Goal: Task Accomplishment & Management: Use online tool/utility

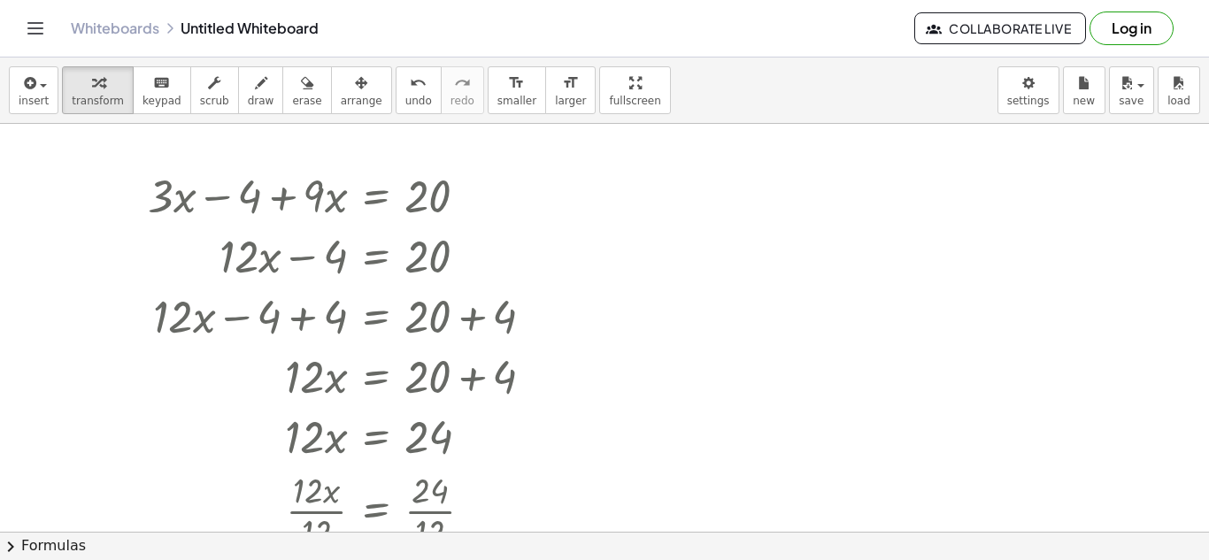
scroll to position [9, 0]
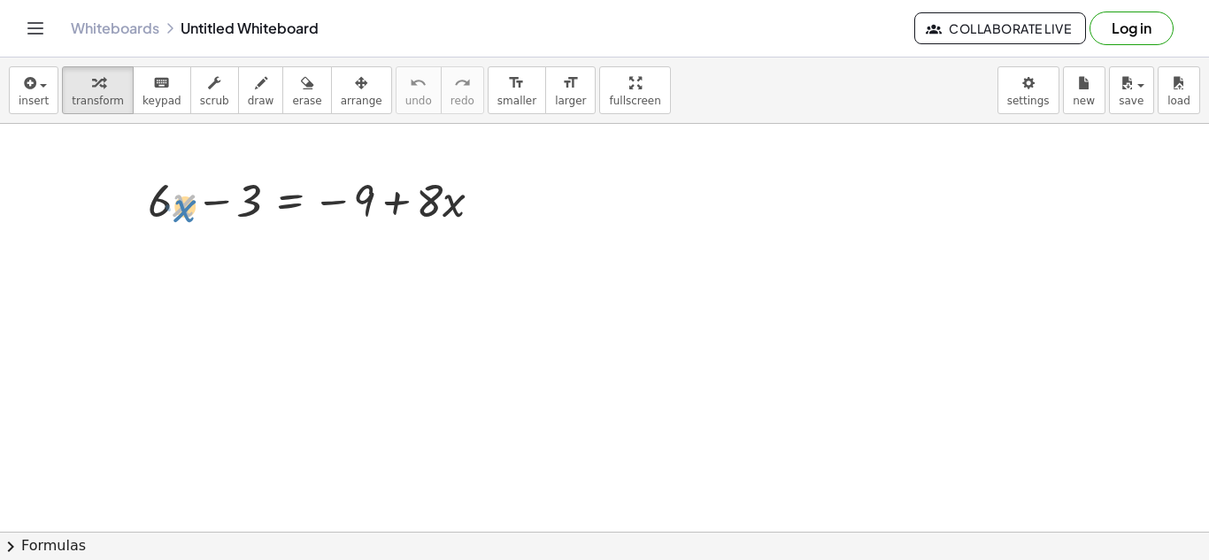
click at [174, 212] on div at bounding box center [322, 199] width 366 height 60
click at [165, 198] on div at bounding box center [322, 199] width 366 height 60
click at [168, 199] on div at bounding box center [322, 199] width 366 height 60
click at [178, 200] on div at bounding box center [322, 199] width 366 height 60
drag, startPoint x: 171, startPoint y: 200, endPoint x: 179, endPoint y: 208, distance: 11.3
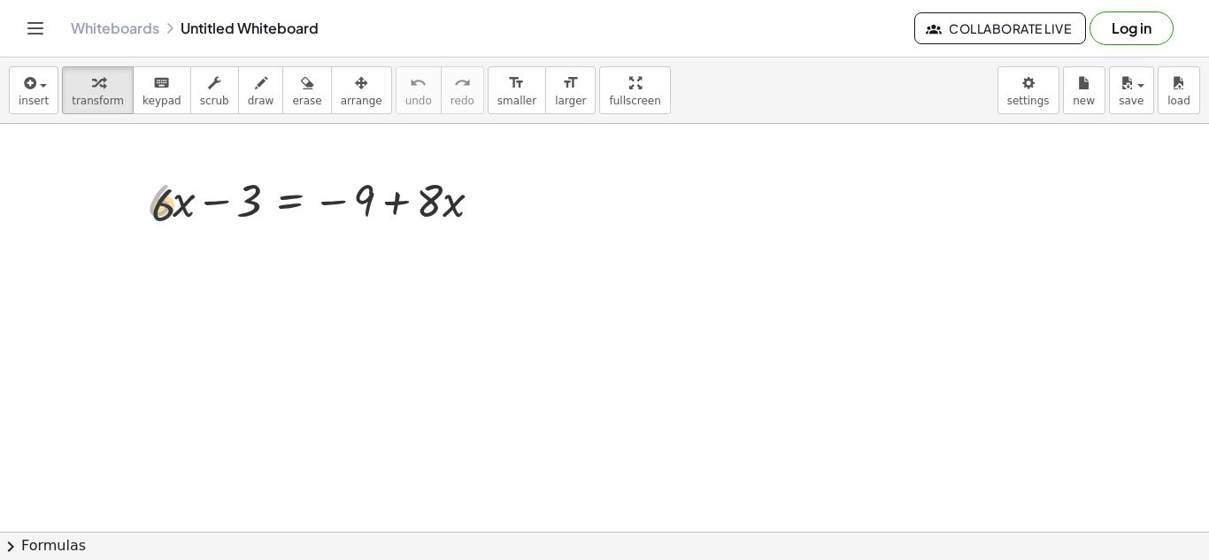
click at [179, 208] on div at bounding box center [322, 199] width 366 height 60
drag, startPoint x: 162, startPoint y: 204, endPoint x: 174, endPoint y: 195, distance: 15.2
click at [174, 195] on div at bounding box center [322, 199] width 366 height 60
click at [181, 203] on div at bounding box center [322, 199] width 366 height 60
click at [162, 202] on div at bounding box center [322, 199] width 366 height 60
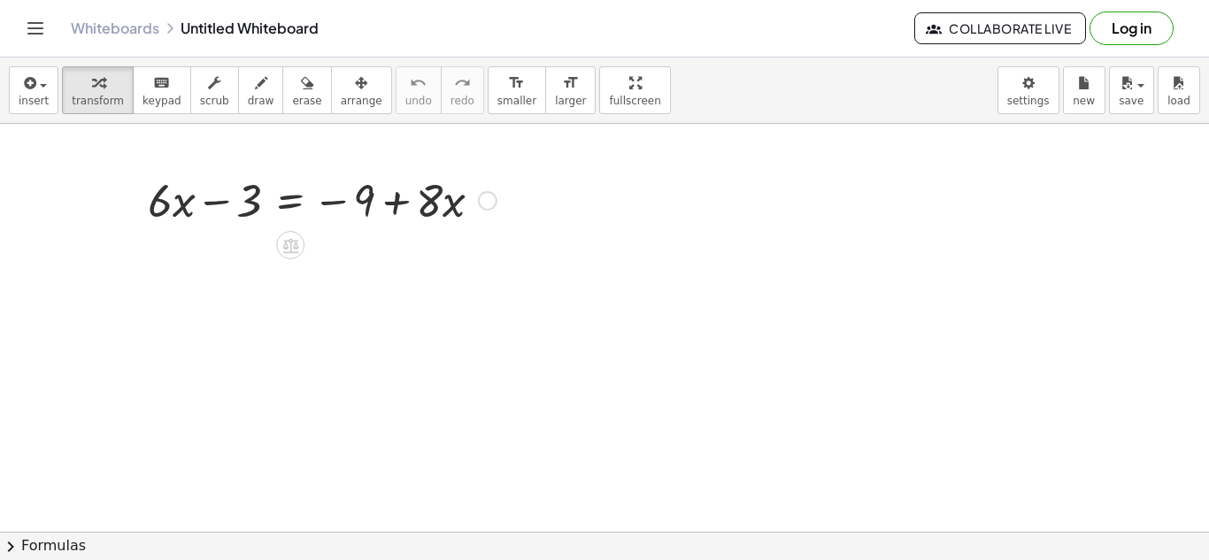
click at [162, 202] on div at bounding box center [322, 199] width 366 height 60
drag, startPoint x: 168, startPoint y: 201, endPoint x: 443, endPoint y: 189, distance: 274.7
click at [443, 189] on div at bounding box center [322, 199] width 366 height 60
drag, startPoint x: 220, startPoint y: 199, endPoint x: 329, endPoint y: 201, distance: 108.9
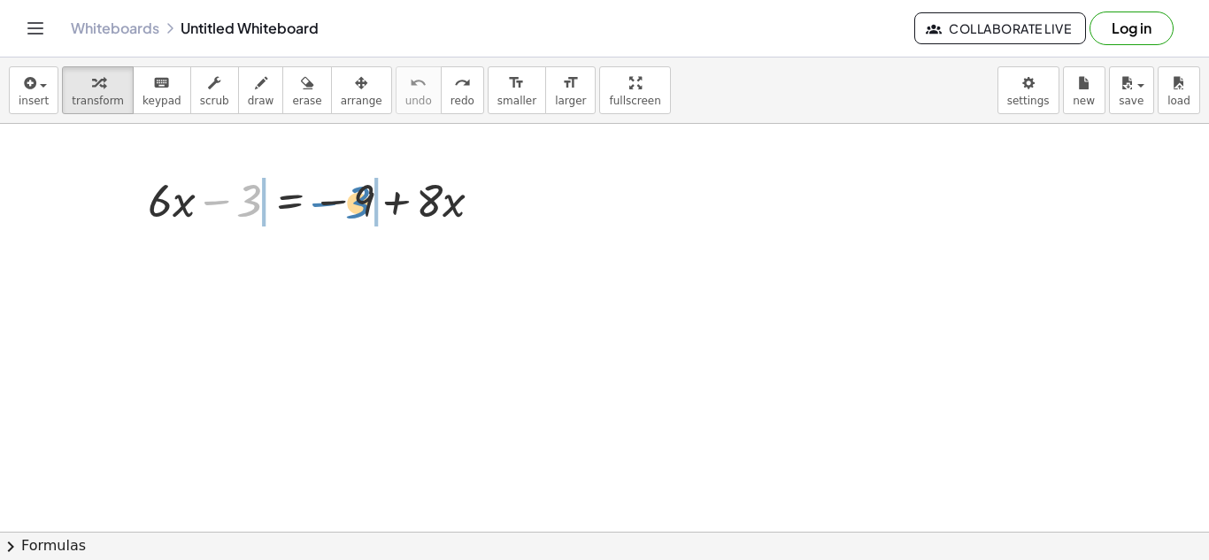
click at [329, 201] on div at bounding box center [322, 199] width 366 height 60
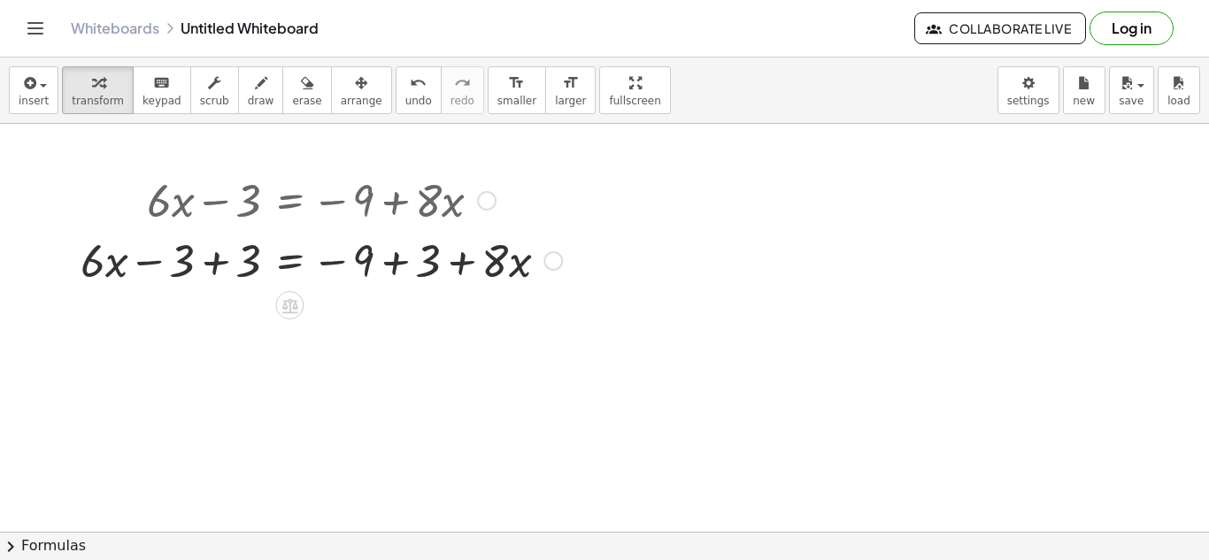
click at [226, 259] on div at bounding box center [321, 259] width 499 height 60
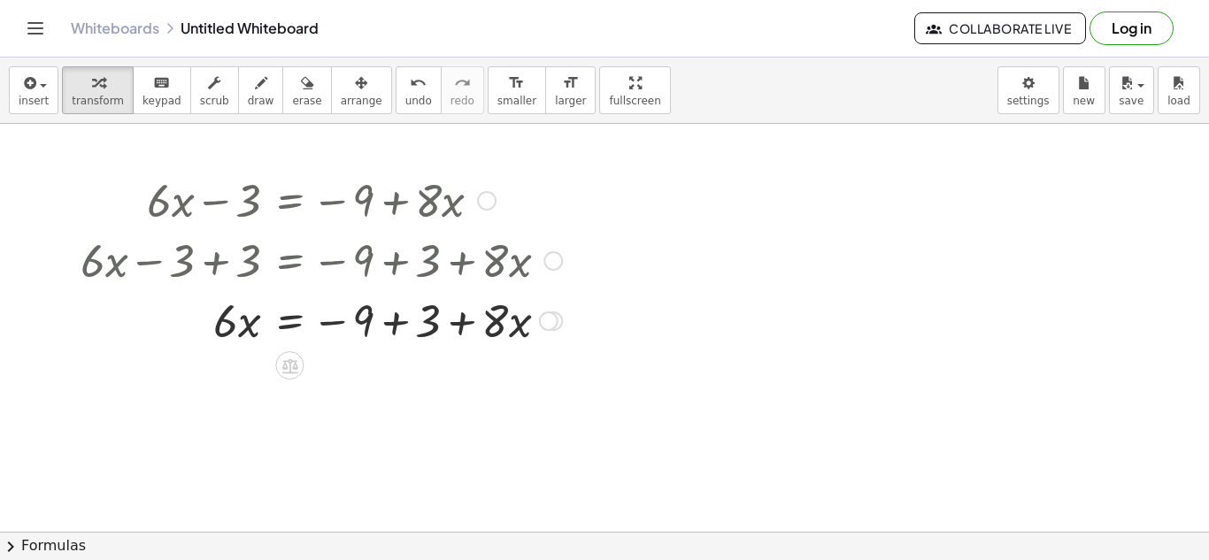
click at [406, 320] on div at bounding box center [321, 319] width 499 height 60
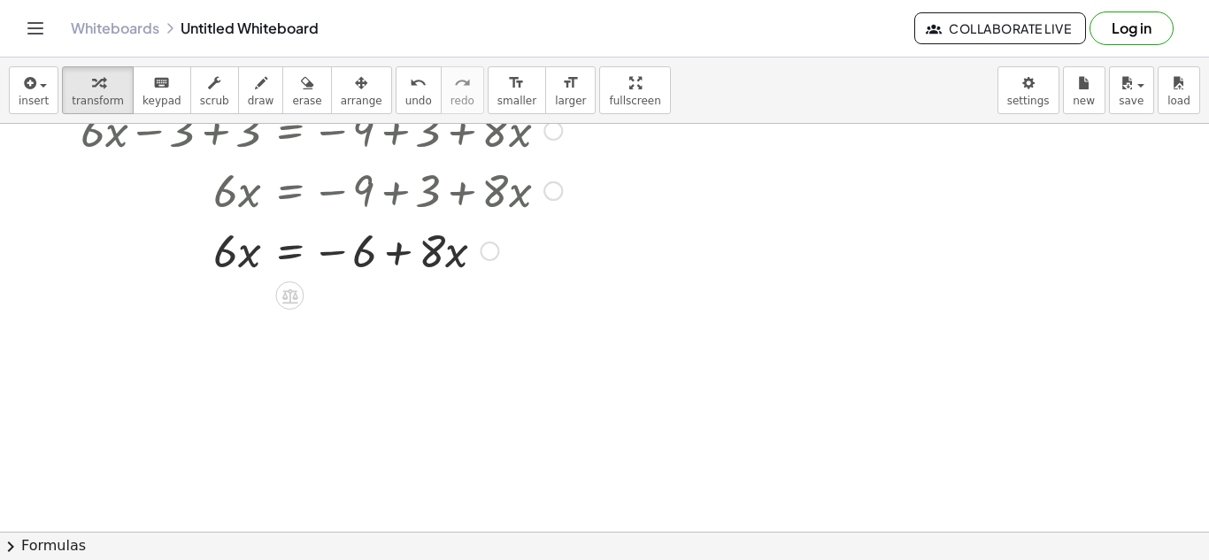
scroll to position [129, 0]
drag, startPoint x: 228, startPoint y: 266, endPoint x: 213, endPoint y: 274, distance: 16.7
click at [213, 274] on div at bounding box center [321, 250] width 499 height 60
click at [447, 253] on div at bounding box center [321, 250] width 499 height 60
drag, startPoint x: 239, startPoint y: 255, endPoint x: 424, endPoint y: 253, distance: 185.0
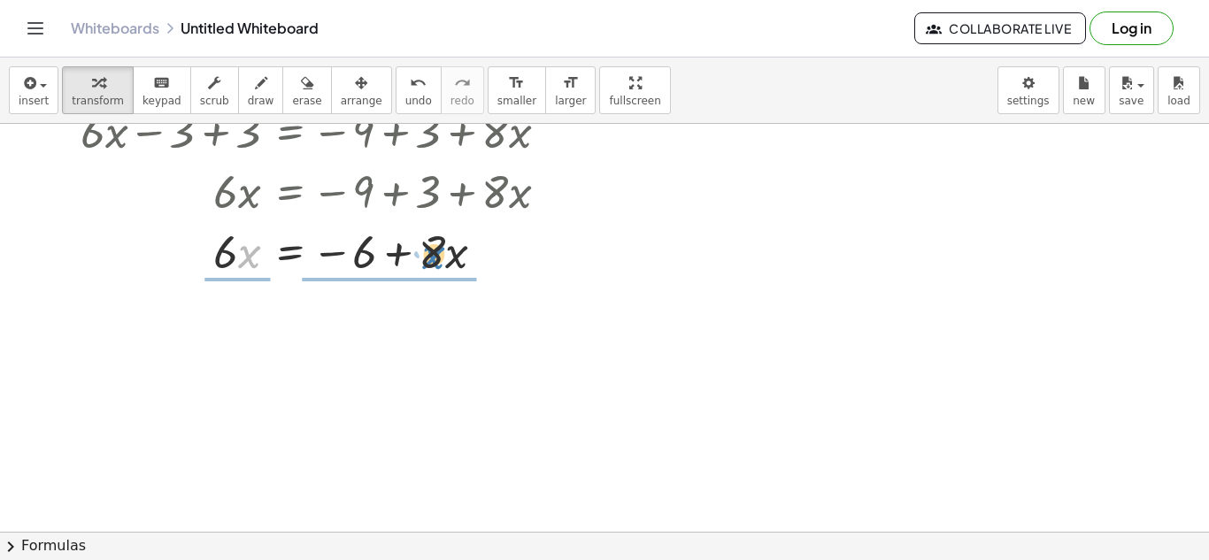
click at [424, 253] on div at bounding box center [321, 250] width 499 height 60
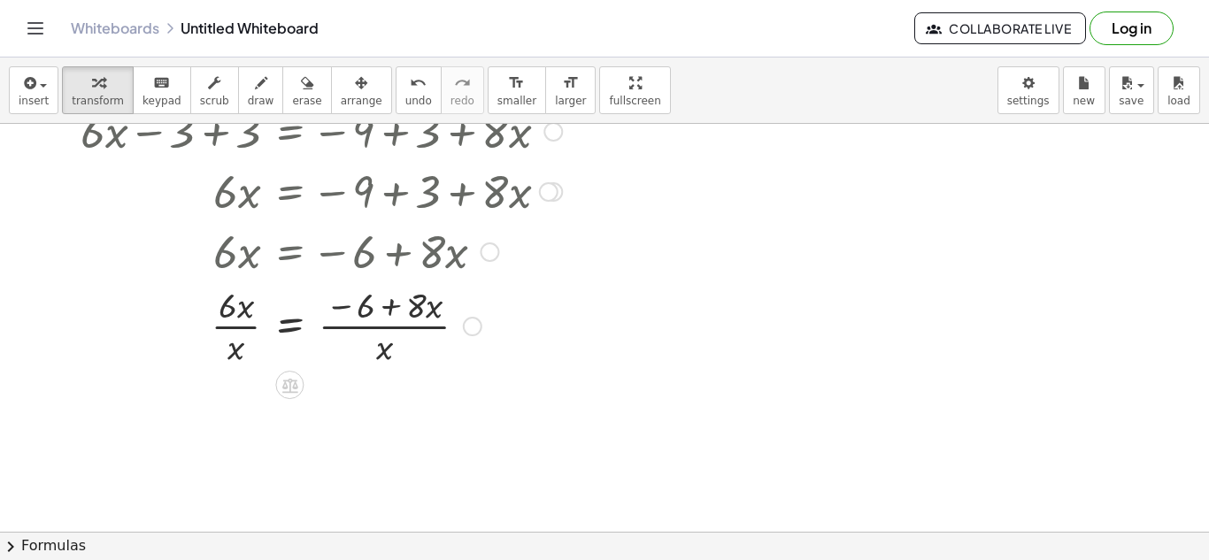
click at [231, 324] on div at bounding box center [321, 325] width 499 height 89
click at [379, 317] on div at bounding box center [321, 325] width 499 height 89
click at [405, 97] on span "undo" at bounding box center [418, 101] width 27 height 12
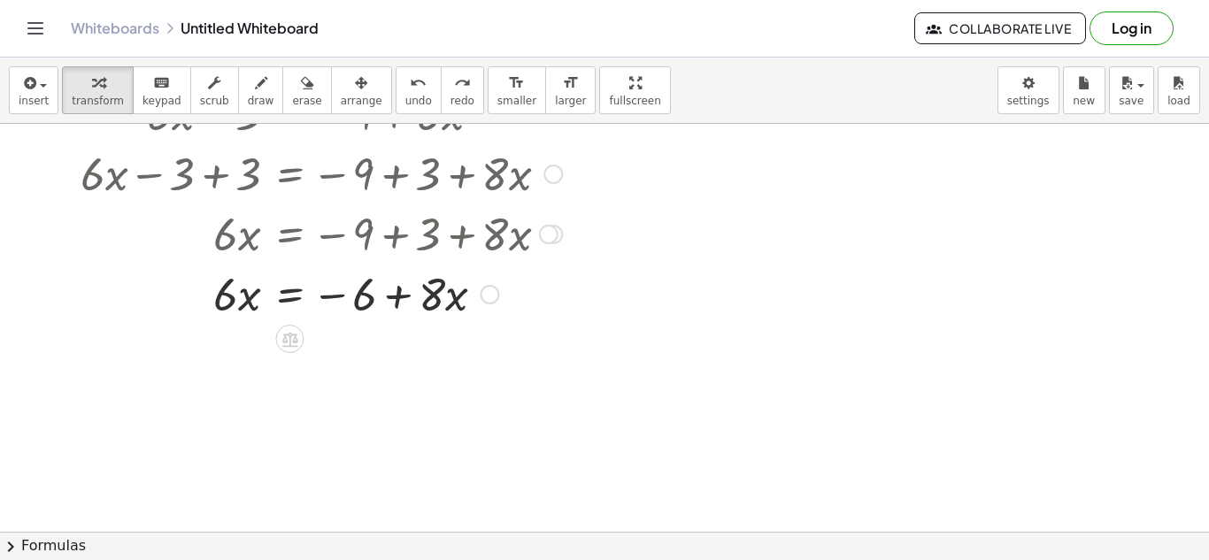
scroll to position [85, 0]
click at [235, 296] on div at bounding box center [331, 295] width 514 height 60
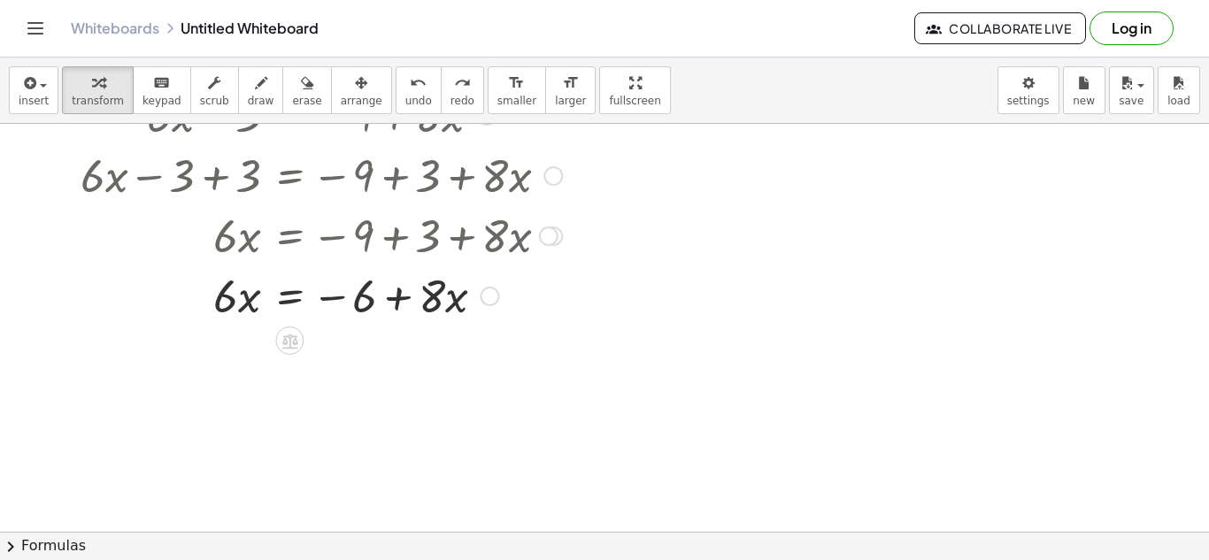
click at [235, 296] on div at bounding box center [331, 295] width 514 height 60
click at [405, 104] on span "undo" at bounding box center [418, 101] width 27 height 12
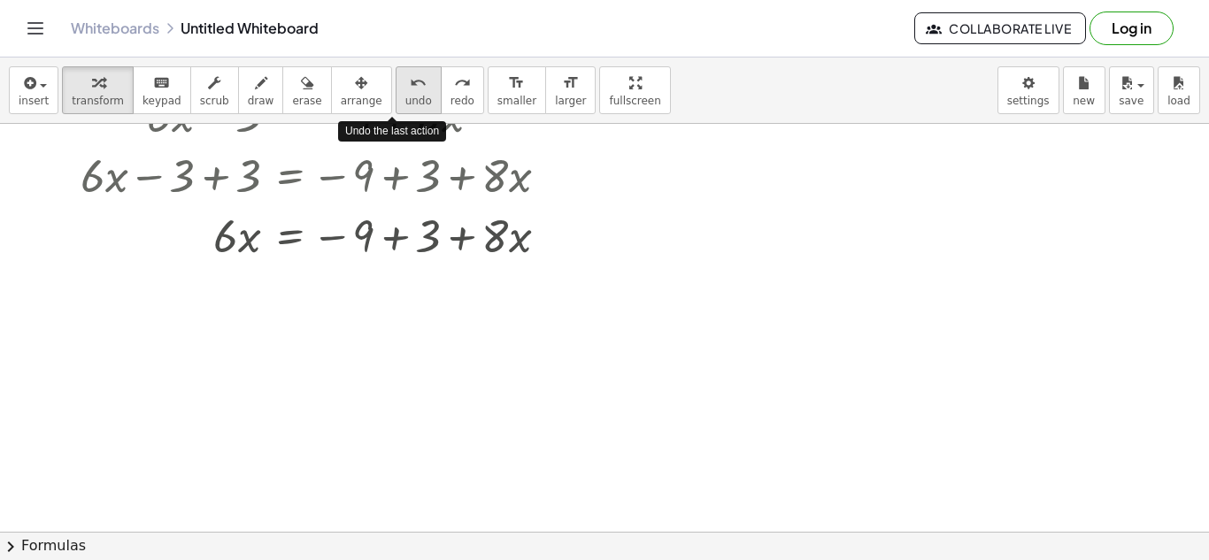
click at [405, 104] on span "undo" at bounding box center [418, 101] width 27 height 12
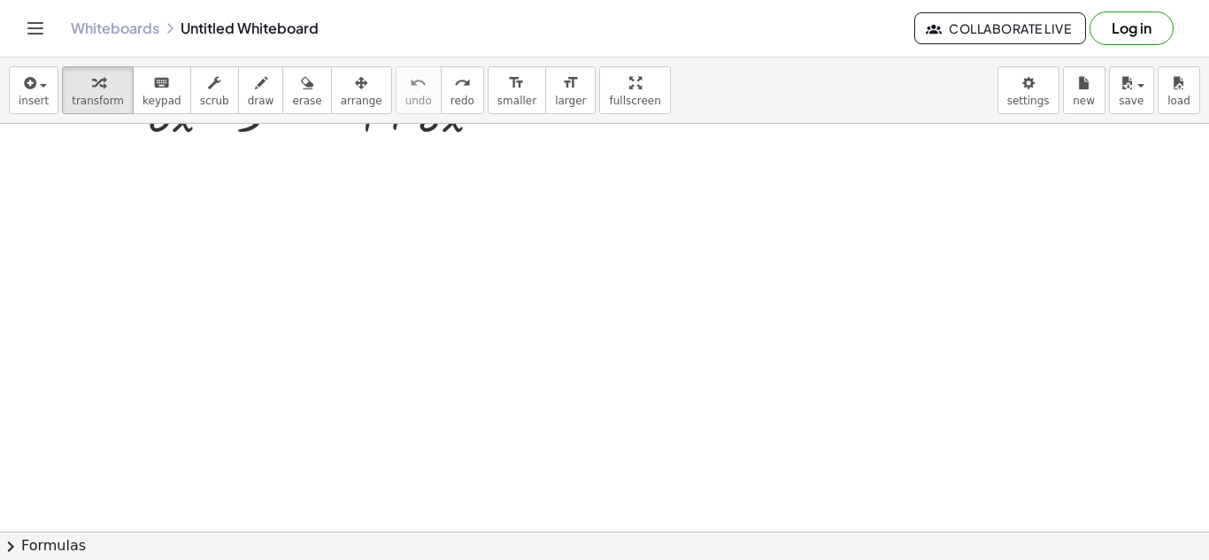
scroll to position [0, 0]
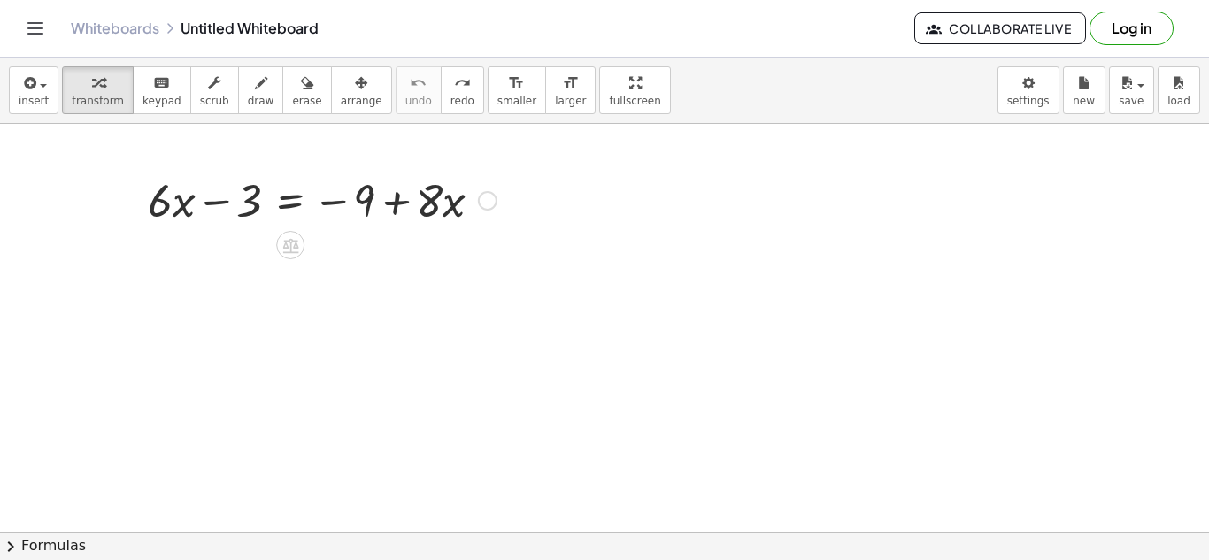
click at [310, 208] on div at bounding box center [322, 199] width 366 height 60
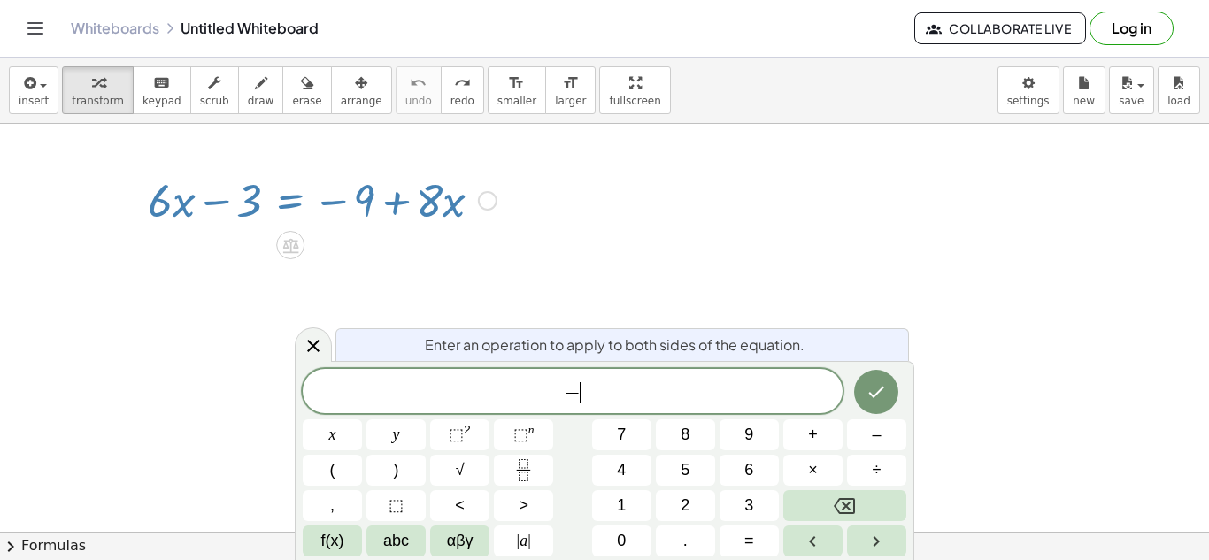
scroll to position [5, 0]
click at [552, 201] on div at bounding box center [604, 532] width 1209 height 816
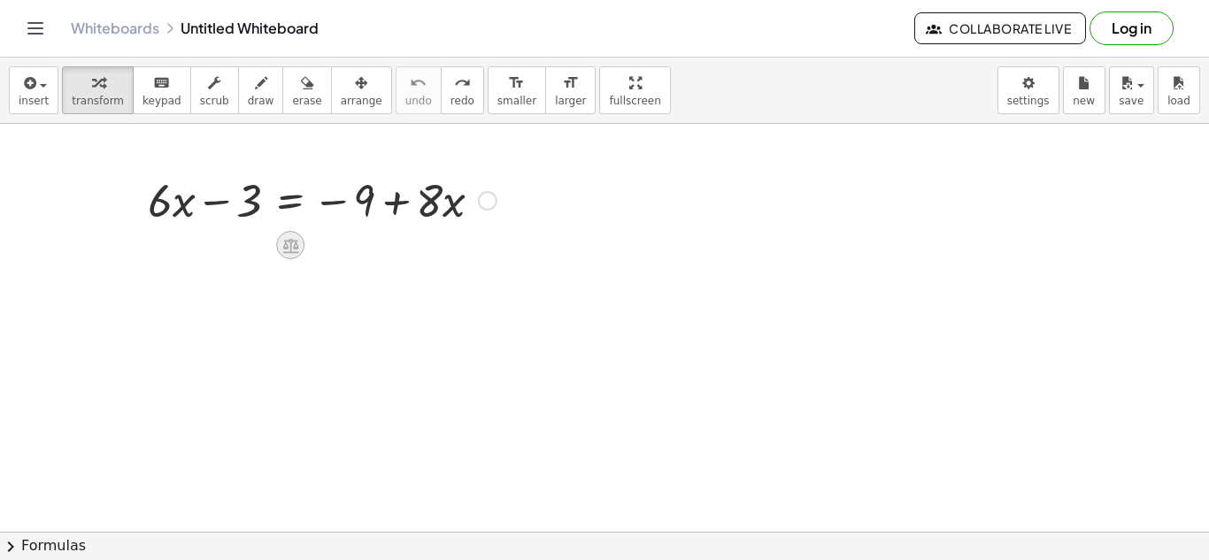
click at [291, 256] on div at bounding box center [290, 245] width 28 height 28
click at [510, 269] on div at bounding box center [604, 532] width 1209 height 816
click at [332, 196] on div at bounding box center [322, 199] width 366 height 60
click at [293, 210] on div at bounding box center [322, 199] width 366 height 60
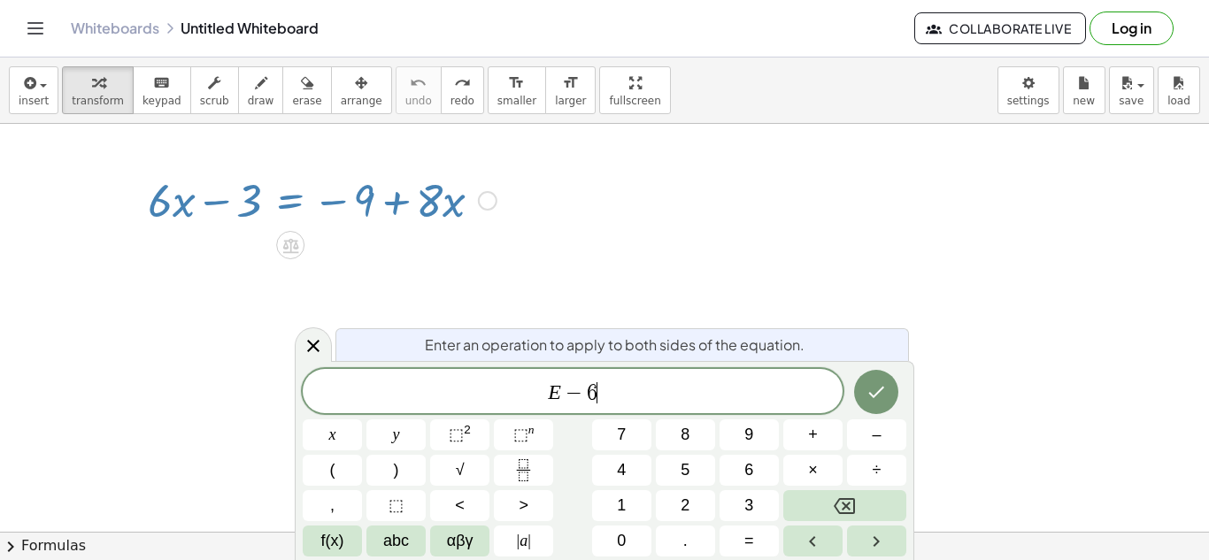
scroll to position [9, 0]
click at [868, 389] on icon "Done" at bounding box center [876, 392] width 21 height 21
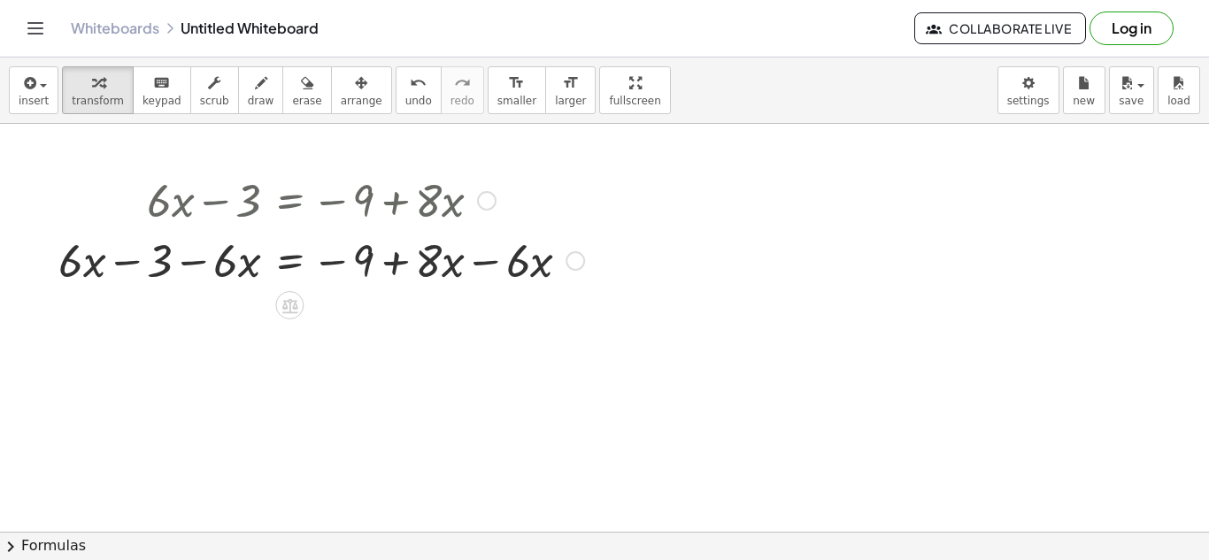
click at [199, 273] on div at bounding box center [322, 259] width 544 height 60
click at [194, 264] on div at bounding box center [322, 259] width 544 height 60
click at [125, 265] on div at bounding box center [322, 259] width 544 height 60
click at [485, 266] on div at bounding box center [322, 259] width 544 height 60
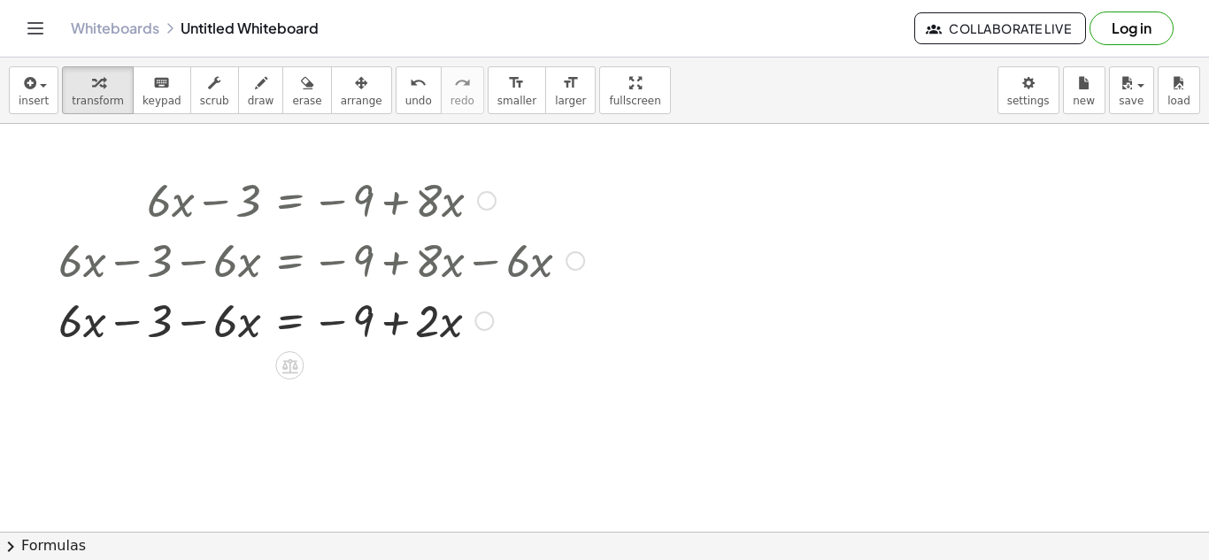
click at [131, 325] on div at bounding box center [322, 319] width 544 height 60
click at [214, 323] on div at bounding box center [322, 319] width 544 height 60
drag, startPoint x: 220, startPoint y: 327, endPoint x: 80, endPoint y: 331, distance: 140.8
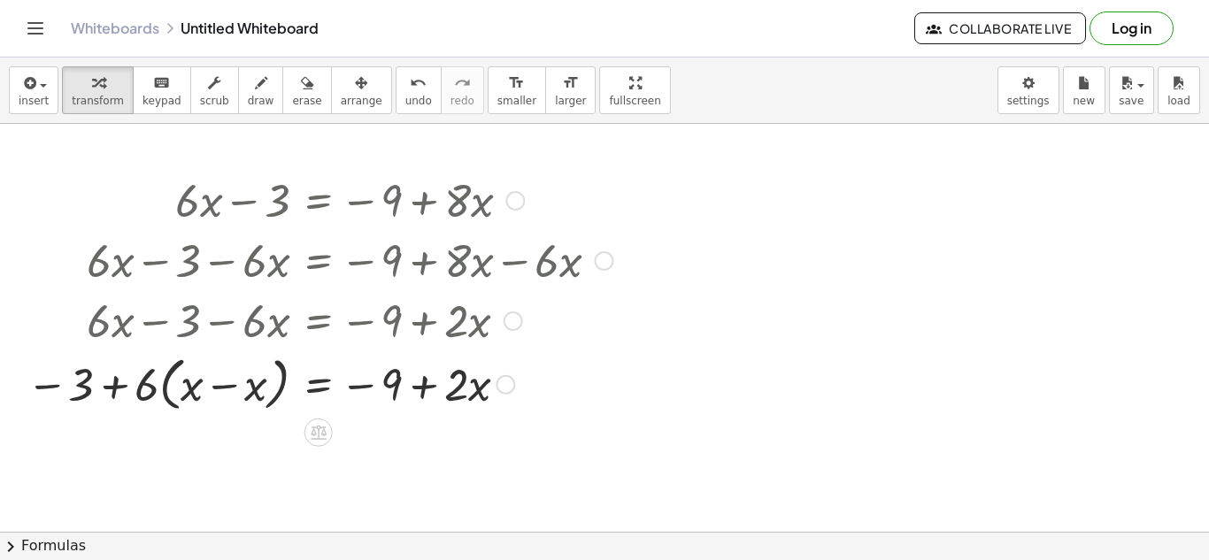
click at [158, 386] on div at bounding box center [320, 383] width 604 height 67
click at [157, 385] on div at bounding box center [320, 383] width 604 height 67
click at [141, 390] on div at bounding box center [320, 383] width 604 height 67
click at [195, 381] on div at bounding box center [320, 383] width 604 height 67
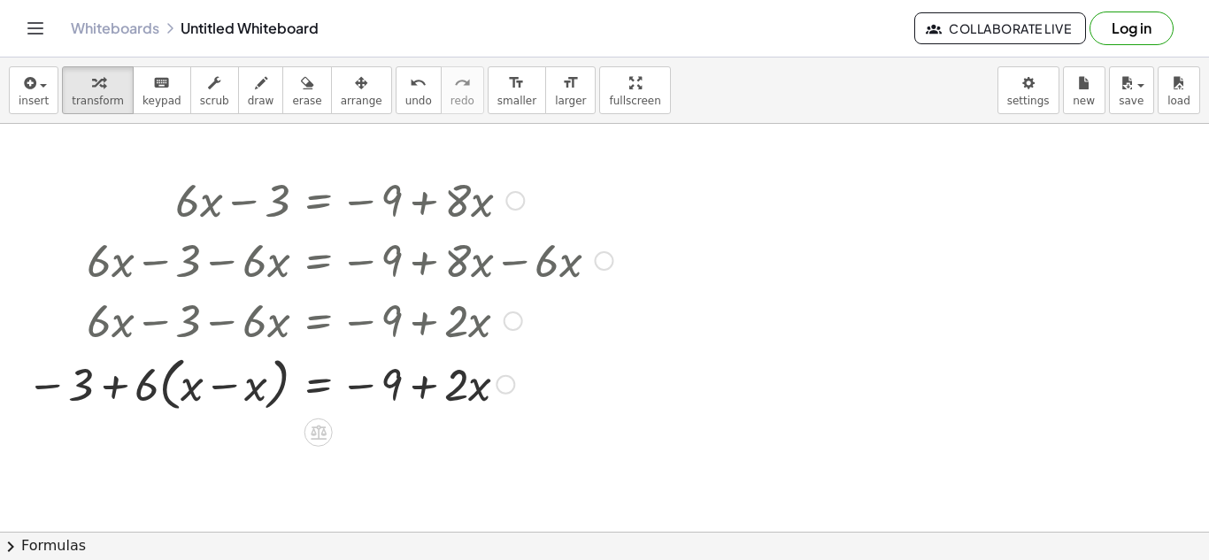
click at [235, 402] on div at bounding box center [320, 383] width 604 height 67
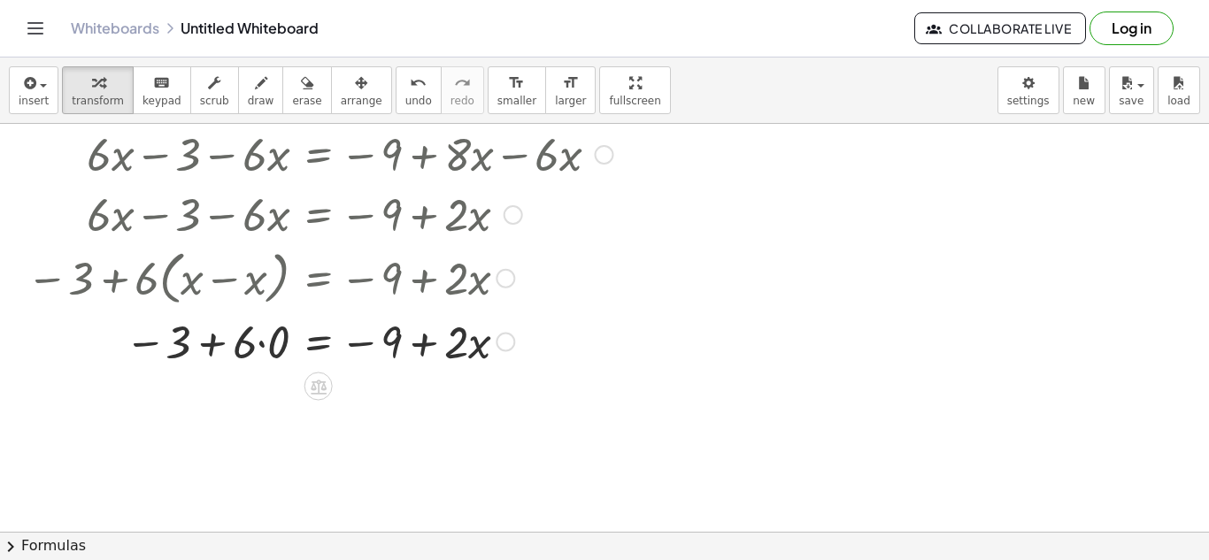
scroll to position [124, 0]
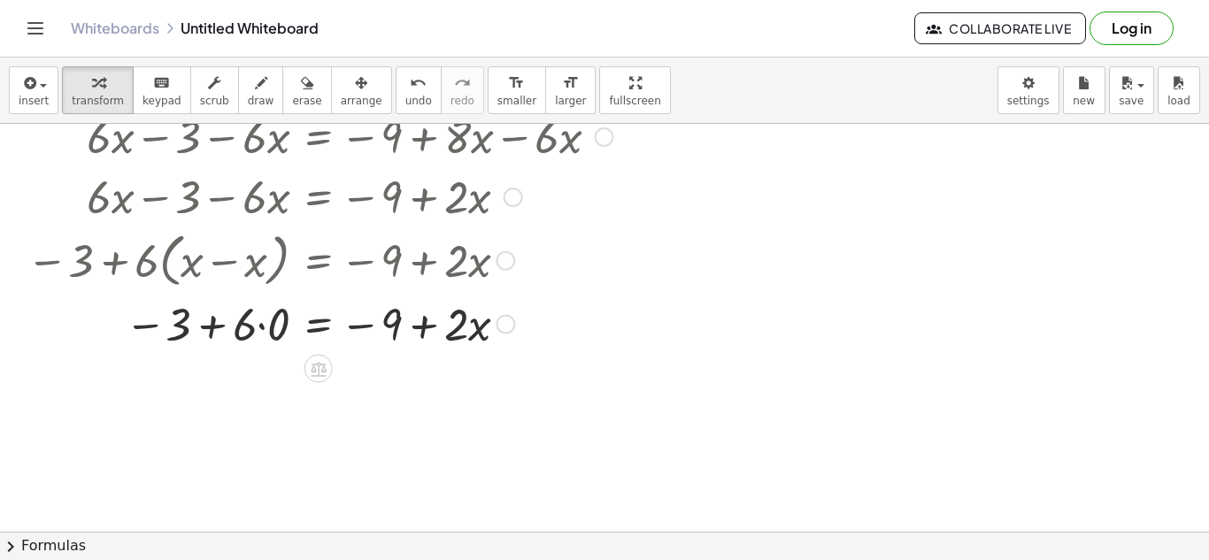
click at [281, 334] on div at bounding box center [320, 323] width 604 height 60
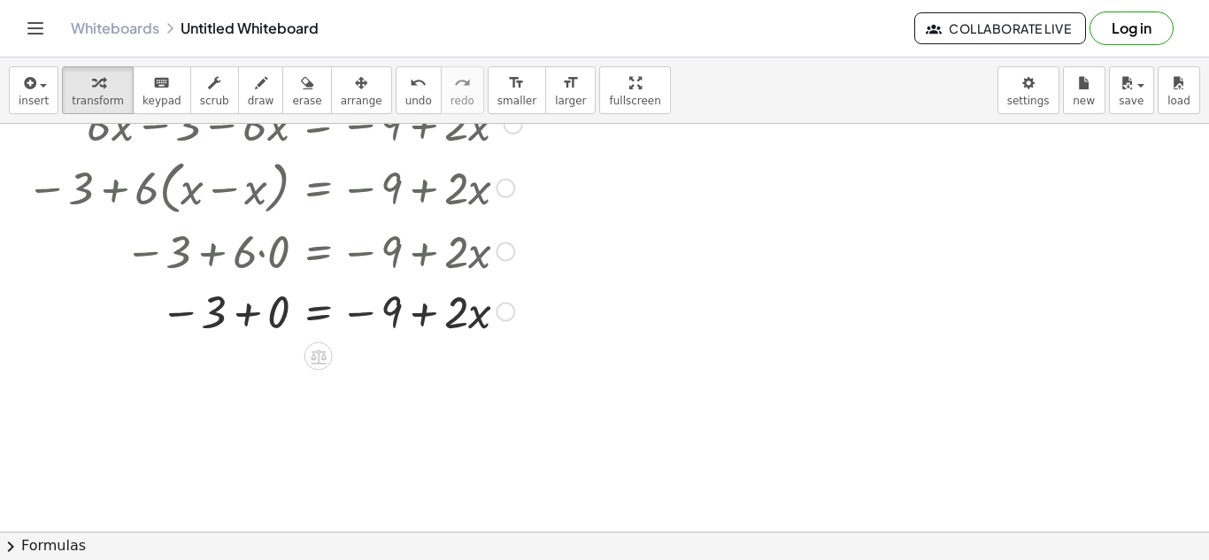
scroll to position [204, 0]
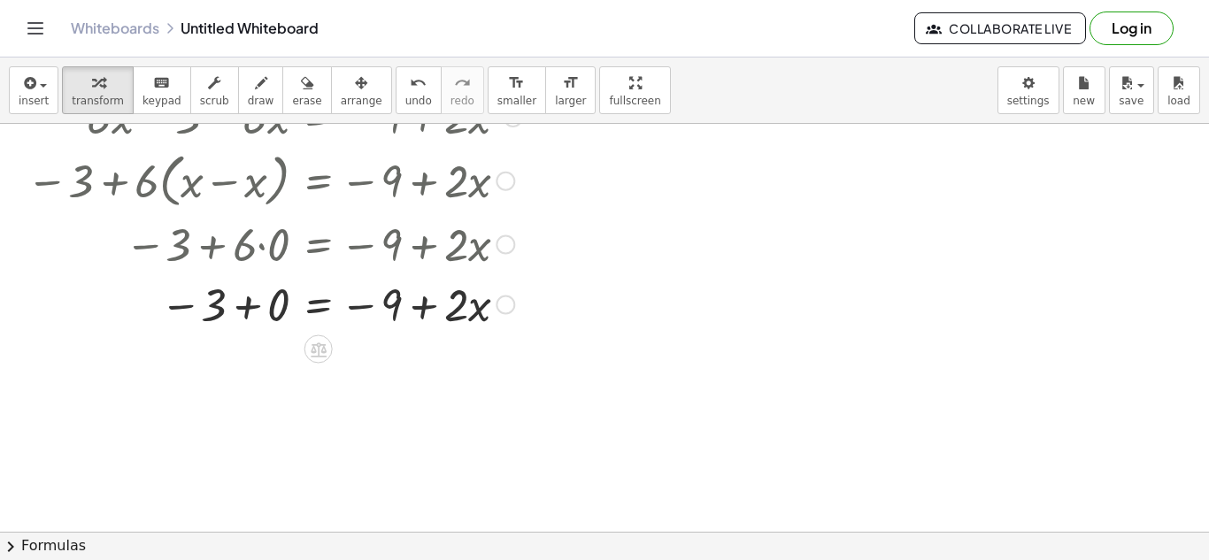
click at [266, 312] on div at bounding box center [320, 304] width 604 height 60
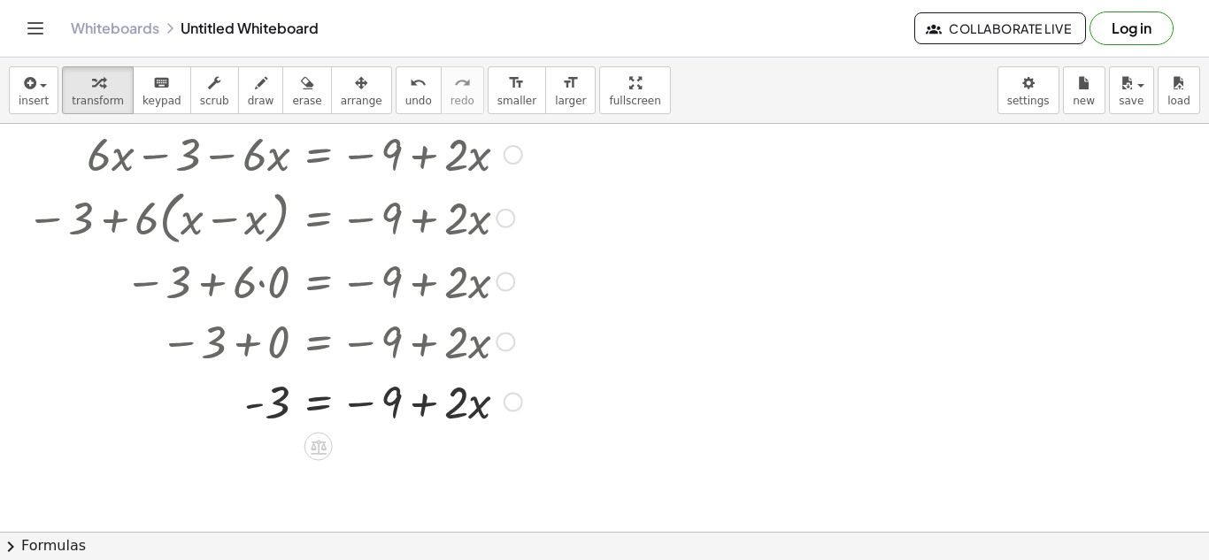
scroll to position [0, 0]
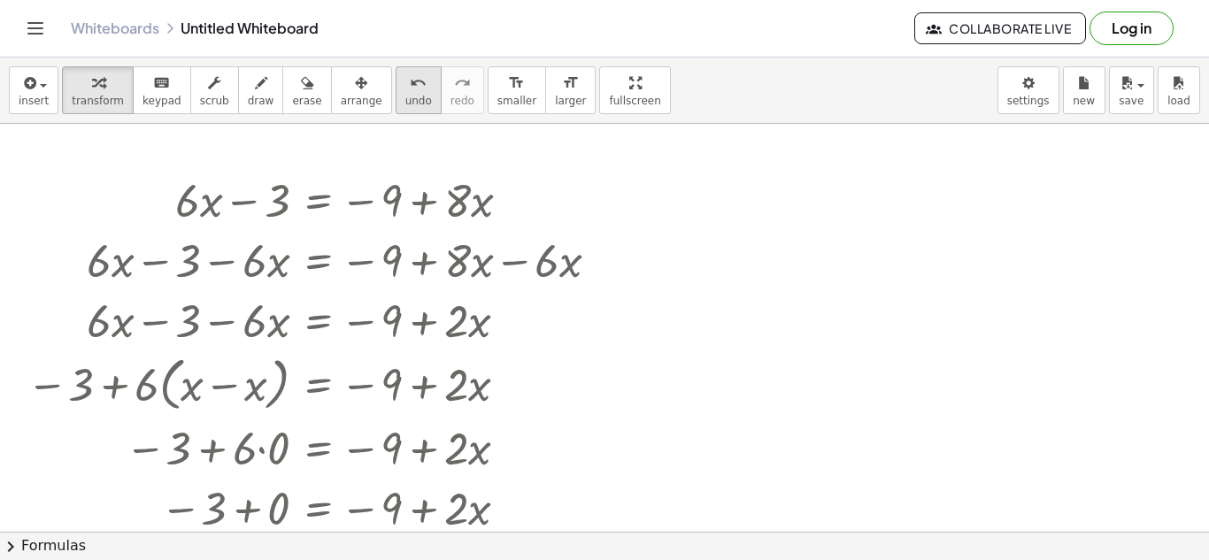
click at [405, 90] on div "undo" at bounding box center [418, 82] width 27 height 21
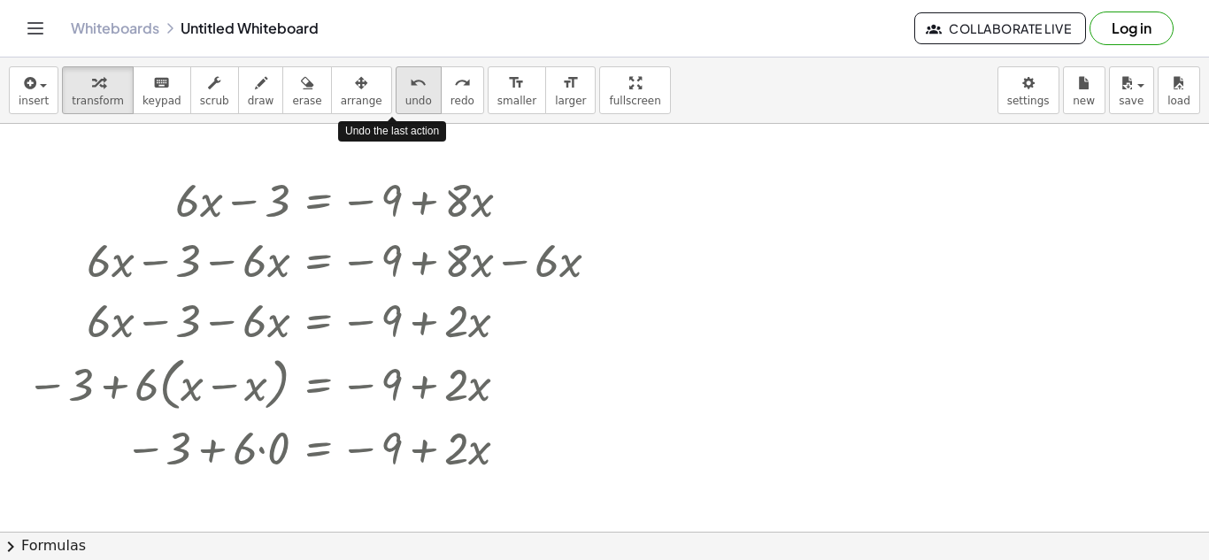
click at [405, 90] on div "undo" at bounding box center [418, 82] width 27 height 21
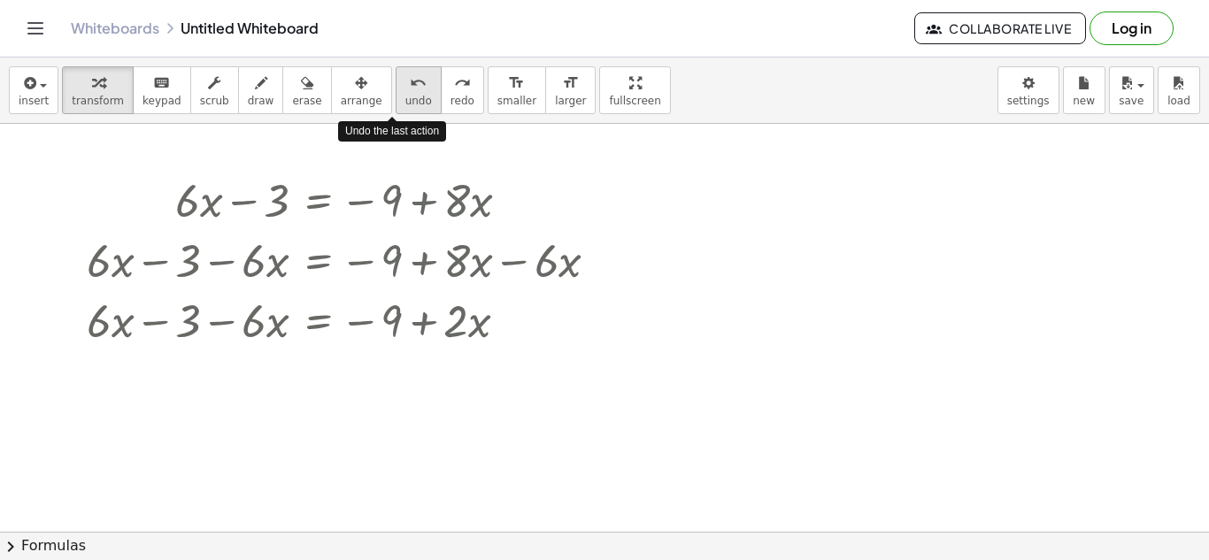
click at [405, 90] on div "undo" at bounding box center [418, 82] width 27 height 21
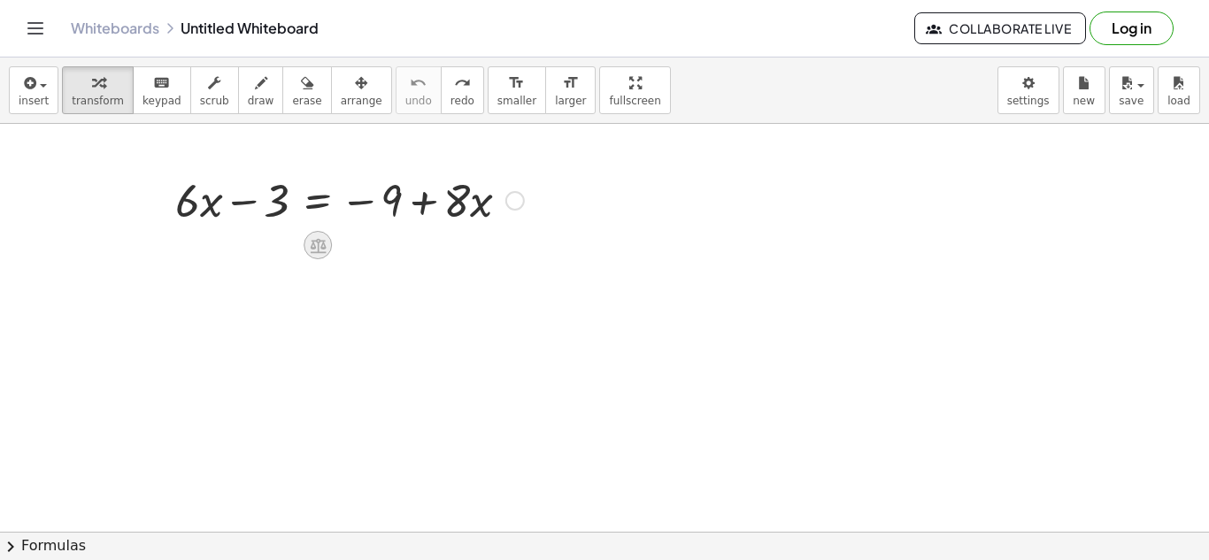
click at [314, 243] on icon at bounding box center [318, 245] width 16 height 15
click at [557, 289] on div at bounding box center [604, 532] width 1209 height 816
click at [328, 206] on div at bounding box center [349, 199] width 366 height 60
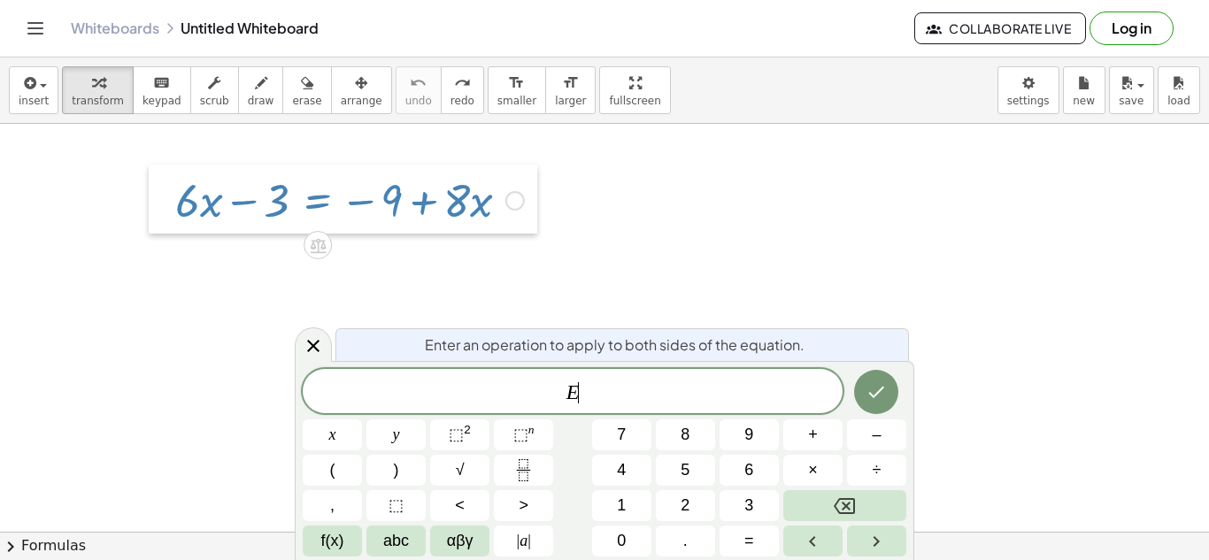
click at [156, 215] on div at bounding box center [162, 199] width 27 height 69
click at [883, 403] on button "Done" at bounding box center [876, 392] width 44 height 44
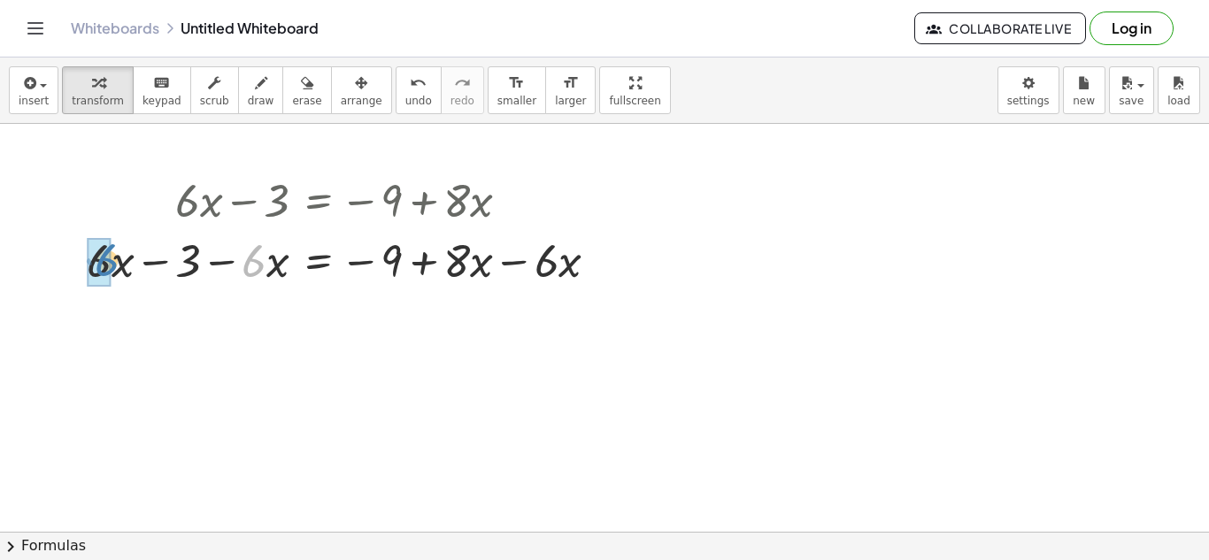
drag, startPoint x: 244, startPoint y: 264, endPoint x: 97, endPoint y: 262, distance: 147.0
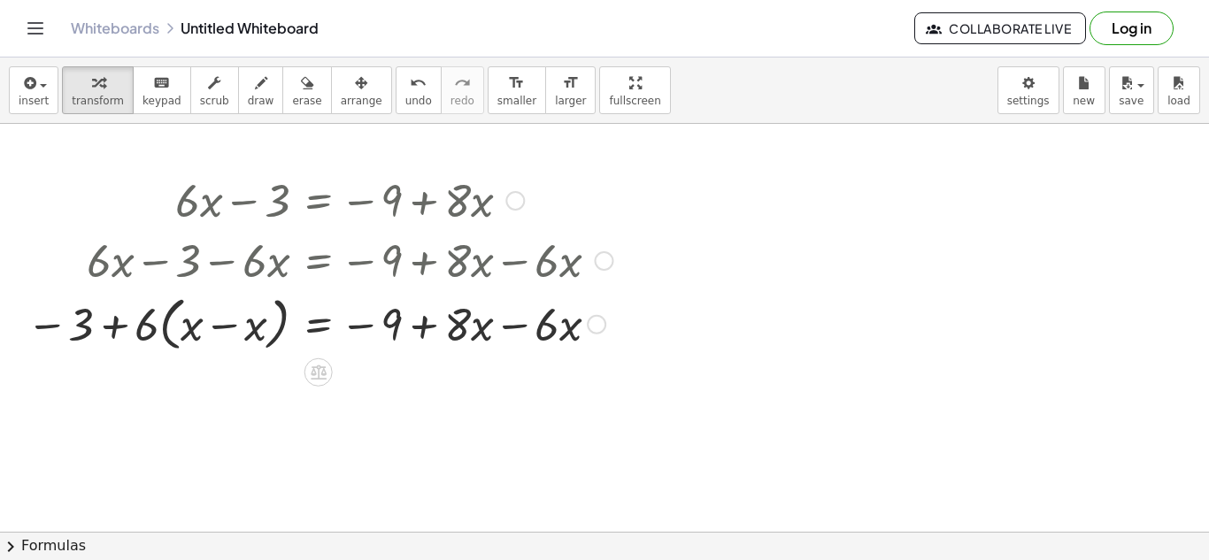
click at [219, 328] on div at bounding box center [320, 322] width 604 height 67
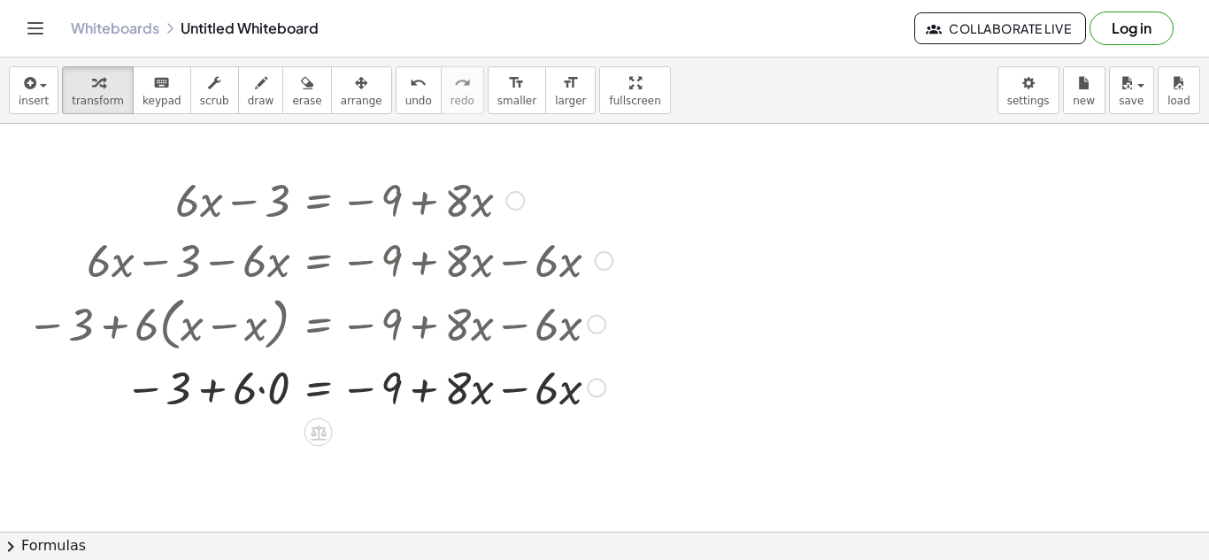
click at [264, 383] on div at bounding box center [320, 387] width 604 height 60
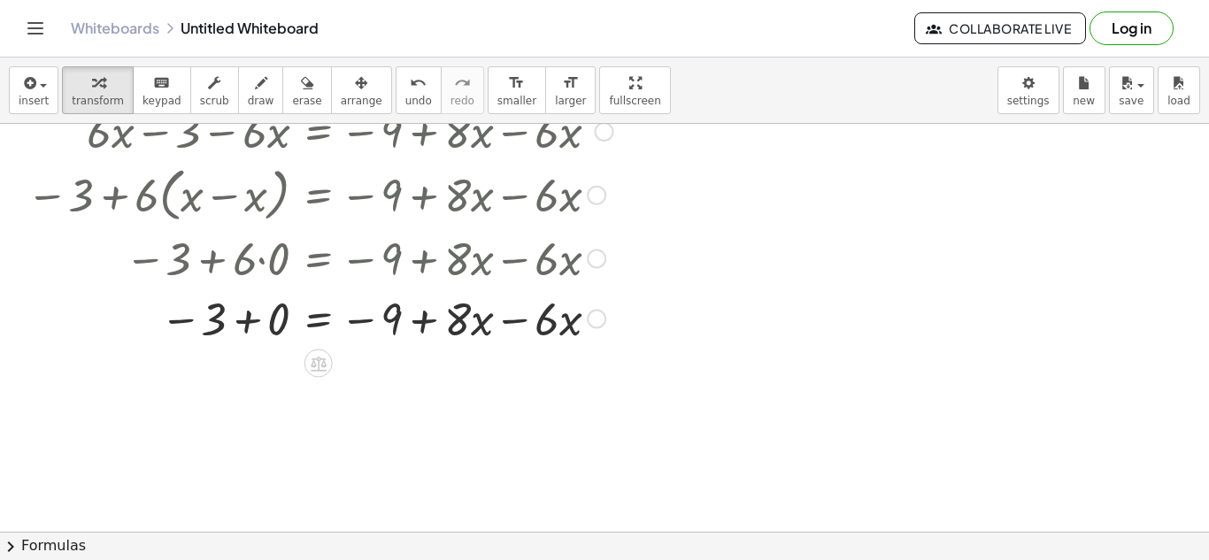
scroll to position [162, 0]
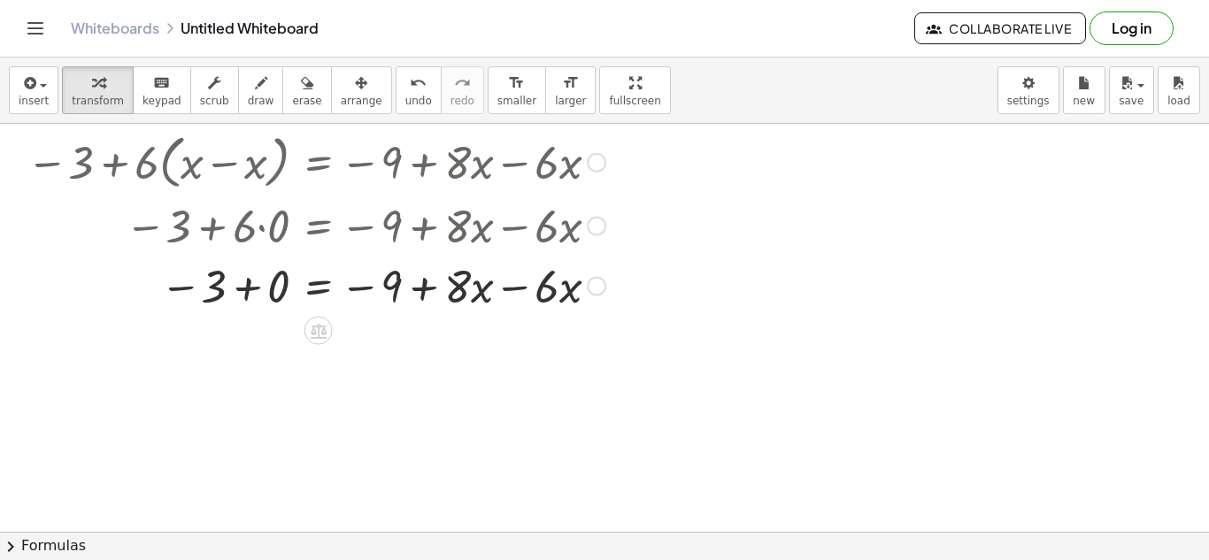
click at [500, 282] on div at bounding box center [320, 285] width 604 height 60
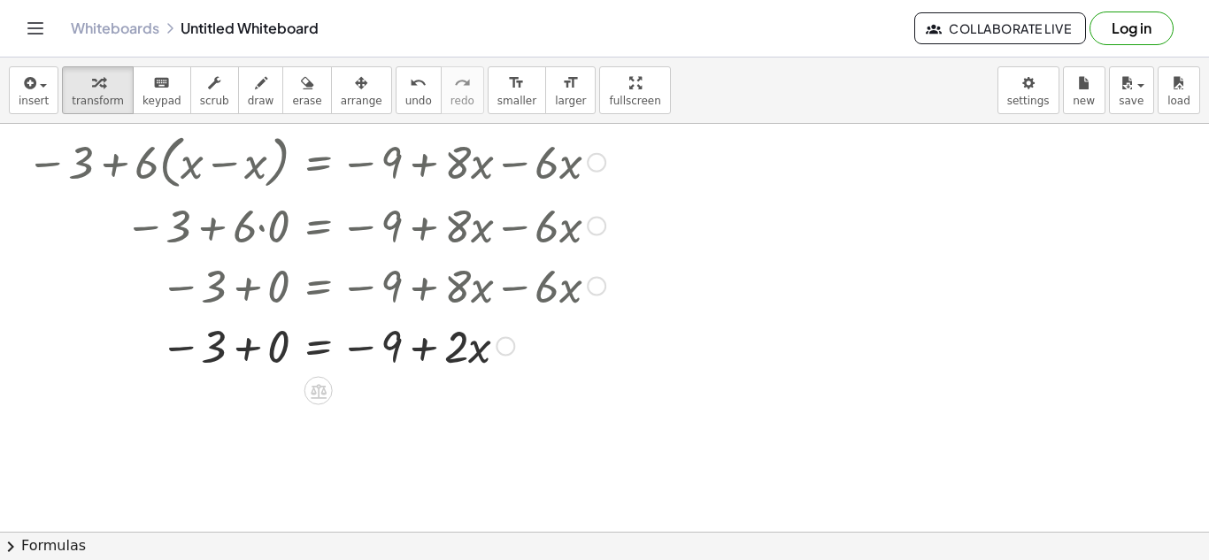
click at [254, 346] on div at bounding box center [320, 345] width 604 height 60
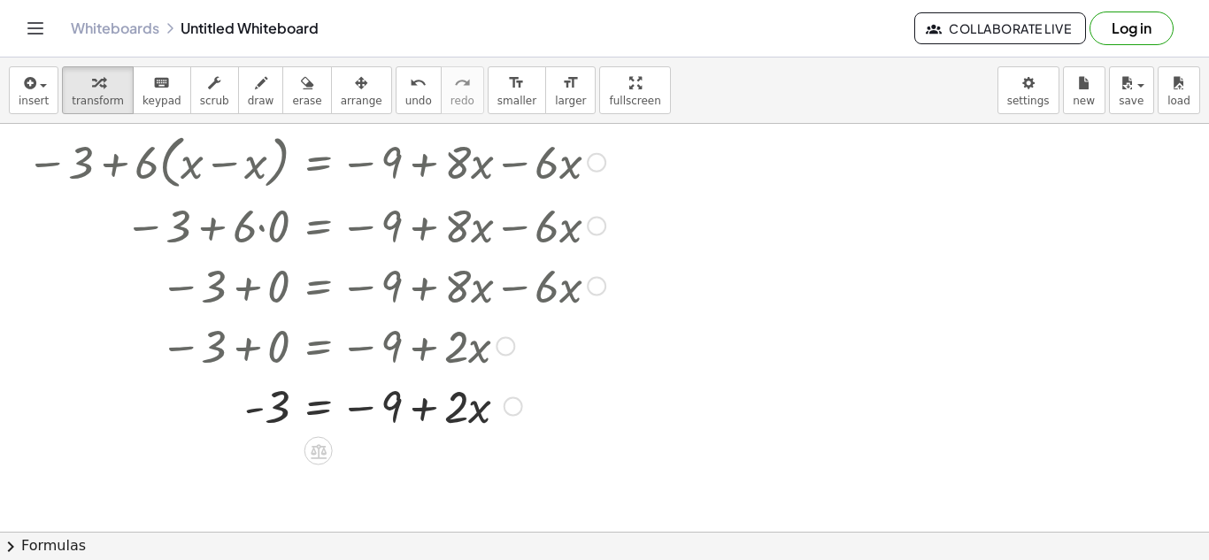
click at [281, 343] on div at bounding box center [275, 345] width 682 height 60
click at [405, 98] on span "undo" at bounding box center [418, 101] width 27 height 12
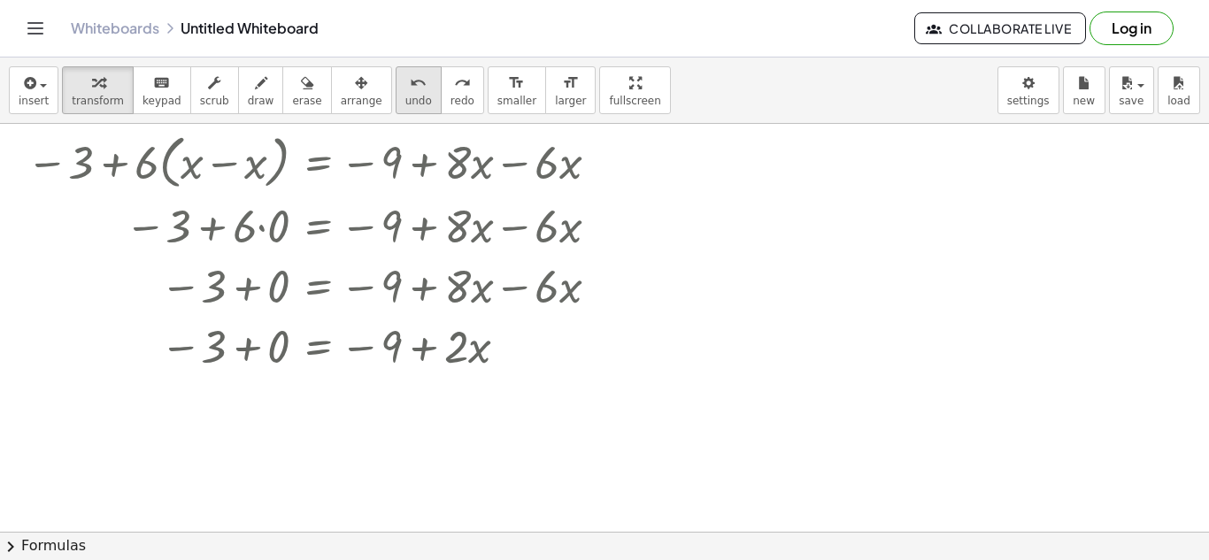
click at [405, 98] on span "undo" at bounding box center [418, 101] width 27 height 12
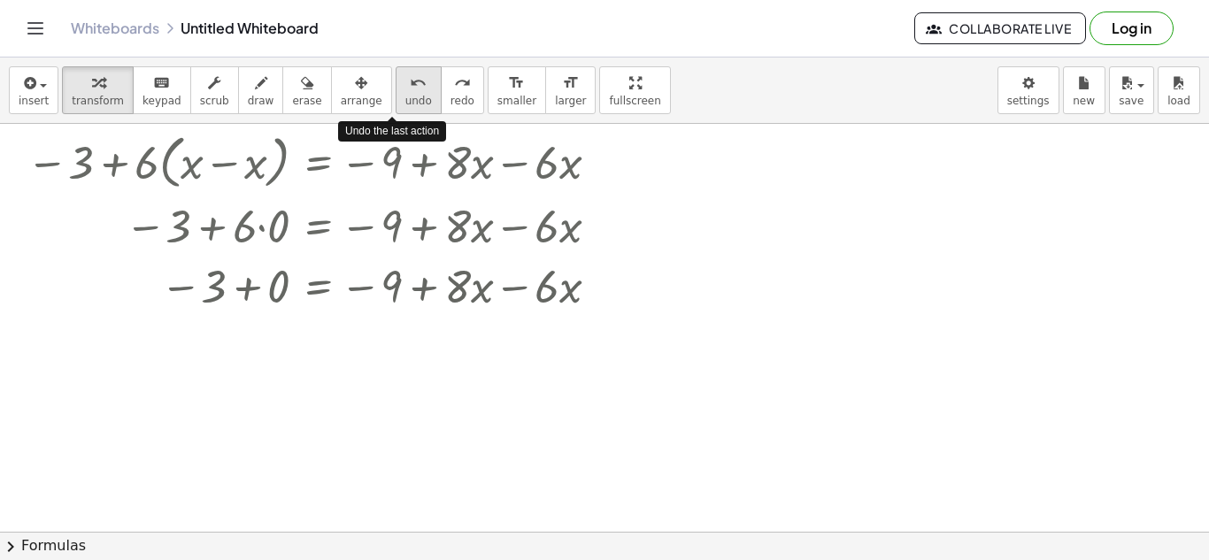
click at [405, 98] on span "undo" at bounding box center [418, 101] width 27 height 12
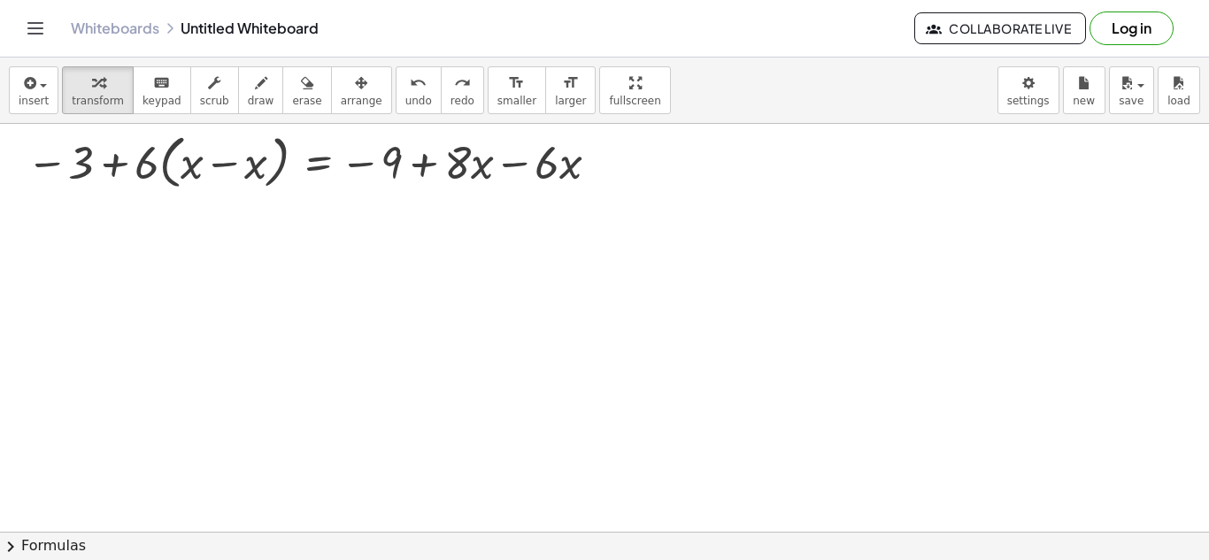
scroll to position [0, 0]
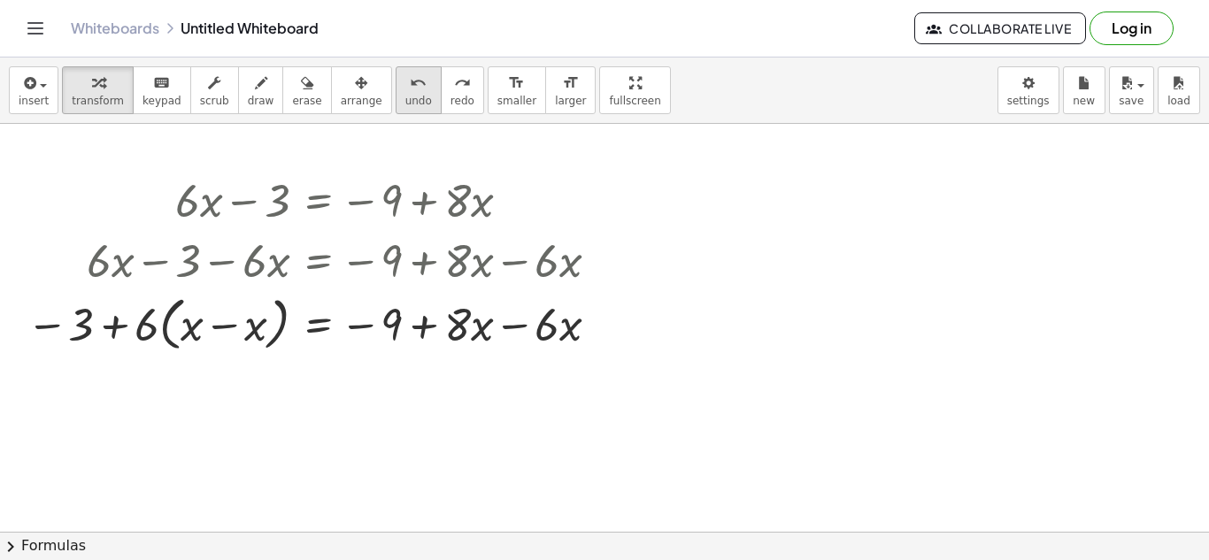
click at [405, 81] on div "undo" at bounding box center [418, 82] width 27 height 21
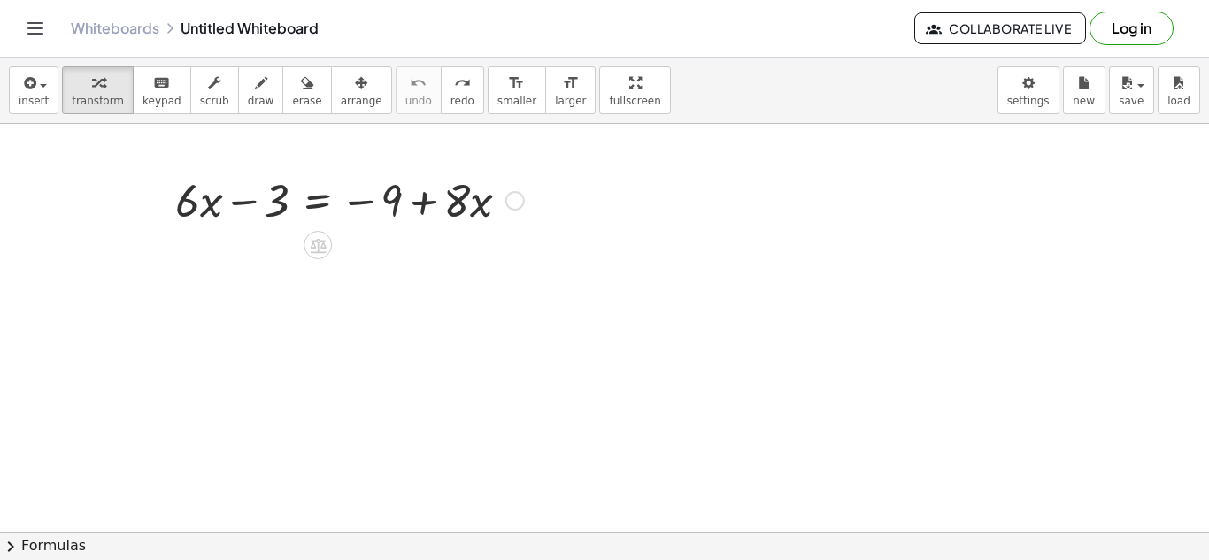
click at [317, 241] on icon at bounding box center [318, 245] width 16 height 15
click at [366, 327] on div at bounding box center [604, 532] width 1209 height 816
click at [325, 206] on div at bounding box center [349, 199] width 366 height 60
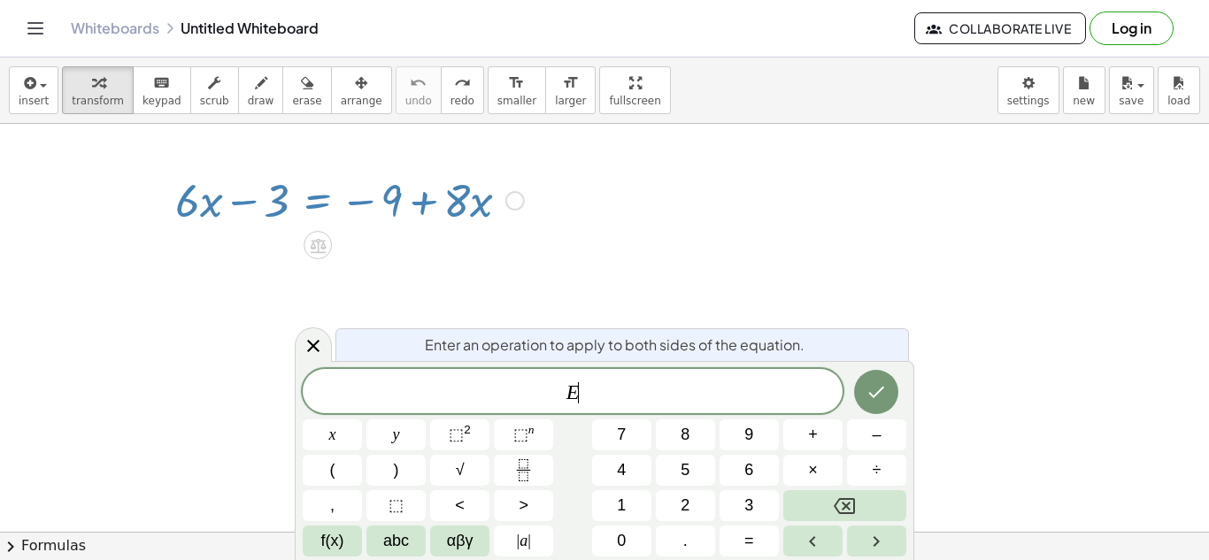
scroll to position [13, 0]
click at [591, 142] on div at bounding box center [604, 532] width 1209 height 816
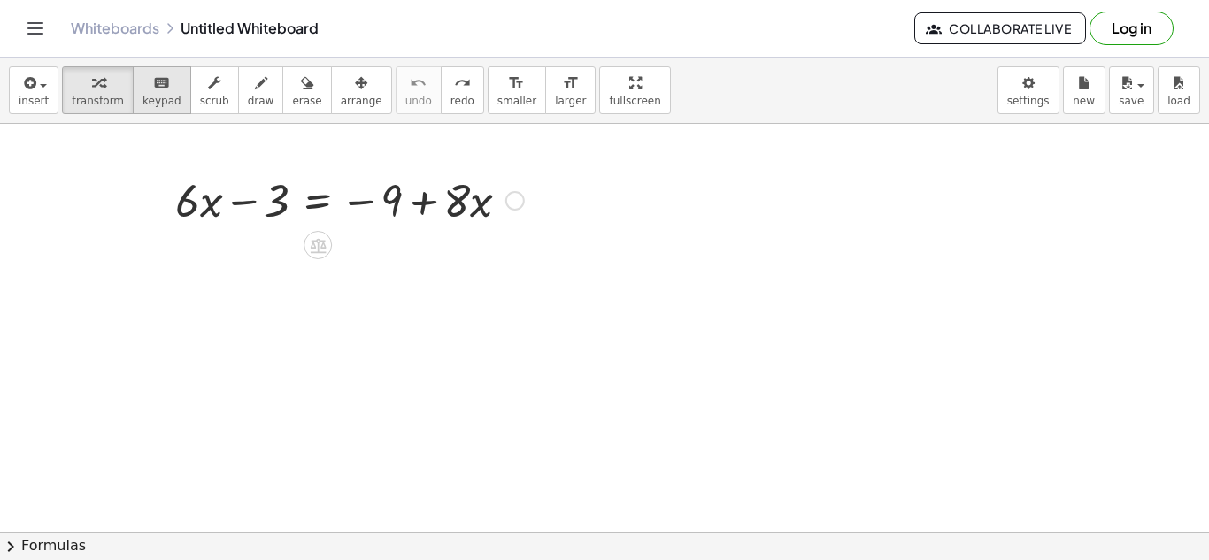
click at [160, 82] on div "keyboard" at bounding box center [162, 82] width 39 height 21
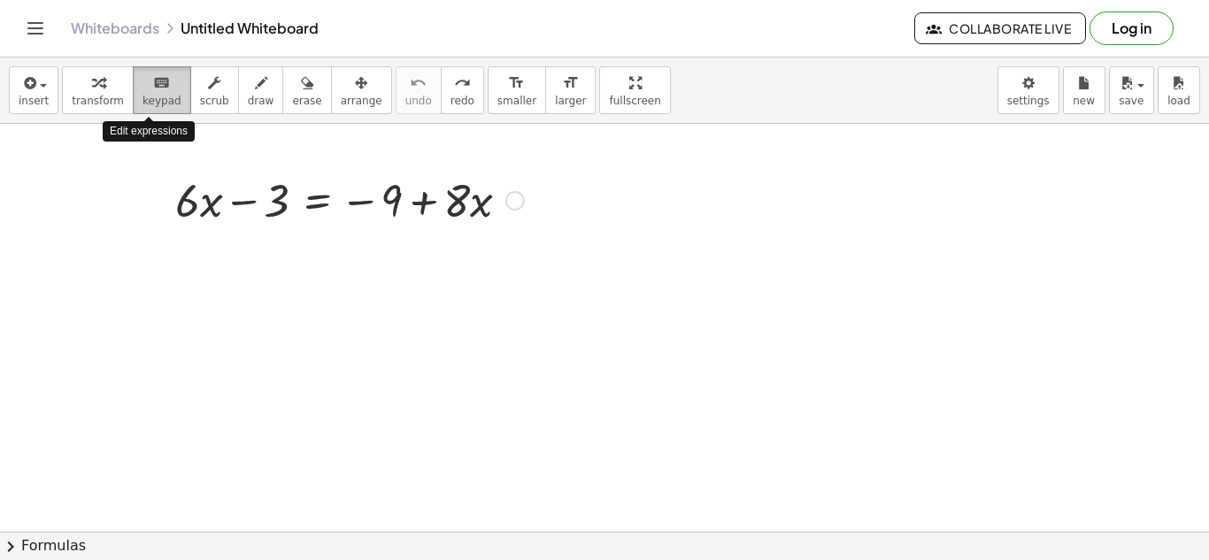
click at [161, 86] on div "keyboard" at bounding box center [162, 82] width 39 height 21
click at [255, 90] on icon "button" at bounding box center [261, 83] width 12 height 21
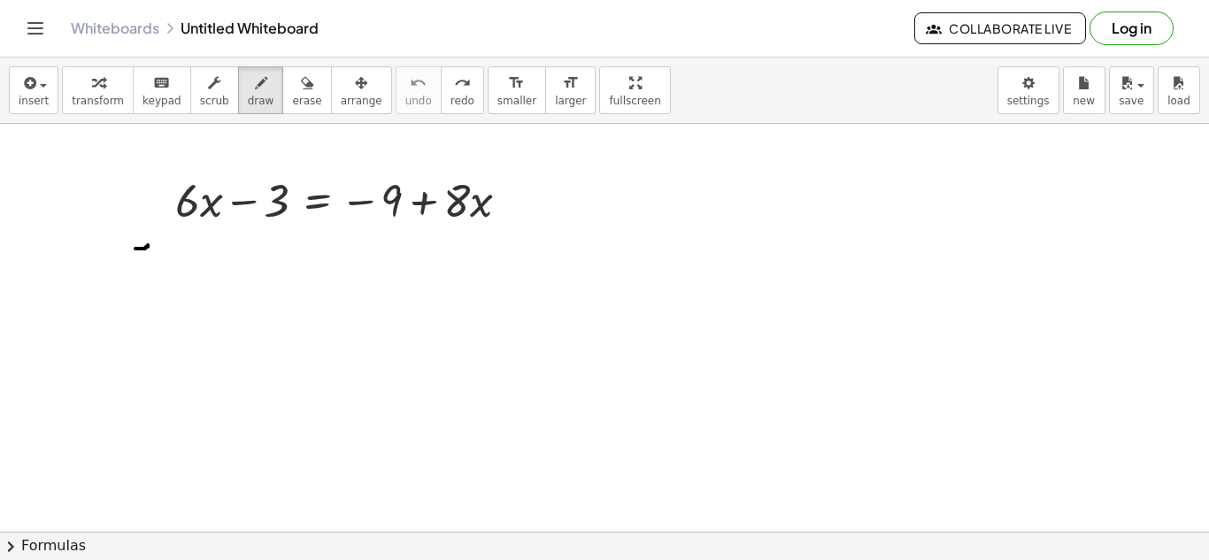
drag, startPoint x: 135, startPoint y: 249, endPoint x: 148, endPoint y: 246, distance: 12.7
click at [148, 246] on div at bounding box center [604, 532] width 1209 height 816
drag, startPoint x: 171, startPoint y: 236, endPoint x: 147, endPoint y: 258, distance: 32.6
click at [147, 258] on div at bounding box center [604, 532] width 1209 height 816
drag, startPoint x: 180, startPoint y: 247, endPoint x: 171, endPoint y: 252, distance: 10.3
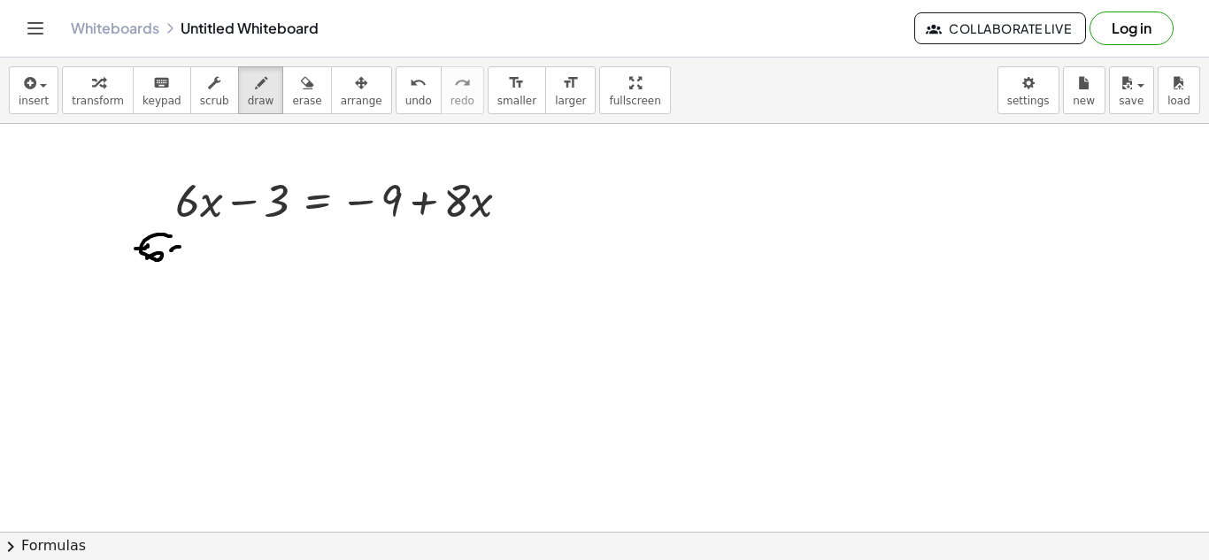
click at [171, 252] on div at bounding box center [604, 532] width 1209 height 816
drag, startPoint x: 167, startPoint y: 248, endPoint x: 186, endPoint y: 251, distance: 18.9
click at [186, 251] on div at bounding box center [604, 532] width 1209 height 816
click at [410, 84] on icon "undo" at bounding box center [418, 83] width 17 height 21
click at [405, 95] on span "undo" at bounding box center [418, 101] width 27 height 12
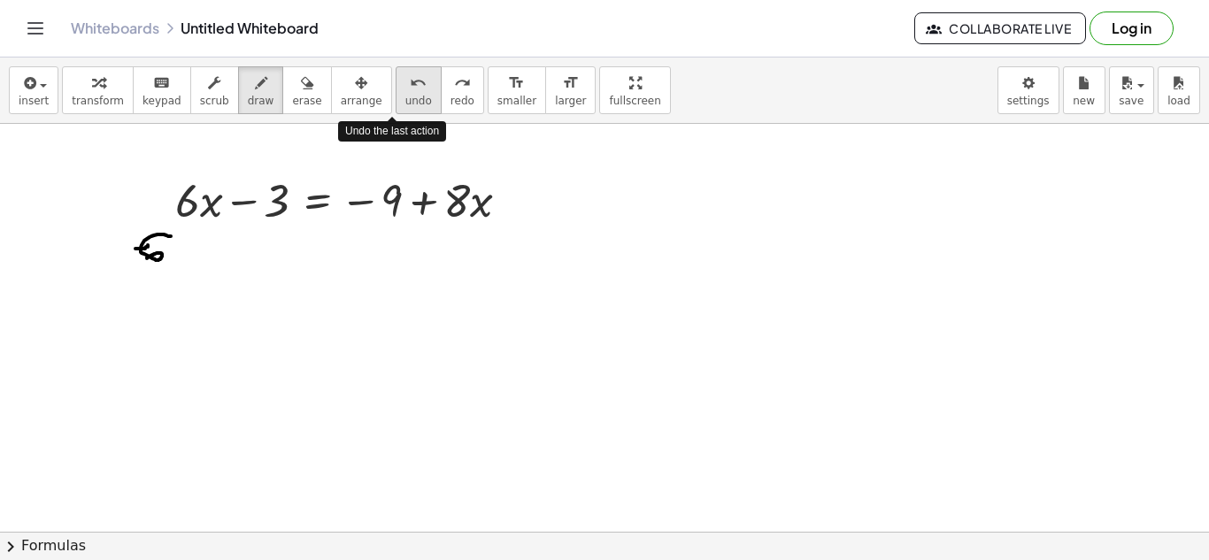
click at [405, 96] on span "undo" at bounding box center [418, 101] width 27 height 12
drag, startPoint x: 204, startPoint y: 263, endPoint x: 227, endPoint y: 261, distance: 23.1
click at [227, 261] on div at bounding box center [604, 532] width 1209 height 816
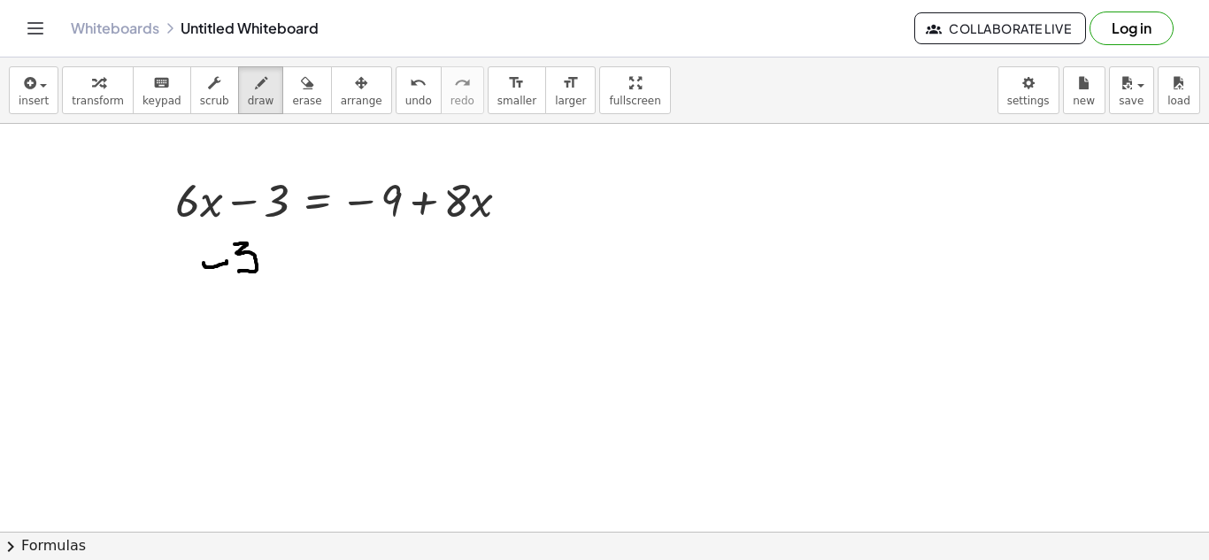
drag, startPoint x: 235, startPoint y: 244, endPoint x: 239, endPoint y: 272, distance: 27.8
click at [239, 272] on div at bounding box center [604, 532] width 1209 height 816
drag, startPoint x: 279, startPoint y: 250, endPoint x: 293, endPoint y: 248, distance: 14.3
click at [293, 248] on div at bounding box center [604, 532] width 1209 height 816
drag, startPoint x: 281, startPoint y: 261, endPoint x: 297, endPoint y: 258, distance: 16.2
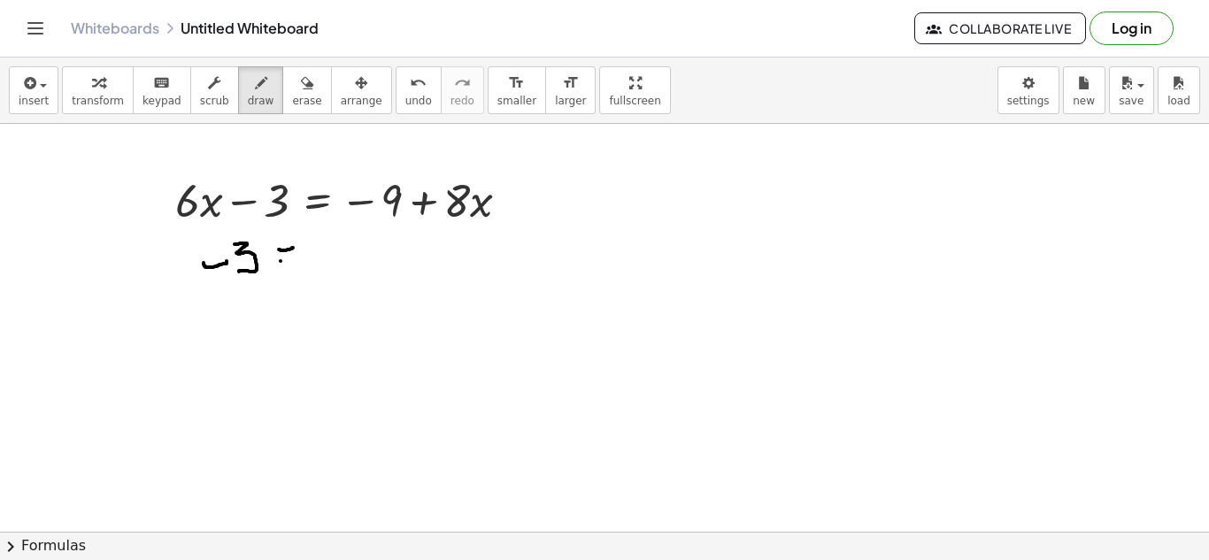
click at [297, 258] on div at bounding box center [604, 532] width 1209 height 816
drag, startPoint x: 307, startPoint y: 253, endPoint x: 324, endPoint y: 247, distance: 17.9
click at [324, 247] on div at bounding box center [604, 532] width 1209 height 816
drag, startPoint x: 348, startPoint y: 233, endPoint x: 360, endPoint y: 261, distance: 30.9
click at [360, 261] on div at bounding box center [604, 532] width 1209 height 816
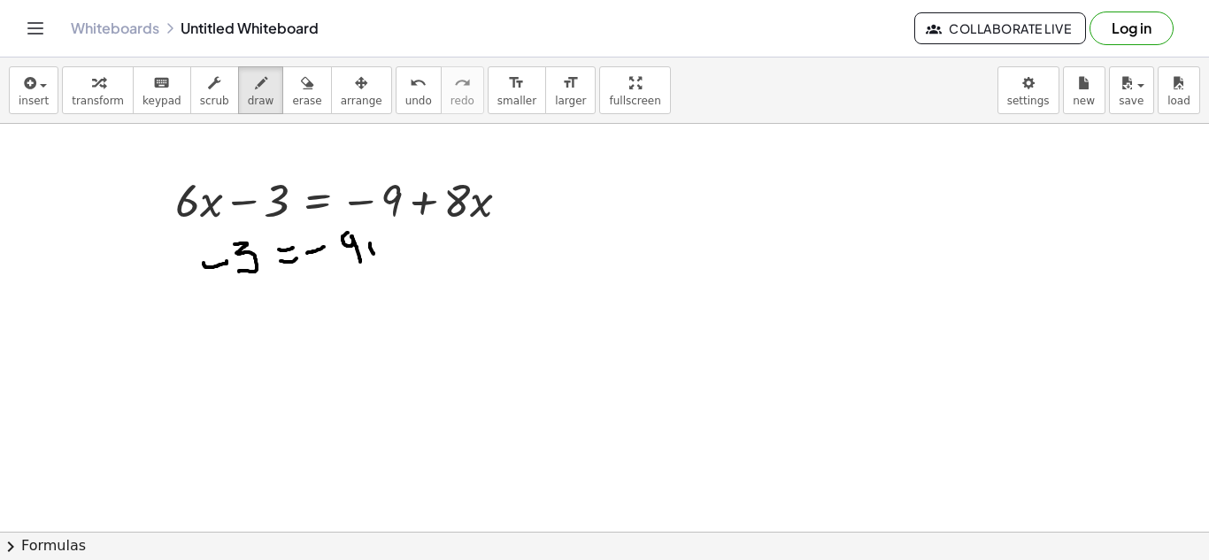
drag, startPoint x: 370, startPoint y: 243, endPoint x: 374, endPoint y: 254, distance: 11.5
click at [374, 254] on div at bounding box center [604, 532] width 1209 height 816
drag, startPoint x: 369, startPoint y: 253, endPoint x: 382, endPoint y: 251, distance: 12.5
click at [382, 251] on div at bounding box center [604, 532] width 1209 height 816
drag, startPoint x: 376, startPoint y: 255, endPoint x: 377, endPoint y: 267, distance: 12.4
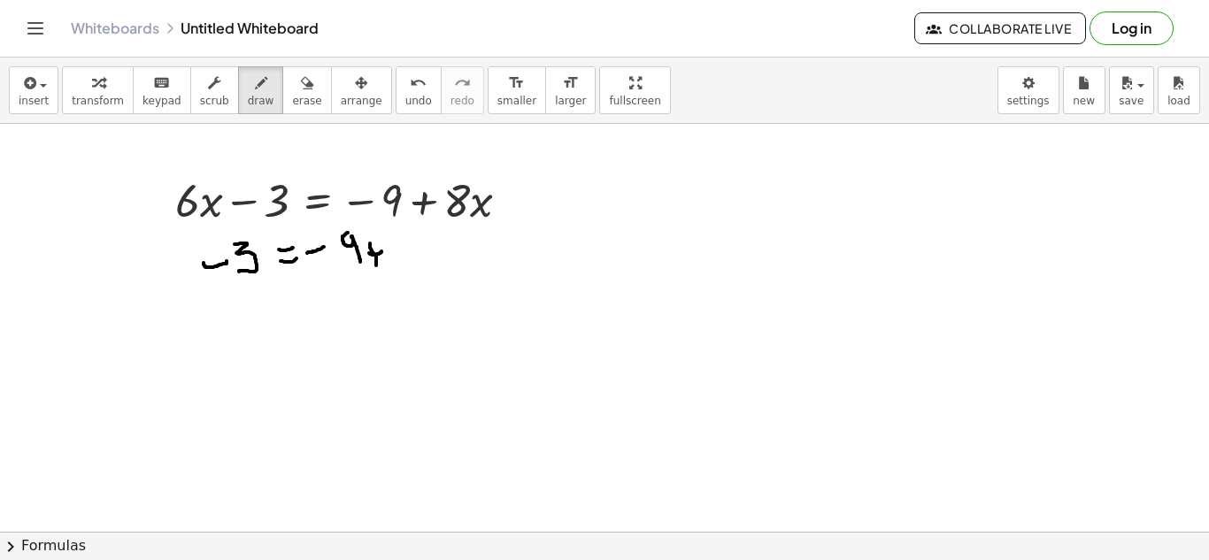
click at [377, 267] on div at bounding box center [604, 532] width 1209 height 816
drag, startPoint x: 413, startPoint y: 243, endPoint x: 428, endPoint y: 256, distance: 20.7
click at [428, 256] on div at bounding box center [604, 532] width 1209 height 816
drag, startPoint x: 443, startPoint y: 244, endPoint x: 431, endPoint y: 258, distance: 18.2
click at [431, 258] on div at bounding box center [604, 532] width 1209 height 816
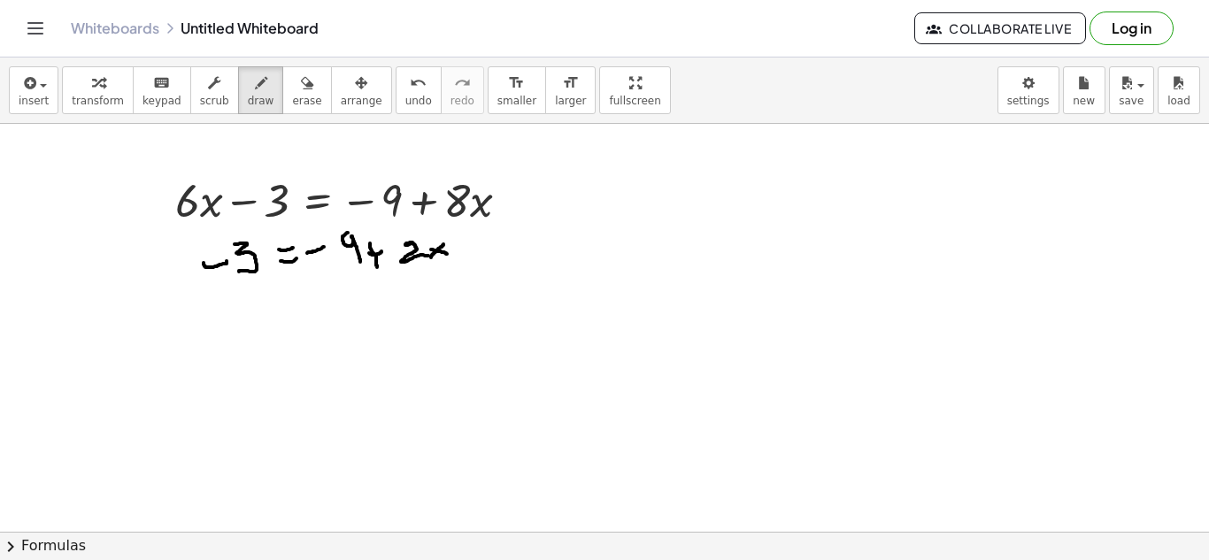
drag, startPoint x: 431, startPoint y: 250, endPoint x: 450, endPoint y: 255, distance: 19.3
click at [450, 255] on div at bounding box center [604, 532] width 1209 height 816
click at [494, 236] on div at bounding box center [604, 532] width 1209 height 816
click at [503, 246] on div at bounding box center [604, 532] width 1209 height 816
click at [405, 96] on span "undo" at bounding box center [418, 101] width 27 height 12
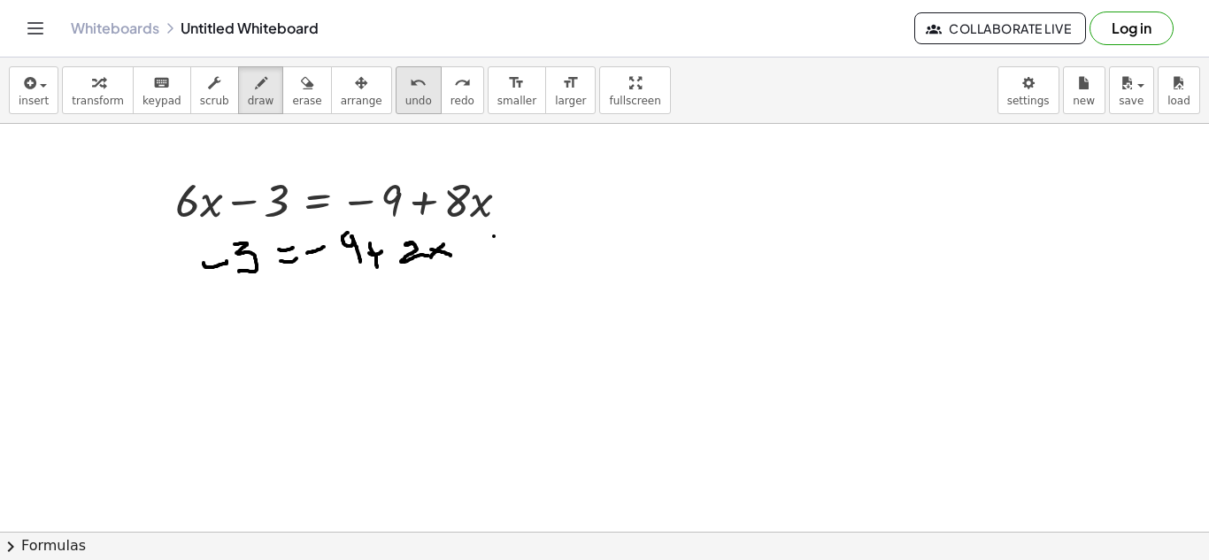
click at [405, 96] on span "undo" at bounding box center [418, 101] width 27 height 12
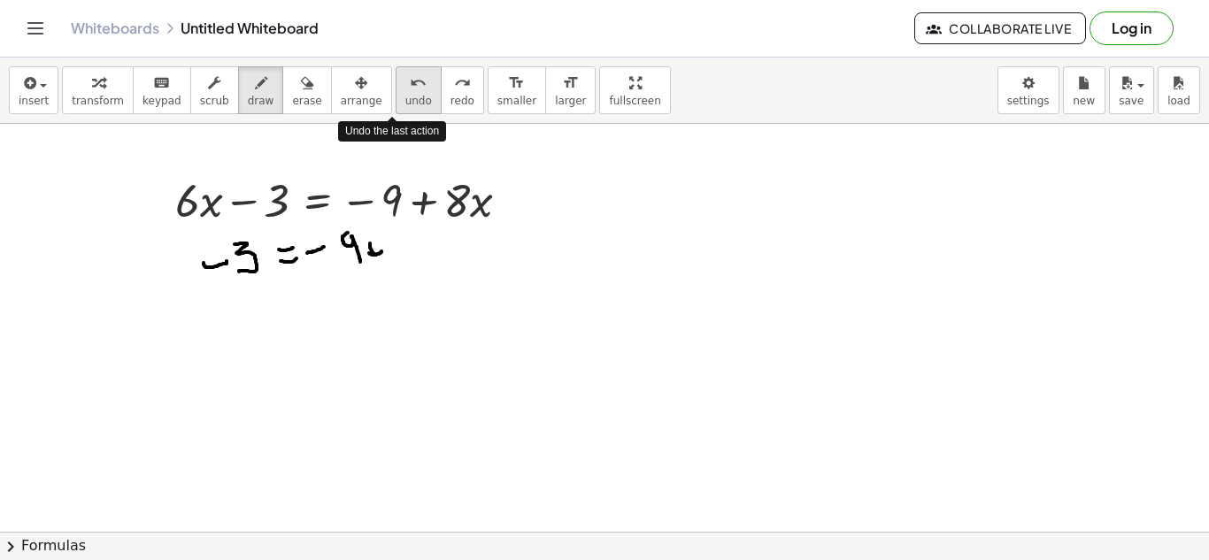
click at [405, 96] on span "undo" at bounding box center [418, 101] width 27 height 12
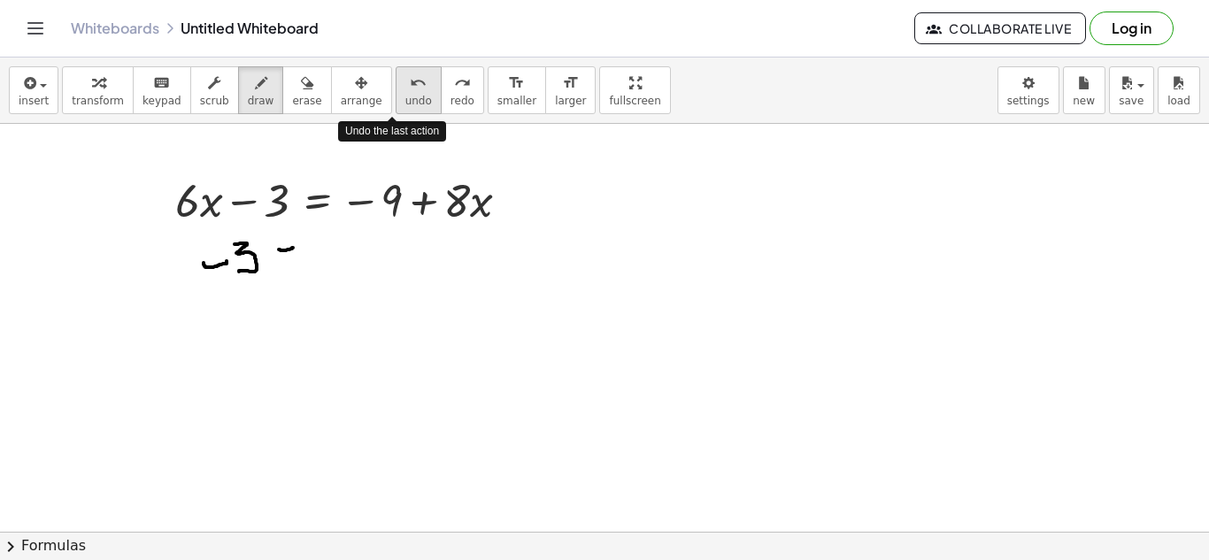
click at [405, 96] on span "undo" at bounding box center [418, 101] width 27 height 12
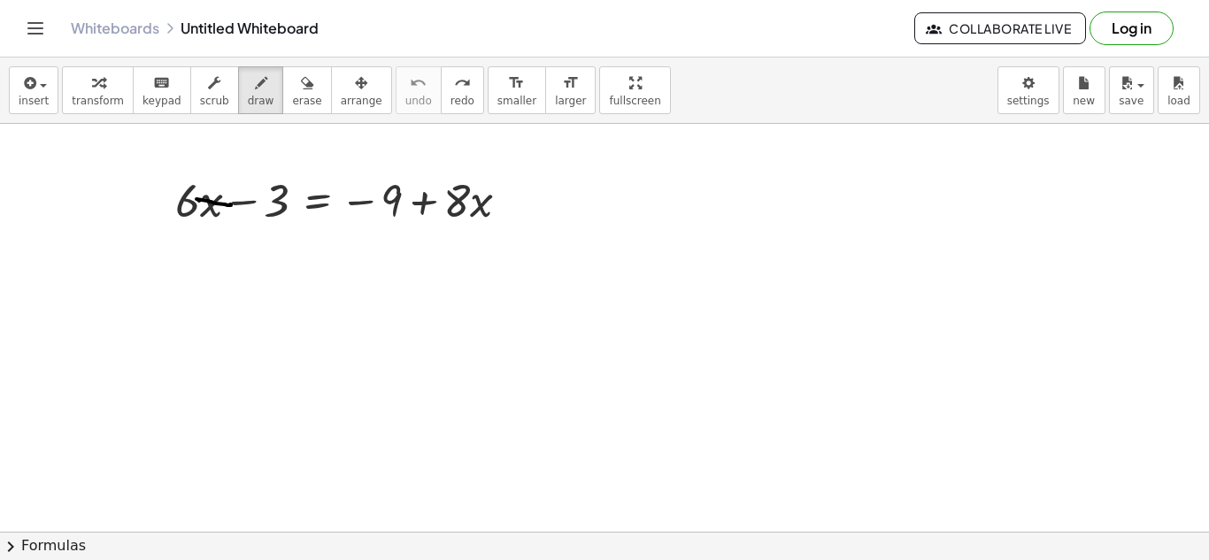
drag, startPoint x: 199, startPoint y: 201, endPoint x: 227, endPoint y: 204, distance: 27.6
click at [227, 204] on div at bounding box center [604, 532] width 1209 height 816
click at [99, 72] on div "button" at bounding box center [98, 82] width 52 height 21
drag, startPoint x: 205, startPoint y: 210, endPoint x: 214, endPoint y: 209, distance: 8.9
click at [214, 209] on div at bounding box center [349, 199] width 366 height 60
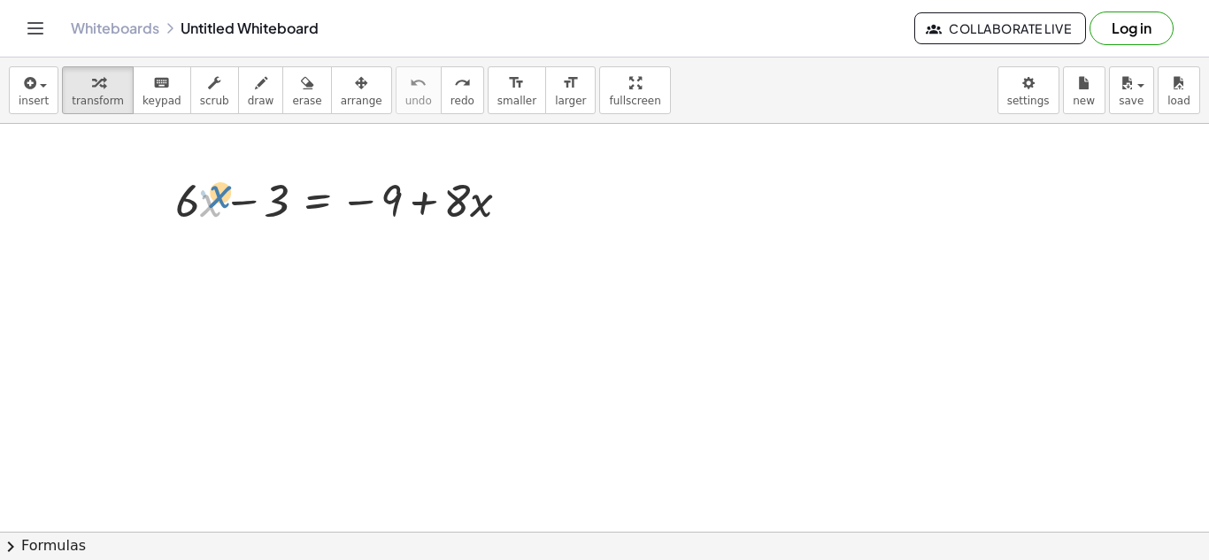
click at [203, 197] on div at bounding box center [349, 199] width 366 height 60
click at [193, 199] on div at bounding box center [349, 199] width 366 height 60
click at [158, 211] on div "+ · 6 · x − 3 = − 9 + · 8 · x" at bounding box center [343, 199] width 389 height 69
click at [173, 207] on div at bounding box center [162, 199] width 27 height 69
click at [178, 212] on div at bounding box center [349, 199] width 366 height 60
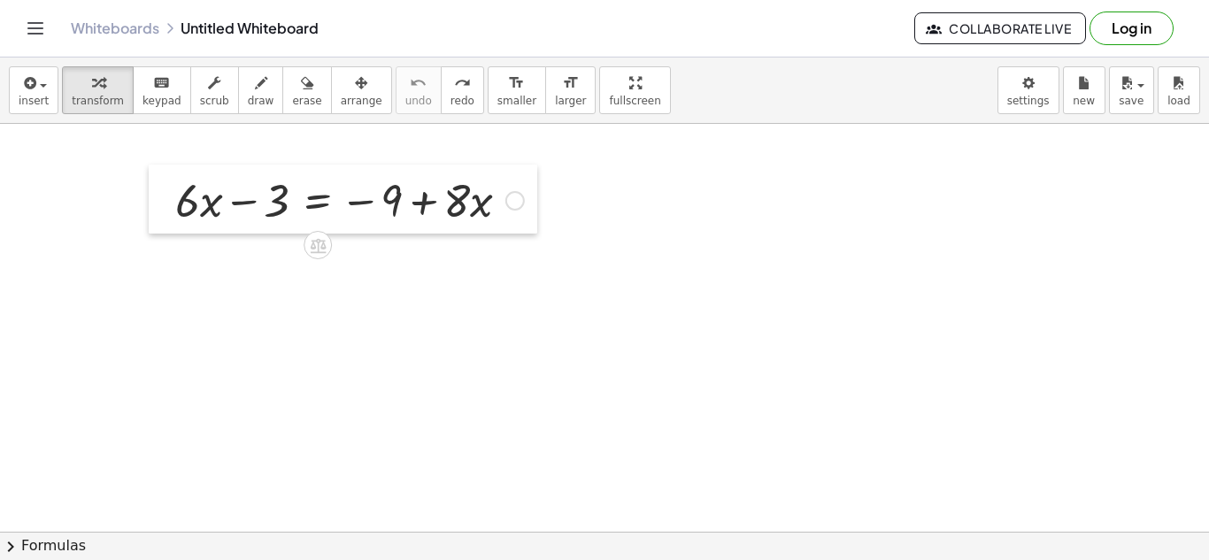
click at [152, 195] on div at bounding box center [162, 199] width 27 height 69
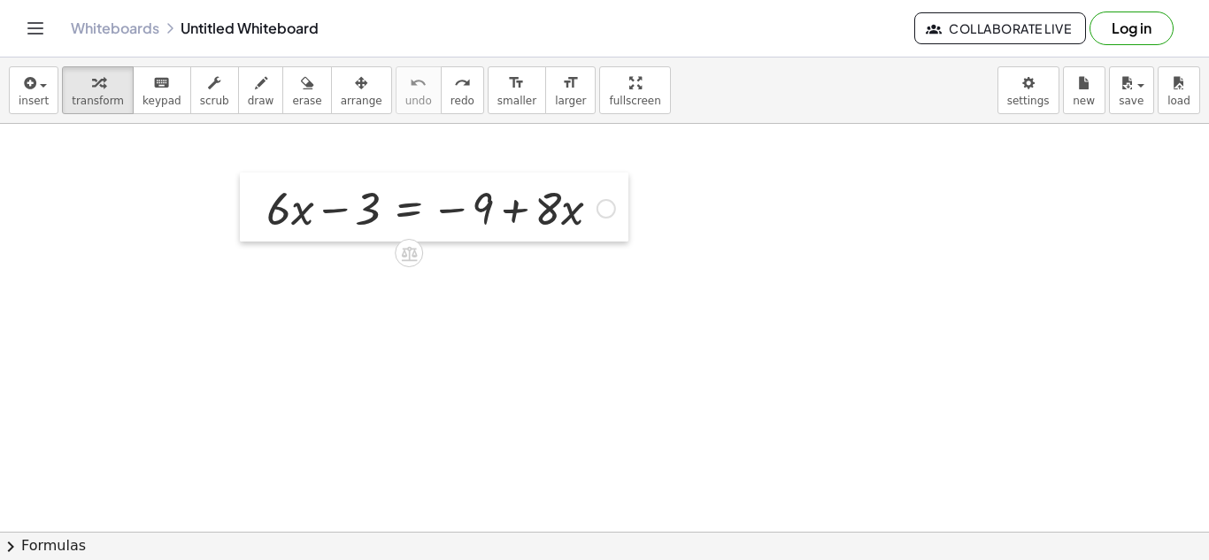
drag, startPoint x: 153, startPoint y: 197, endPoint x: 244, endPoint y: 204, distance: 91.5
click at [244, 204] on div at bounding box center [253, 207] width 27 height 69
click at [406, 248] on icon at bounding box center [409, 253] width 16 height 15
click at [371, 259] on span "−" at bounding box center [373, 254] width 11 height 26
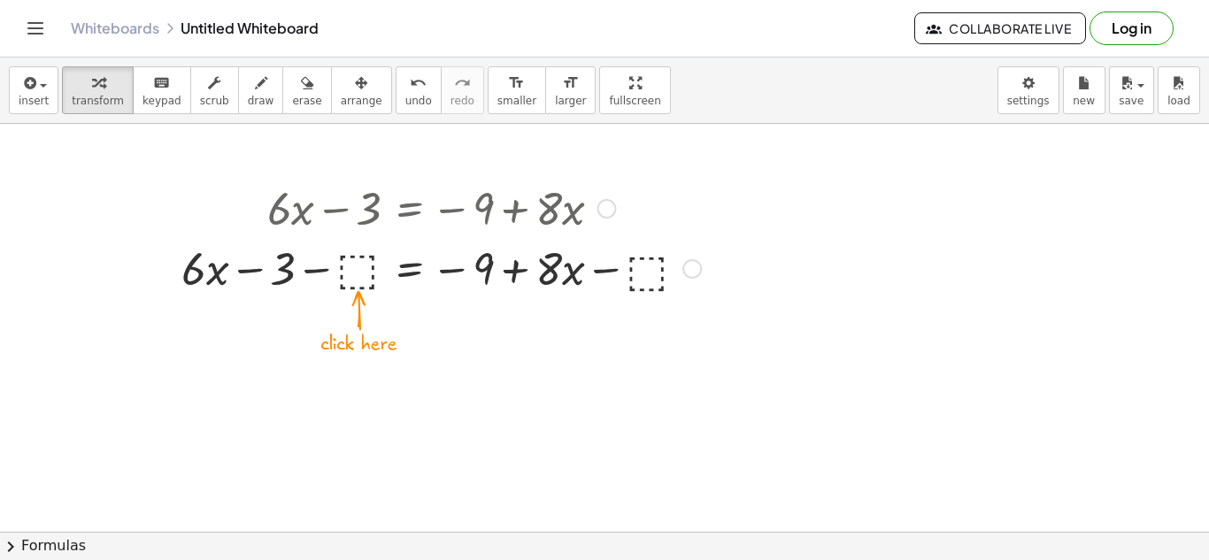
click at [372, 262] on div at bounding box center [441, 267] width 537 height 60
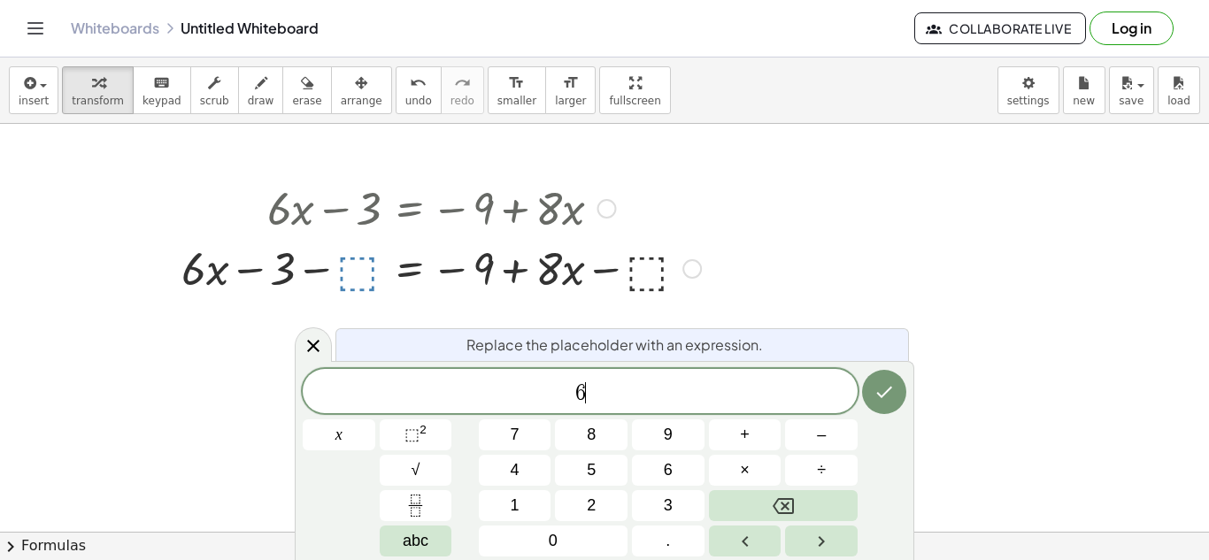
scroll to position [17, 0]
click at [876, 383] on icon "Done" at bounding box center [884, 392] width 21 height 21
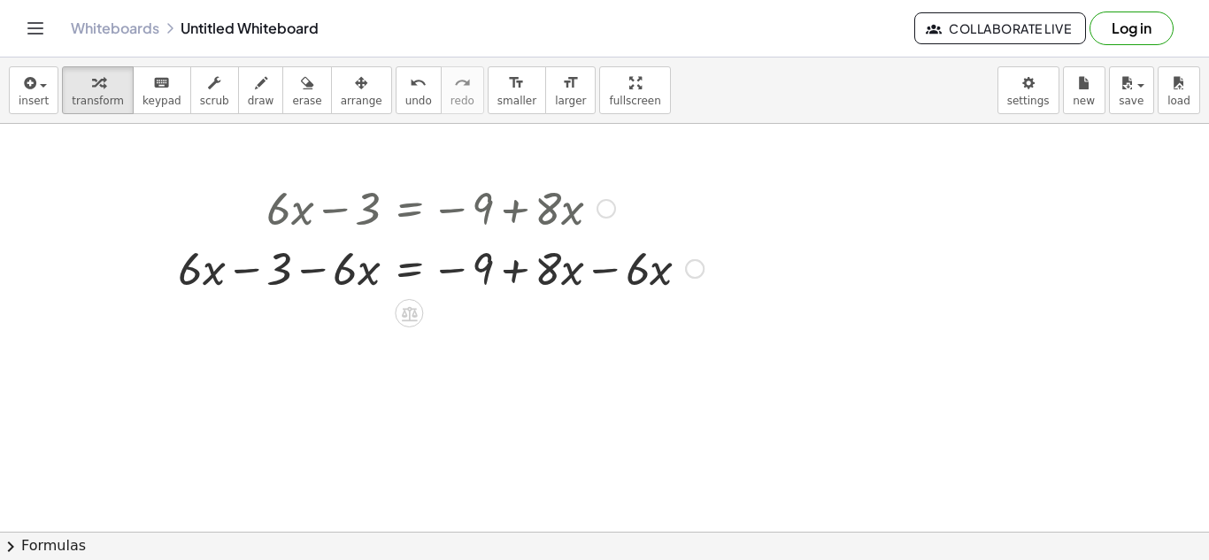
click at [659, 257] on div at bounding box center [441, 267] width 544 height 60
click at [640, 264] on div at bounding box center [441, 267] width 544 height 60
click at [600, 271] on div at bounding box center [441, 267] width 544 height 60
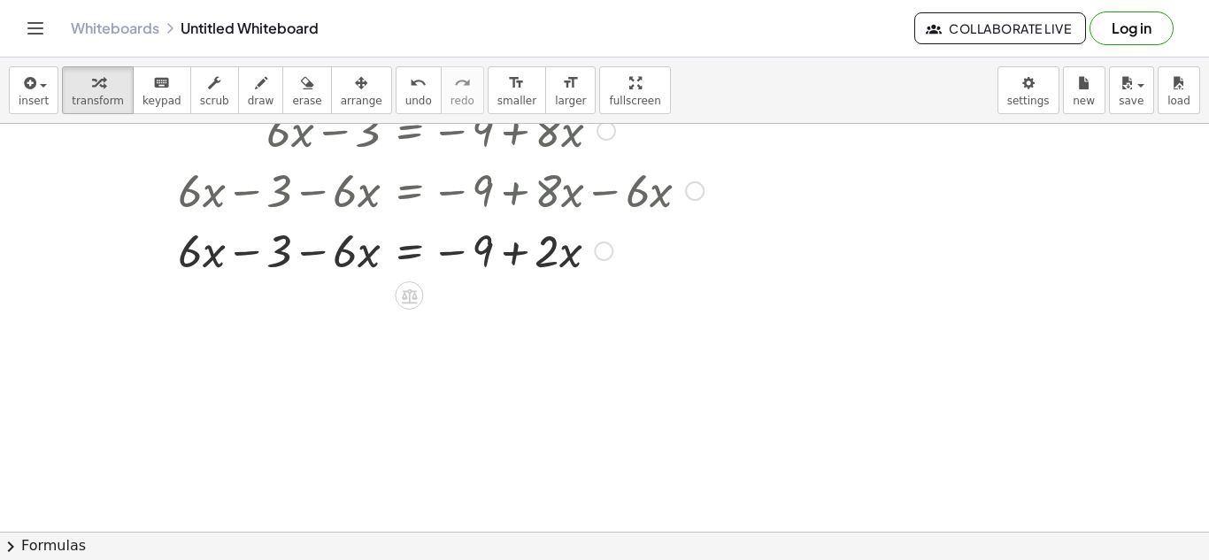
scroll to position [78, 0]
drag, startPoint x: 339, startPoint y: 251, endPoint x: 227, endPoint y: 251, distance: 112.4
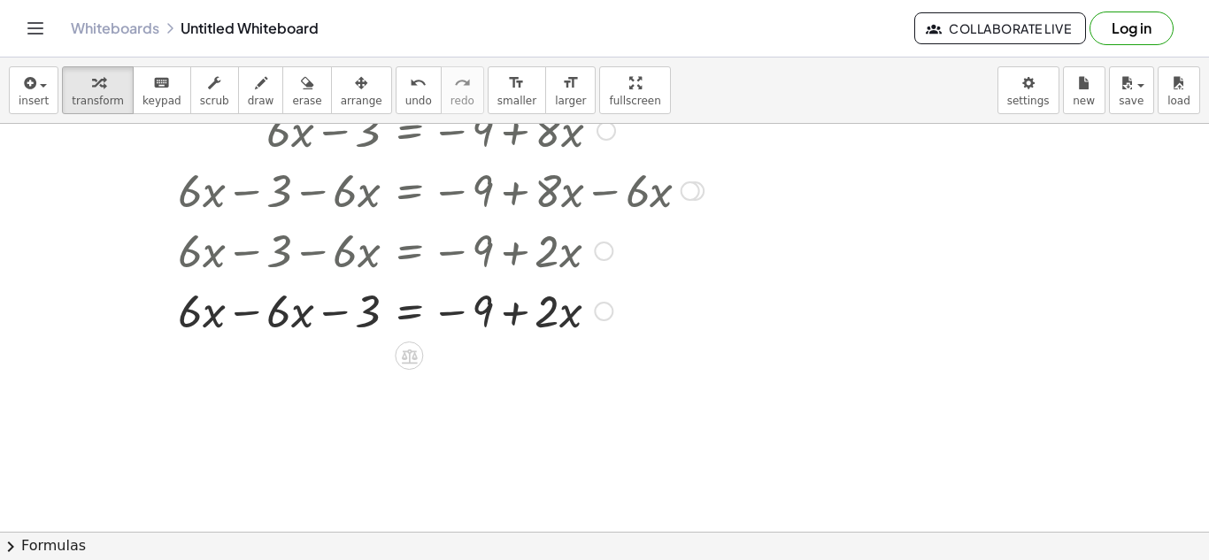
click at [236, 315] on div at bounding box center [441, 310] width 544 height 60
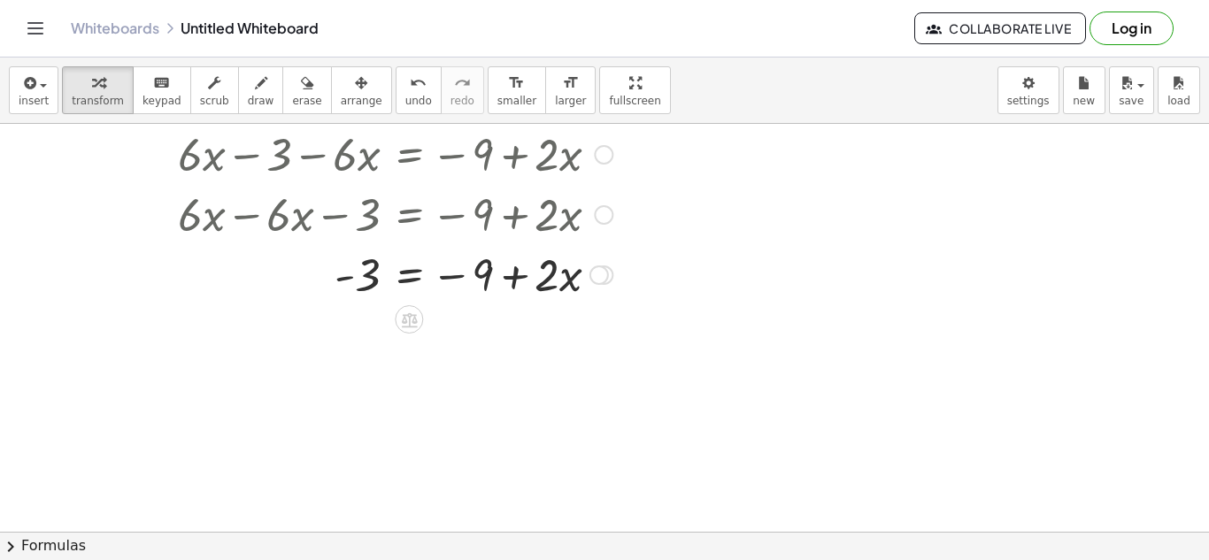
scroll to position [175, 0]
drag, startPoint x: 487, startPoint y: 274, endPoint x: 359, endPoint y: 284, distance: 128.7
click at [359, 284] on div at bounding box center [441, 273] width 544 height 60
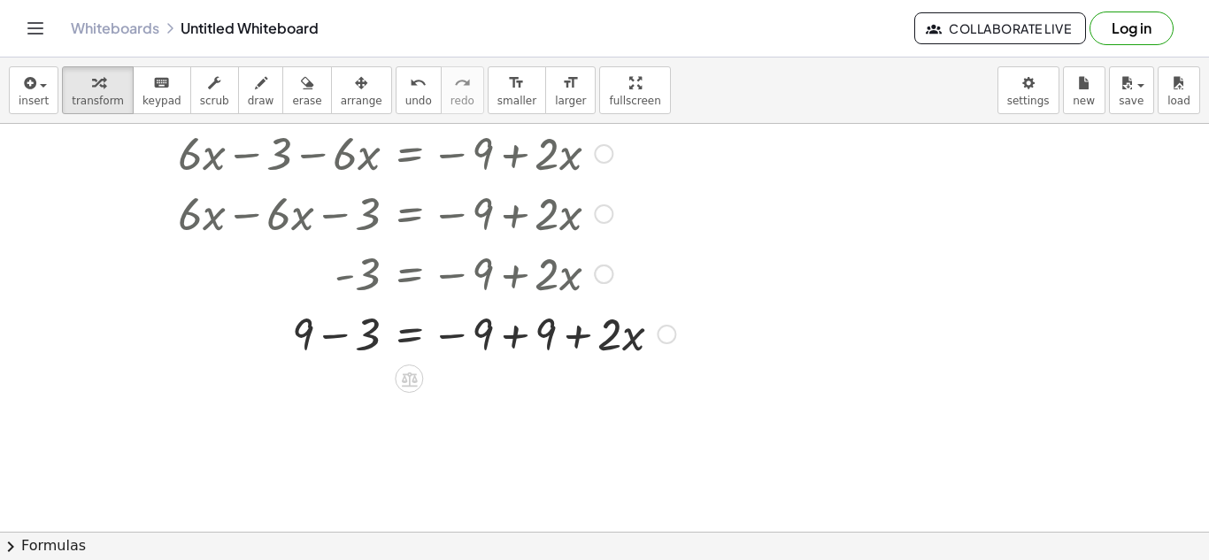
click at [336, 330] on div at bounding box center [441, 333] width 544 height 60
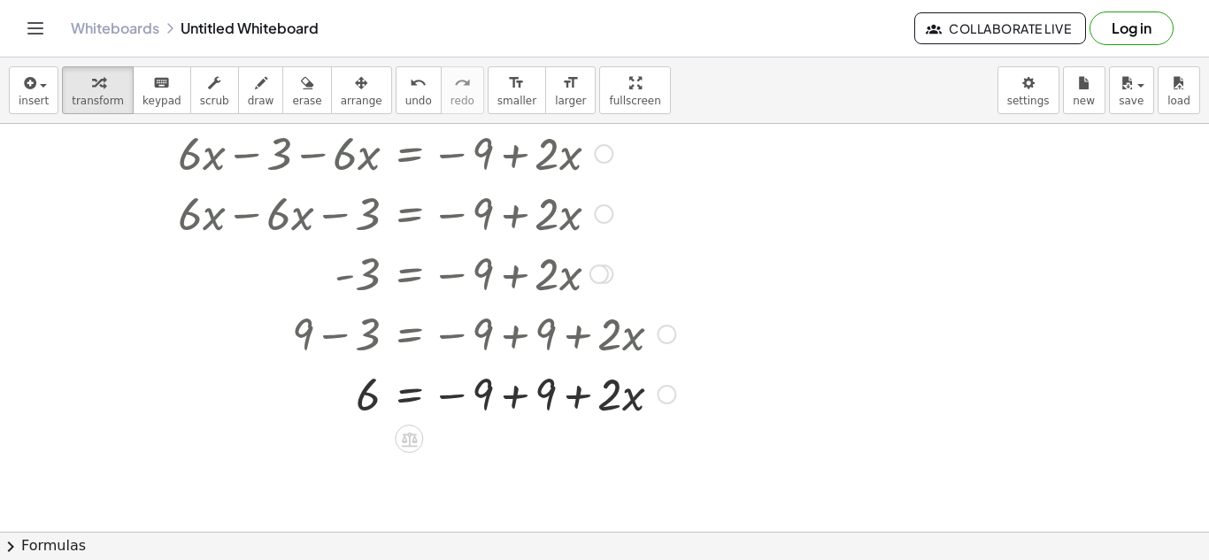
click at [513, 385] on div at bounding box center [441, 393] width 544 height 60
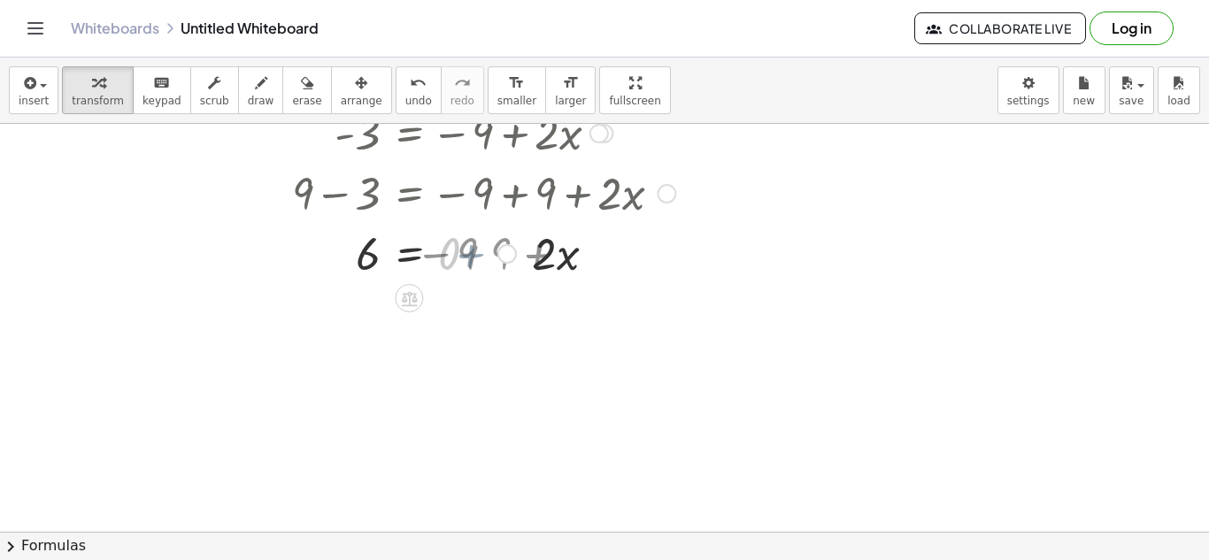
scroll to position [318, 0]
drag, startPoint x: 456, startPoint y: 257, endPoint x: 378, endPoint y: 291, distance: 85.2
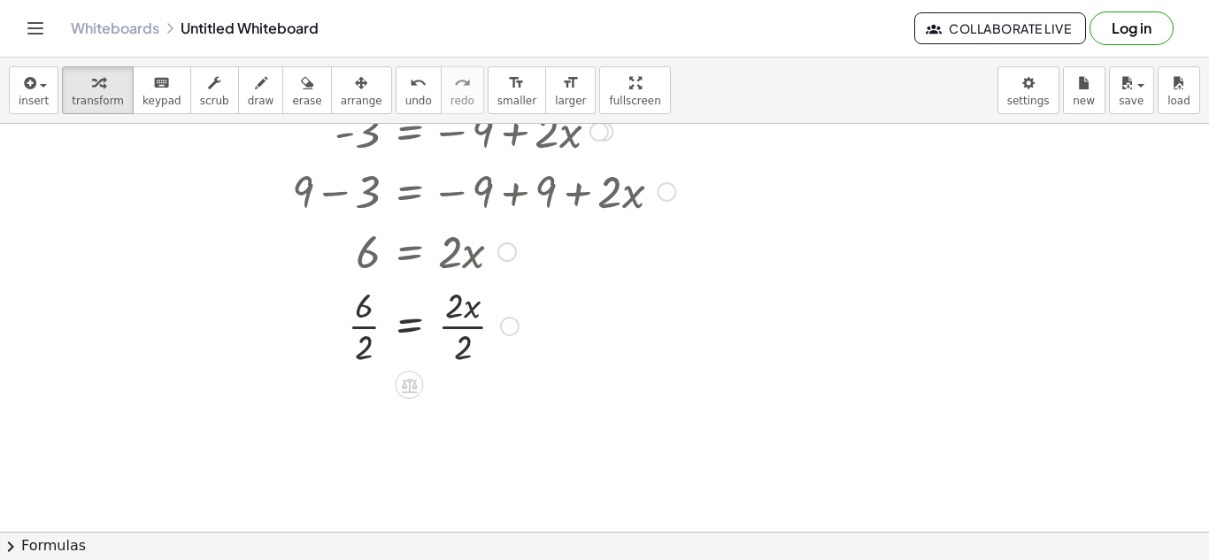
click at [366, 323] on div at bounding box center [441, 325] width 544 height 89
click at [462, 316] on div at bounding box center [441, 325] width 544 height 89
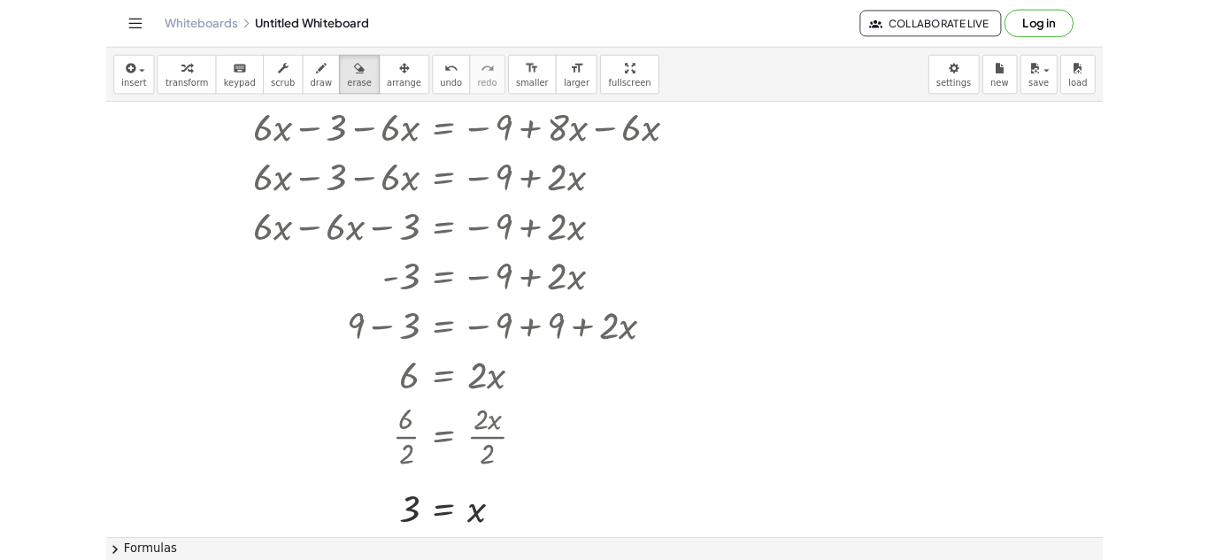
scroll to position [75, 0]
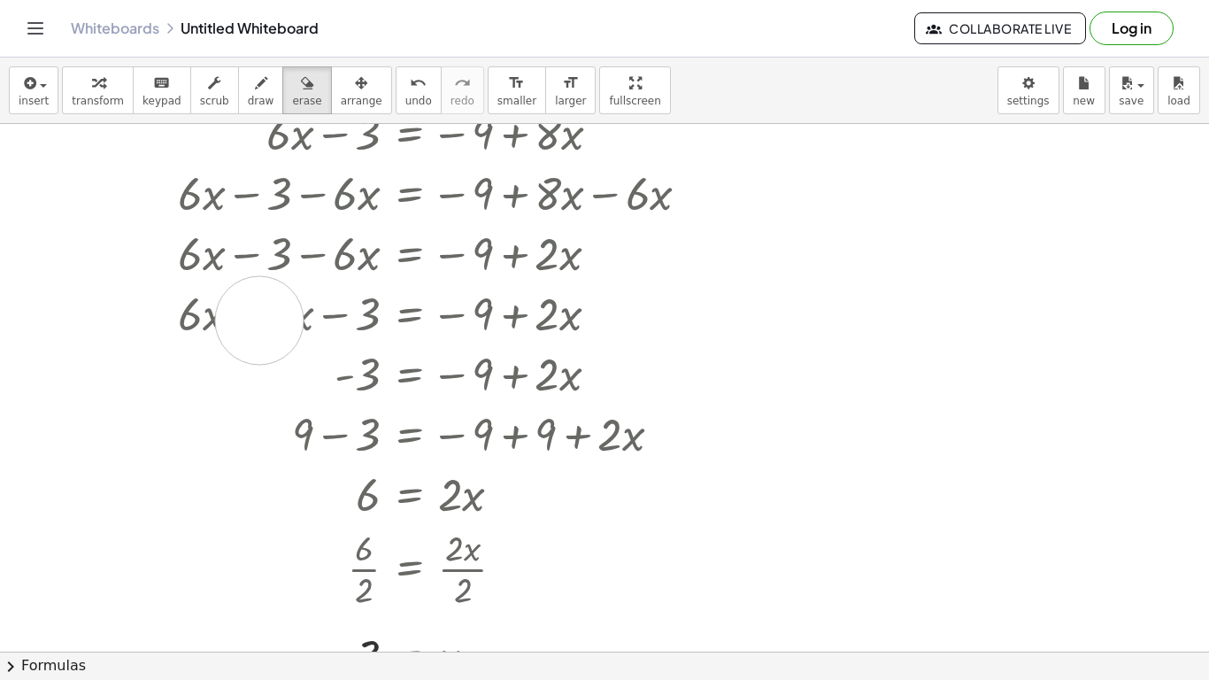
click at [259, 320] on div at bounding box center [604, 576] width 1209 height 1055
click at [104, 99] on span "transform" at bounding box center [98, 101] width 52 height 12
click at [202, 244] on div at bounding box center [441, 252] width 544 height 60
click at [159, 248] on div at bounding box center [164, 393] width 27 height 592
click at [185, 258] on div at bounding box center [441, 252] width 544 height 60
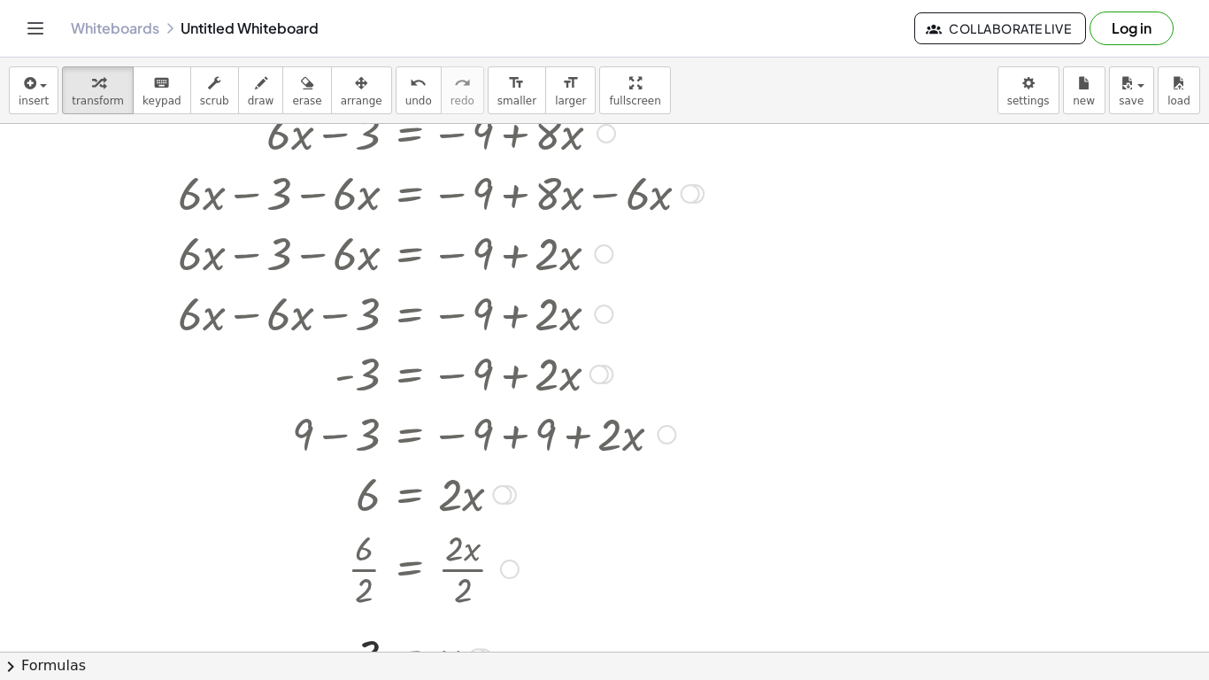
click at [185, 258] on div at bounding box center [441, 252] width 544 height 60
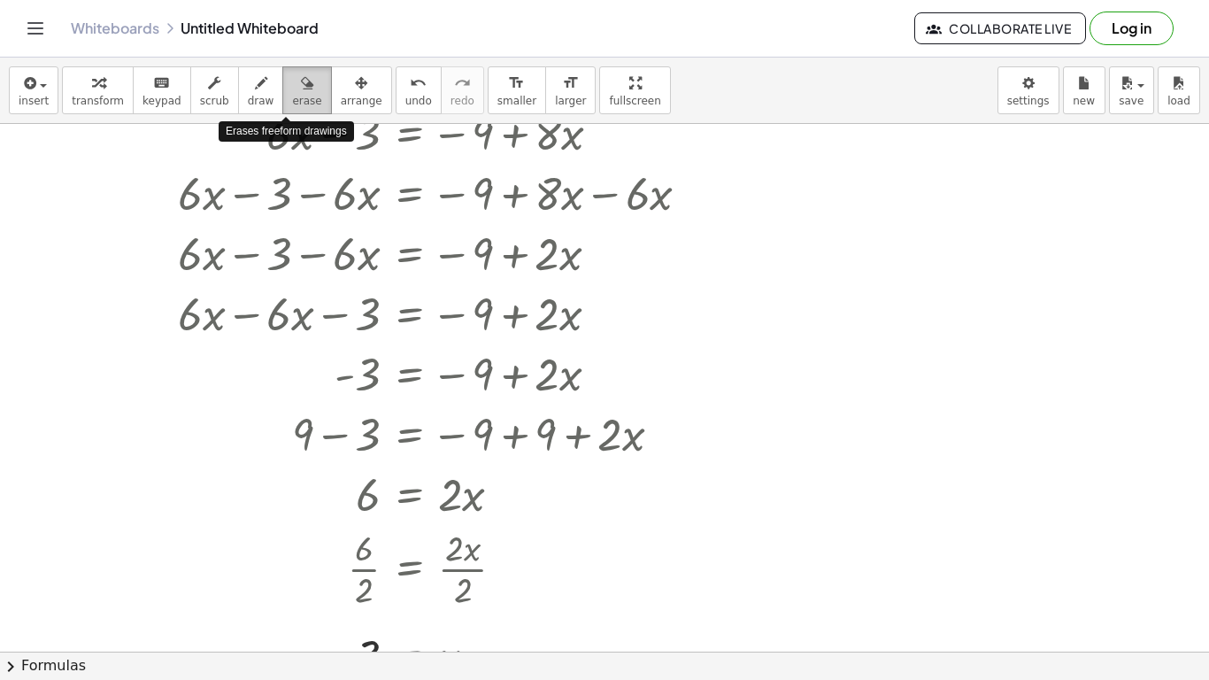
click at [294, 90] on div "button" at bounding box center [306, 82] width 29 height 21
drag, startPoint x: 175, startPoint y: 228, endPoint x: 207, endPoint y: 245, distance: 36.5
click at [207, 245] on div at bounding box center [604, 576] width 1209 height 1055
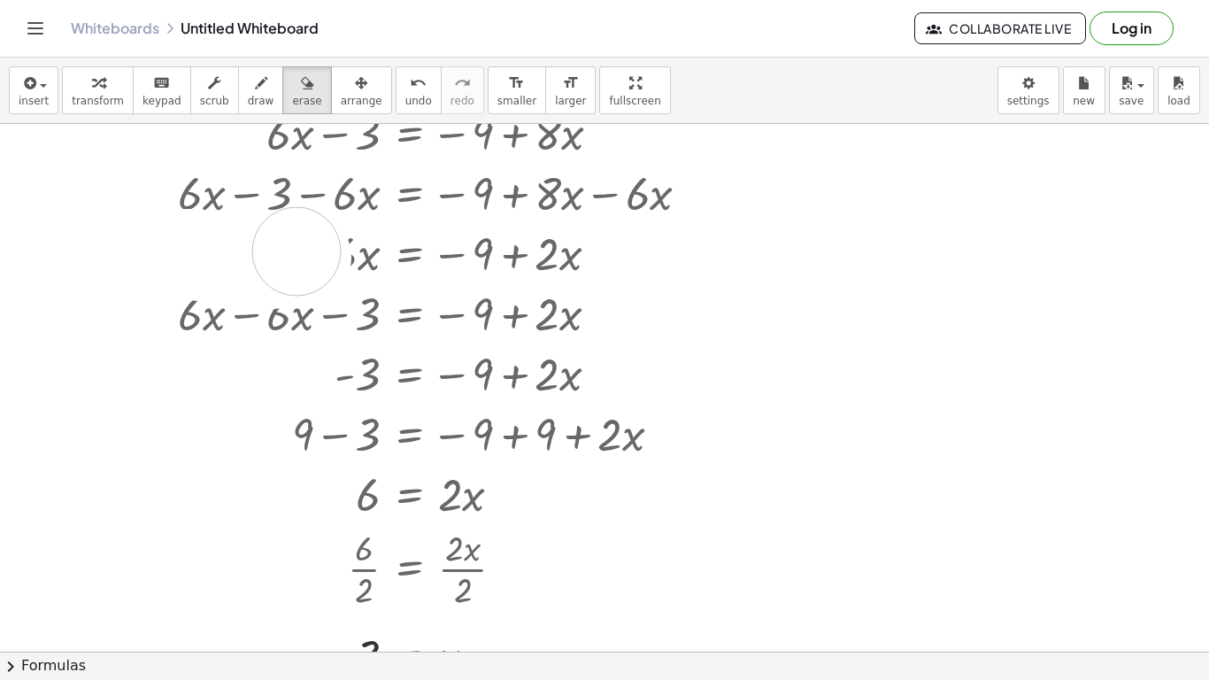
drag, startPoint x: 187, startPoint y: 253, endPoint x: 296, endPoint y: 251, distance: 108.9
click at [296, 251] on div at bounding box center [604, 576] width 1209 height 1055
drag, startPoint x: 166, startPoint y: 261, endPoint x: 522, endPoint y: 263, distance: 355.9
click at [522, 263] on div at bounding box center [604, 576] width 1209 height 1055
drag, startPoint x: 189, startPoint y: 251, endPoint x: 535, endPoint y: 263, distance: 345.5
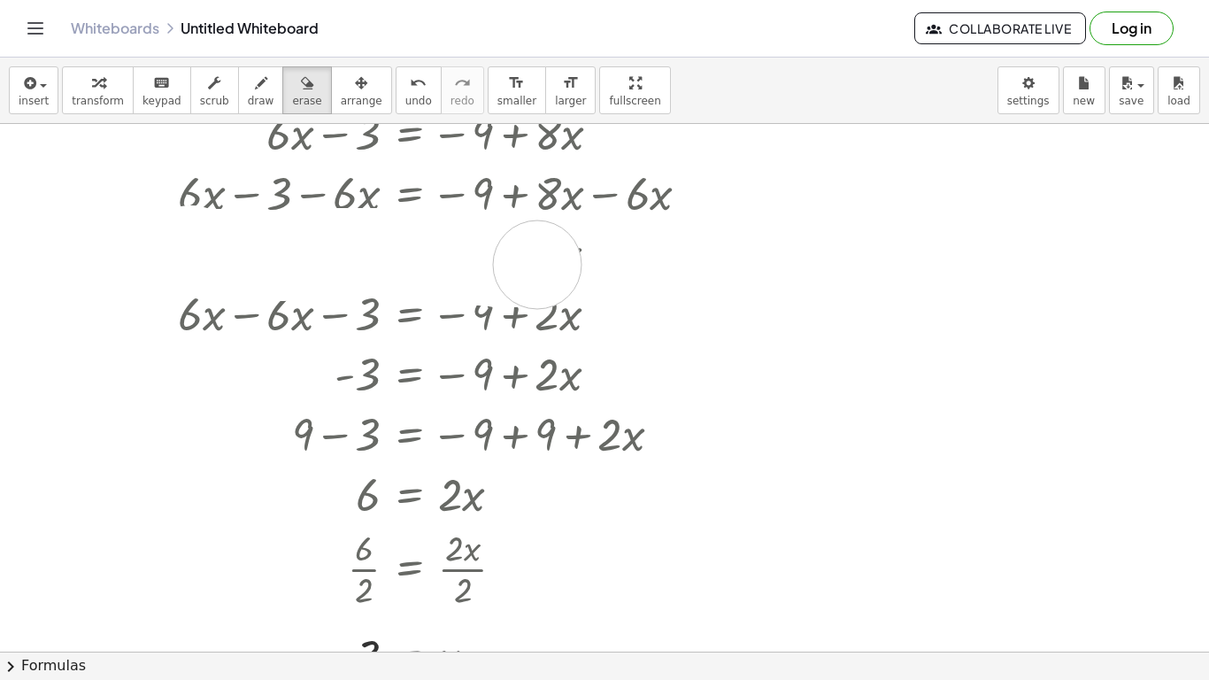
click at [535, 263] on div at bounding box center [604, 576] width 1209 height 1055
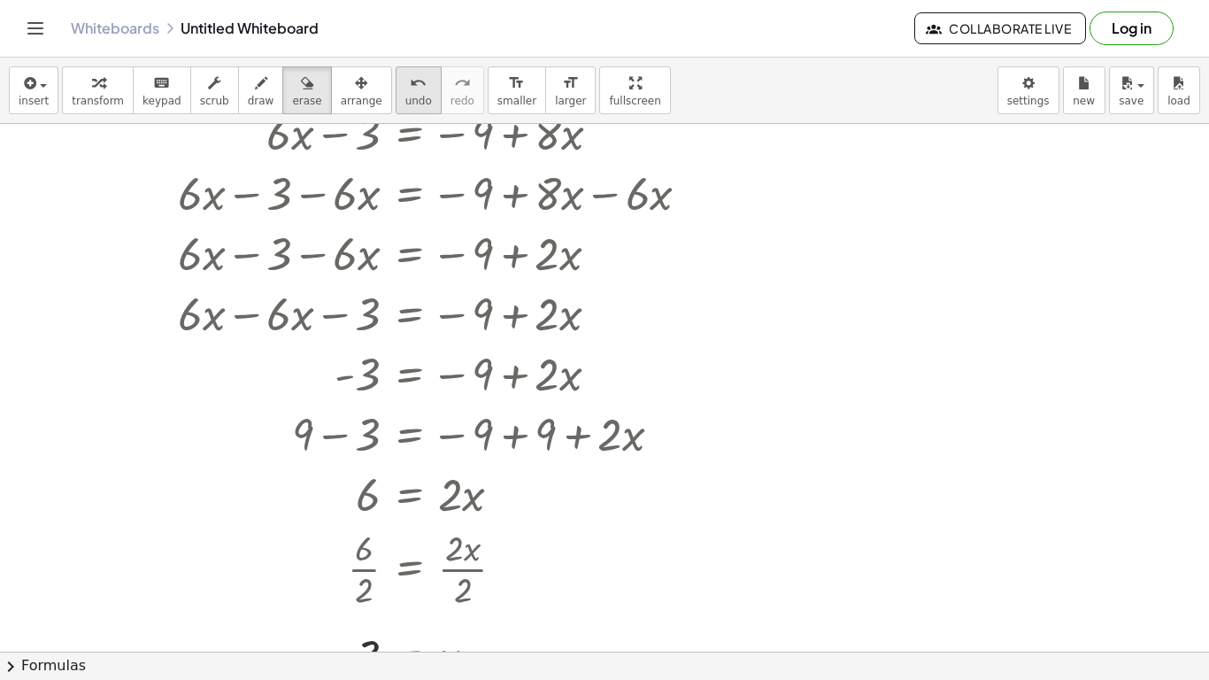
click at [405, 96] on span "undo" at bounding box center [418, 101] width 27 height 12
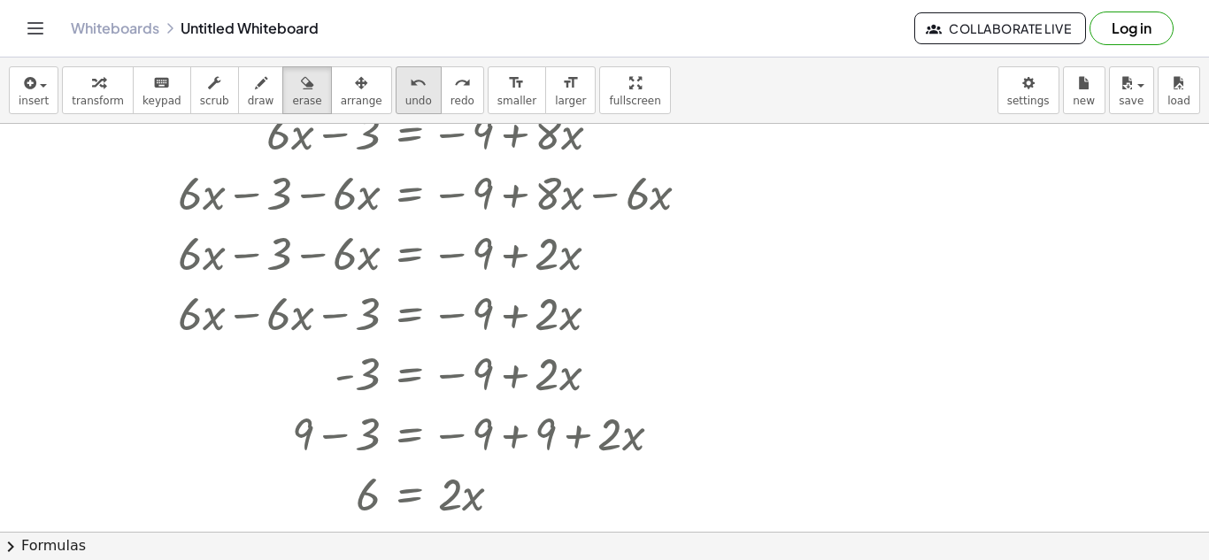
click at [396, 92] on button "undo undo" at bounding box center [419, 90] width 46 height 48
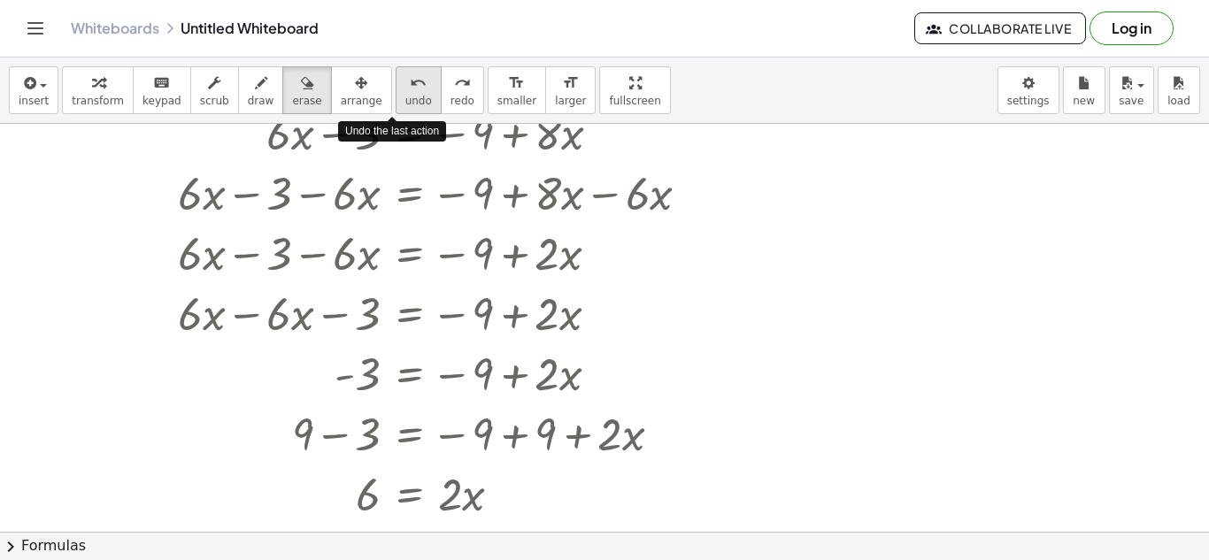
click at [396, 92] on button "undo undo" at bounding box center [419, 90] width 46 height 48
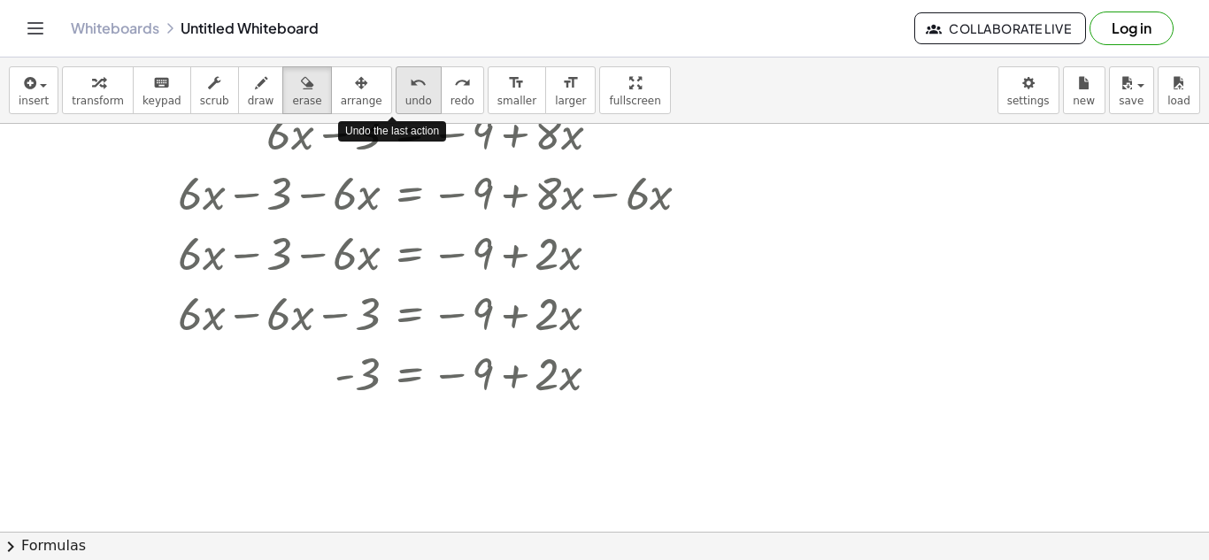
click at [396, 92] on button "undo undo" at bounding box center [419, 90] width 46 height 48
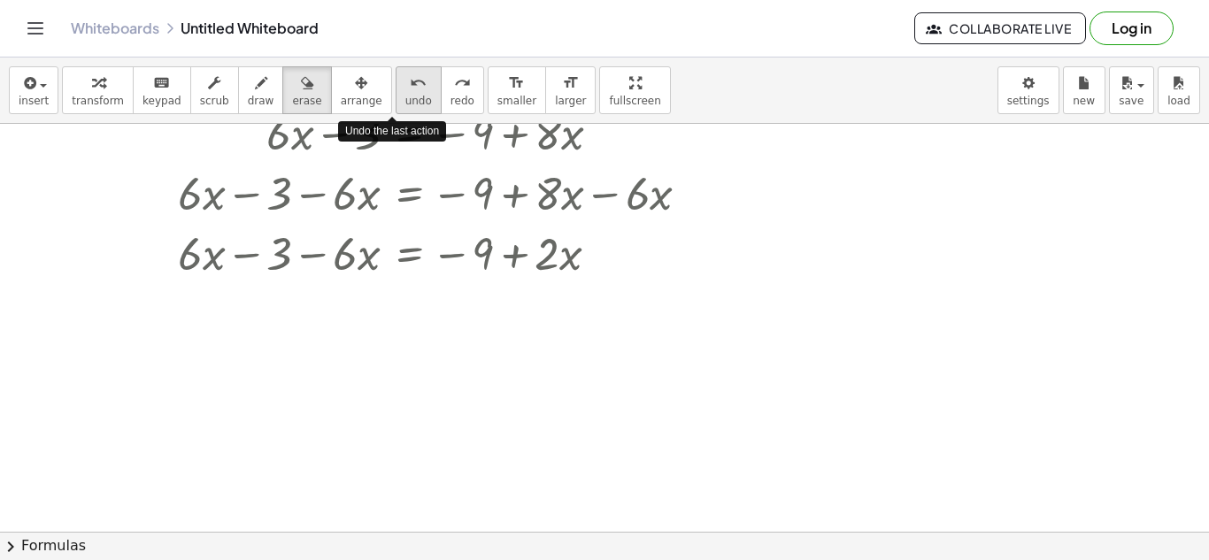
click at [396, 92] on button "undo undo" at bounding box center [419, 90] width 46 height 48
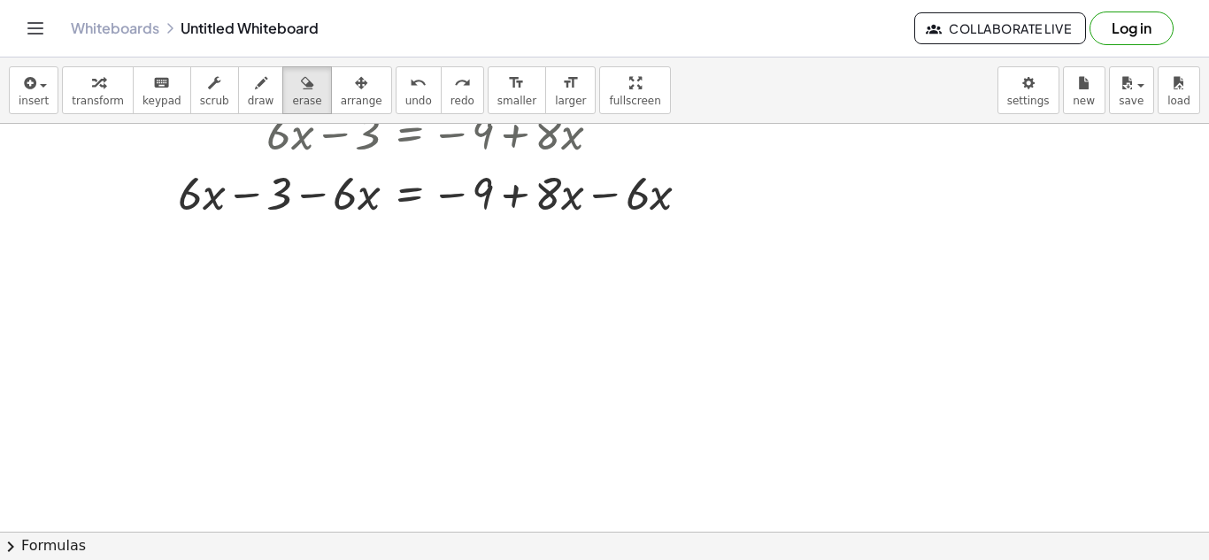
scroll to position [0, 0]
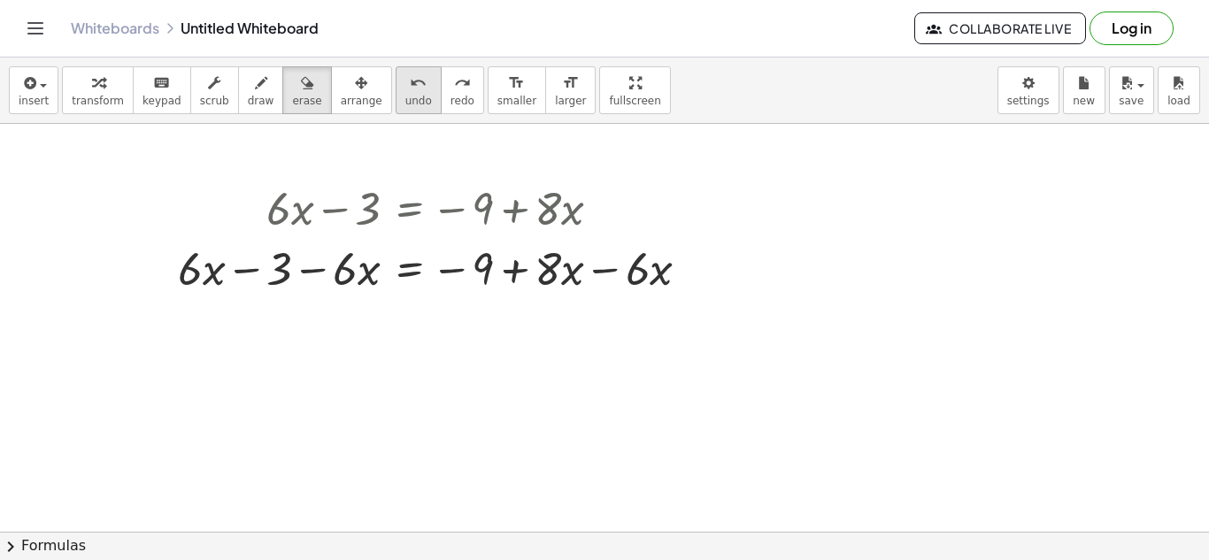
click at [397, 108] on button "undo undo" at bounding box center [419, 90] width 46 height 48
click at [405, 102] on span "undo" at bounding box center [418, 101] width 27 height 12
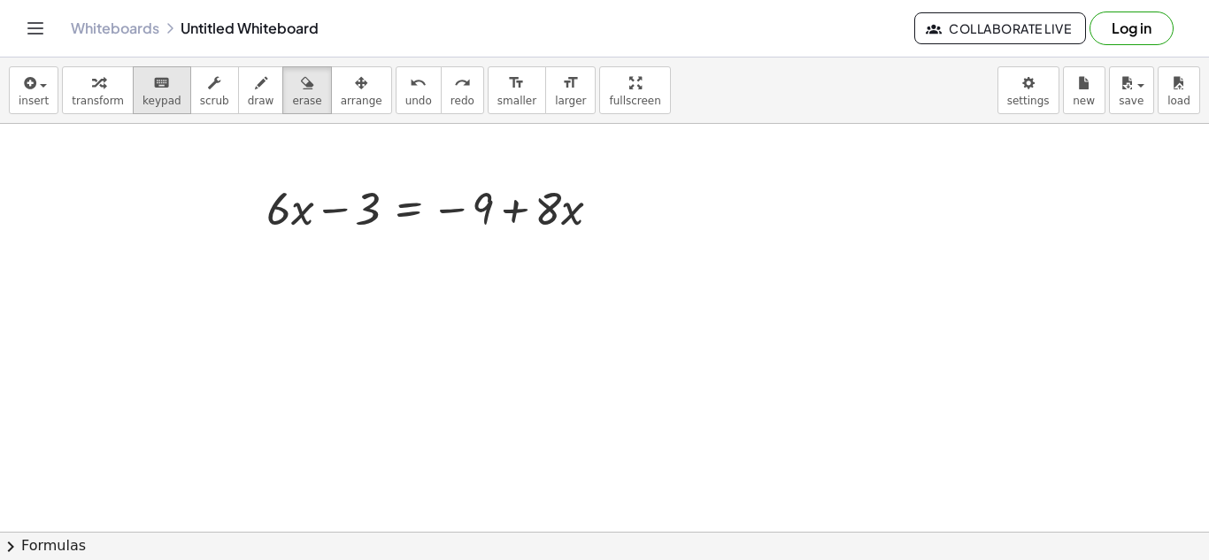
click at [143, 108] on button "keyboard keypad" at bounding box center [162, 90] width 58 height 48
click at [333, 212] on div at bounding box center [347, 211] width 66 height 50
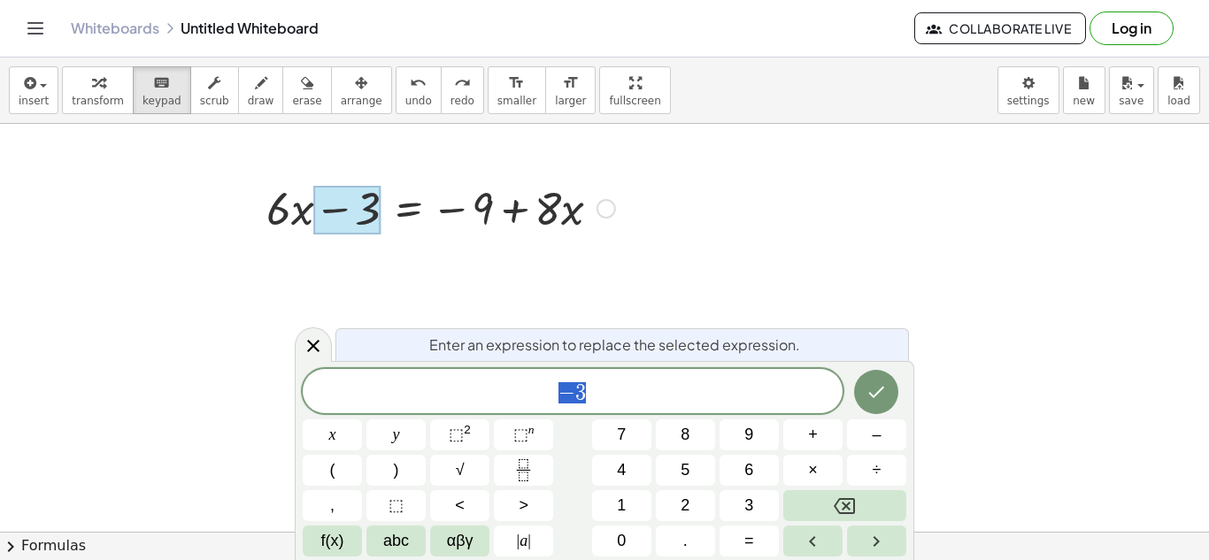
scroll to position [18, 0]
click at [312, 210] on div at bounding box center [441, 207] width 366 height 60
click at [322, 214] on div at bounding box center [347, 211] width 66 height 50
click at [406, 218] on div at bounding box center [441, 207] width 366 height 60
click at [448, 202] on div at bounding box center [441, 207] width 366 height 60
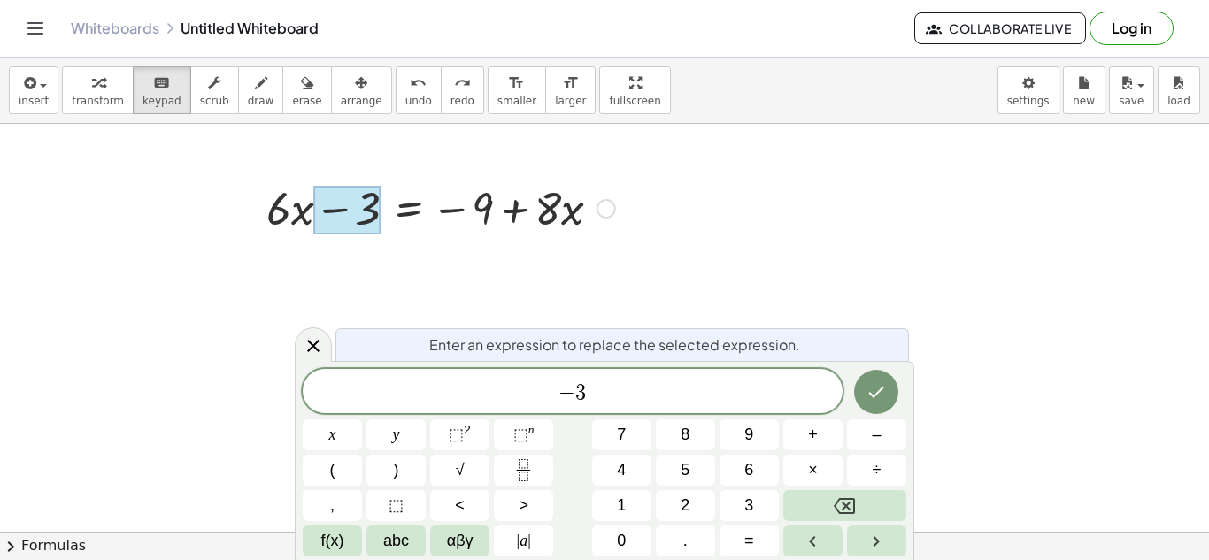
click at [448, 202] on div at bounding box center [441, 207] width 366 height 60
click at [559, 217] on div at bounding box center [441, 207] width 366 height 60
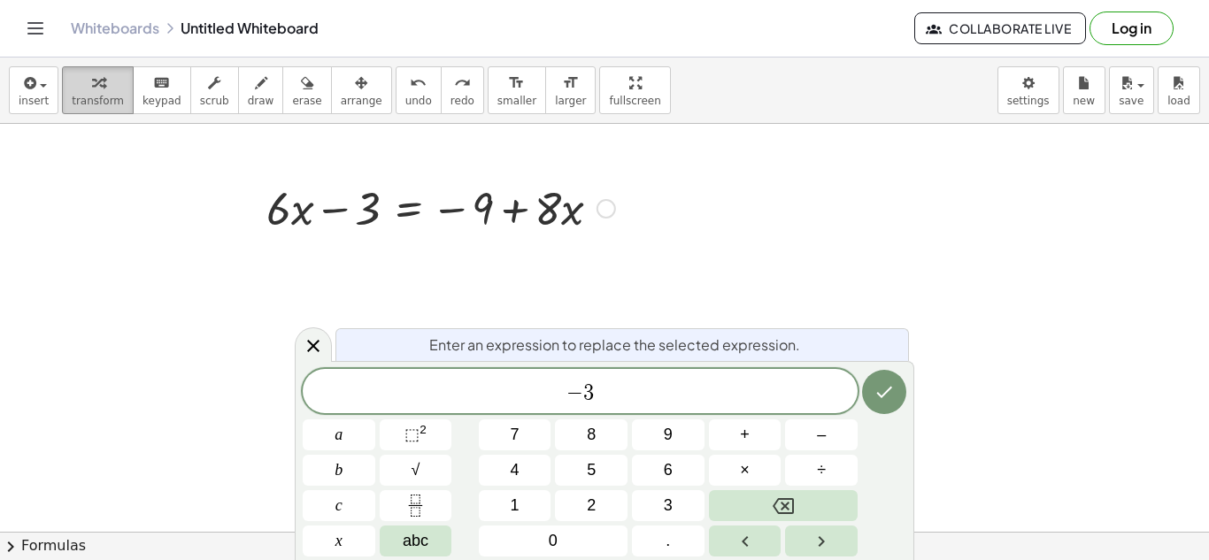
click at [103, 95] on span "transform" at bounding box center [98, 101] width 52 height 12
click at [379, 216] on div at bounding box center [441, 207] width 366 height 60
click at [929, 282] on div at bounding box center [604, 532] width 1209 height 816
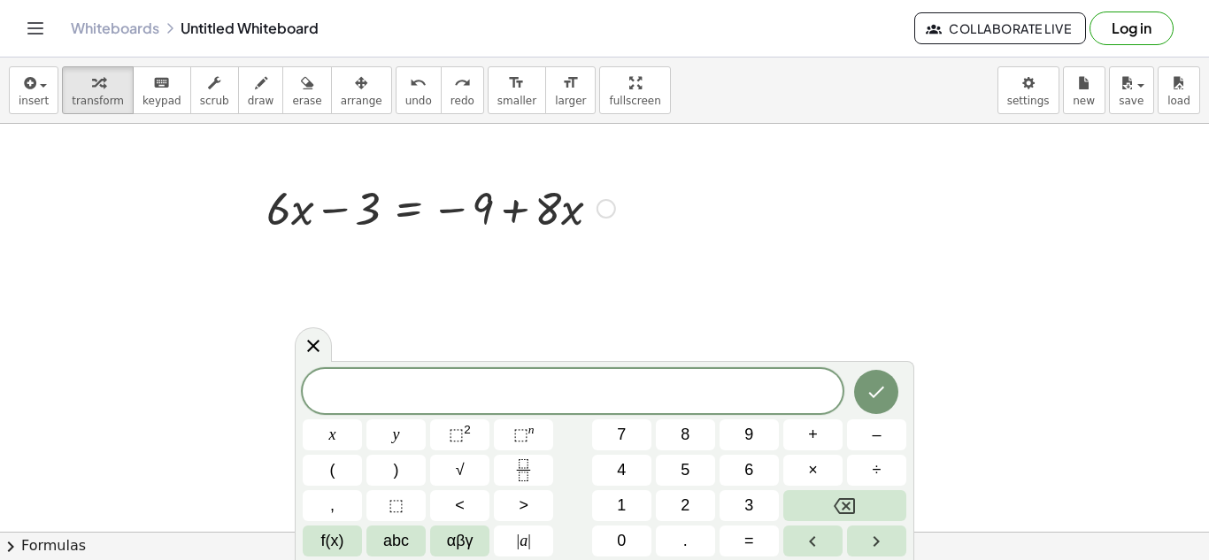
click at [414, 260] on icon at bounding box center [409, 253] width 16 height 15
click at [311, 352] on icon at bounding box center [313, 345] width 21 height 21
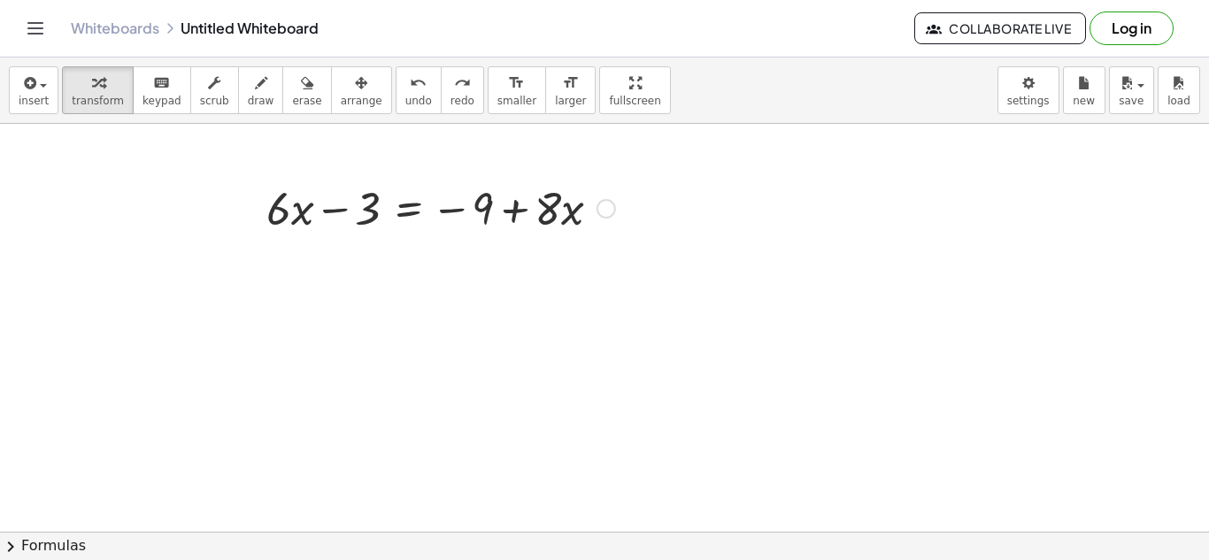
click at [385, 211] on div at bounding box center [441, 207] width 366 height 60
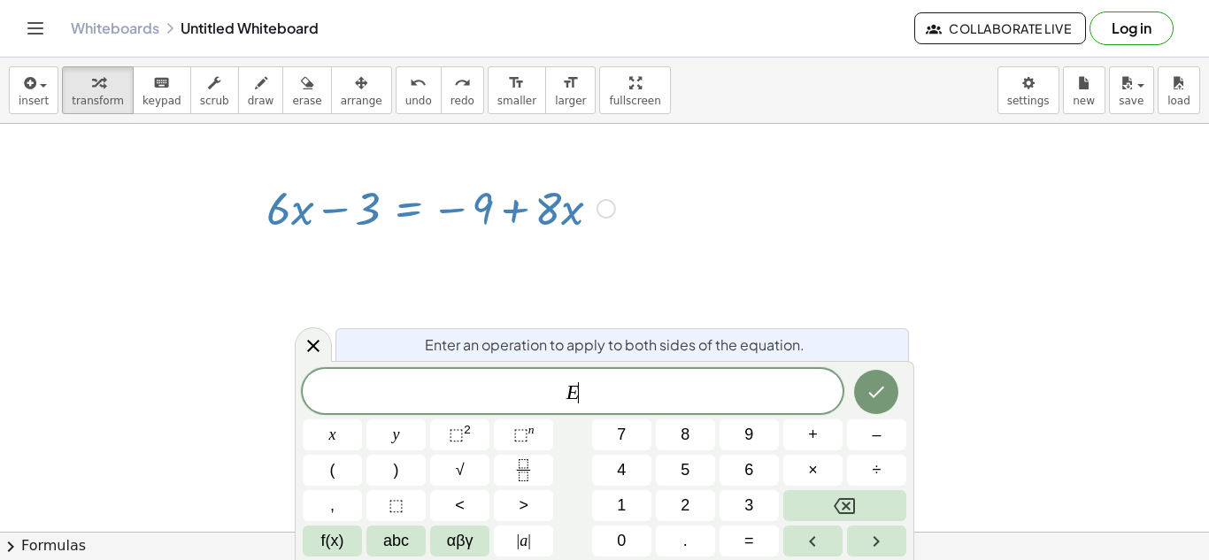
scroll to position [19, 0]
click at [482, 270] on div at bounding box center [604, 532] width 1209 height 816
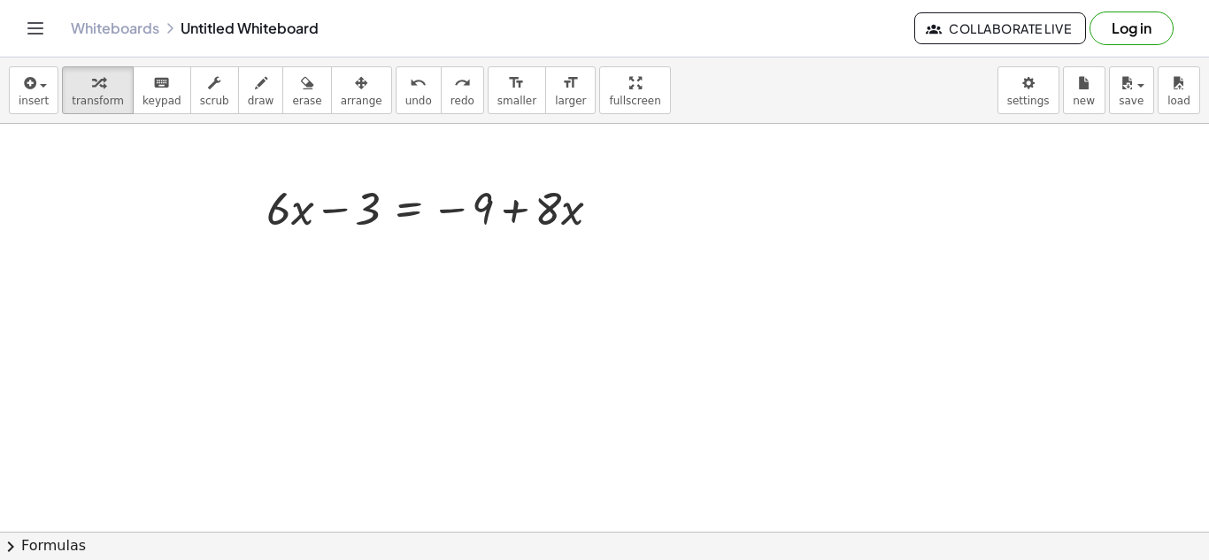
click at [408, 242] on div at bounding box center [604, 532] width 1209 height 816
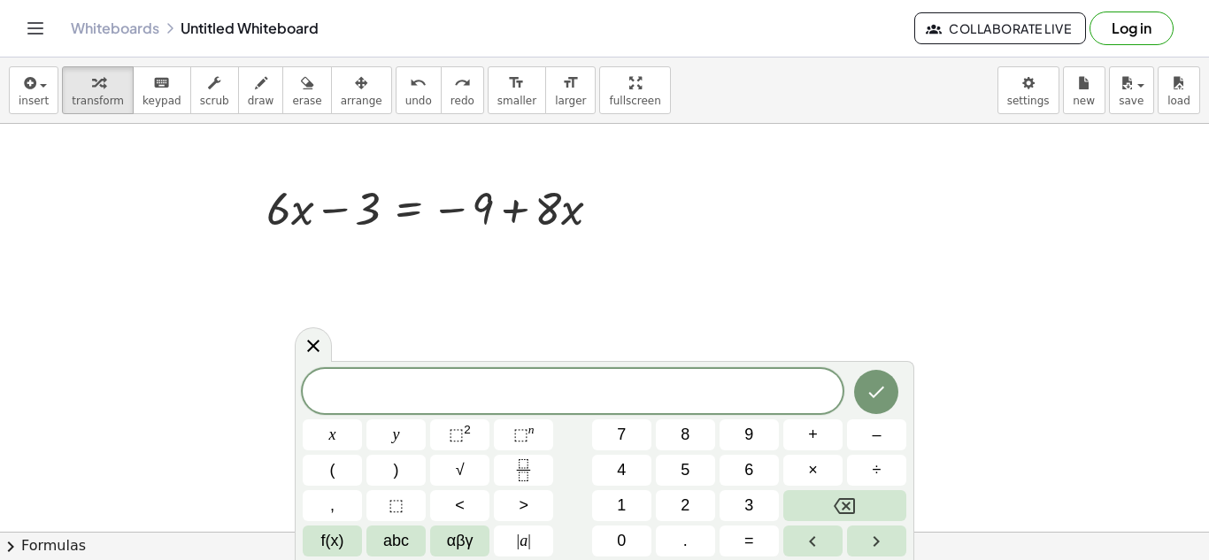
click at [386, 257] on div at bounding box center [604, 532] width 1209 height 816
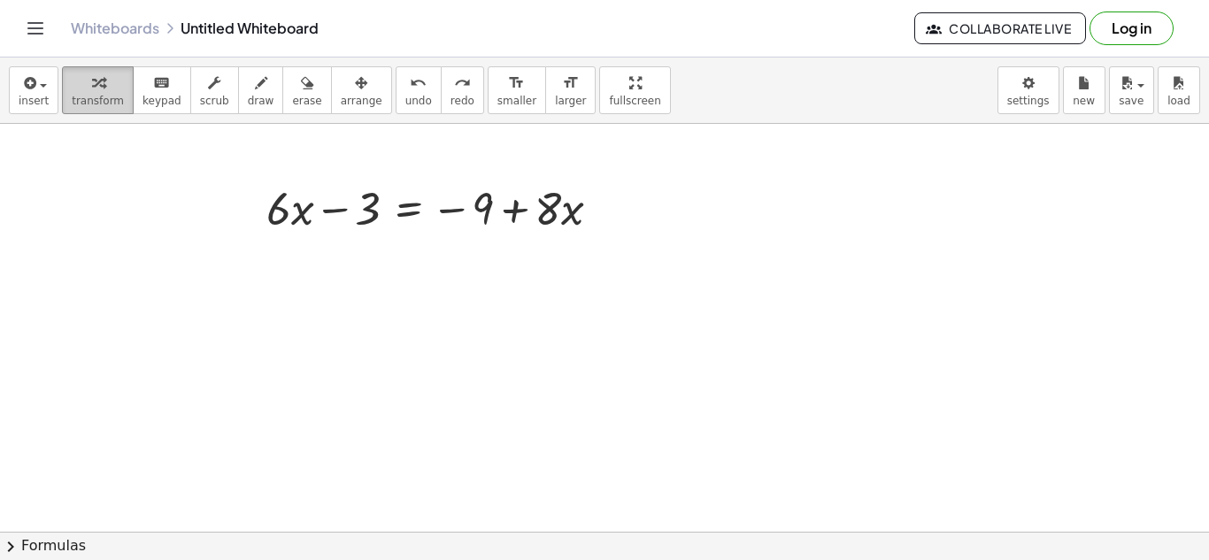
click at [93, 97] on span "transform" at bounding box center [98, 101] width 52 height 12
click at [409, 260] on icon at bounding box center [409, 253] width 16 height 15
click at [363, 256] on div "−" at bounding box center [373, 253] width 28 height 28
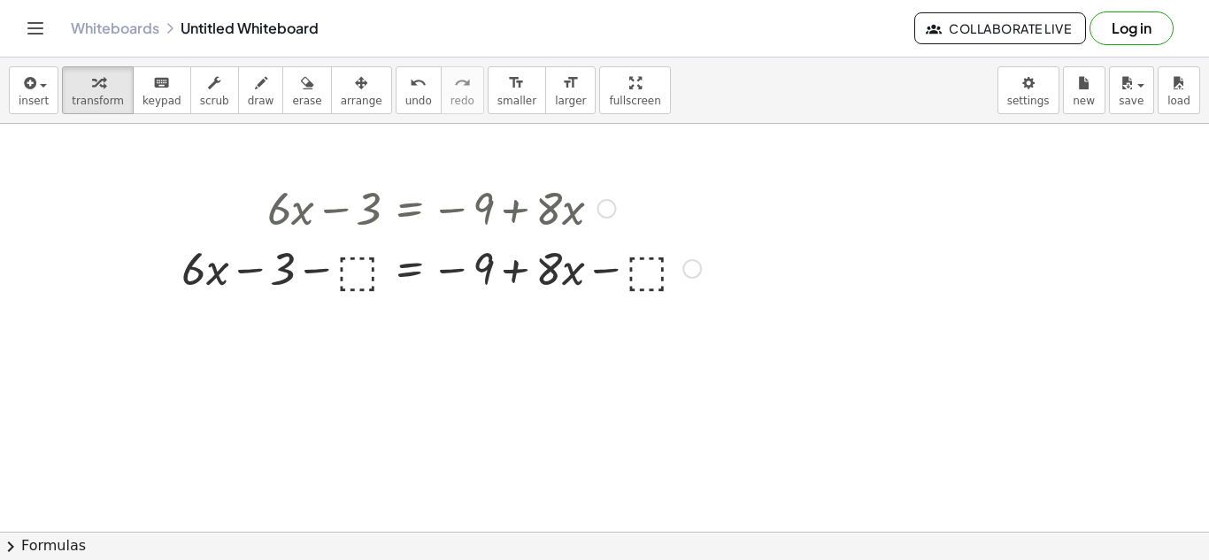
click at [349, 195] on div at bounding box center [441, 207] width 537 height 60
drag, startPoint x: 360, startPoint y: 260, endPoint x: 271, endPoint y: 260, distance: 89.4
click at [271, 260] on div at bounding box center [441, 267] width 537 height 60
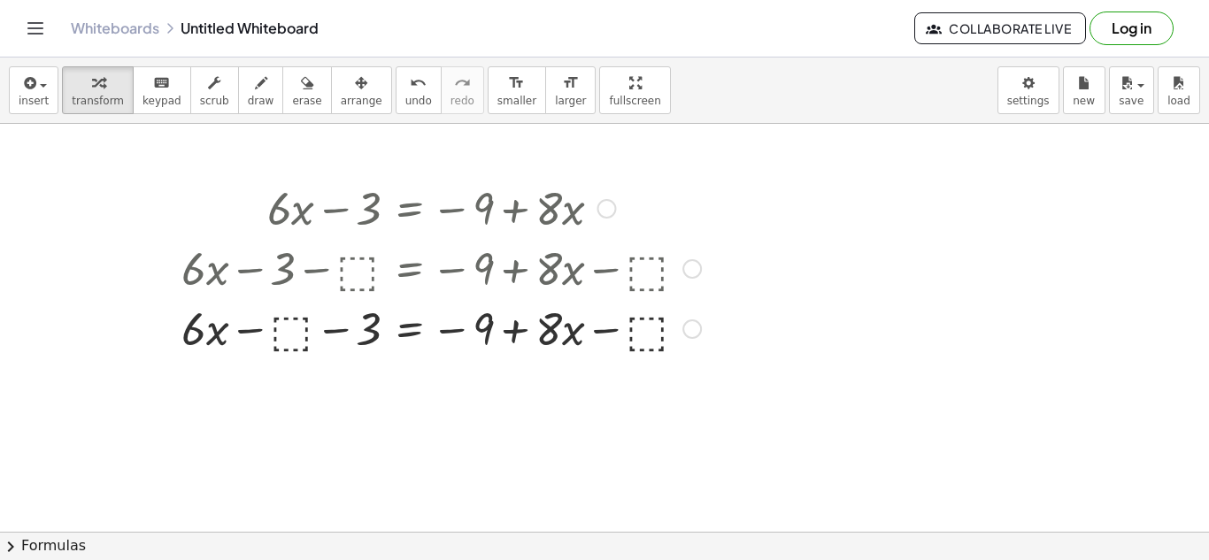
click at [281, 335] on div at bounding box center [441, 327] width 537 height 60
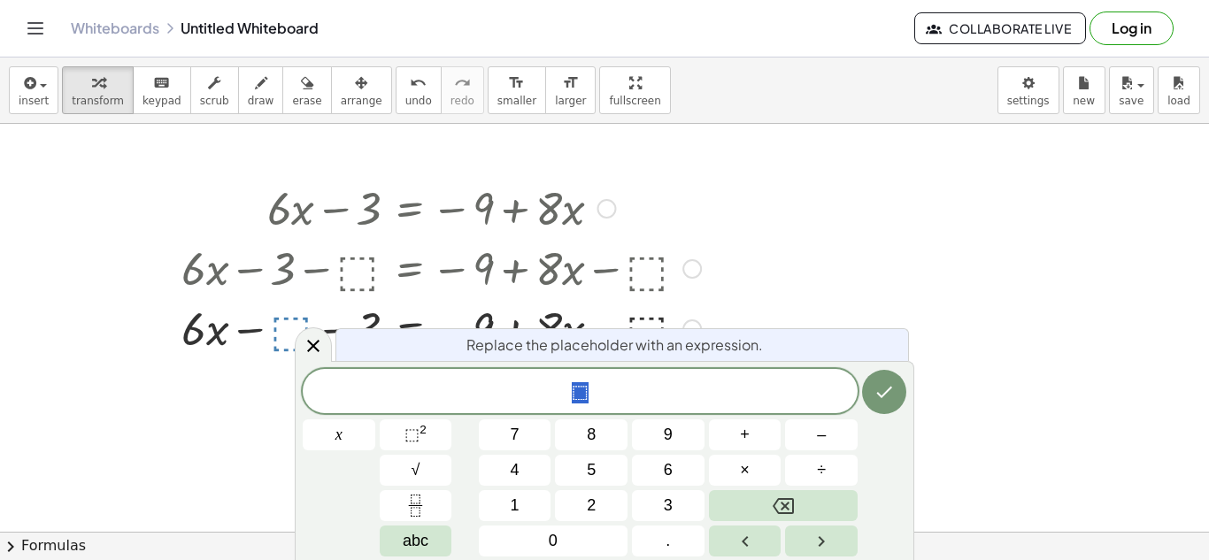
click at [163, 385] on div at bounding box center [604, 532] width 1209 height 816
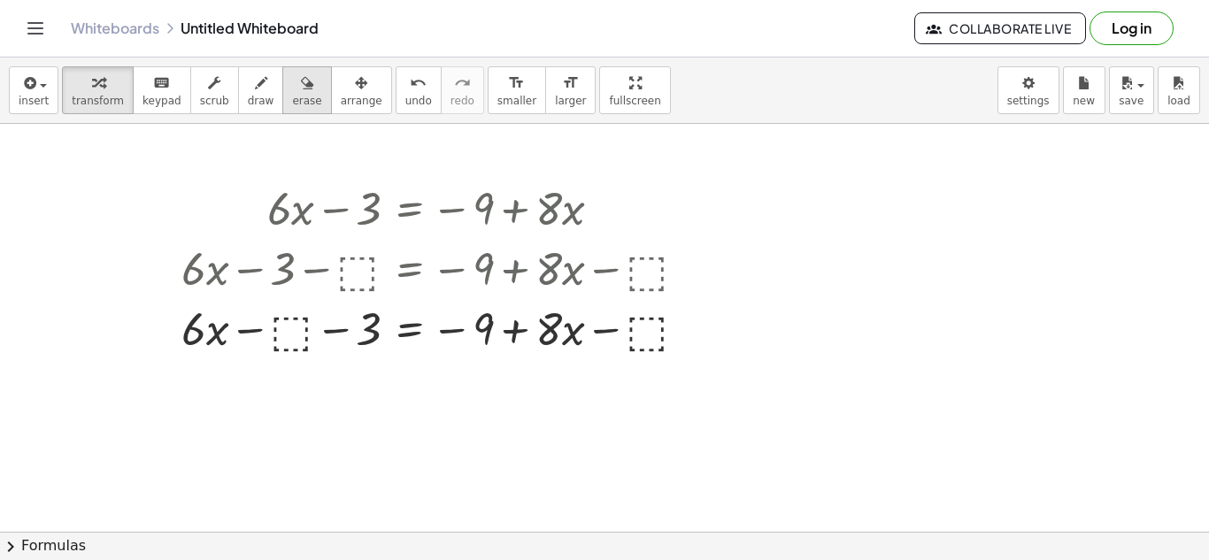
click at [292, 91] on div "button" at bounding box center [306, 82] width 29 height 21
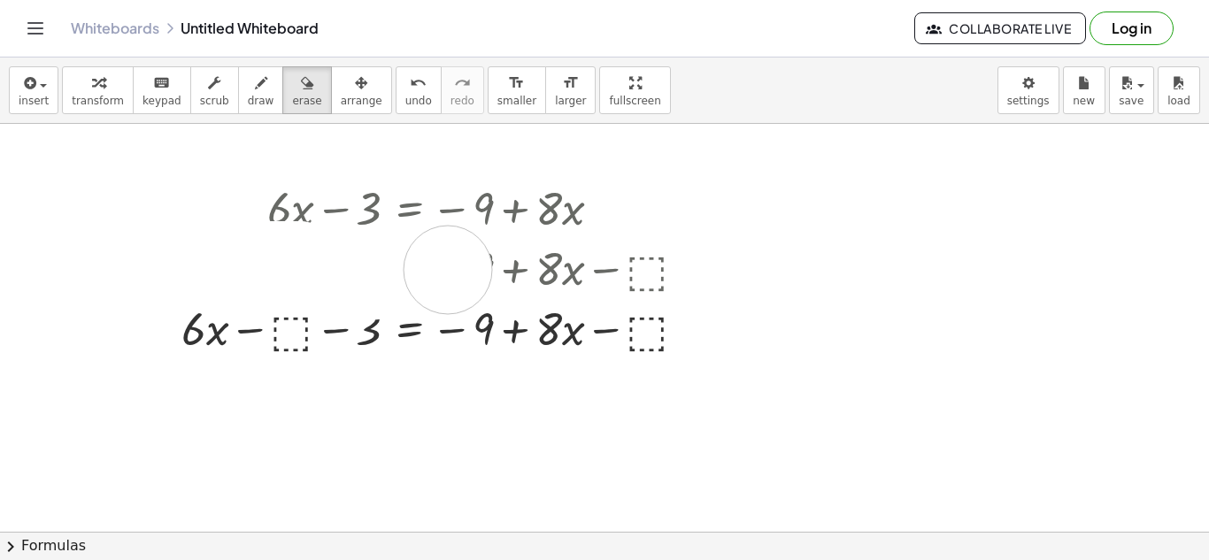
drag, startPoint x: 189, startPoint y: 251, endPoint x: 510, endPoint y: 274, distance: 322.1
click at [510, 274] on div at bounding box center [604, 532] width 1209 height 816
drag, startPoint x: 196, startPoint y: 274, endPoint x: 721, endPoint y: 243, distance: 525.9
click at [721, 243] on div at bounding box center [604, 532] width 1209 height 816
click at [211, 264] on div at bounding box center [604, 532] width 1209 height 816
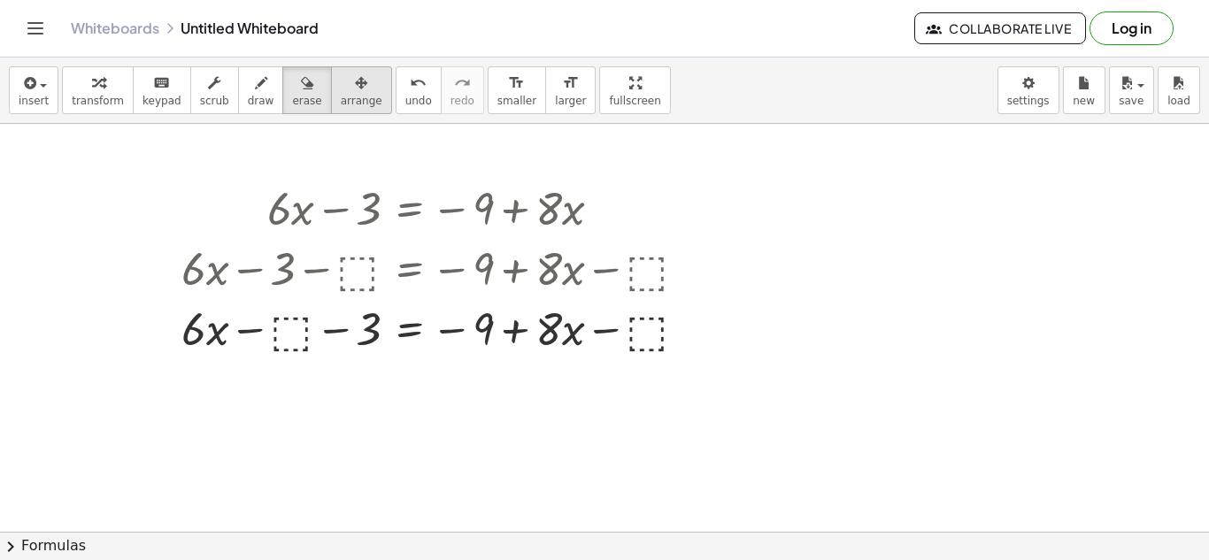
click at [352, 97] on span "arrange" at bounding box center [362, 101] width 42 height 12
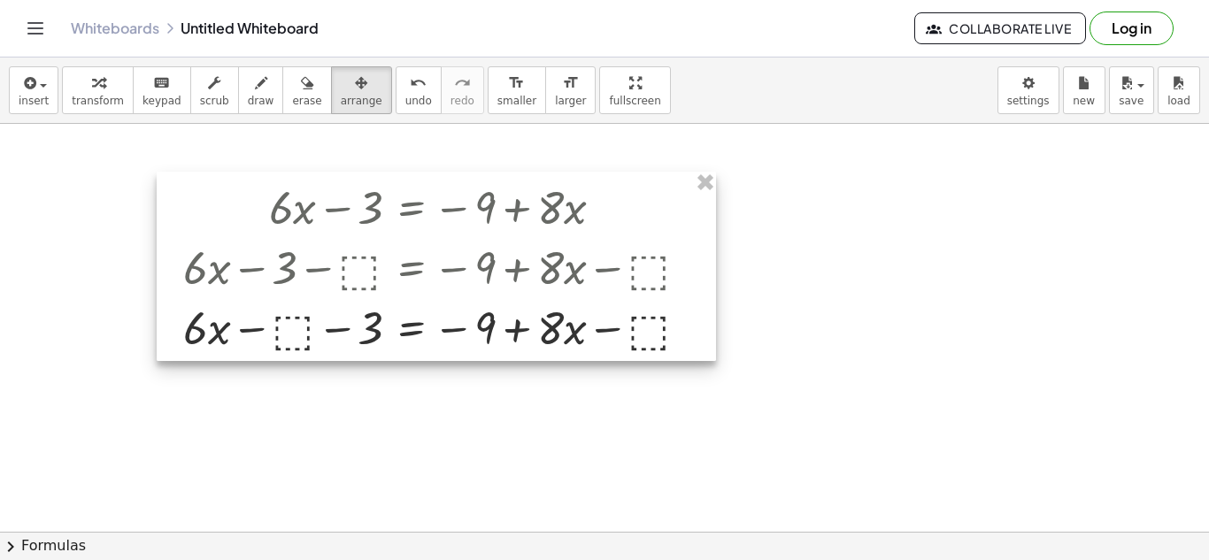
click at [379, 259] on div at bounding box center [436, 266] width 559 height 189
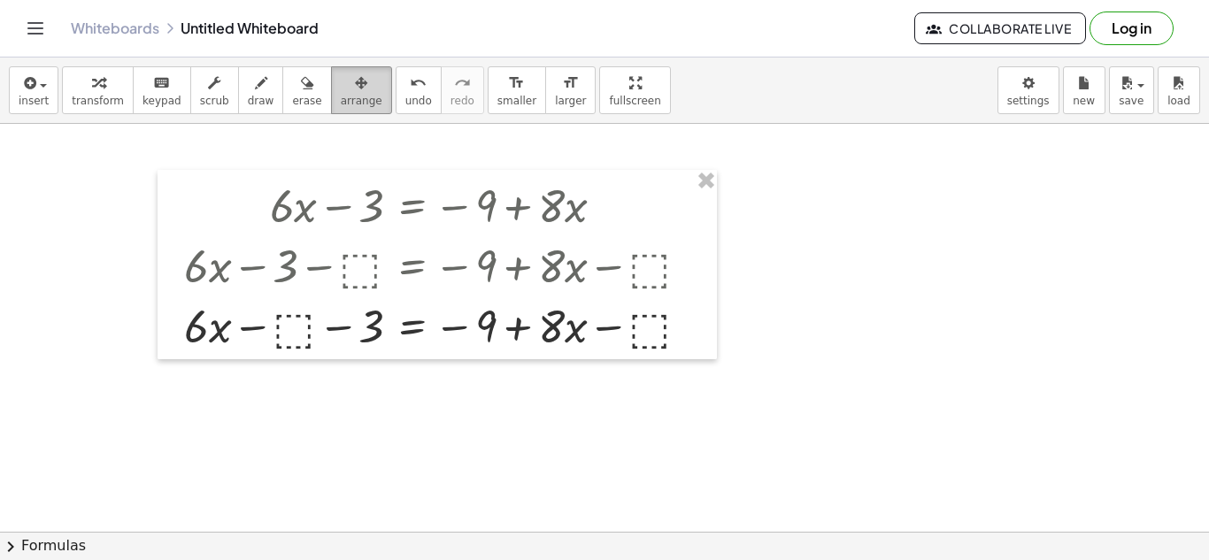
click at [355, 91] on icon "button" at bounding box center [361, 83] width 12 height 21
click at [212, 97] on span "scrub" at bounding box center [214, 101] width 29 height 12
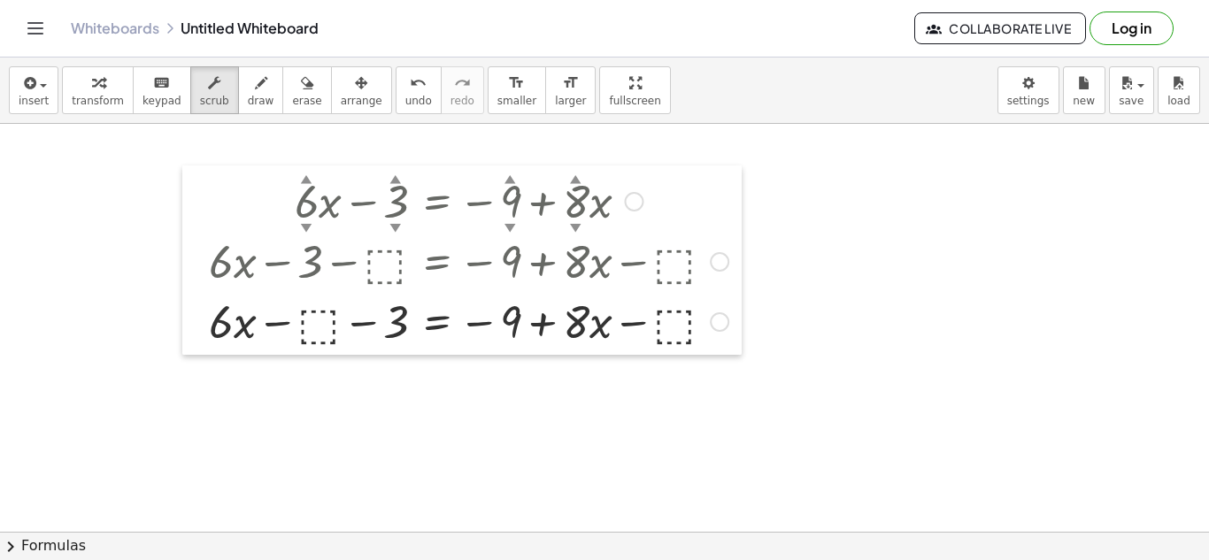
drag, startPoint x: 175, startPoint y: 278, endPoint x: 193, endPoint y: 277, distance: 17.7
click at [193, 277] on div at bounding box center [195, 260] width 27 height 189
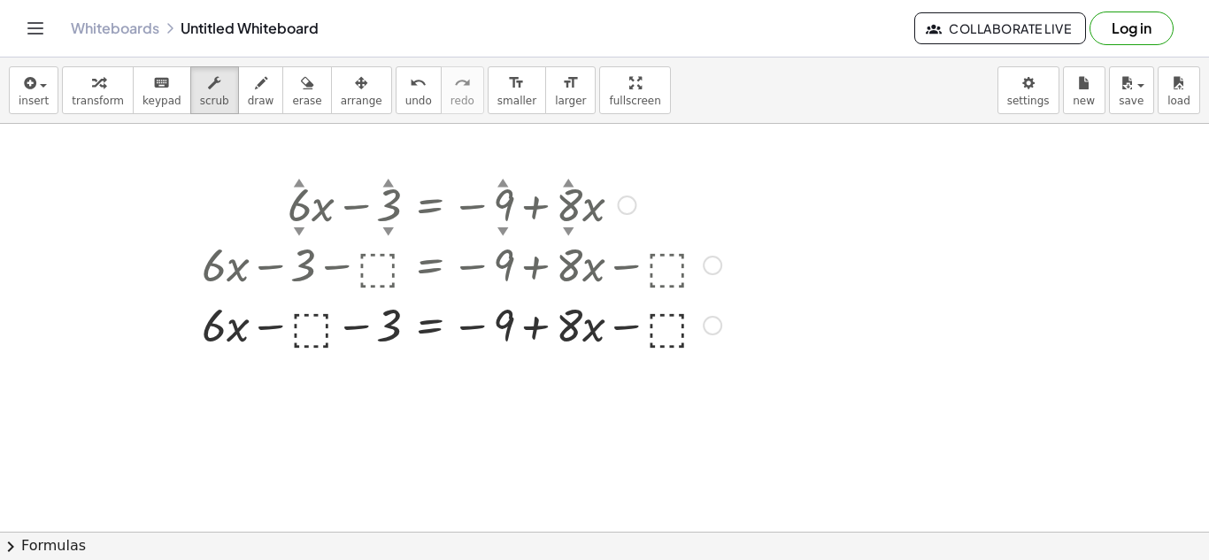
click at [213, 254] on div at bounding box center [461, 264] width 537 height 60
click at [234, 273] on div at bounding box center [461, 264] width 537 height 60
click at [290, 280] on div at bounding box center [461, 264] width 537 height 60
click at [305, 270] on div at bounding box center [461, 264] width 537 height 60
click at [368, 264] on div at bounding box center [461, 264] width 537 height 60
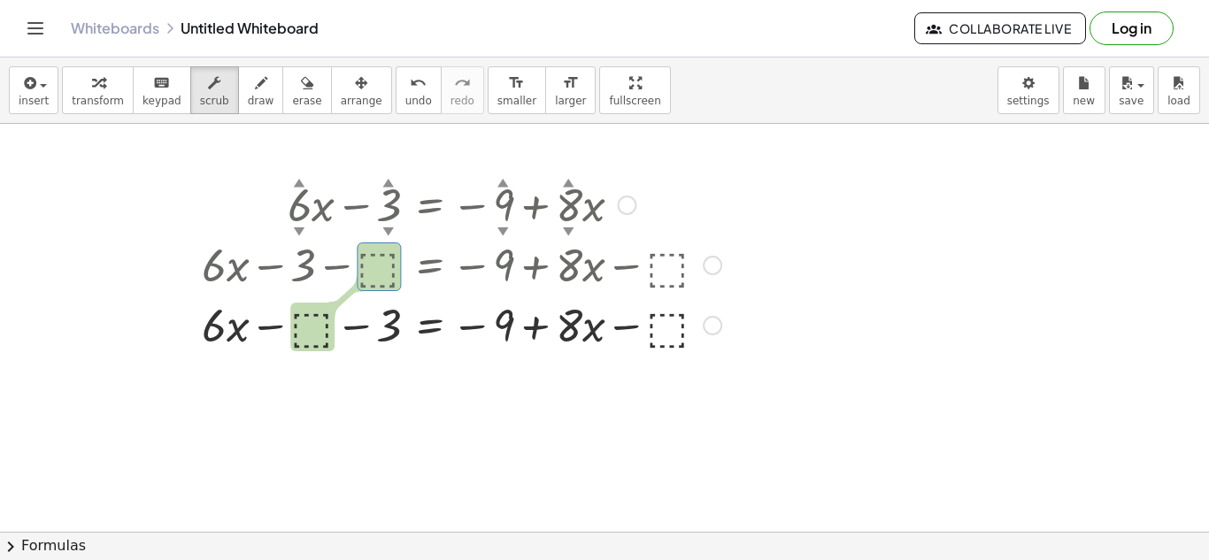
click at [368, 262] on div at bounding box center [461, 264] width 537 height 60
click at [166, 226] on div at bounding box center [604, 532] width 1209 height 816
click at [35, 95] on span "insert" at bounding box center [34, 101] width 30 height 12
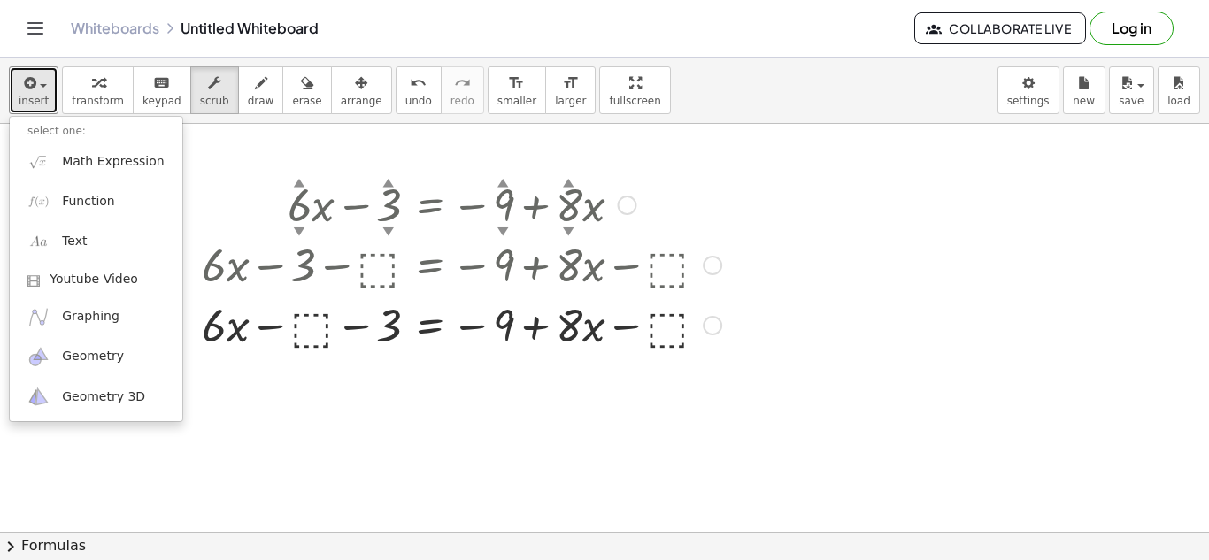
click at [274, 195] on div at bounding box center [461, 204] width 537 height 60
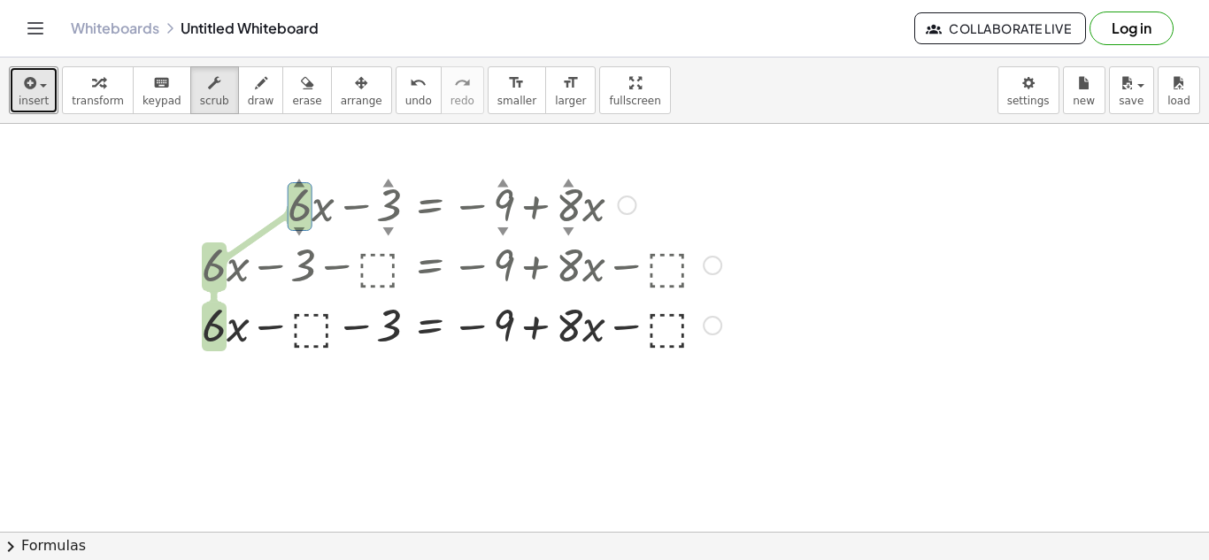
click at [220, 213] on div at bounding box center [461, 204] width 537 height 60
click at [77, 85] on div "button" at bounding box center [98, 82] width 52 height 21
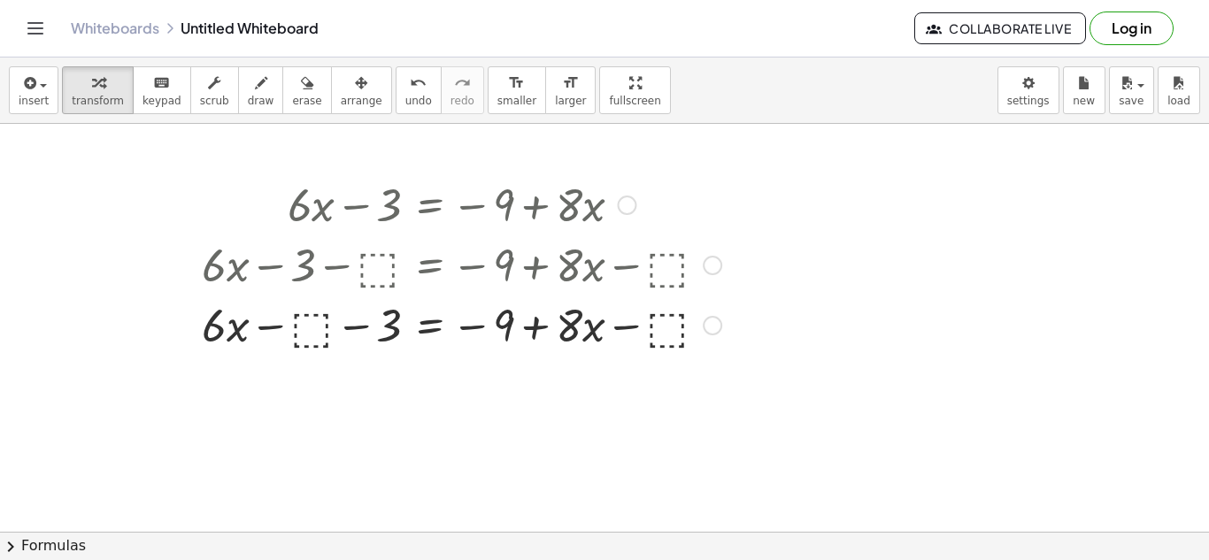
click at [392, 249] on div at bounding box center [461, 264] width 537 height 60
click at [301, 89] on icon "button" at bounding box center [307, 83] width 12 height 21
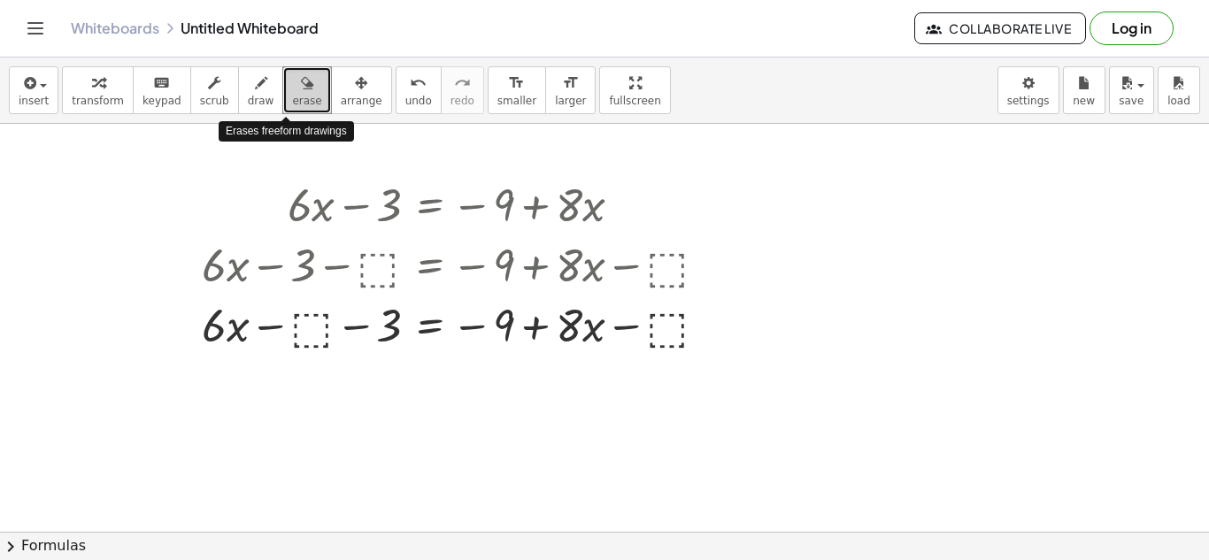
click at [282, 102] on button "erase" at bounding box center [306, 90] width 49 height 48
click at [221, 266] on div at bounding box center [604, 532] width 1209 height 816
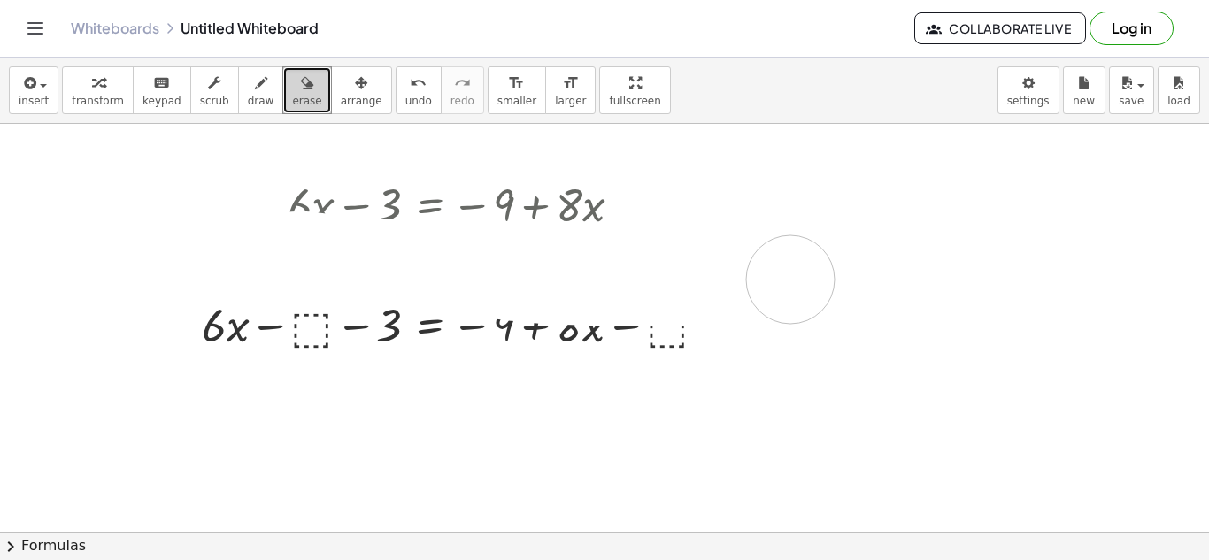
drag, startPoint x: 224, startPoint y: 264, endPoint x: 791, endPoint y: 279, distance: 566.7
click at [791, 279] on div at bounding box center [604, 532] width 1209 height 816
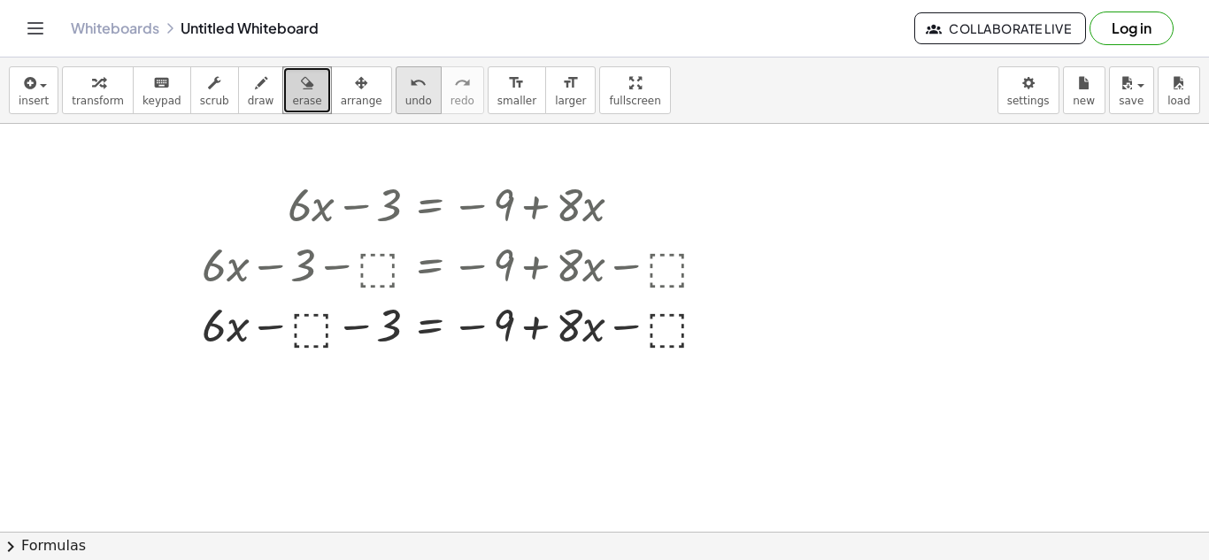
click at [409, 86] on button "undo undo" at bounding box center [419, 90] width 46 height 48
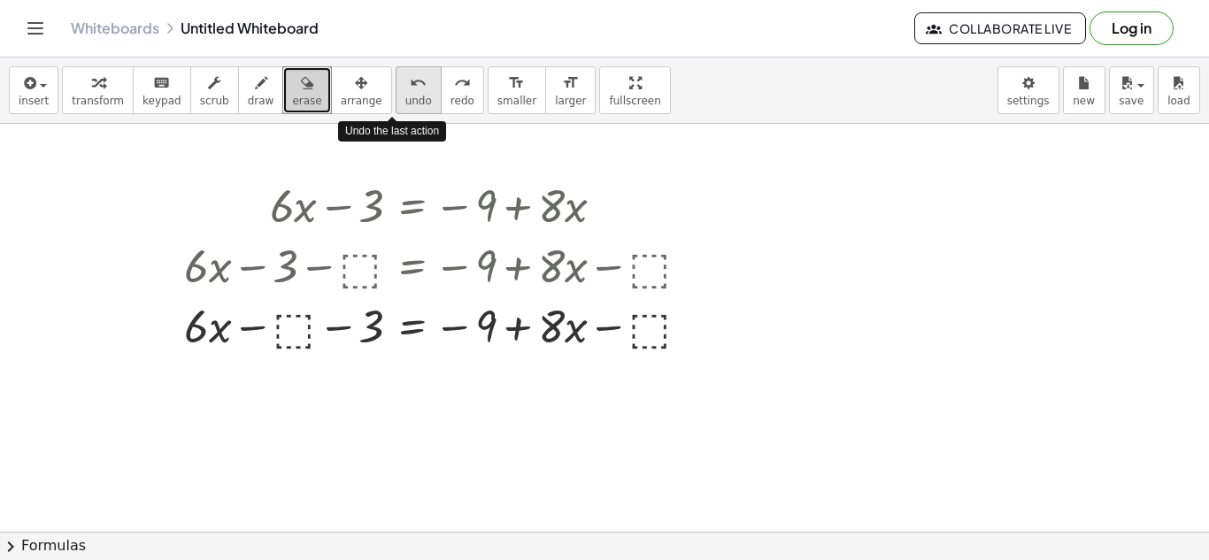
click at [405, 86] on div "undo" at bounding box center [418, 82] width 27 height 21
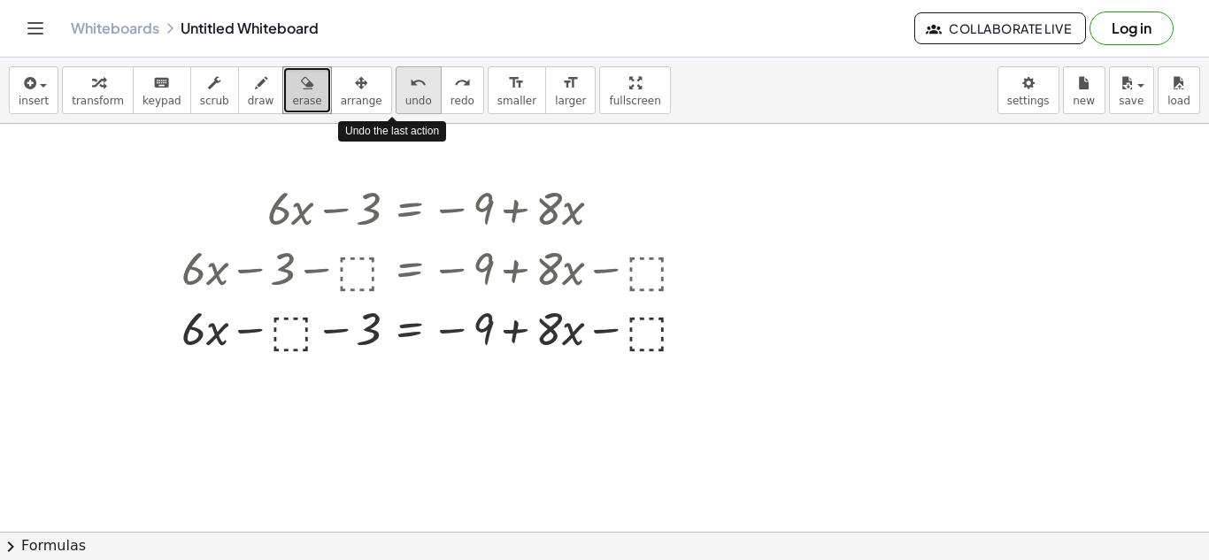
click at [405, 89] on div "undo" at bounding box center [418, 82] width 27 height 21
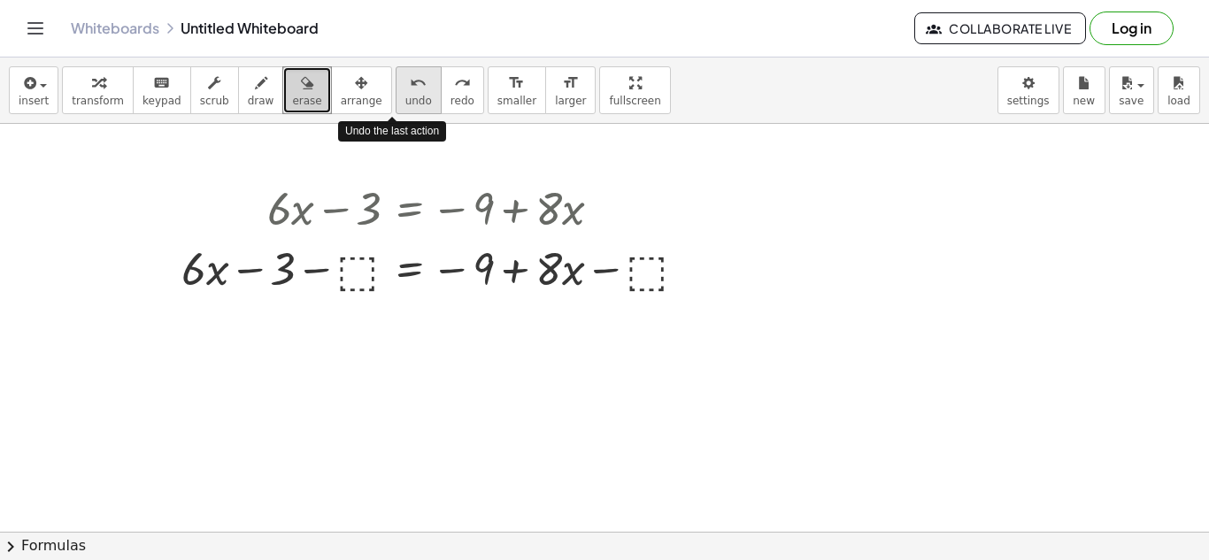
click at [405, 89] on div "undo" at bounding box center [418, 82] width 27 height 21
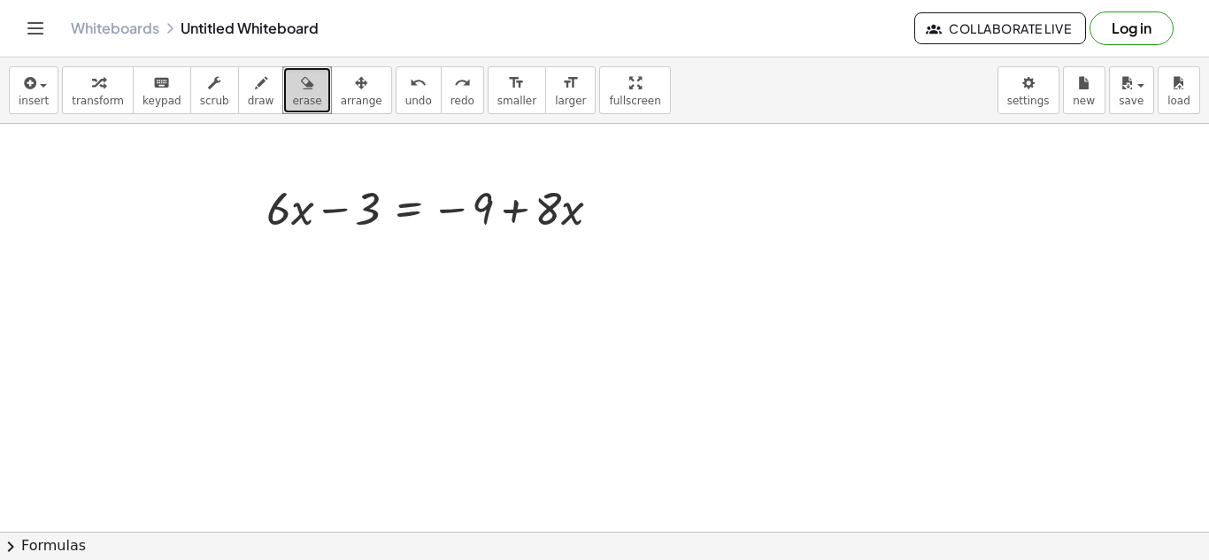
click at [100, 220] on div at bounding box center [604, 532] width 1209 height 816
click at [92, 83] on icon "button" at bounding box center [98, 83] width 12 height 21
click at [81, 75] on div "button" at bounding box center [98, 82] width 52 height 21
click at [292, 104] on span "erase" at bounding box center [306, 101] width 29 height 12
click at [89, 109] on button "transform" at bounding box center [98, 90] width 72 height 48
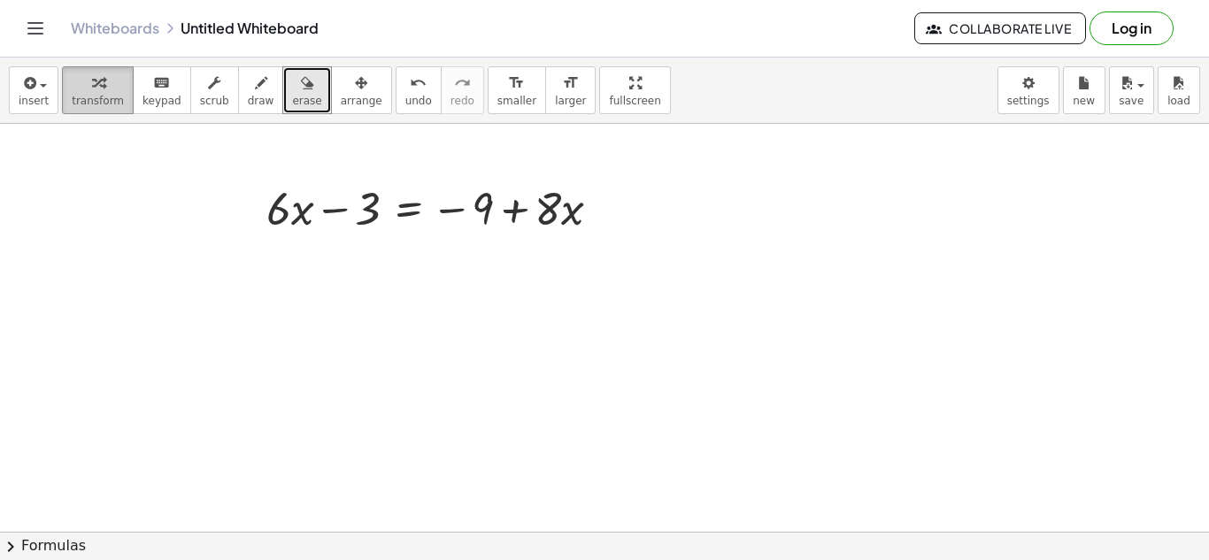
click at [98, 99] on span "transform" at bounding box center [98, 101] width 52 height 12
click at [413, 244] on icon at bounding box center [409, 253] width 19 height 19
click at [372, 257] on span "−" at bounding box center [373, 254] width 11 height 26
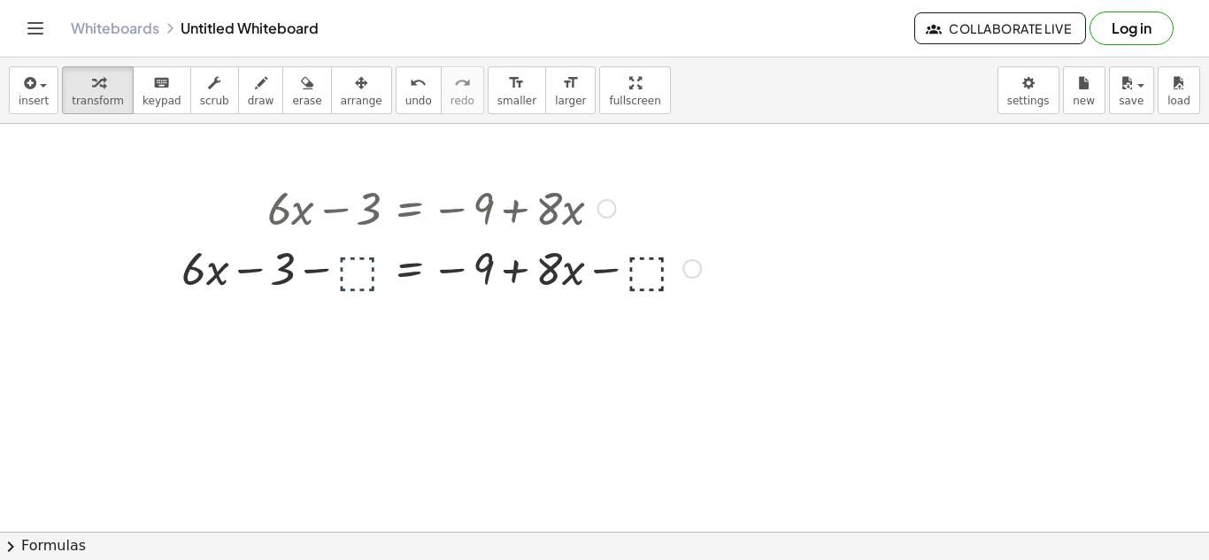
click at [410, 209] on div "+ · 6 · x − 3 = − 9 + · 8 · x + · 6 · x − 3 = − 9 + · 8 · x − ⬚ − ⬚" at bounding box center [410, 209] width 0 height 0
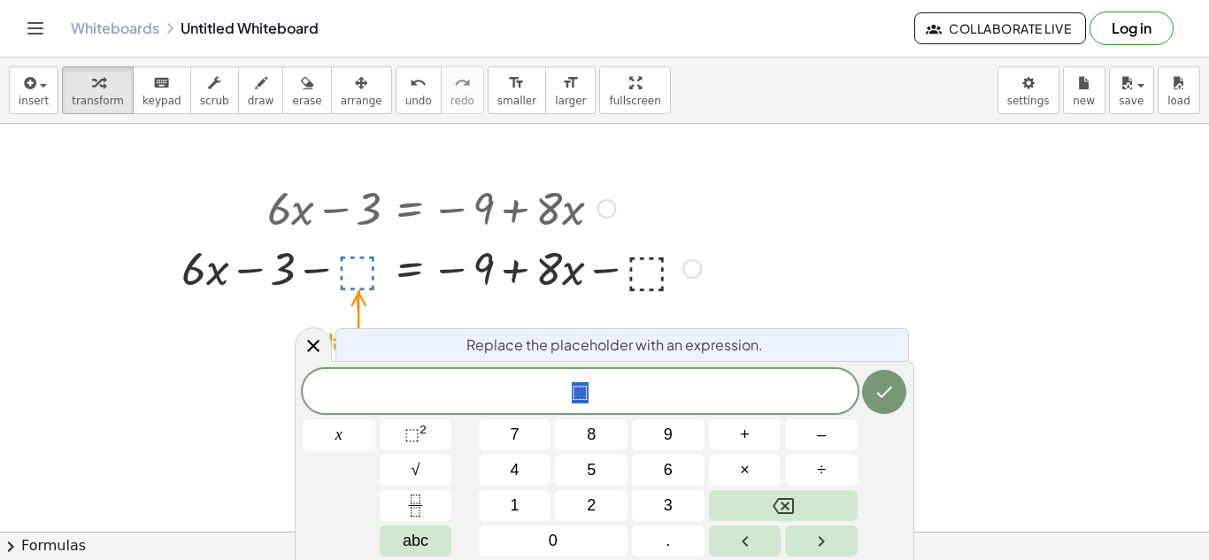
drag, startPoint x: 359, startPoint y: 263, endPoint x: 289, endPoint y: 256, distance: 70.3
click at [289, 256] on div at bounding box center [441, 267] width 537 height 60
drag, startPoint x: 354, startPoint y: 267, endPoint x: 320, endPoint y: 274, distance: 35.1
click at [320, 274] on div at bounding box center [441, 267] width 537 height 60
click at [742, 544] on icon "Left arrow" at bounding box center [745, 541] width 21 height 21
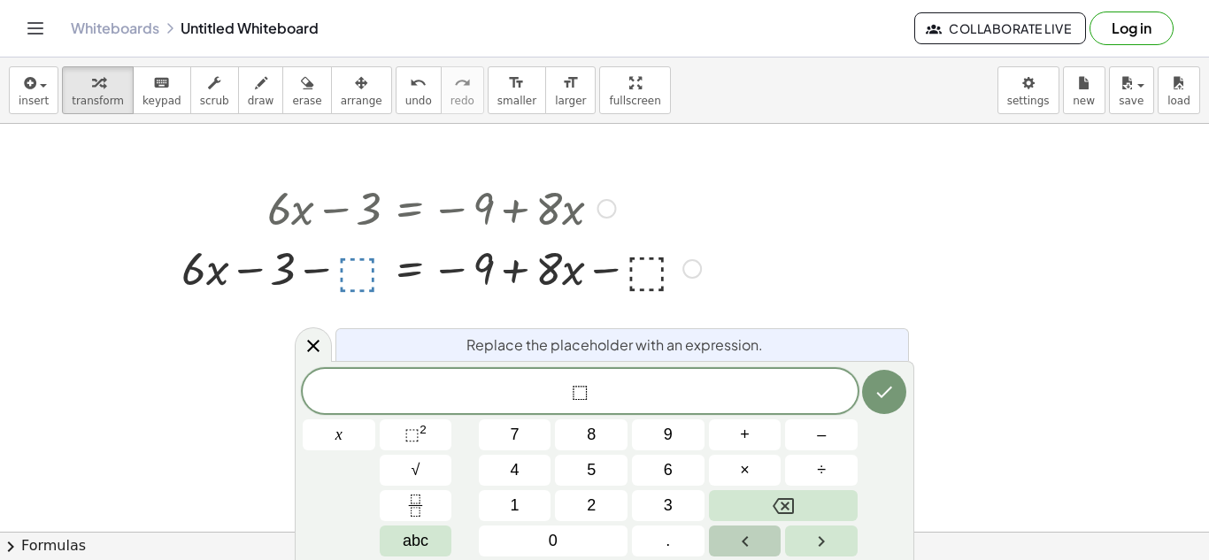
click at [742, 544] on icon "Left arrow" at bounding box center [745, 541] width 21 height 21
drag, startPoint x: 345, startPoint y: 278, endPoint x: 269, endPoint y: 277, distance: 76.1
click at [269, 277] on div at bounding box center [441, 267] width 537 height 60
click at [335, 268] on div at bounding box center [441, 267] width 537 height 60
click at [318, 342] on icon at bounding box center [313, 346] width 12 height 12
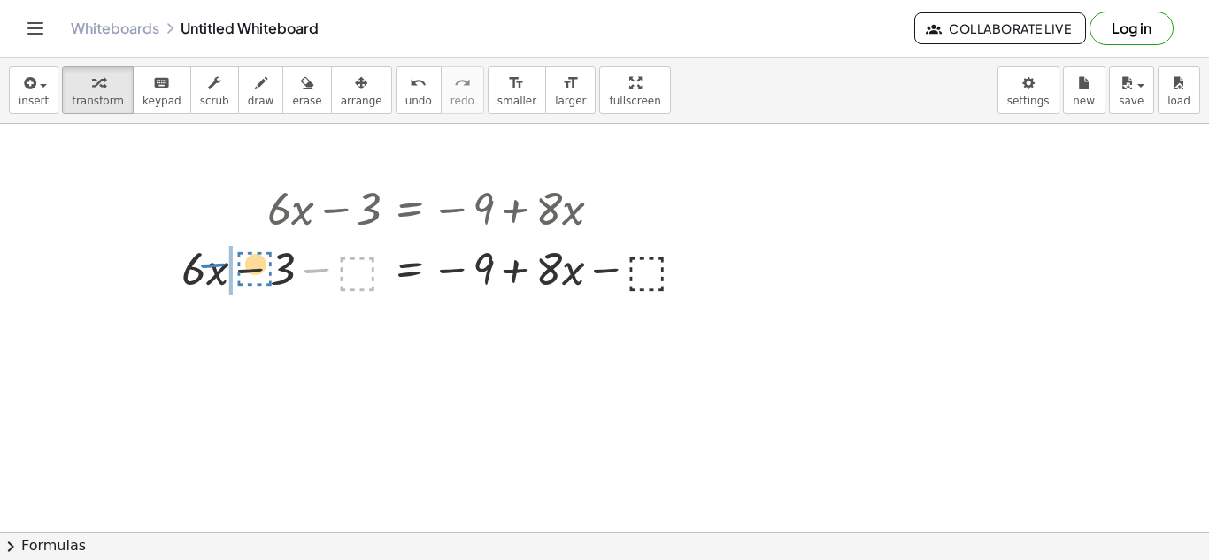
drag, startPoint x: 359, startPoint y: 274, endPoint x: 252, endPoint y: 269, distance: 107.2
click at [252, 269] on div at bounding box center [441, 267] width 537 height 60
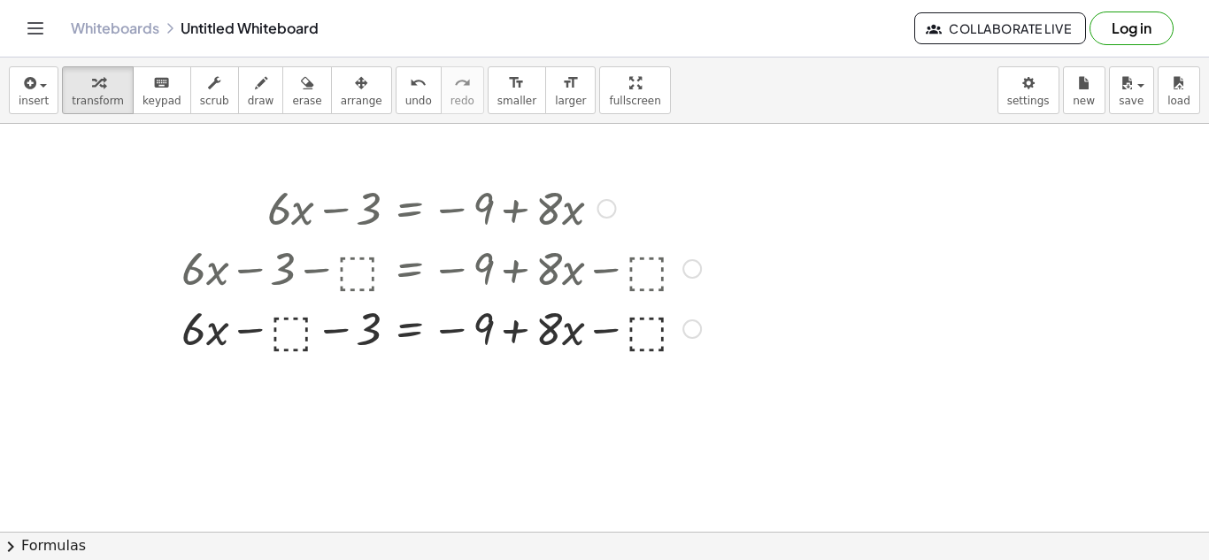
click at [285, 337] on div at bounding box center [441, 327] width 537 height 60
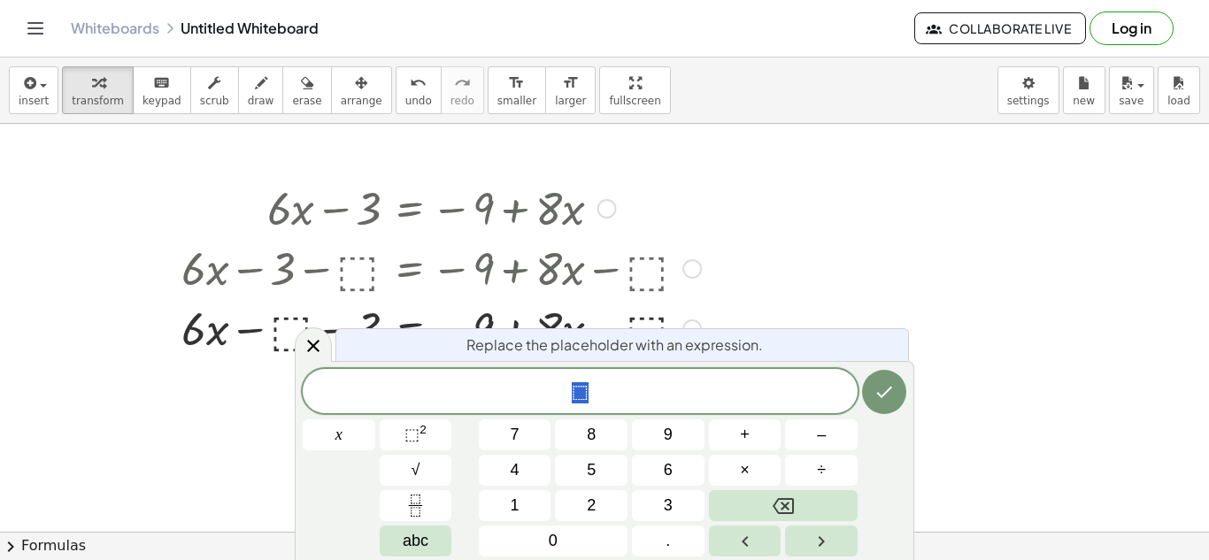
scroll to position [20, 0]
click at [875, 401] on icon "Done" at bounding box center [884, 392] width 21 height 21
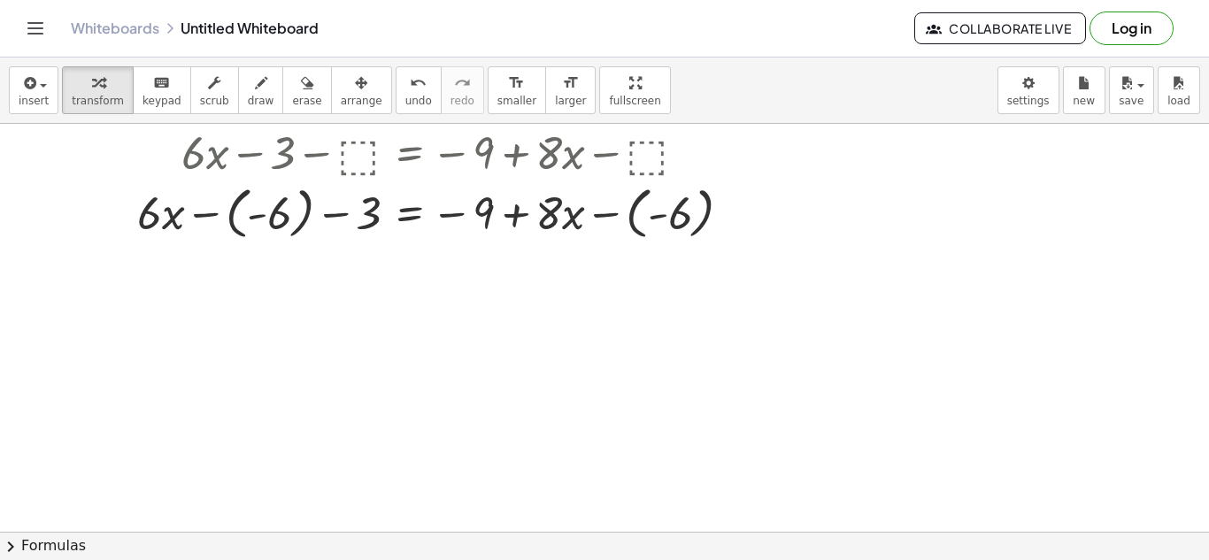
scroll to position [116, 0]
click at [280, 215] on div at bounding box center [441, 212] width 627 height 65
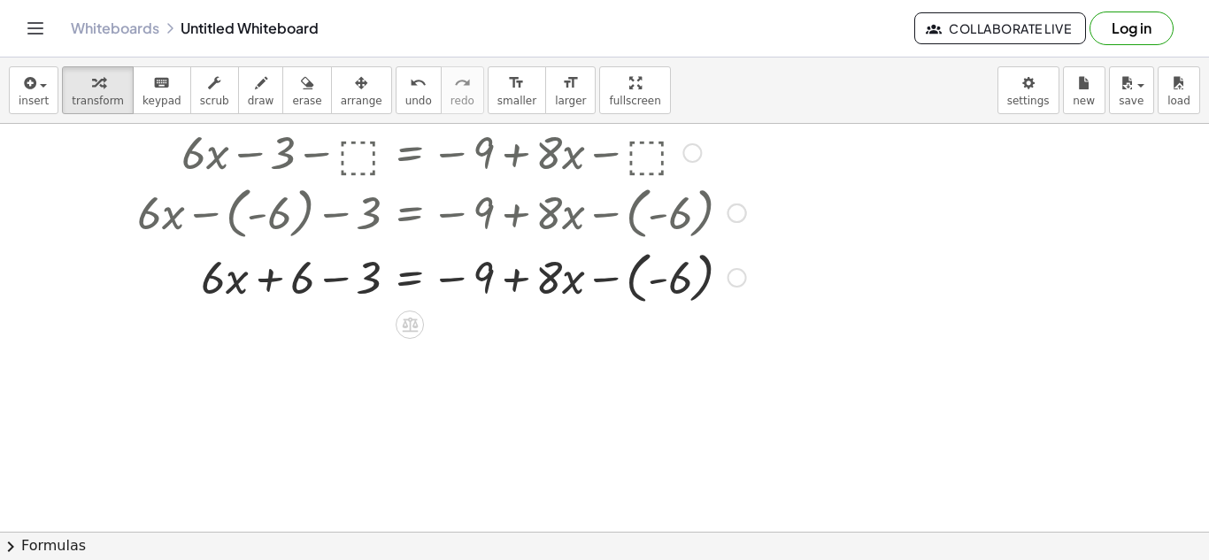
click at [262, 275] on div at bounding box center [441, 276] width 627 height 65
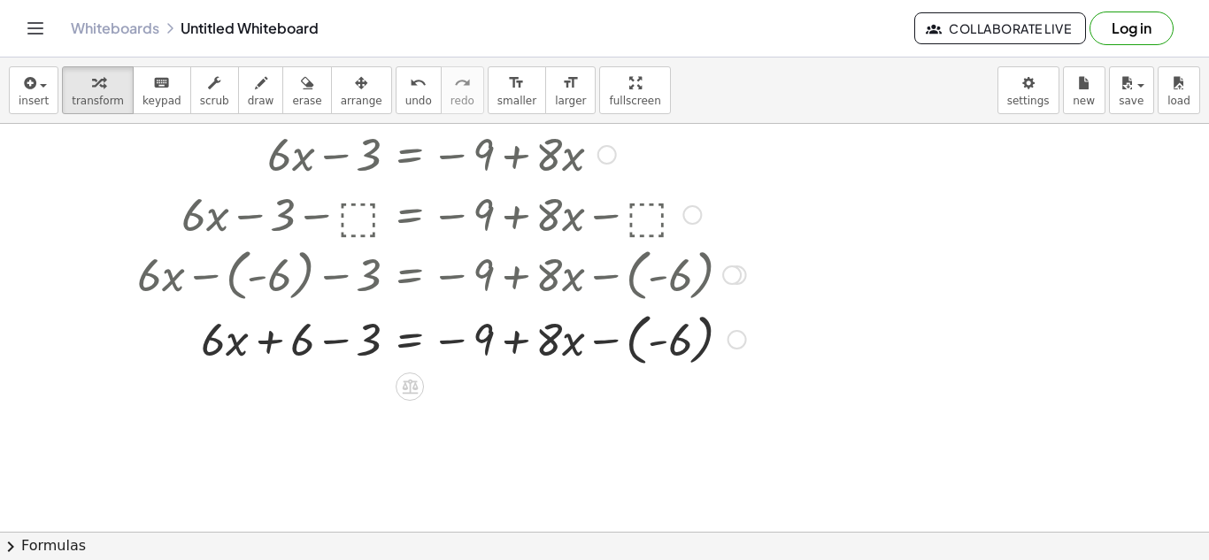
scroll to position [44, 0]
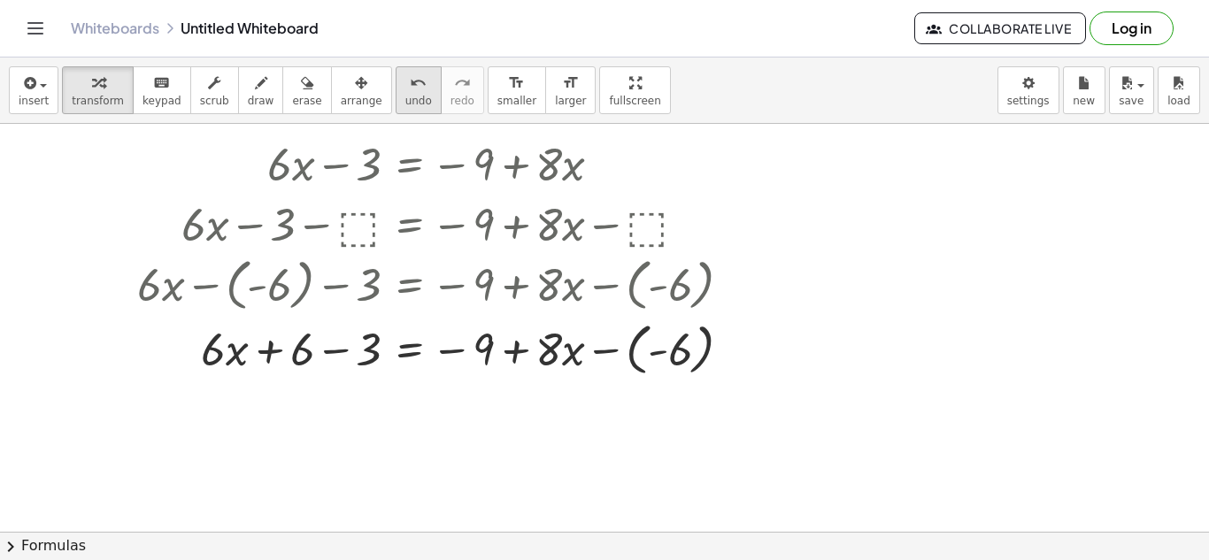
click at [410, 82] on icon "undo" at bounding box center [418, 83] width 17 height 21
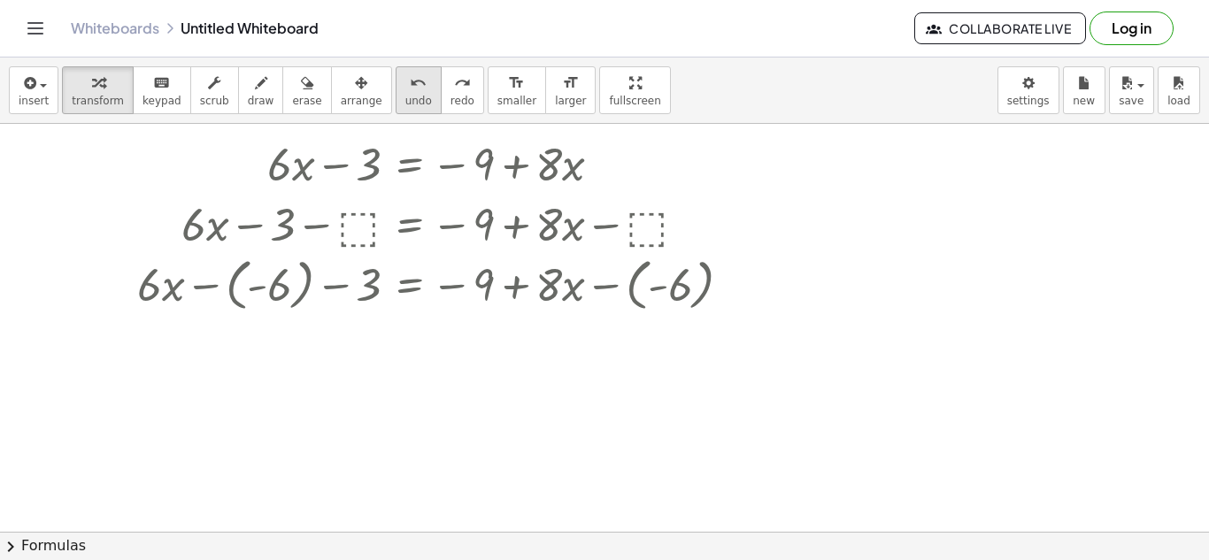
click at [410, 82] on icon "undo" at bounding box center [418, 83] width 17 height 21
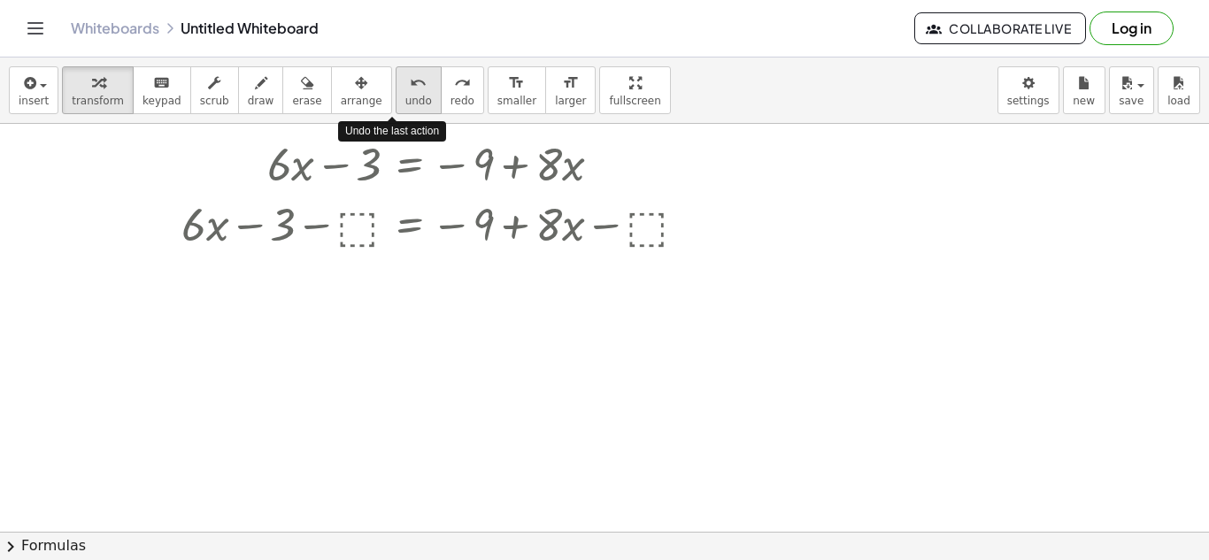
click at [410, 82] on icon "undo" at bounding box center [418, 83] width 17 height 21
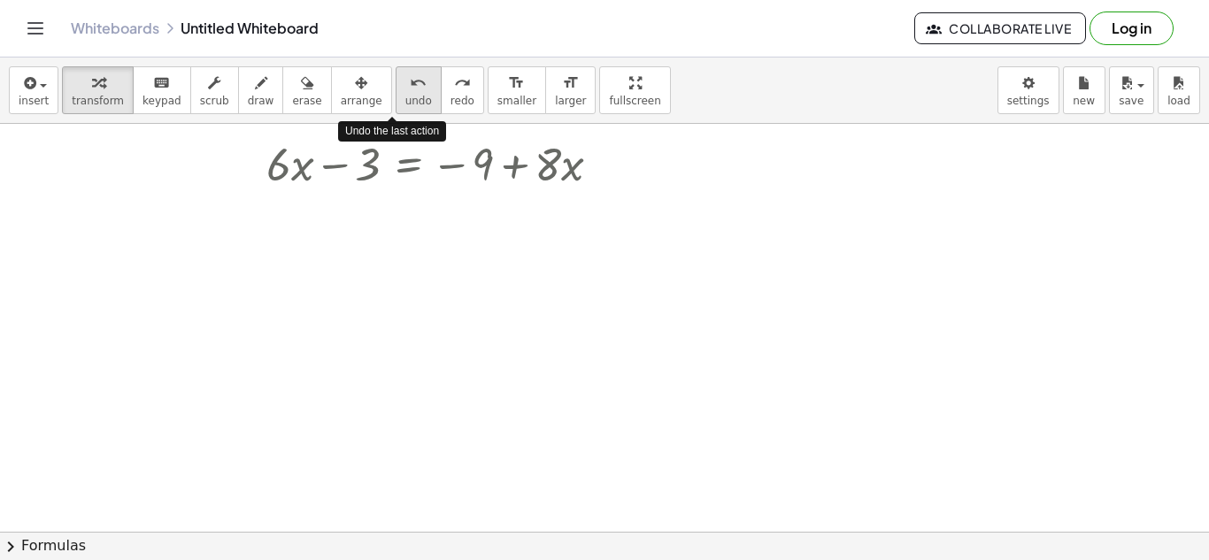
click at [410, 82] on icon "undo" at bounding box center [418, 83] width 17 height 21
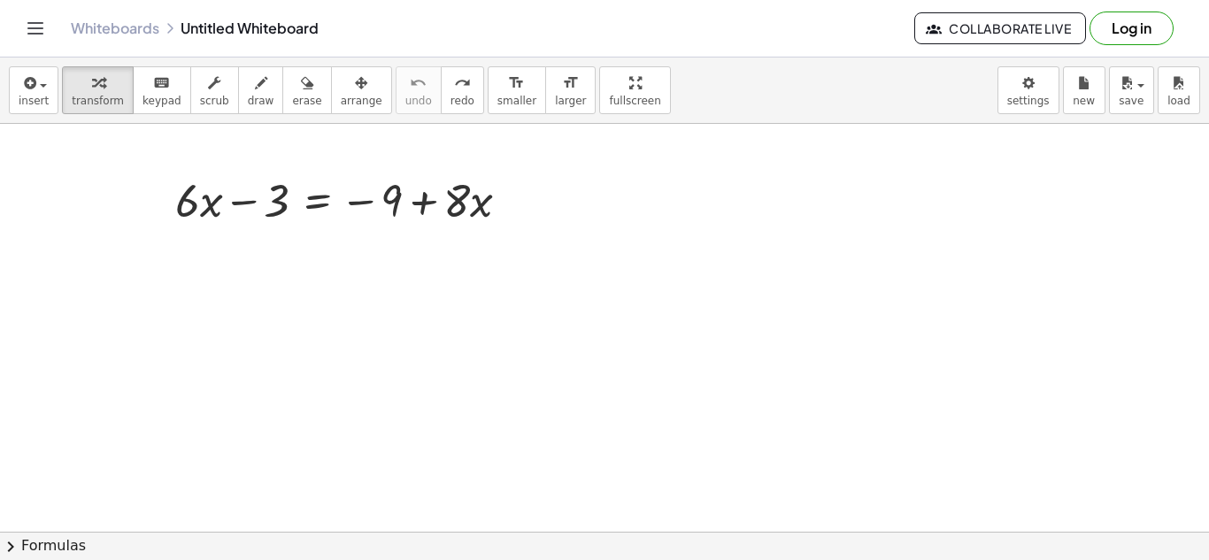
scroll to position [1, 0]
click at [311, 235] on icon at bounding box center [318, 244] width 19 height 19
click at [189, 211] on div at bounding box center [349, 198] width 366 height 60
click at [313, 246] on icon at bounding box center [318, 244] width 16 height 15
click at [281, 249] on span "−" at bounding box center [282, 245] width 11 height 26
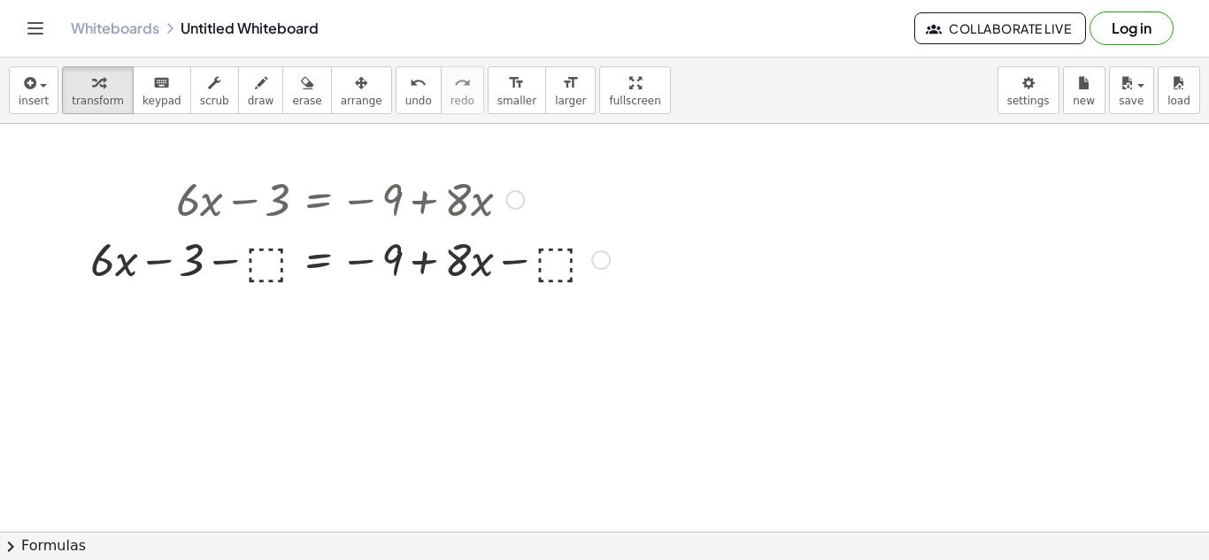
click at [264, 254] on div at bounding box center [349, 258] width 537 height 60
drag, startPoint x: 241, startPoint y: 268, endPoint x: 278, endPoint y: 271, distance: 37.3
click at [278, 271] on div at bounding box center [350, 258] width 584 height 60
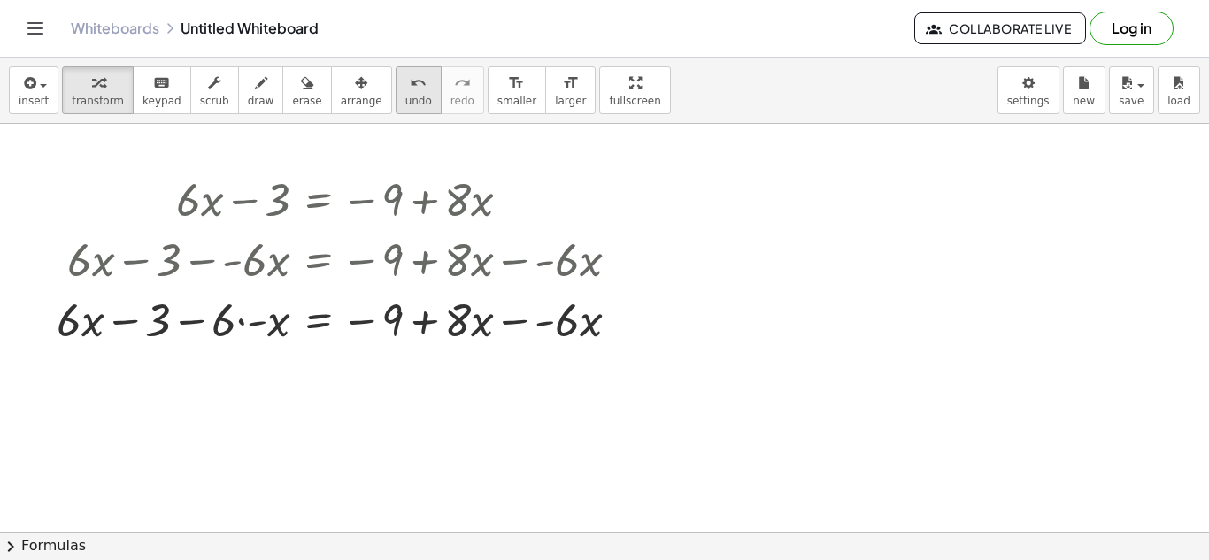
click at [405, 101] on span "undo" at bounding box center [418, 101] width 27 height 12
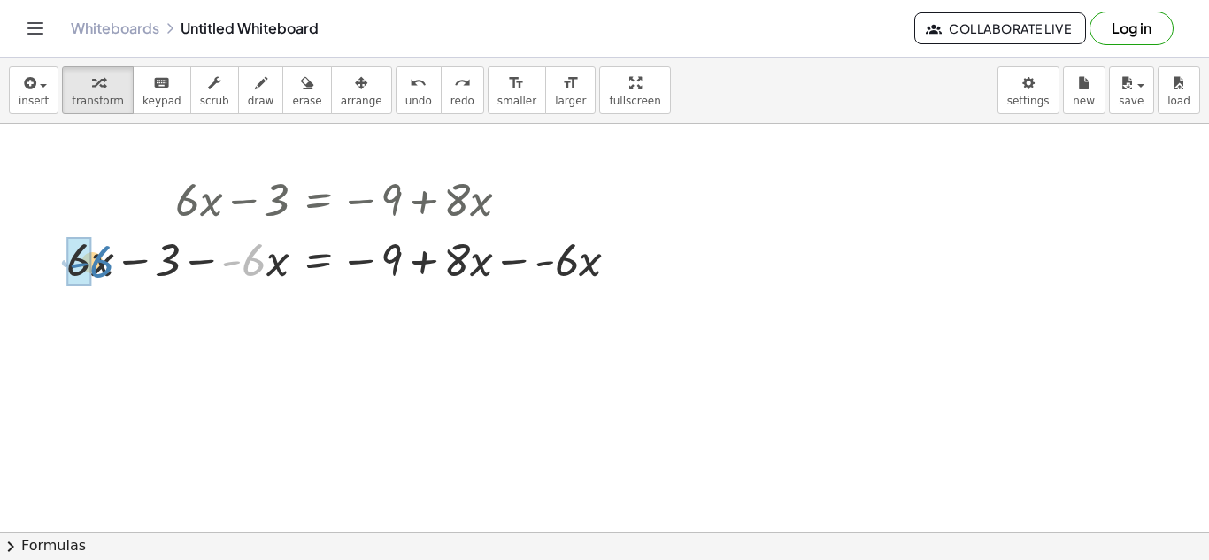
drag, startPoint x: 252, startPoint y: 266, endPoint x: 100, endPoint y: 268, distance: 152.3
click at [100, 268] on div at bounding box center [350, 258] width 584 height 60
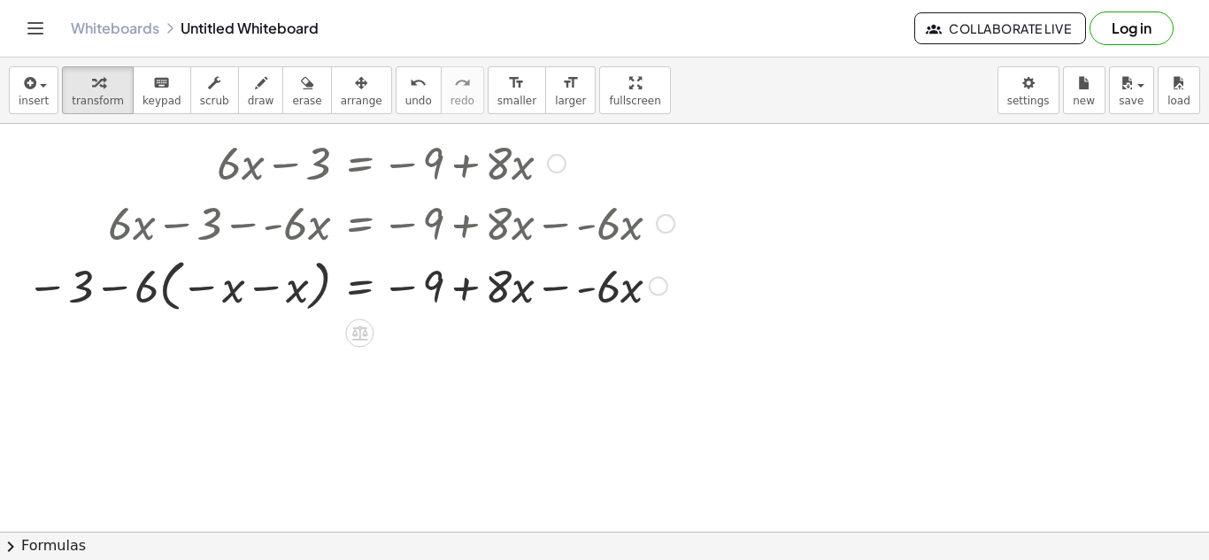
scroll to position [47, 0]
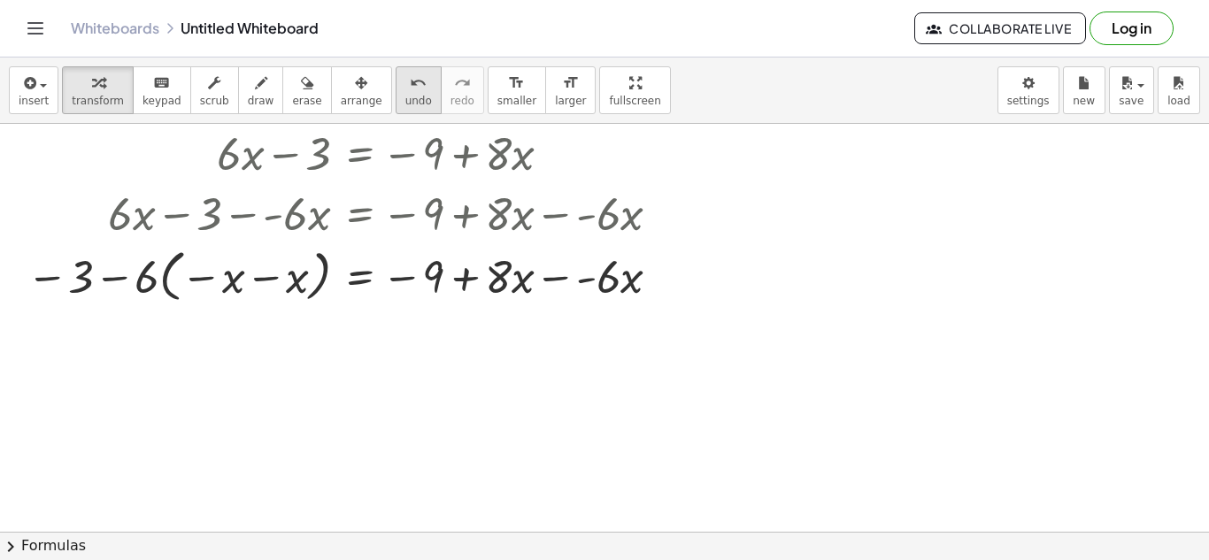
click at [405, 105] on span "undo" at bounding box center [418, 101] width 27 height 12
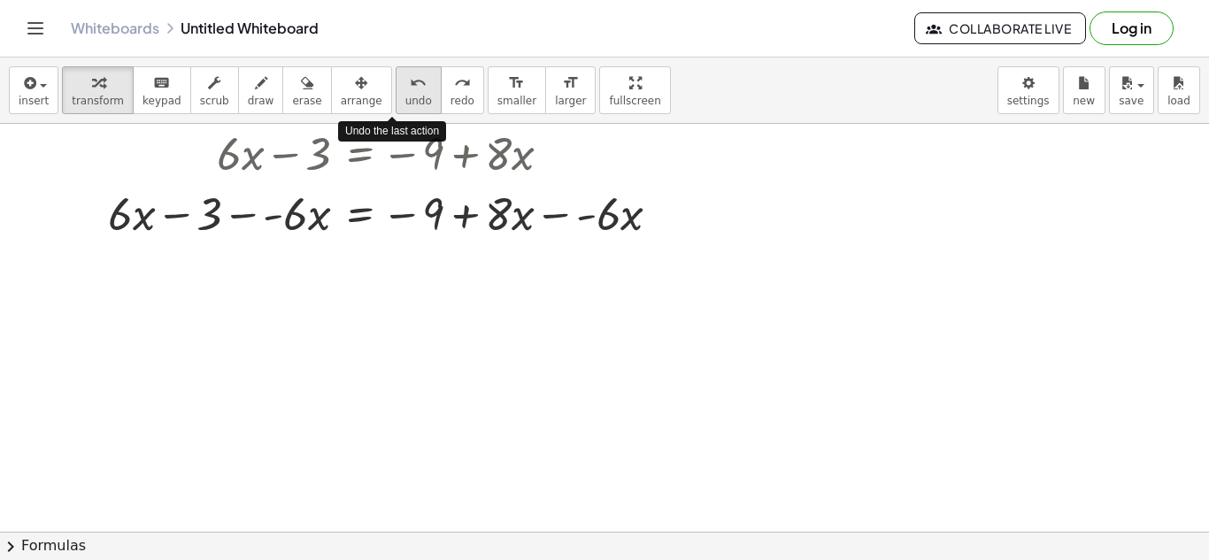
click at [405, 103] on span "undo" at bounding box center [418, 101] width 27 height 12
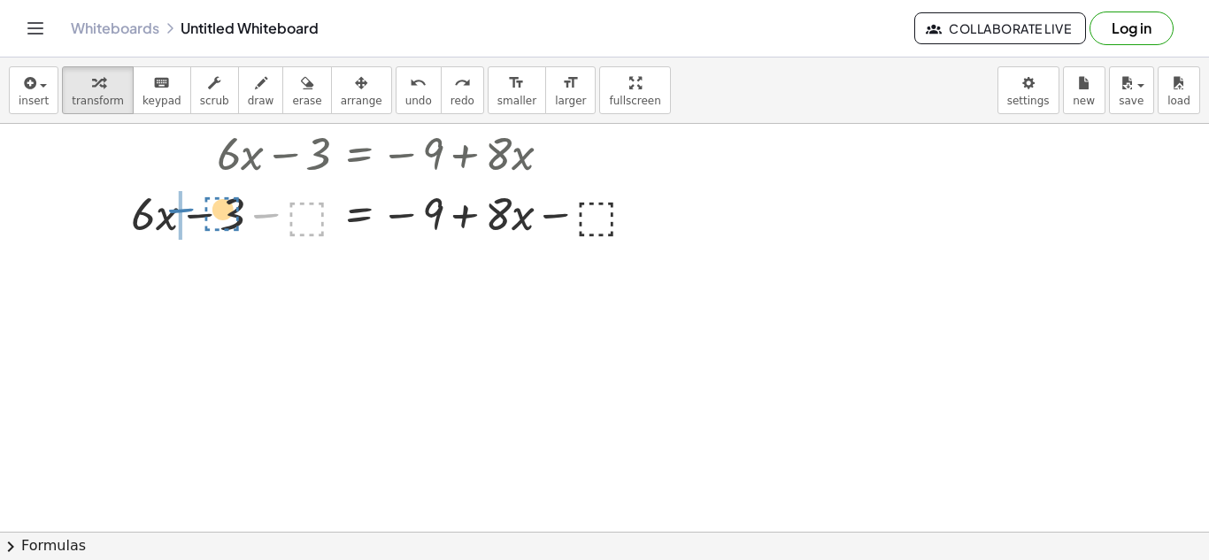
drag, startPoint x: 312, startPoint y: 195, endPoint x: 230, endPoint y: 192, distance: 82.4
click at [230, 192] on div at bounding box center [390, 212] width 537 height 60
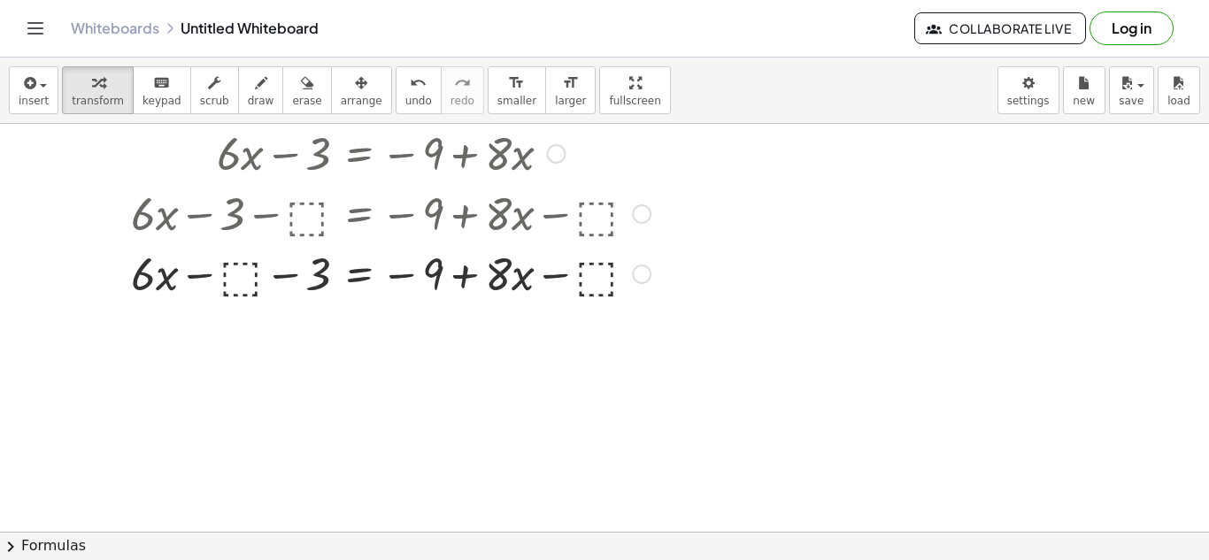
click at [236, 271] on div at bounding box center [390, 273] width 537 height 60
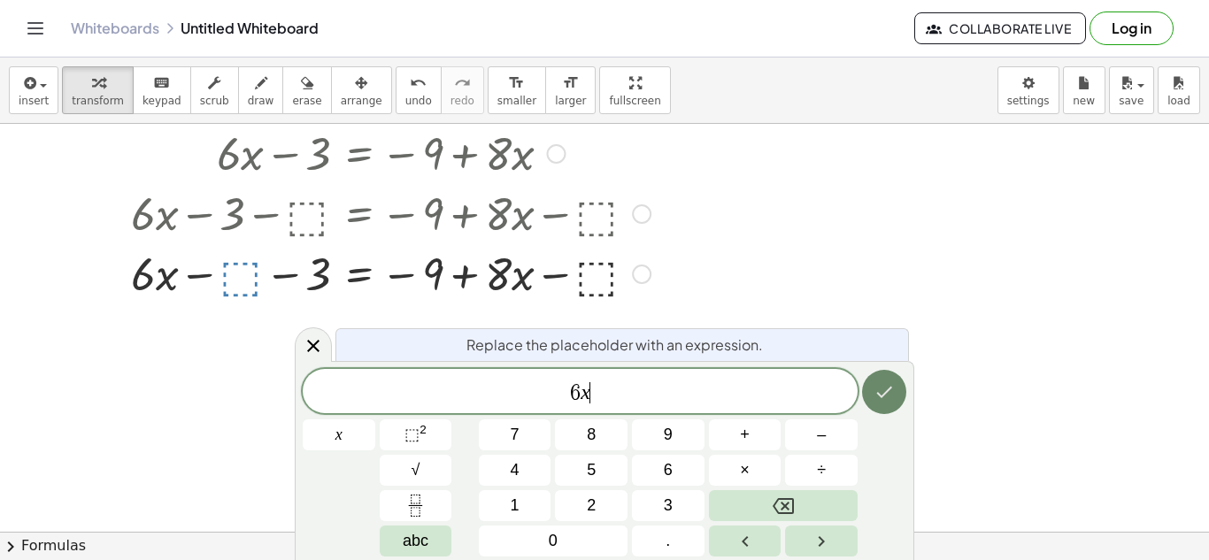
click at [892, 389] on icon "Done" at bounding box center [884, 392] width 21 height 21
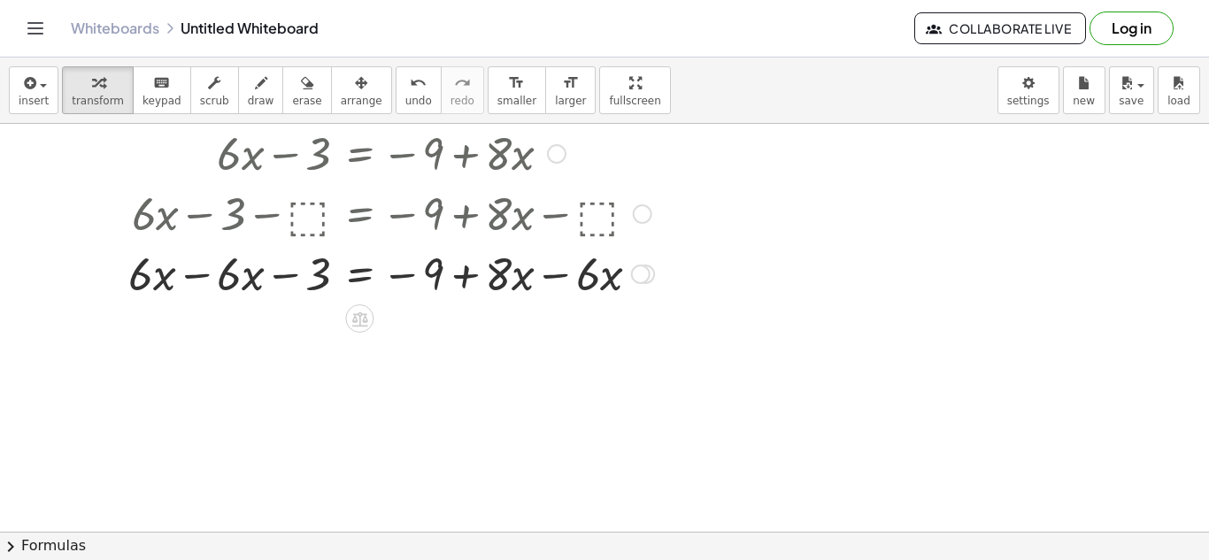
click at [189, 280] on div at bounding box center [392, 273] width 544 height 60
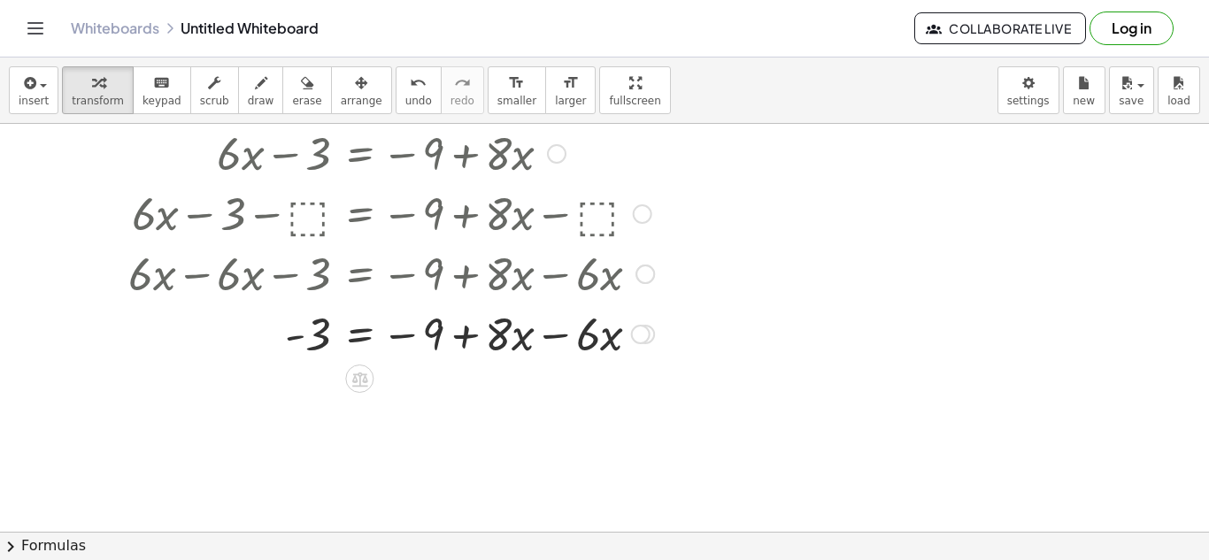
click at [569, 336] on div at bounding box center [392, 333] width 544 height 60
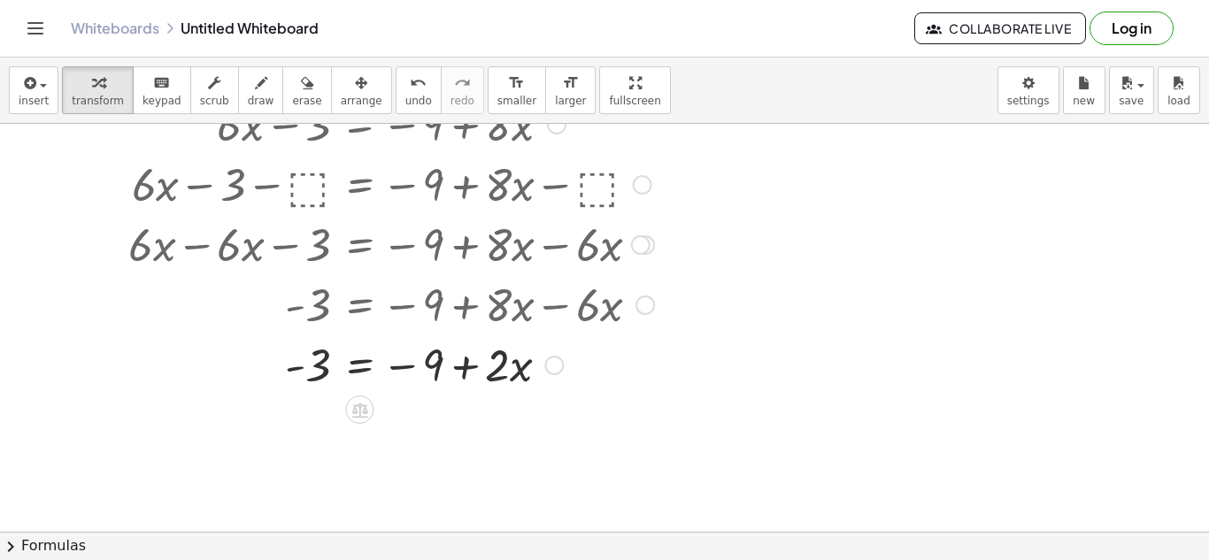
scroll to position [78, 0]
click at [503, 368] on div at bounding box center [392, 362] width 544 height 60
drag, startPoint x: 427, startPoint y: 370, endPoint x: 308, endPoint y: 376, distance: 118.8
click at [308, 376] on div at bounding box center [392, 362] width 544 height 60
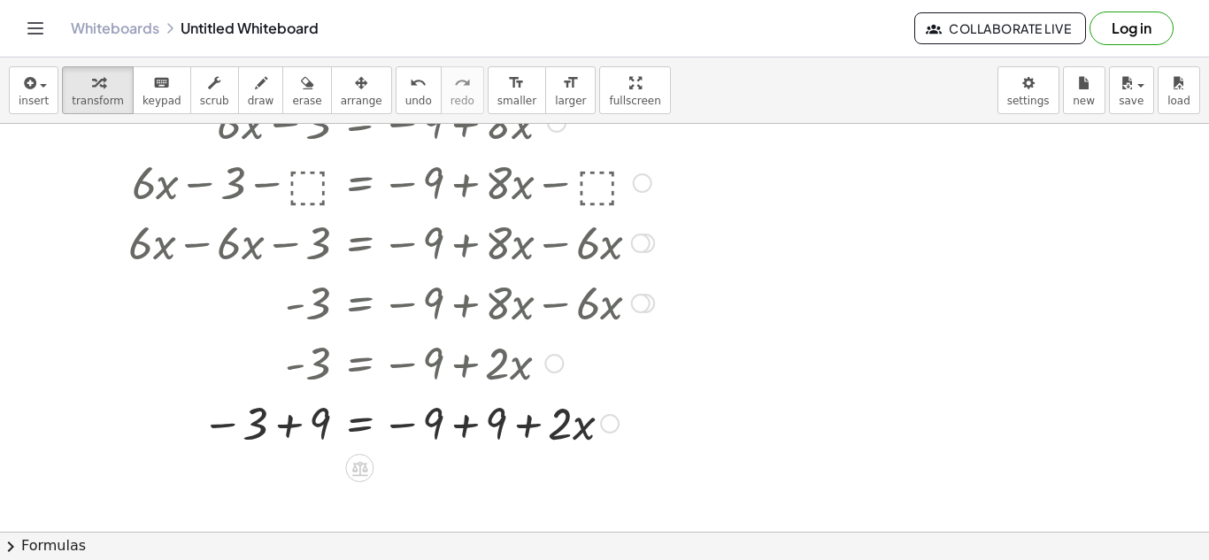
click at [463, 430] on div at bounding box center [392, 422] width 544 height 60
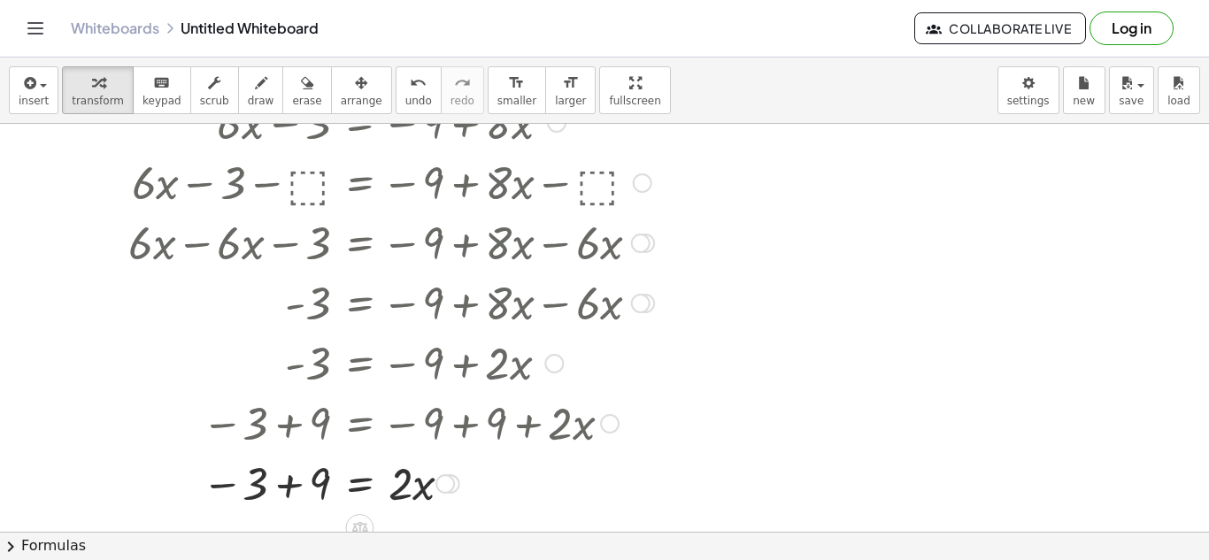
click at [275, 470] on div at bounding box center [392, 482] width 544 height 60
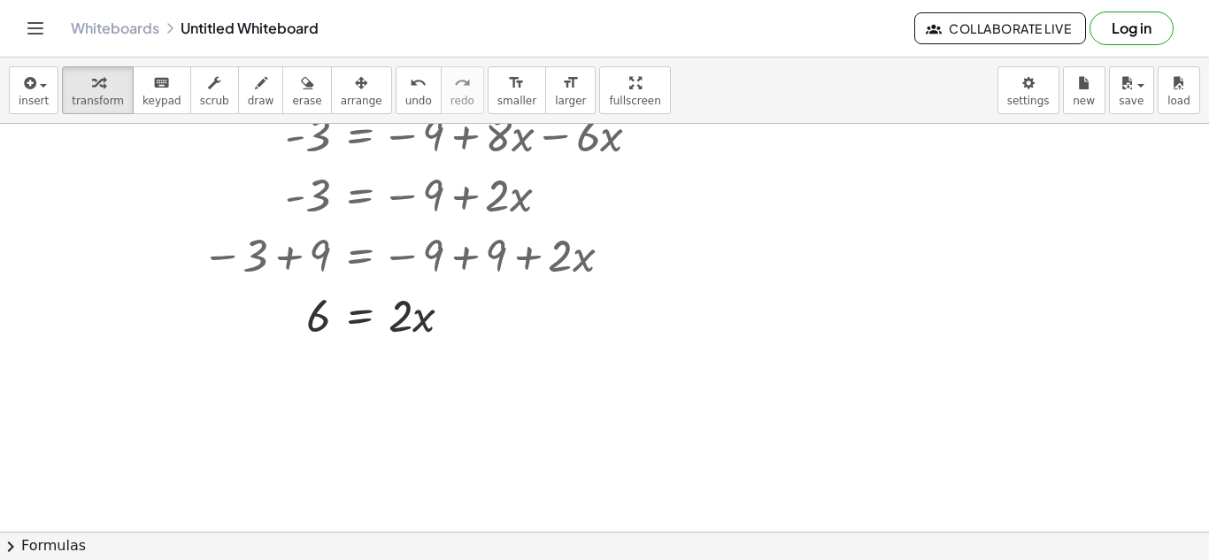
scroll to position [247, 0]
drag, startPoint x: 396, startPoint y: 311, endPoint x: 311, endPoint y: 333, distance: 87.8
click at [311, 333] on div at bounding box center [392, 313] width 544 height 60
click at [309, 405] on div at bounding box center [392, 387] width 544 height 89
click at [390, 383] on div at bounding box center [392, 387] width 544 height 89
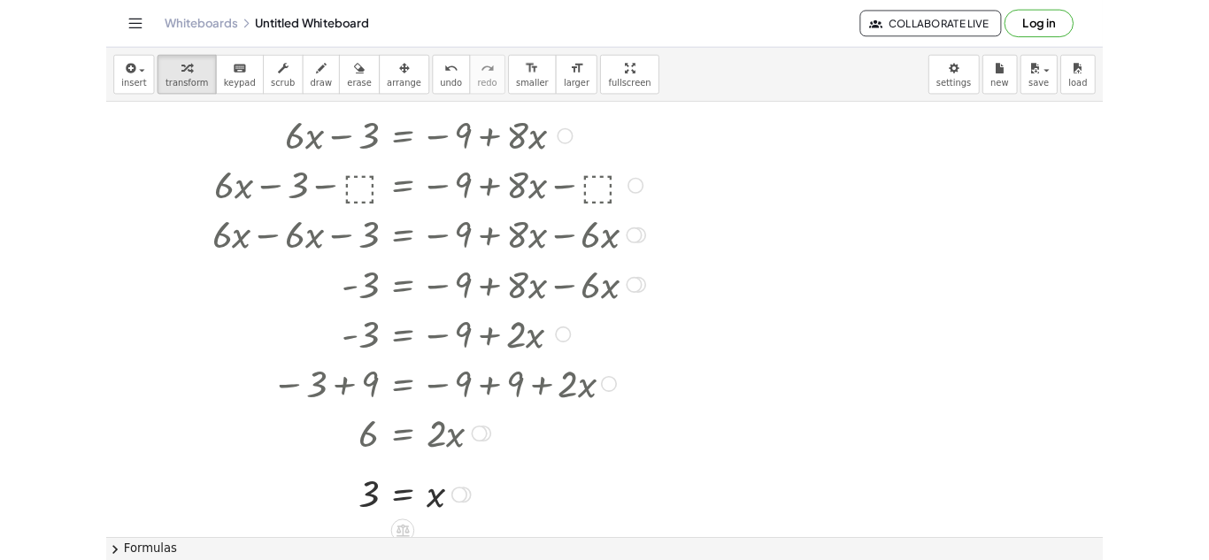
scroll to position [0, 0]
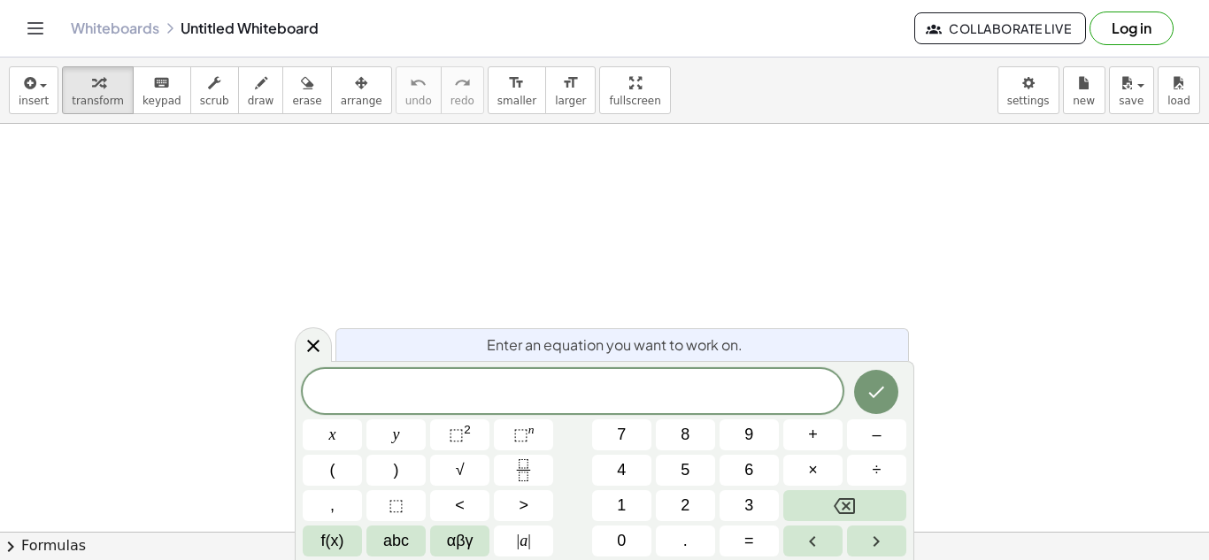
scroll to position [2, 0]
click at [362, 420] on div at bounding box center [332, 435] width 59 height 31
click at [881, 383] on icon "Done" at bounding box center [876, 392] width 21 height 21
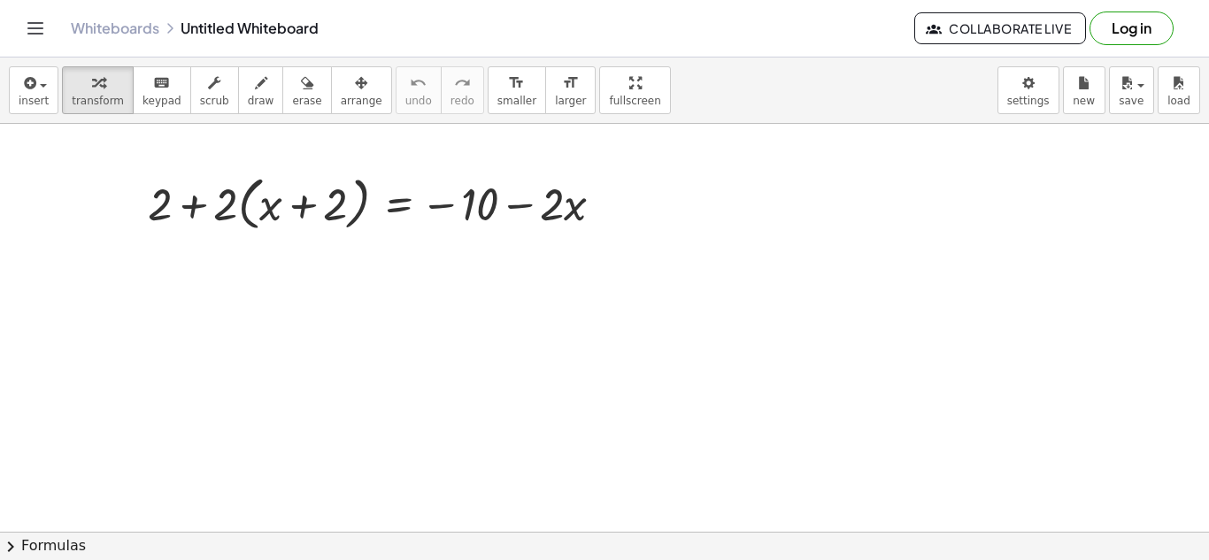
scroll to position [0, 0]
drag, startPoint x: 212, startPoint y: 197, endPoint x: 176, endPoint y: 200, distance: 36.5
click at [176, 200] on div at bounding box center [383, 202] width 488 height 67
drag, startPoint x: 224, startPoint y: 207, endPoint x: 271, endPoint y: 209, distance: 47.0
click at [271, 209] on div at bounding box center [383, 202] width 488 height 67
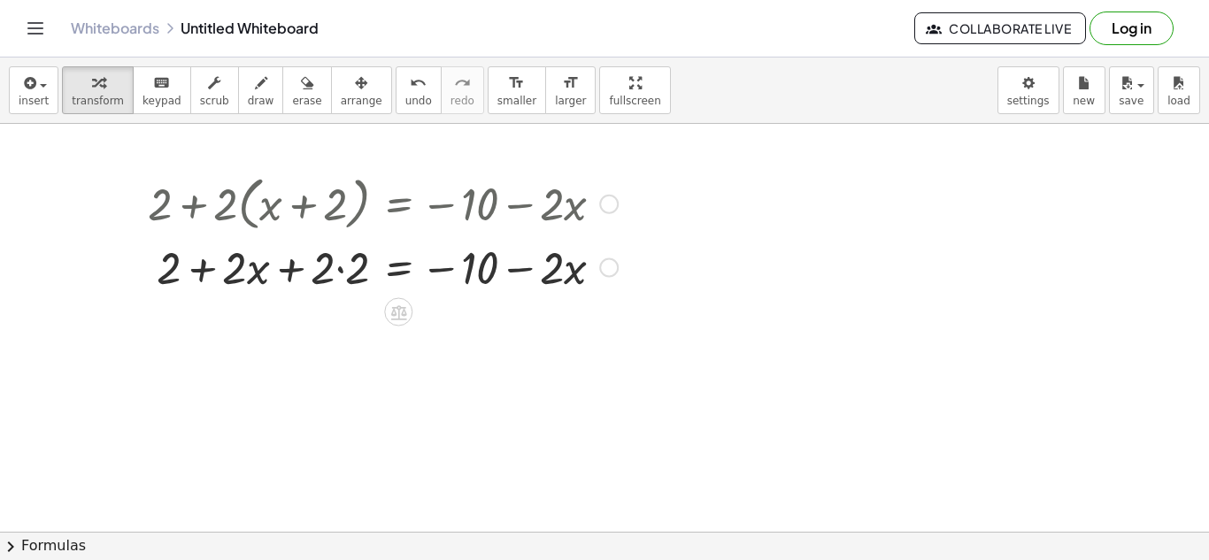
click at [342, 263] on div at bounding box center [383, 266] width 488 height 60
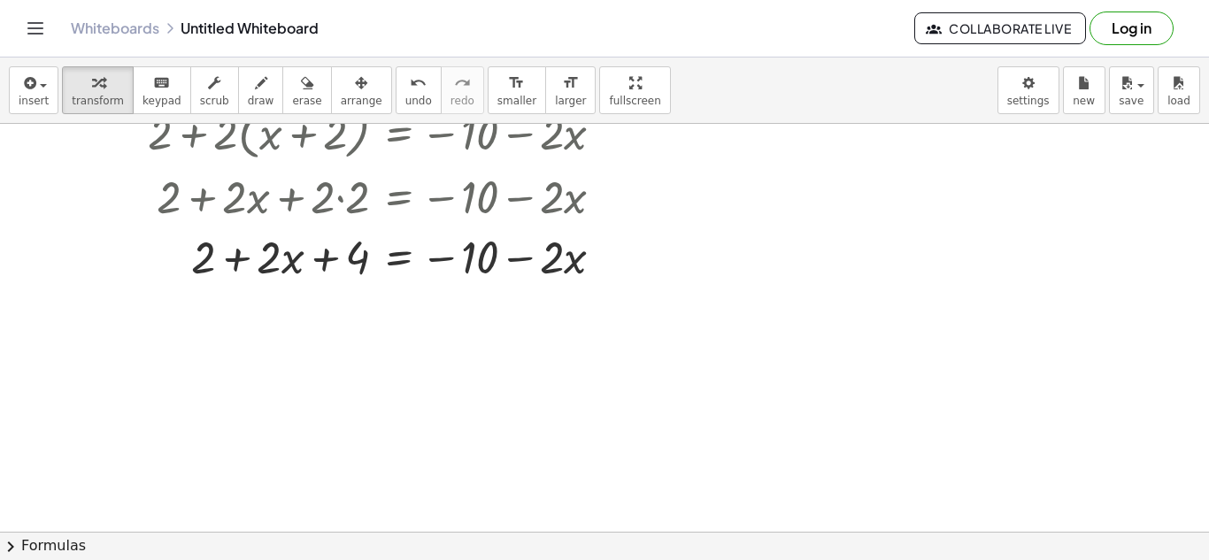
scroll to position [66, 0]
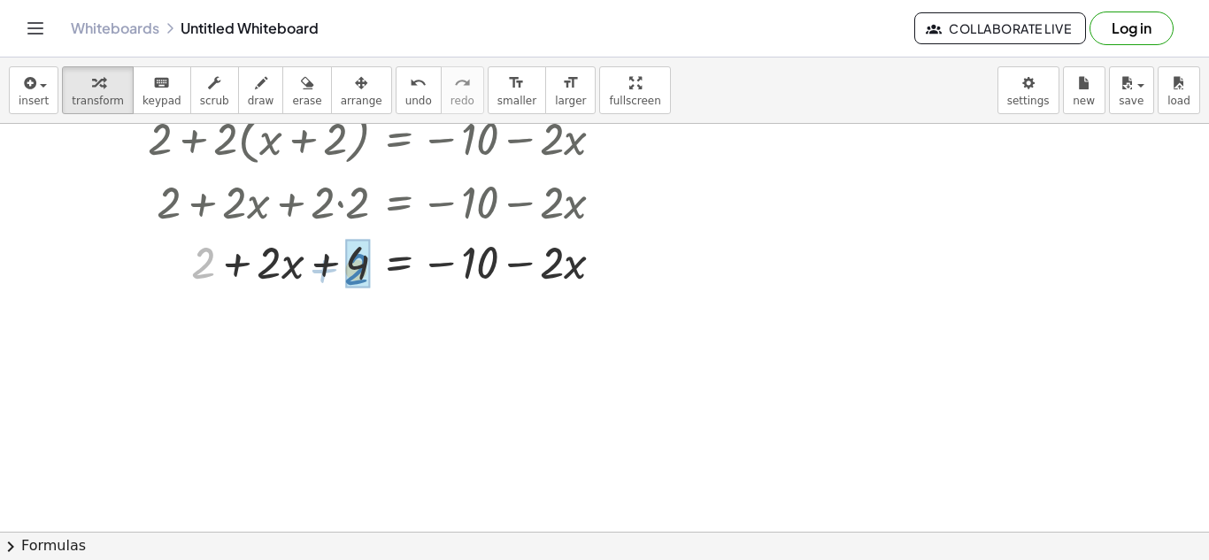
drag, startPoint x: 199, startPoint y: 256, endPoint x: 353, endPoint y: 260, distance: 154.1
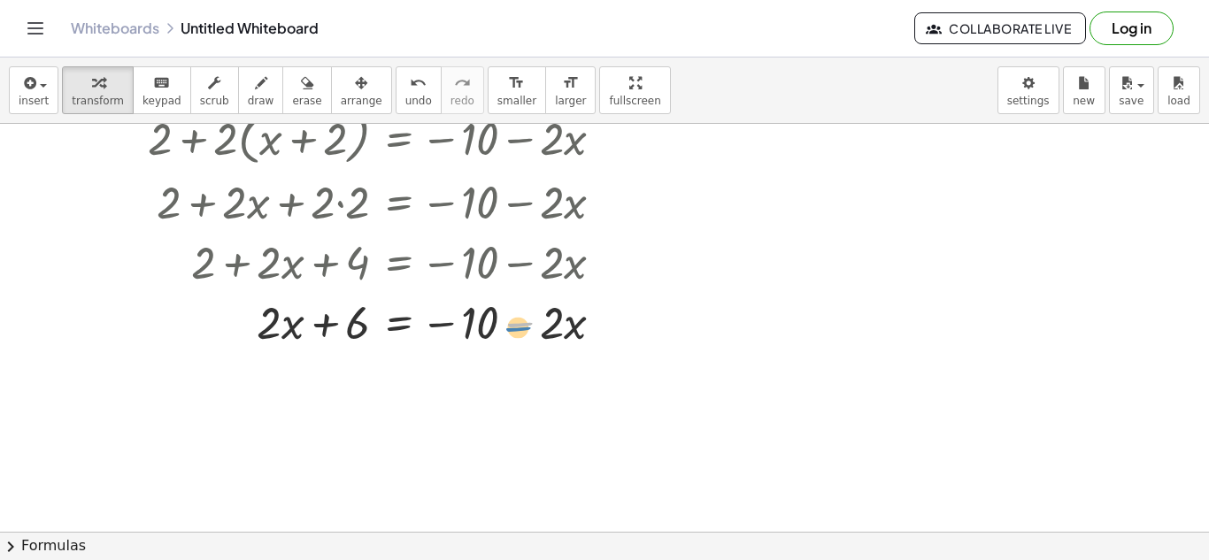
click at [538, 333] on div at bounding box center [383, 321] width 488 height 60
drag, startPoint x: 549, startPoint y: 328, endPoint x: 552, endPoint y: 341, distance: 12.9
click at [552, 341] on div at bounding box center [383, 321] width 488 height 60
drag, startPoint x: 560, startPoint y: 328, endPoint x: 548, endPoint y: 335, distance: 14.7
click at [548, 335] on div at bounding box center [383, 321] width 488 height 60
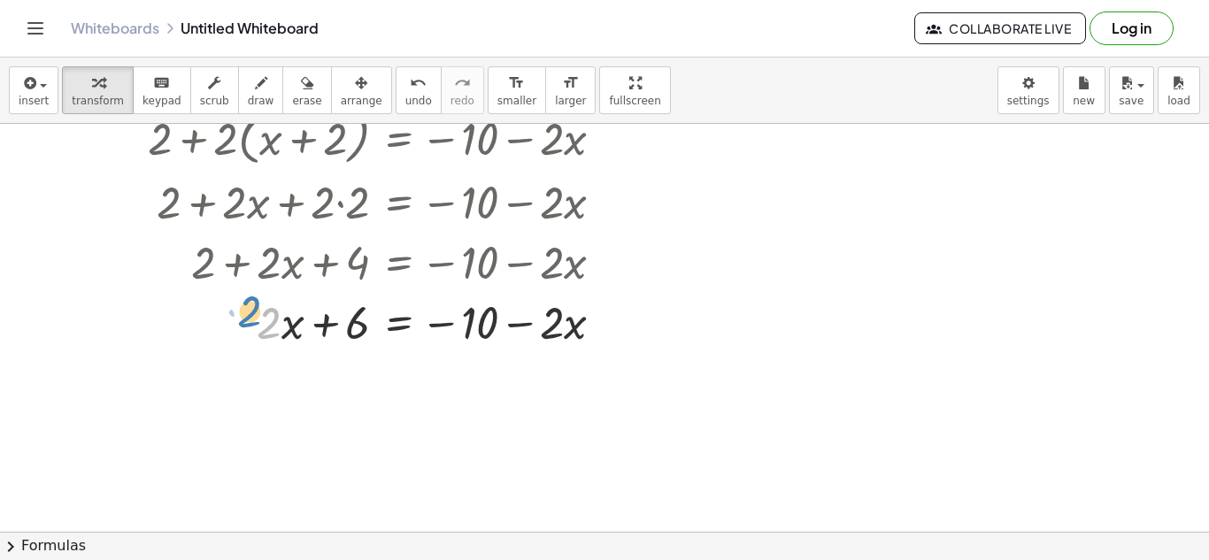
drag, startPoint x: 278, startPoint y: 332, endPoint x: 269, endPoint y: 320, distance: 15.2
click at [269, 320] on div at bounding box center [383, 321] width 488 height 60
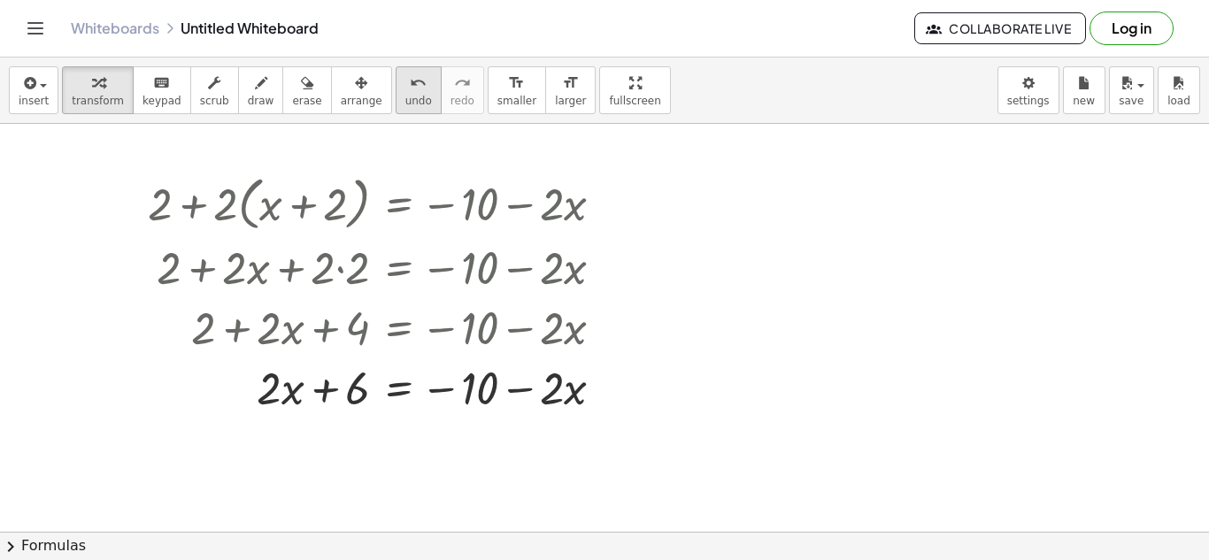
click at [405, 96] on span "undo" at bounding box center [418, 101] width 27 height 12
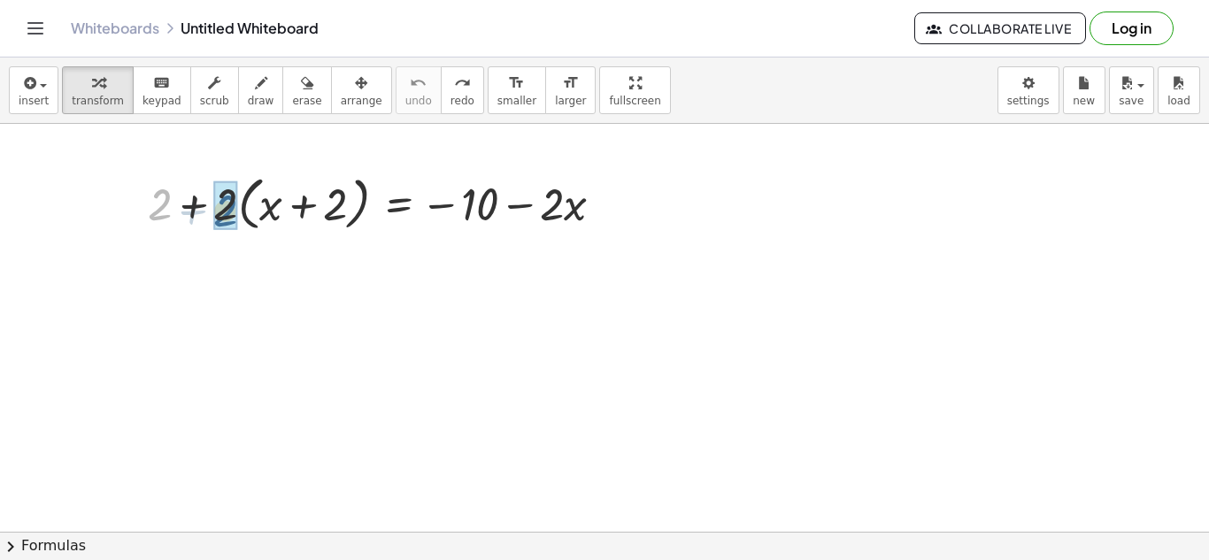
drag, startPoint x: 158, startPoint y: 217, endPoint x: 225, endPoint y: 222, distance: 67.5
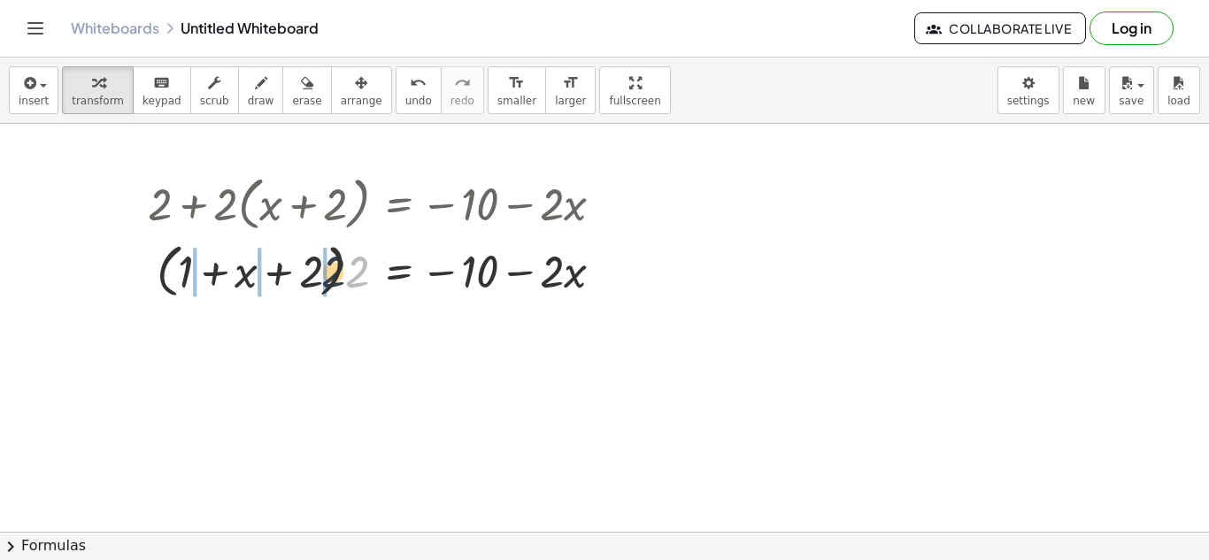
drag, startPoint x: 359, startPoint y: 266, endPoint x: 323, endPoint y: 267, distance: 35.5
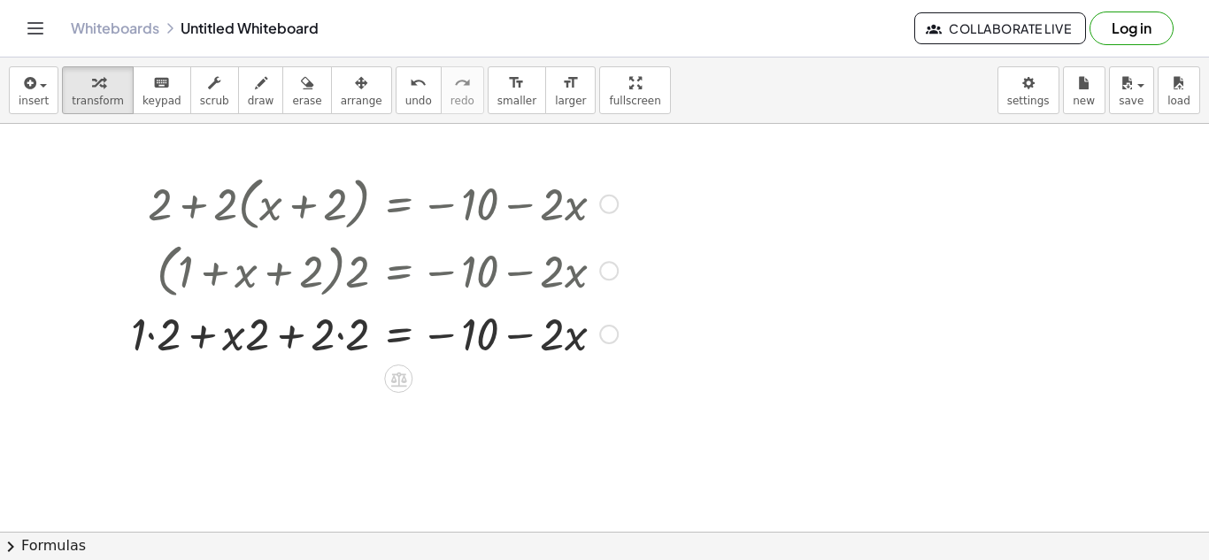
click at [189, 342] on div at bounding box center [374, 333] width 505 height 60
click at [172, 339] on div at bounding box center [374, 333] width 505 height 60
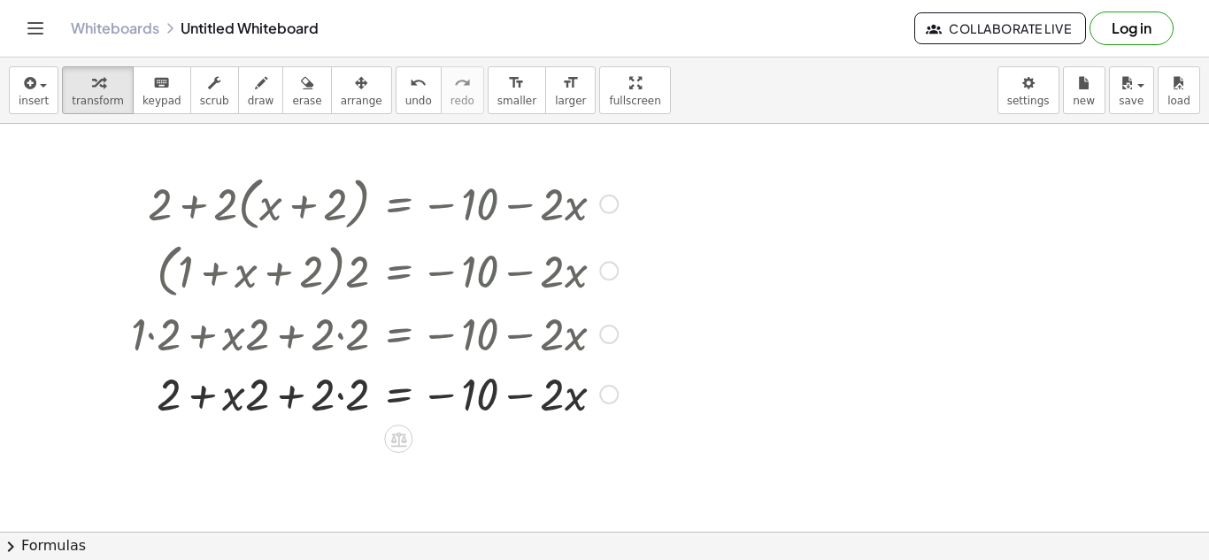
click at [335, 407] on div at bounding box center [374, 393] width 505 height 60
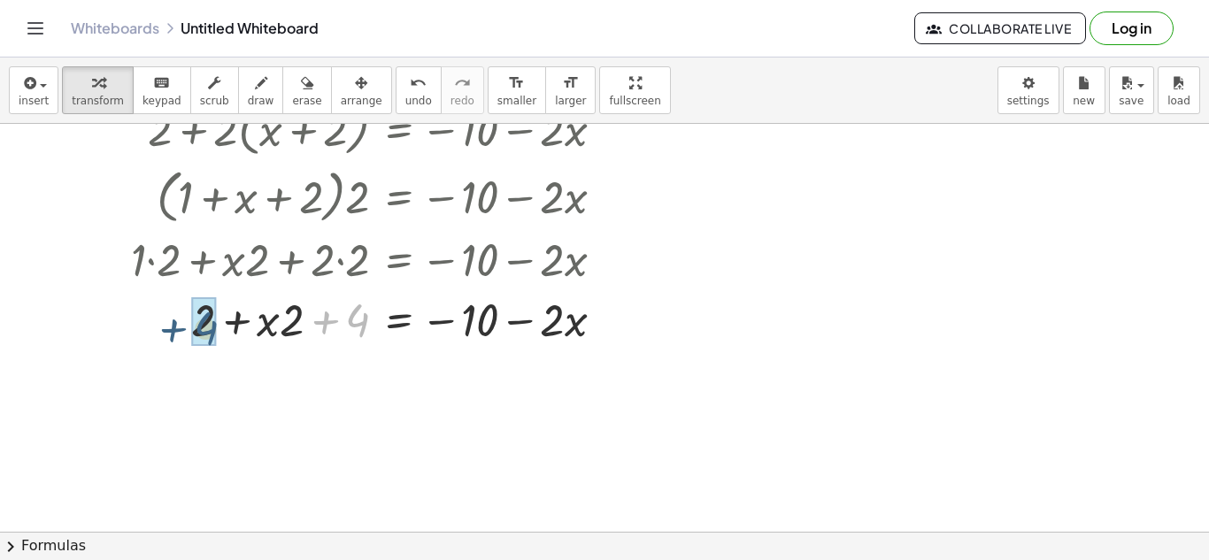
drag, startPoint x: 356, startPoint y: 327, endPoint x: 209, endPoint y: 336, distance: 147.3
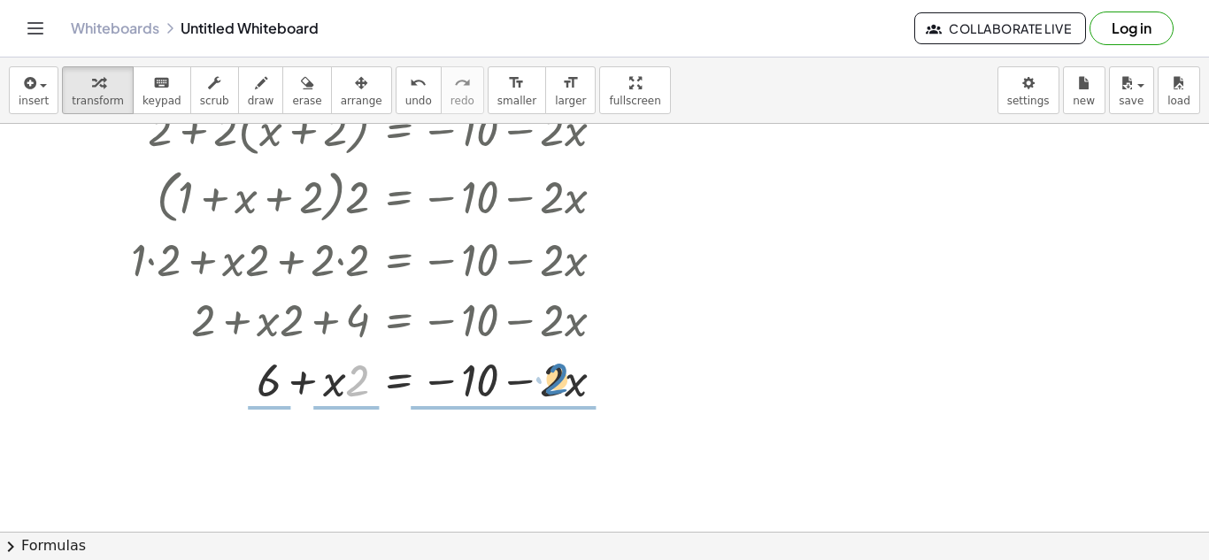
drag, startPoint x: 347, startPoint y: 380, endPoint x: 549, endPoint y: 381, distance: 201.8
click at [549, 381] on div at bounding box center [374, 379] width 505 height 60
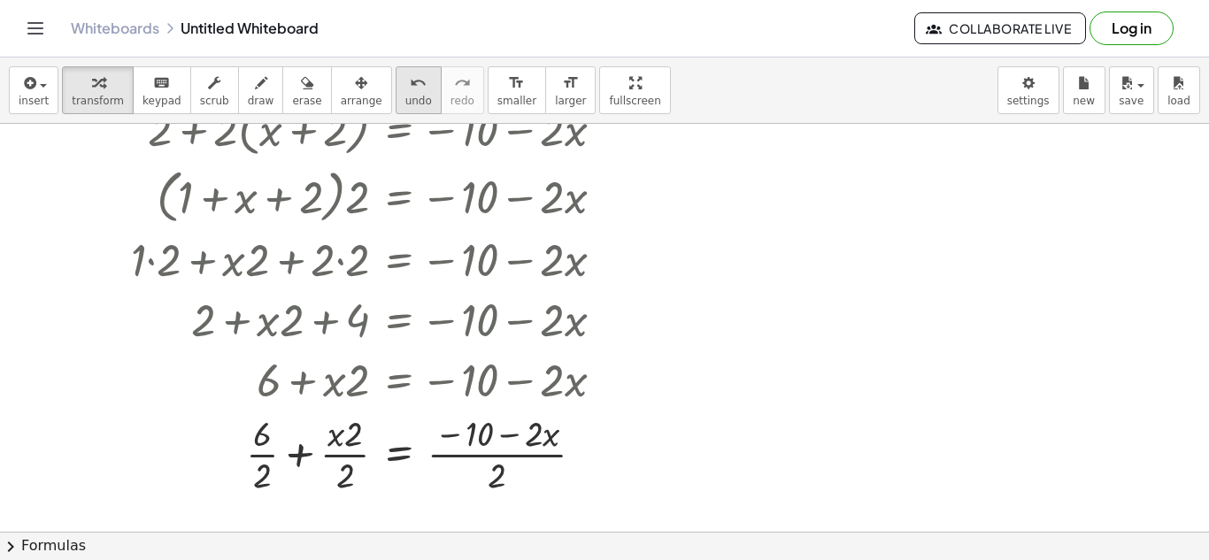
click at [405, 99] on span "undo" at bounding box center [418, 101] width 27 height 12
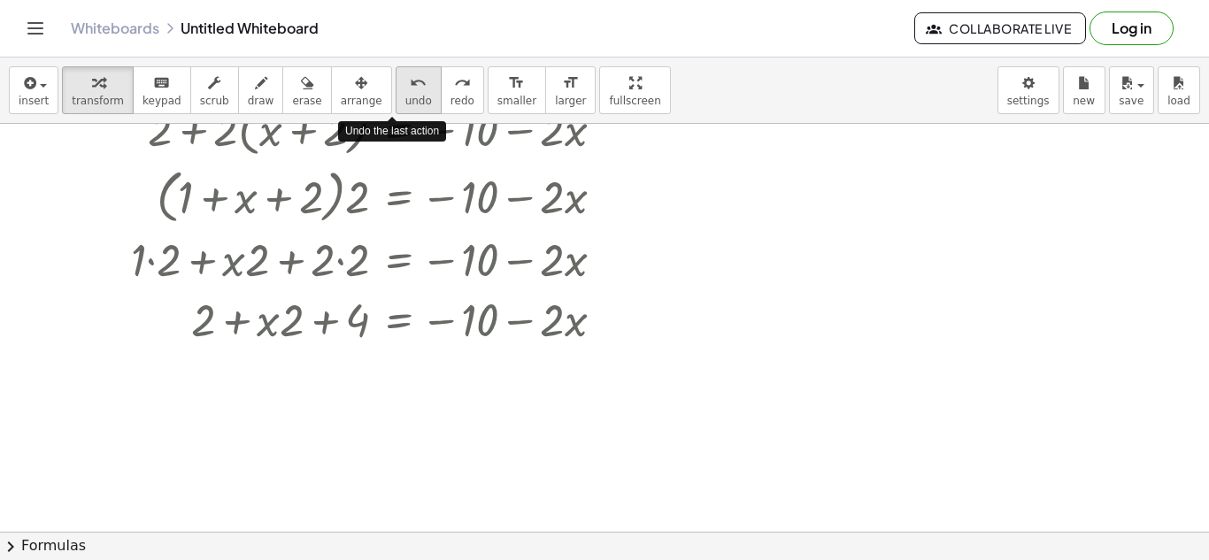
click at [405, 99] on span "undo" at bounding box center [418, 101] width 27 height 12
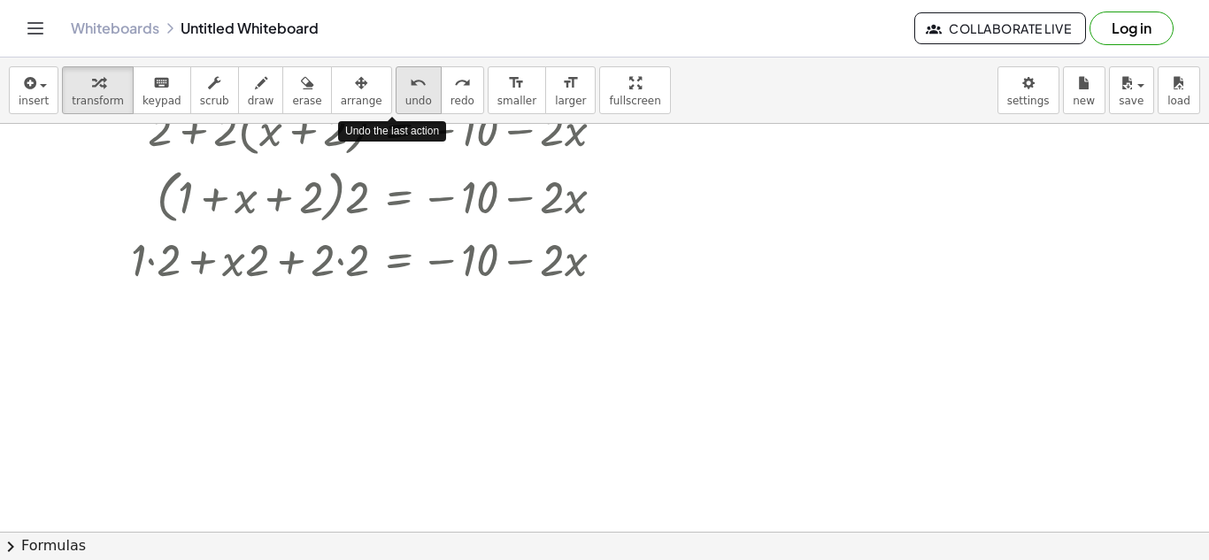
click at [405, 99] on span "undo" at bounding box center [418, 101] width 27 height 12
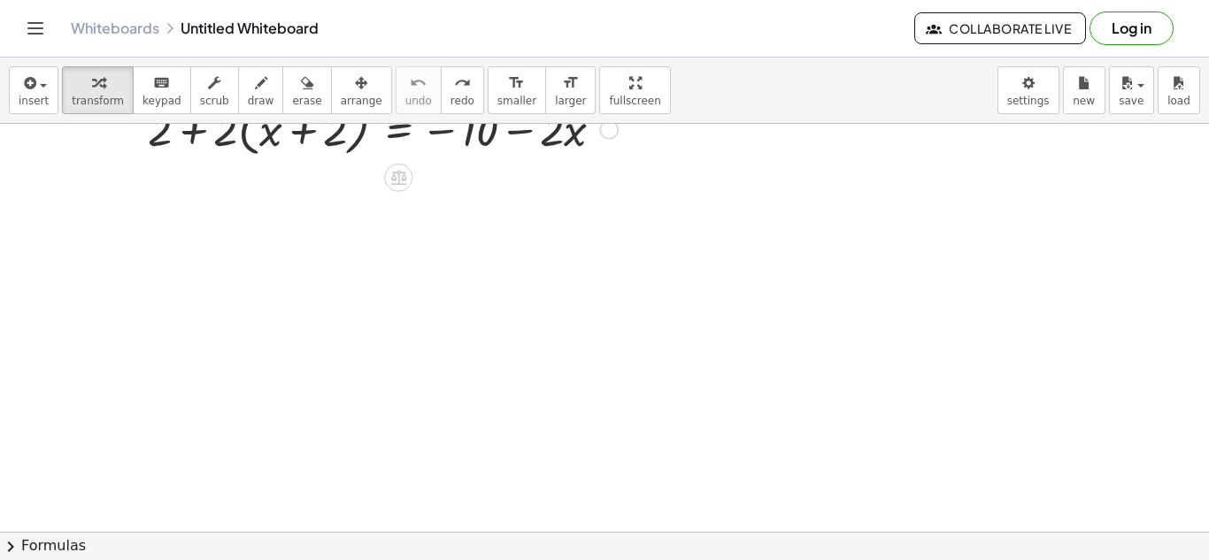
scroll to position [0, 0]
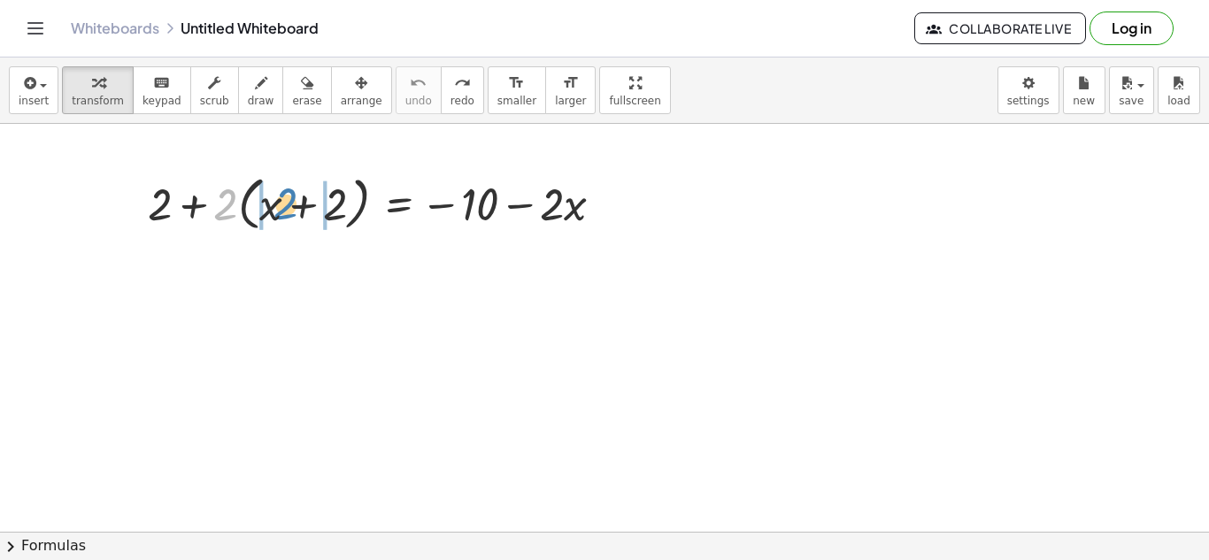
drag, startPoint x: 231, startPoint y: 203, endPoint x: 291, endPoint y: 203, distance: 60.2
click at [291, 203] on div at bounding box center [383, 202] width 488 height 67
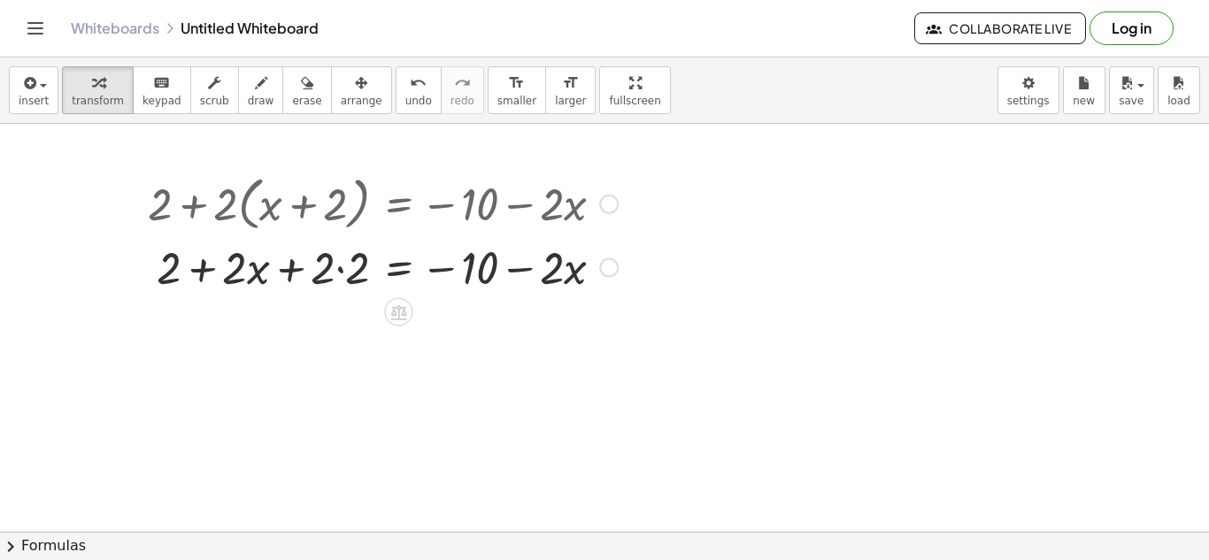
click at [338, 263] on div at bounding box center [383, 266] width 488 height 60
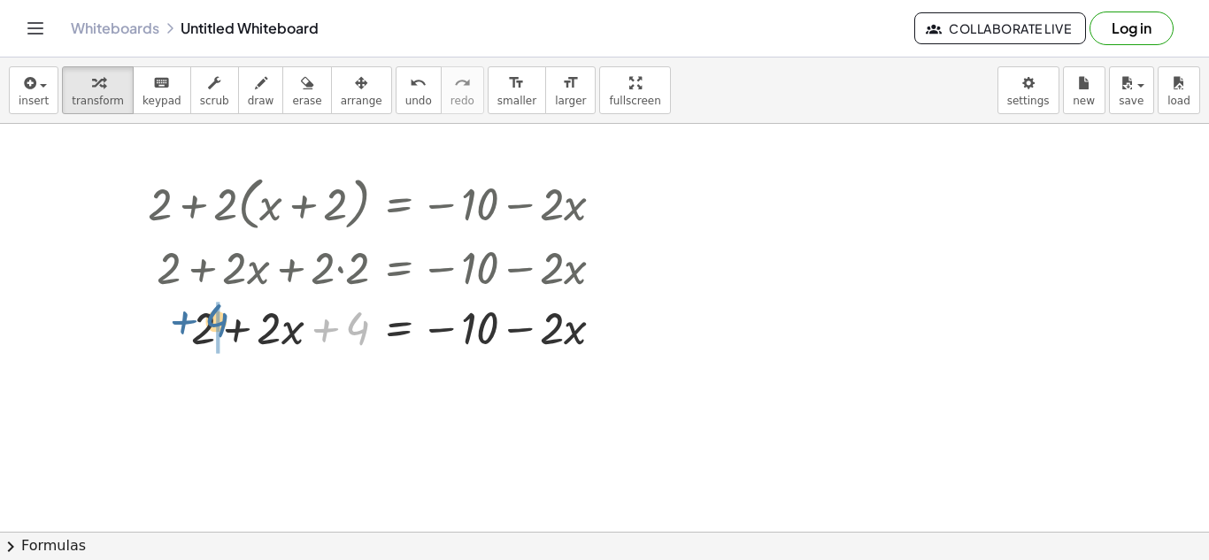
drag, startPoint x: 355, startPoint y: 339, endPoint x: 220, endPoint y: 336, distance: 134.6
click at [220, 336] on div at bounding box center [383, 327] width 488 height 60
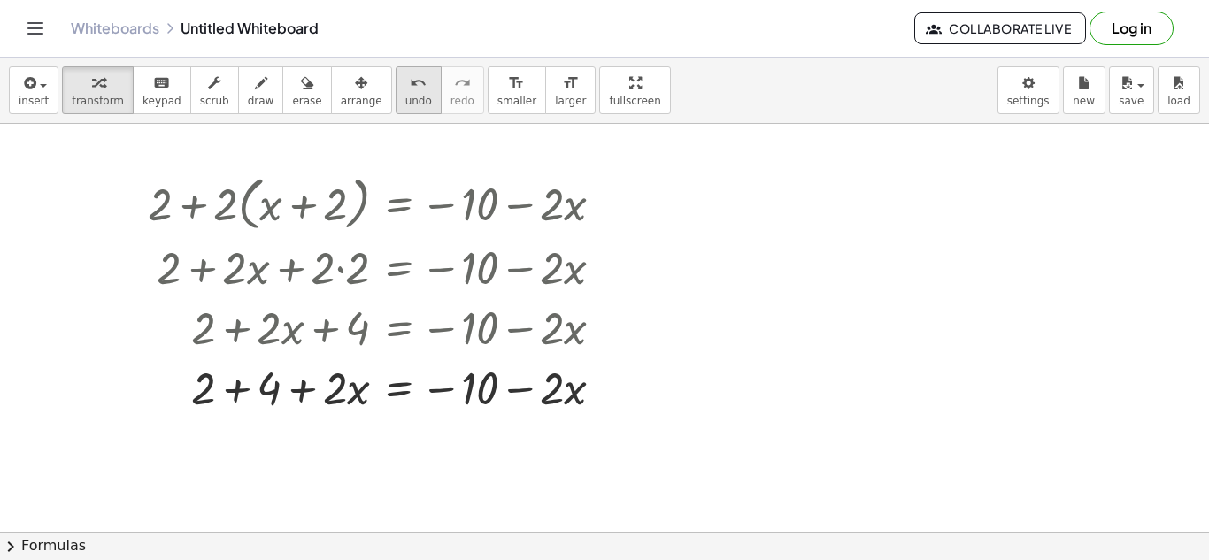
click at [405, 97] on span "undo" at bounding box center [418, 101] width 27 height 12
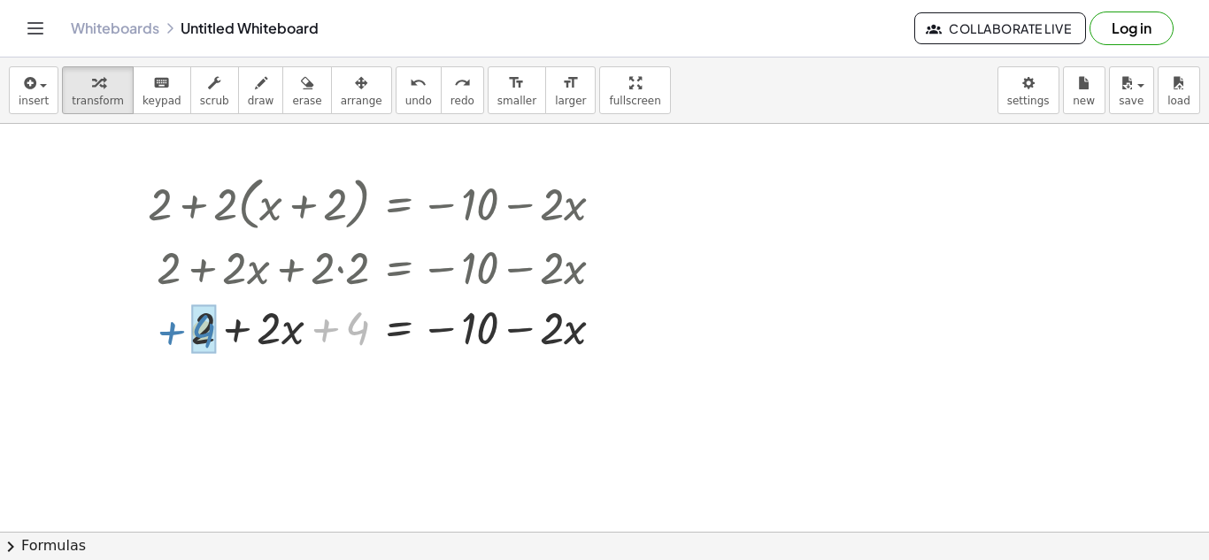
drag, startPoint x: 357, startPoint y: 319, endPoint x: 205, endPoint y: 323, distance: 151.4
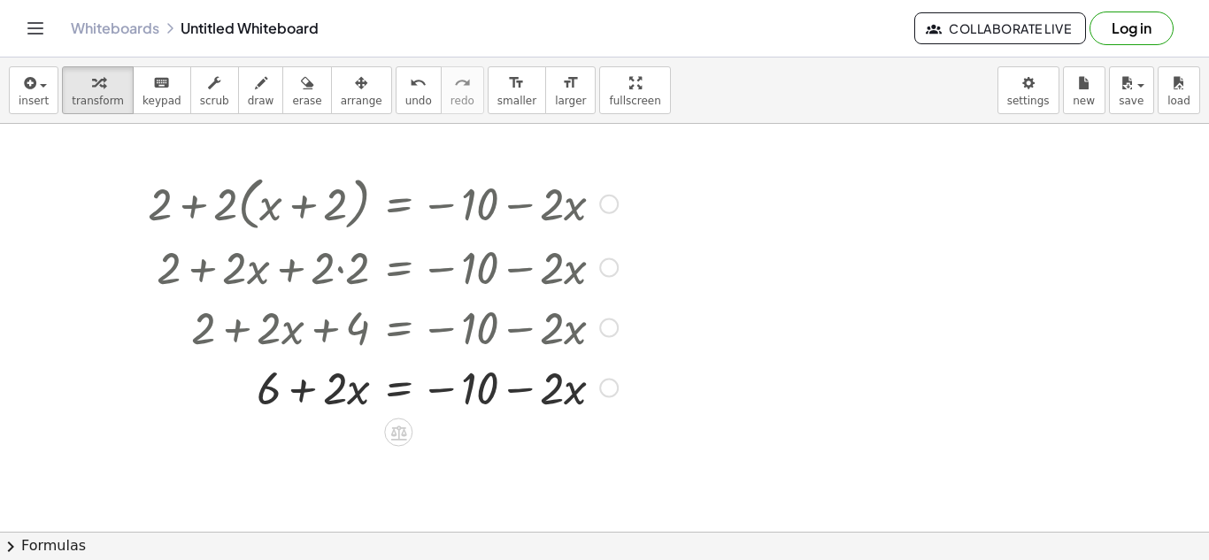
click at [511, 389] on div at bounding box center [383, 387] width 488 height 60
drag, startPoint x: 275, startPoint y: 397, endPoint x: 481, endPoint y: 388, distance: 205.6
click at [481, 388] on div at bounding box center [383, 387] width 488 height 60
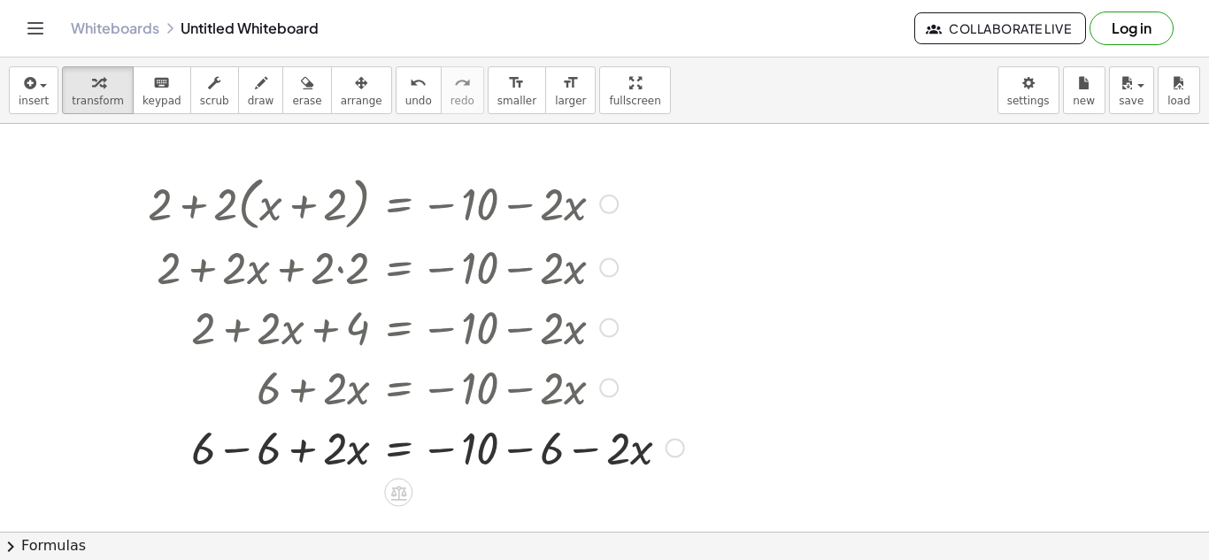
click at [528, 443] on div at bounding box center [416, 447] width 554 height 60
click at [234, 459] on div at bounding box center [384, 447] width 490 height 60
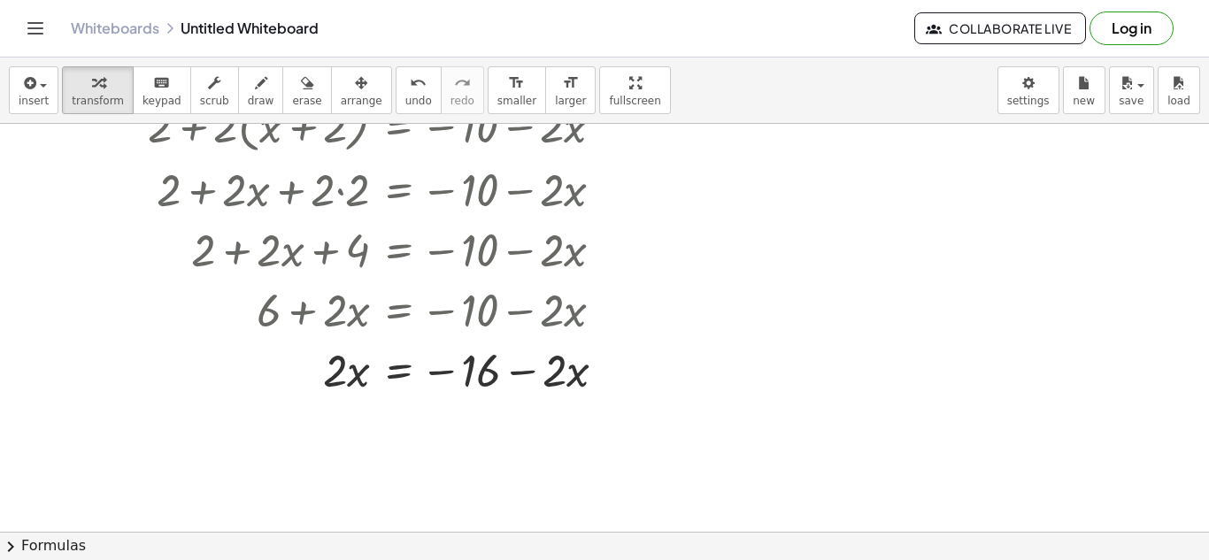
scroll to position [106, 0]
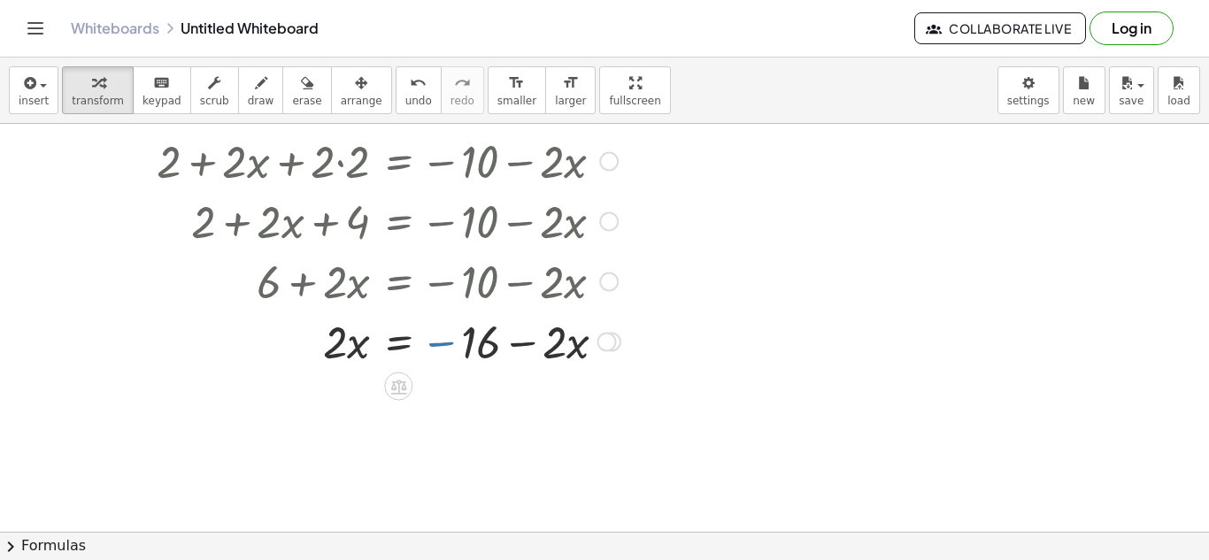
click at [448, 351] on div at bounding box center [384, 341] width 490 height 60
click at [444, 342] on div at bounding box center [384, 341] width 490 height 60
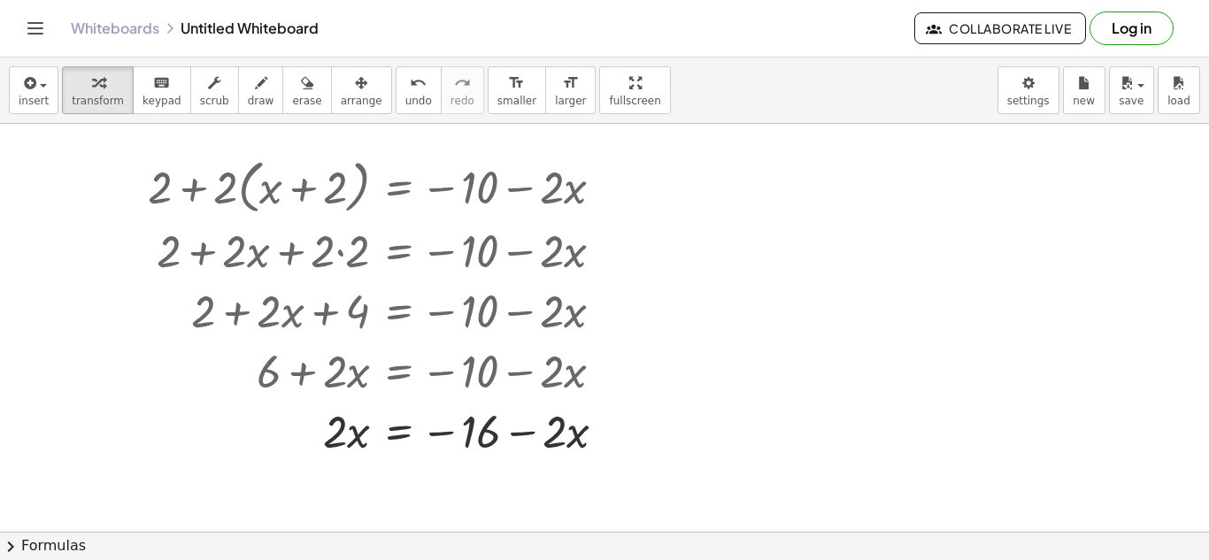
scroll to position [16, 0]
drag, startPoint x: 521, startPoint y: 435, endPoint x: 297, endPoint y: 437, distance: 223.1
click at [297, 437] on div at bounding box center [384, 431] width 490 height 60
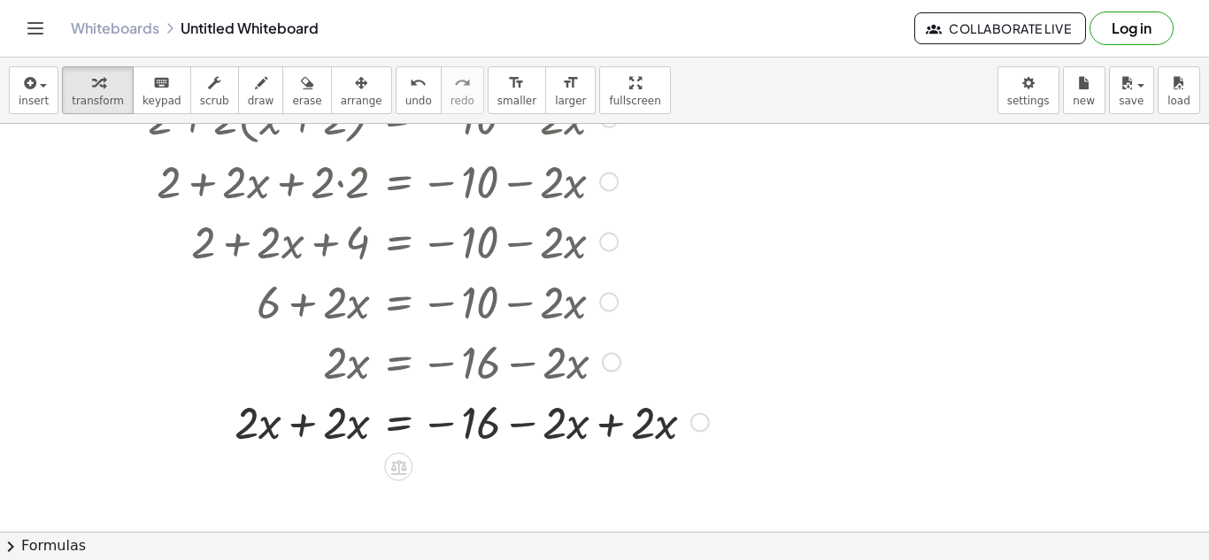
scroll to position [92, 0]
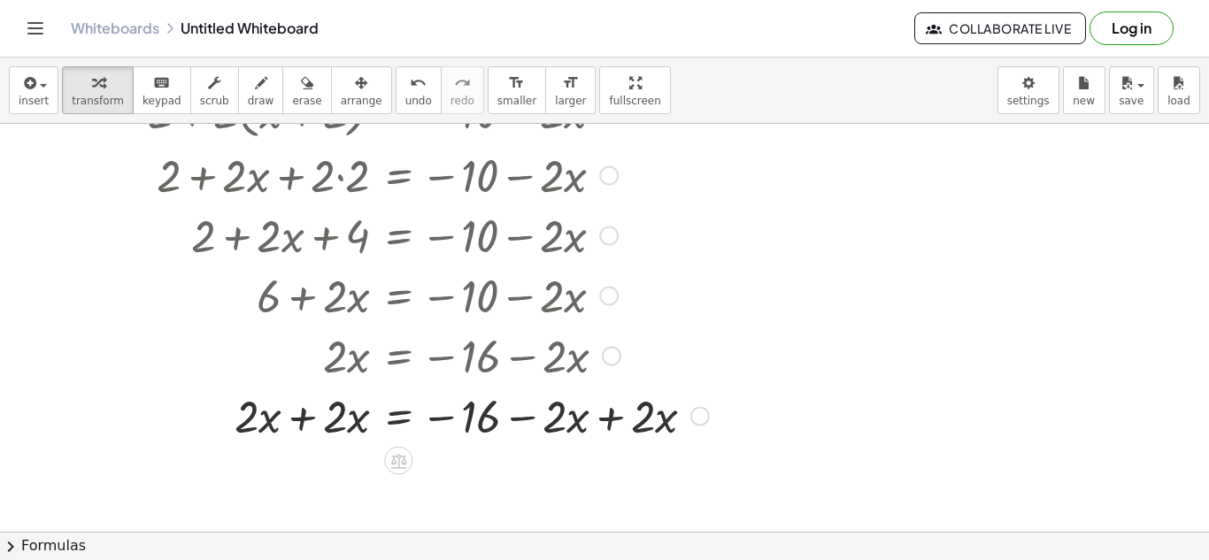
click at [293, 421] on div at bounding box center [428, 415] width 579 height 60
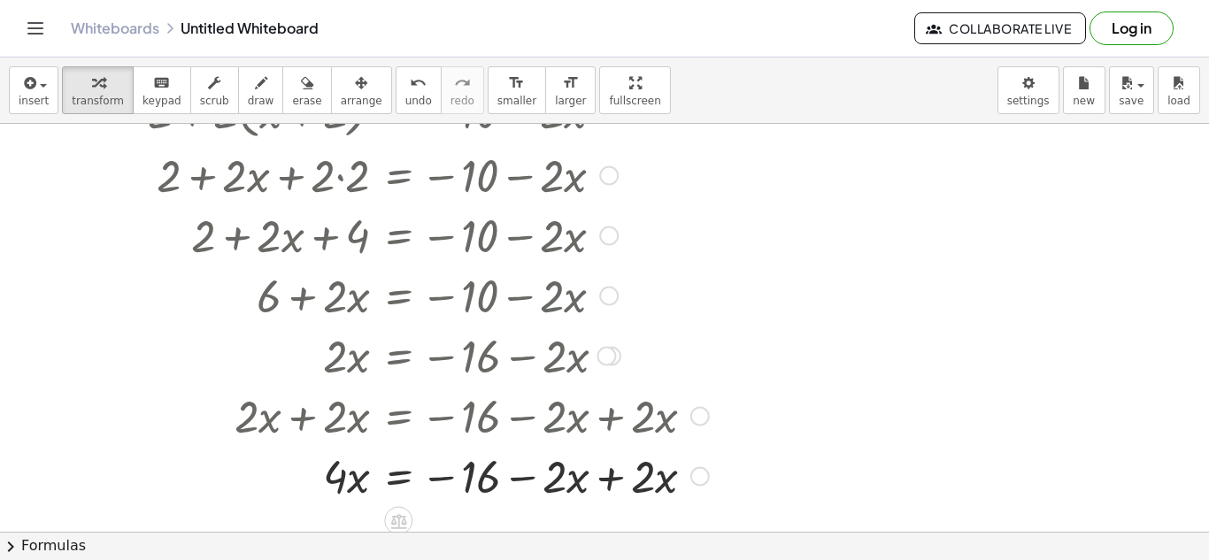
click at [612, 479] on div at bounding box center [428, 475] width 579 height 60
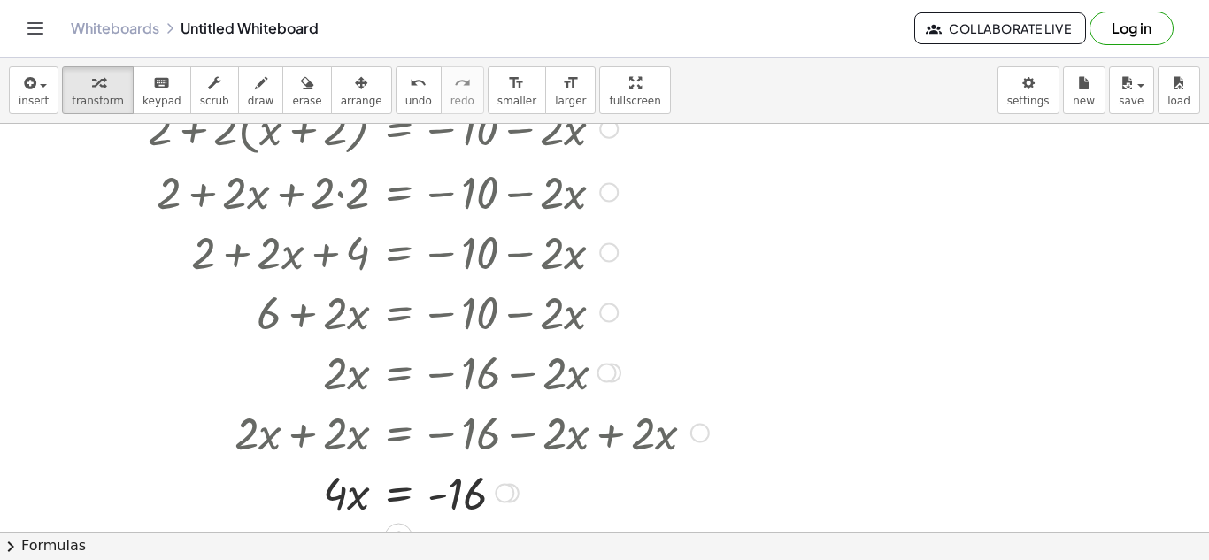
scroll to position [74, 0]
click at [410, 88] on icon "undo" at bounding box center [418, 83] width 17 height 21
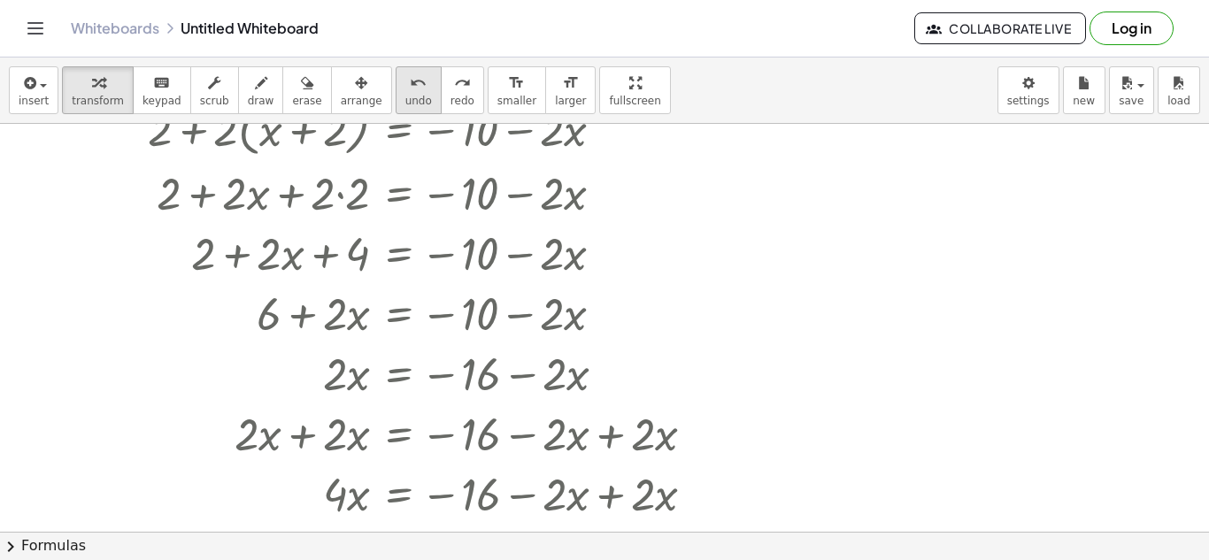
click at [410, 88] on icon "undo" at bounding box center [418, 83] width 17 height 21
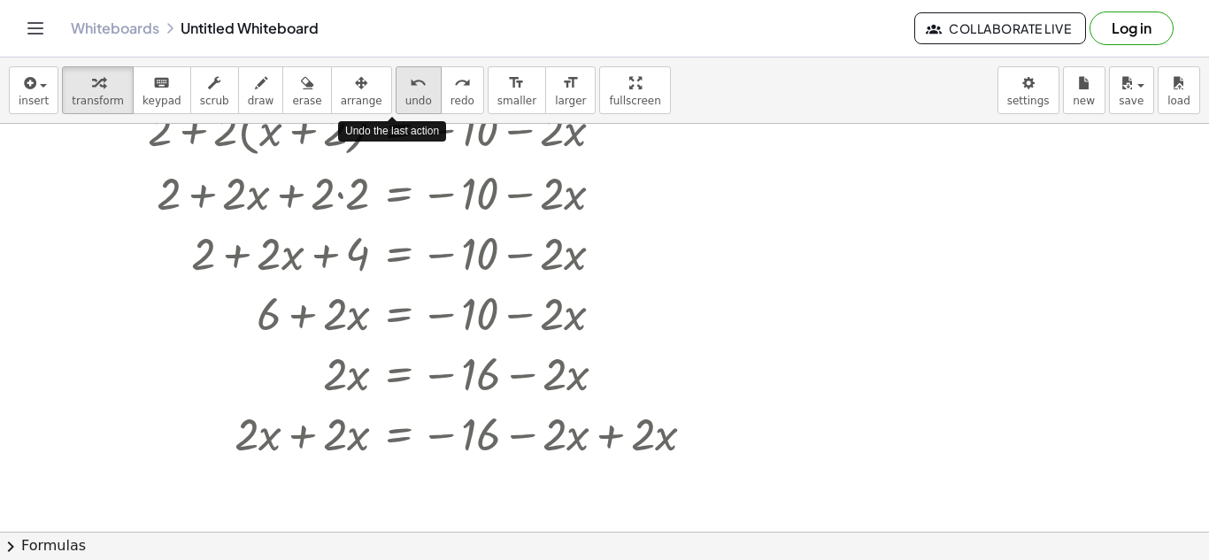
click at [410, 88] on icon "undo" at bounding box center [418, 83] width 17 height 21
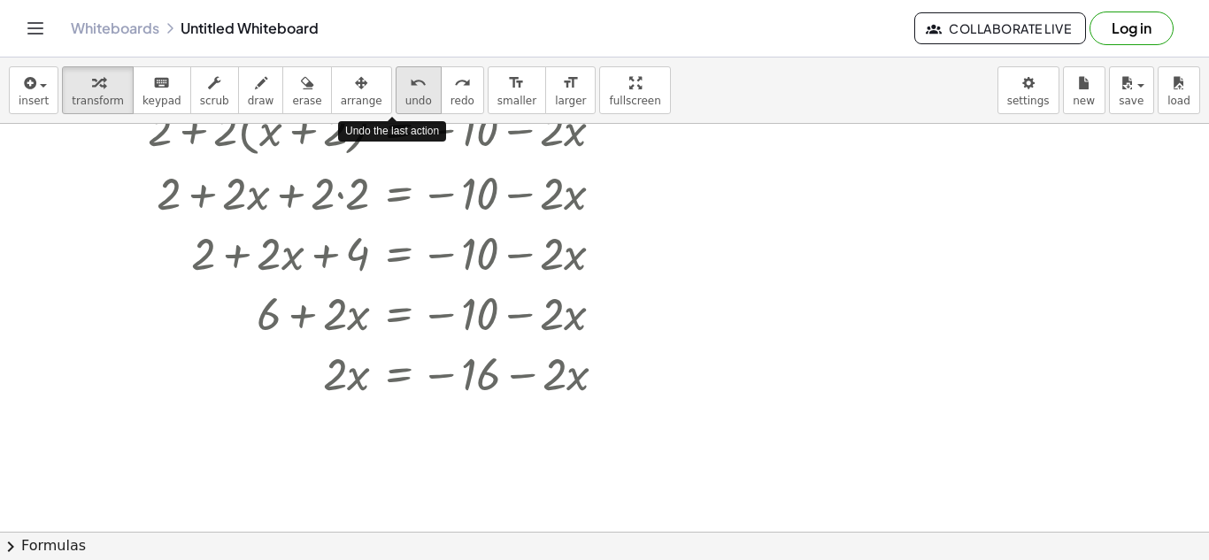
click at [410, 88] on icon "undo" at bounding box center [418, 83] width 17 height 21
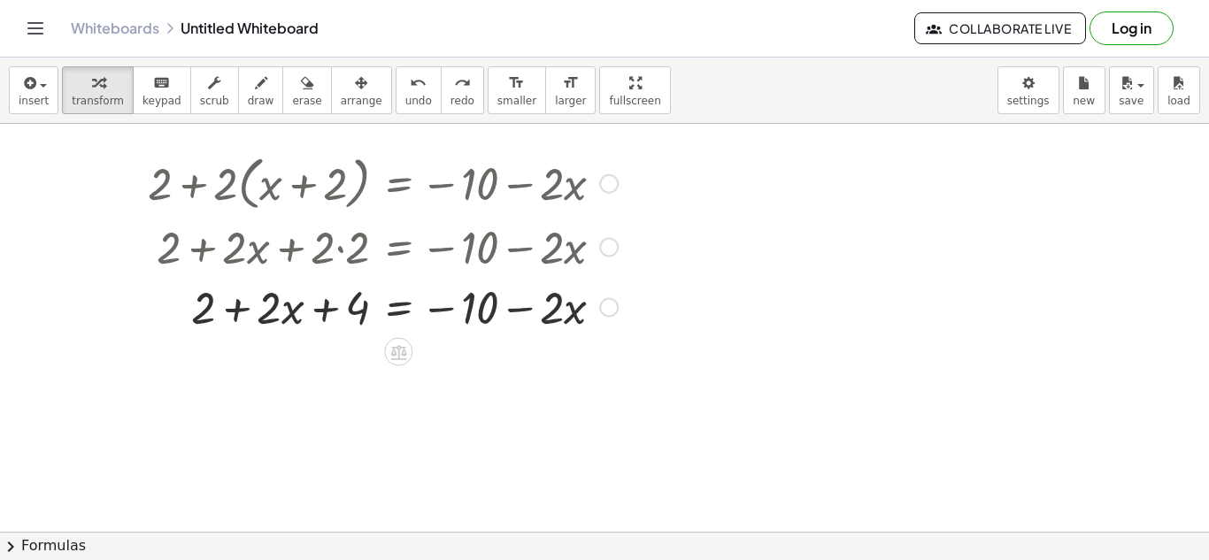
scroll to position [23, 0]
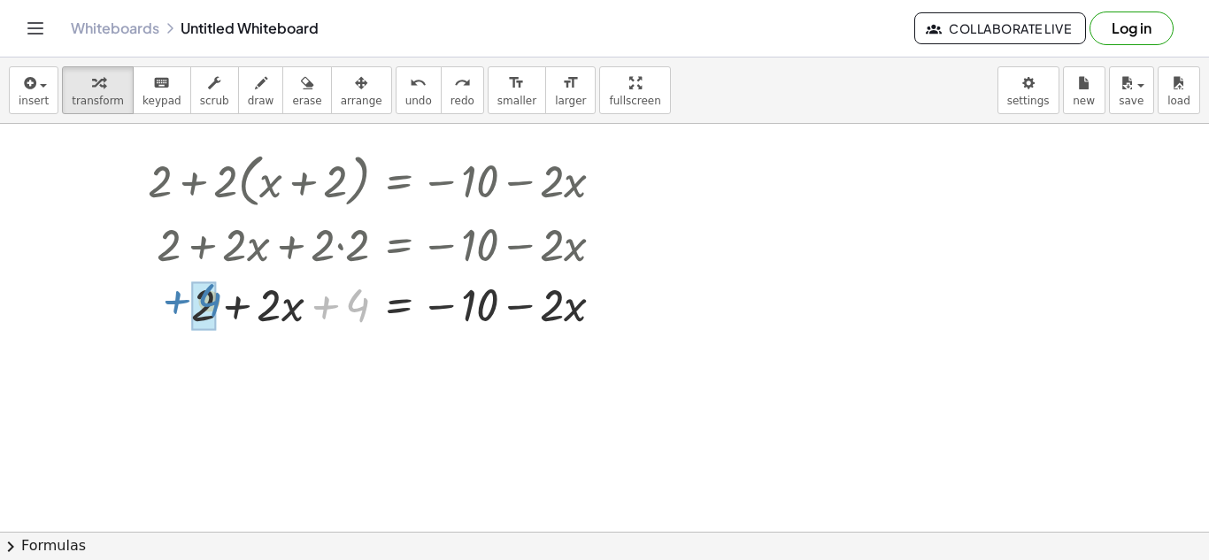
drag, startPoint x: 351, startPoint y: 303, endPoint x: 197, endPoint y: 299, distance: 153.2
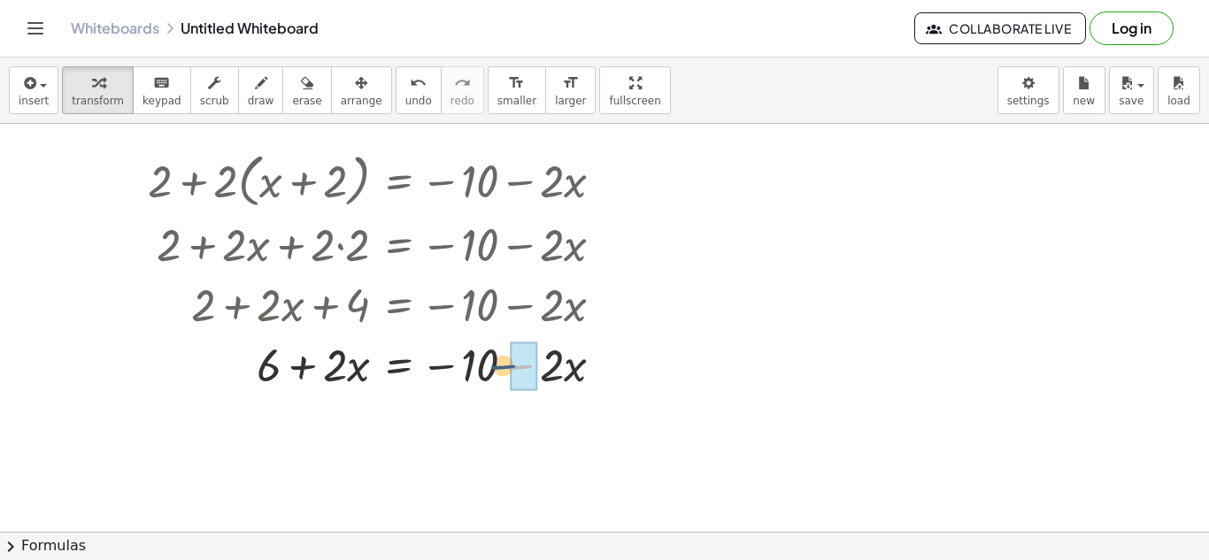
drag, startPoint x: 528, startPoint y: 366, endPoint x: 518, endPoint y: 369, distance: 10.1
click at [518, 369] on div at bounding box center [383, 364] width 488 height 60
click at [527, 388] on div at bounding box center [383, 364] width 488 height 60
drag, startPoint x: 540, startPoint y: 373, endPoint x: 529, endPoint y: 378, distance: 11.9
click at [529, 378] on div at bounding box center [383, 364] width 488 height 60
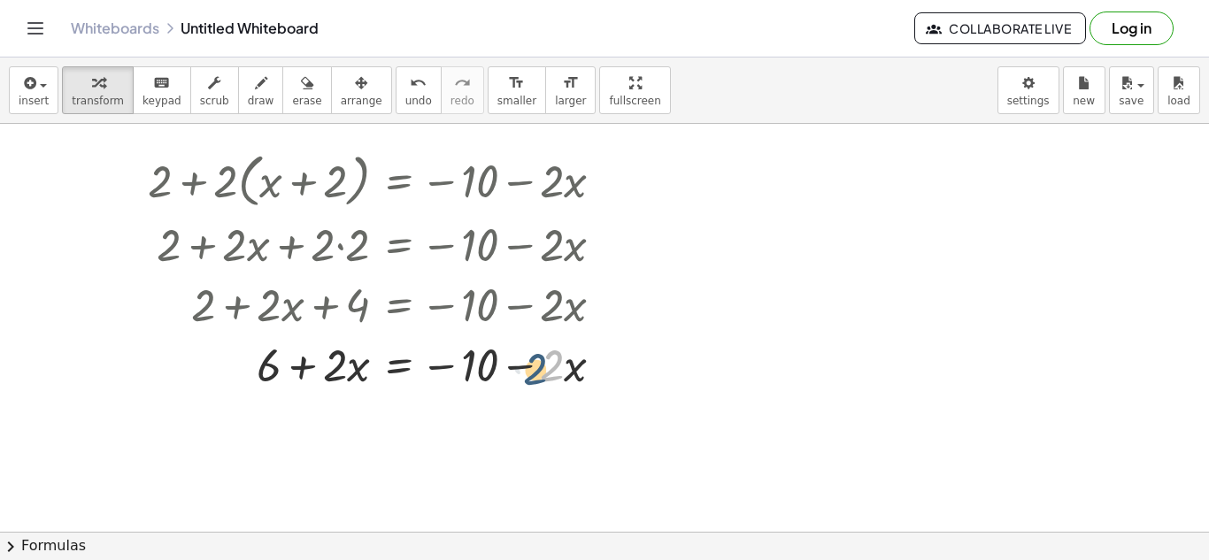
drag, startPoint x: 544, startPoint y: 363, endPoint x: 533, endPoint y: 366, distance: 12.0
click at [533, 366] on div at bounding box center [383, 364] width 488 height 60
drag, startPoint x: 535, startPoint y: 359, endPoint x: 522, endPoint y: 374, distance: 19.5
click at [522, 374] on div at bounding box center [383, 364] width 488 height 60
drag, startPoint x: 542, startPoint y: 376, endPoint x: 534, endPoint y: 388, distance: 14.0
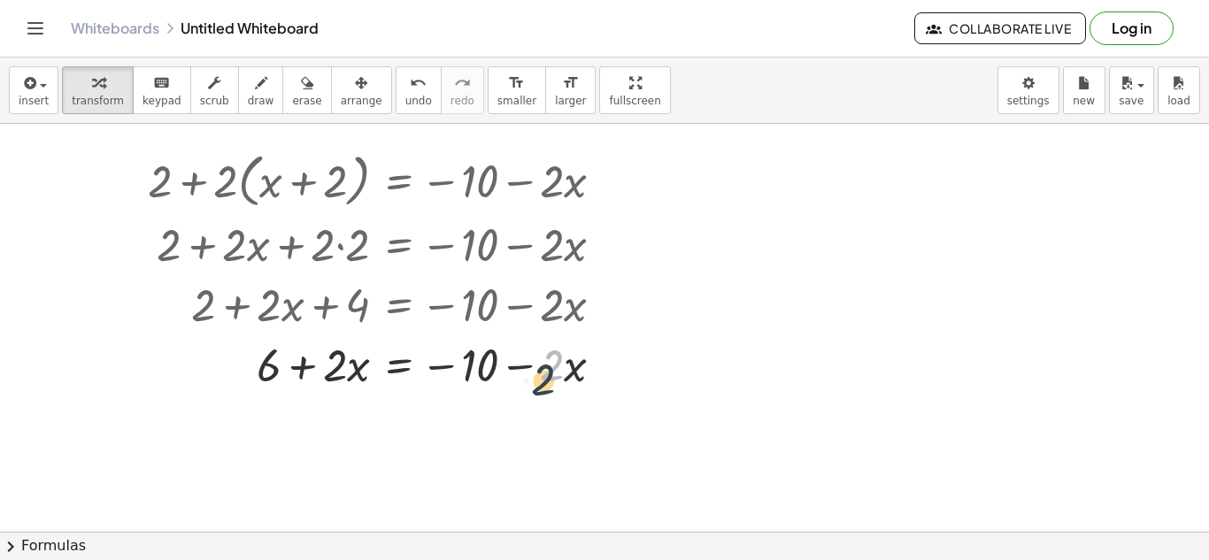
click at [534, 388] on div at bounding box center [383, 364] width 488 height 60
drag, startPoint x: 537, startPoint y: 378, endPoint x: 528, endPoint y: 387, distance: 13.2
click at [528, 387] on div at bounding box center [383, 364] width 488 height 60
drag, startPoint x: 272, startPoint y: 375, endPoint x: 484, endPoint y: 377, distance: 212.5
click at [484, 377] on div at bounding box center [383, 364] width 488 height 60
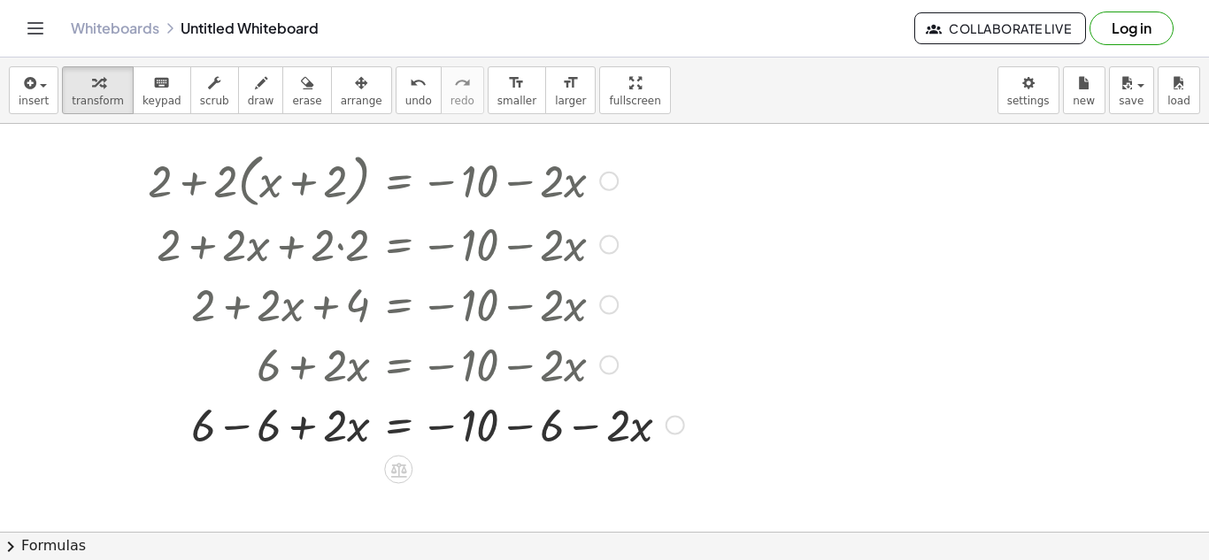
click at [242, 431] on div at bounding box center [416, 424] width 554 height 60
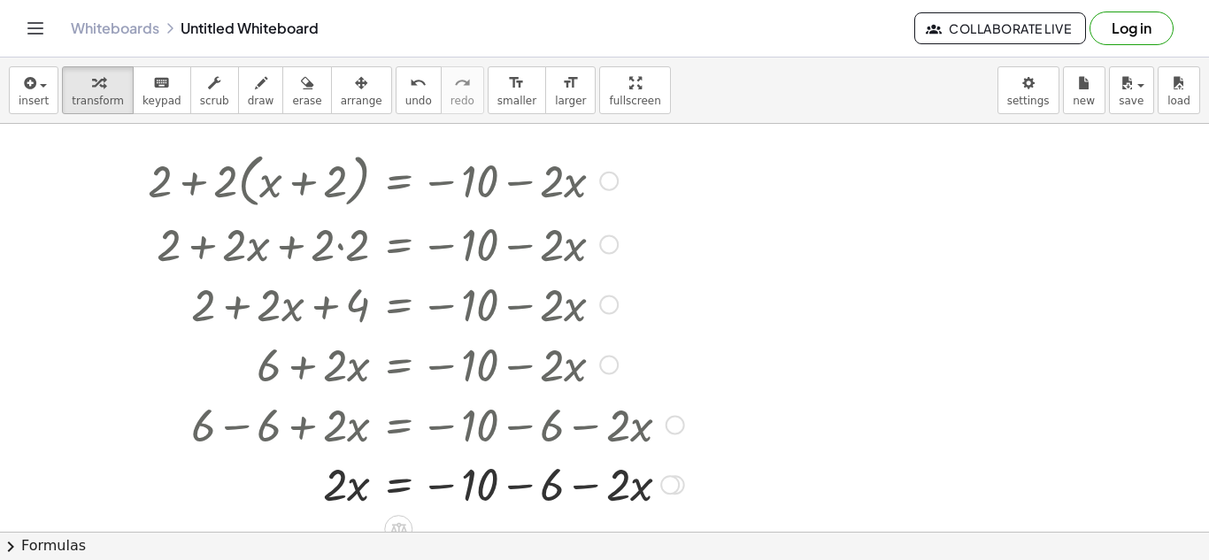
click at [519, 436] on div at bounding box center [382, 424] width 622 height 60
click at [524, 488] on div at bounding box center [416, 484] width 554 height 60
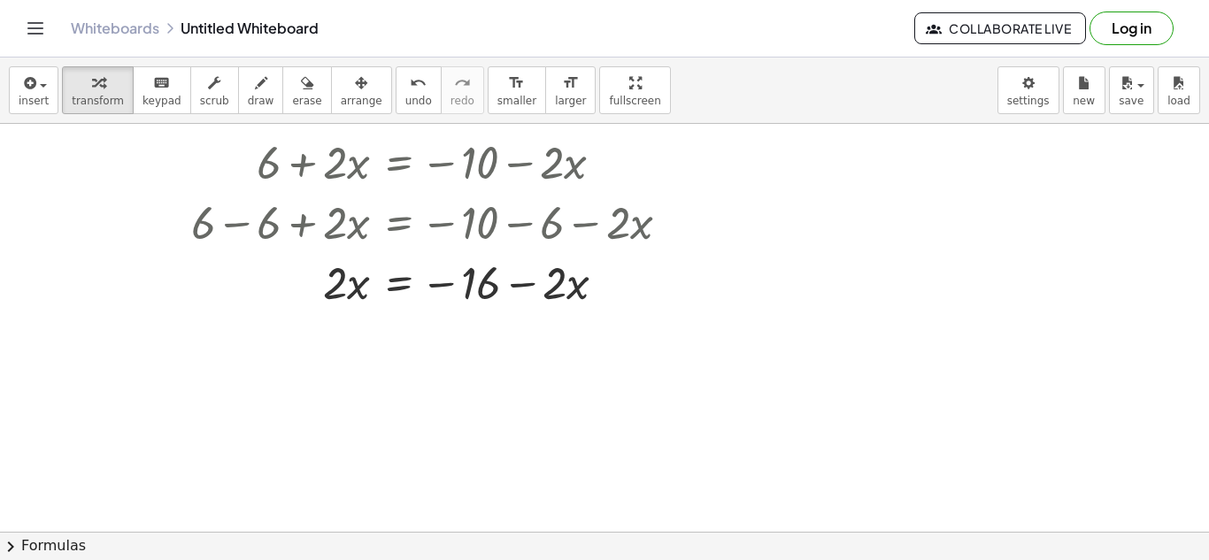
scroll to position [235, 0]
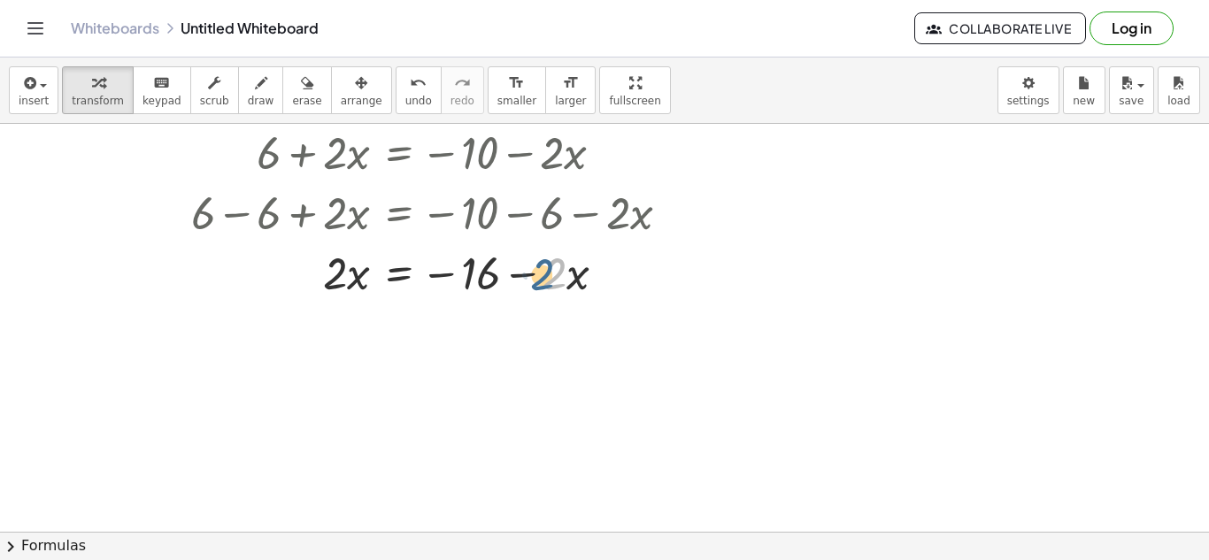
drag, startPoint x: 555, startPoint y: 282, endPoint x: 544, endPoint y: 285, distance: 10.9
click at [544, 285] on div at bounding box center [416, 272] width 554 height 60
drag, startPoint x: 543, startPoint y: 278, endPoint x: 528, endPoint y: 279, distance: 14.2
click at [528, 279] on div at bounding box center [416, 272] width 554 height 60
drag, startPoint x: 531, startPoint y: 266, endPoint x: 532, endPoint y: 281, distance: 15.1
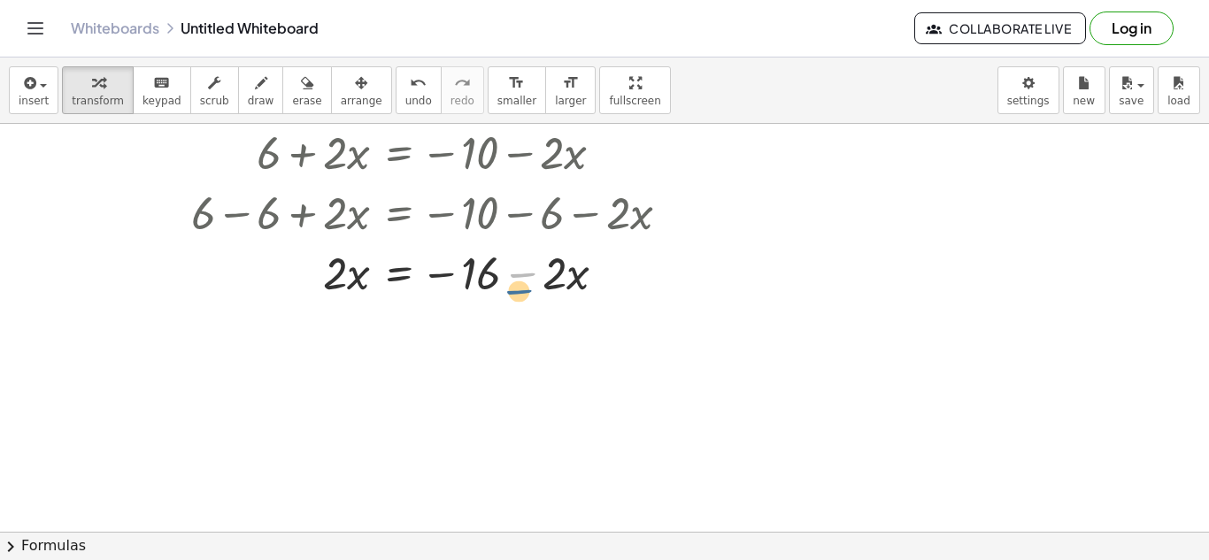
click at [532, 281] on div at bounding box center [416, 272] width 554 height 60
drag, startPoint x: 528, startPoint y: 272, endPoint x: 305, endPoint y: 265, distance: 223.2
click at [305, 265] on div at bounding box center [416, 272] width 554 height 60
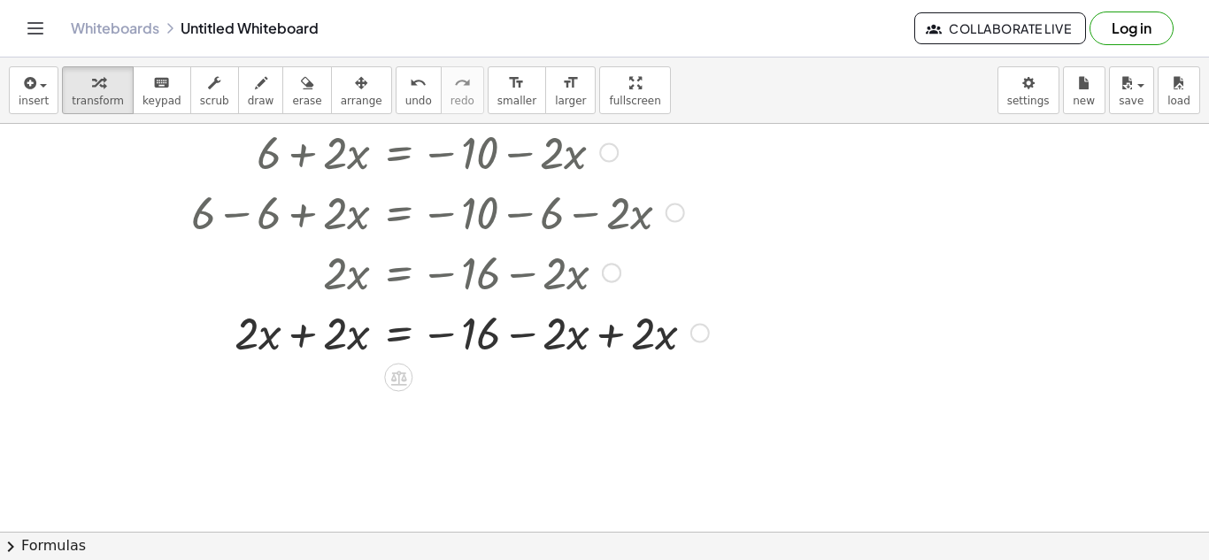
click at [301, 336] on div at bounding box center [428, 332] width 579 height 60
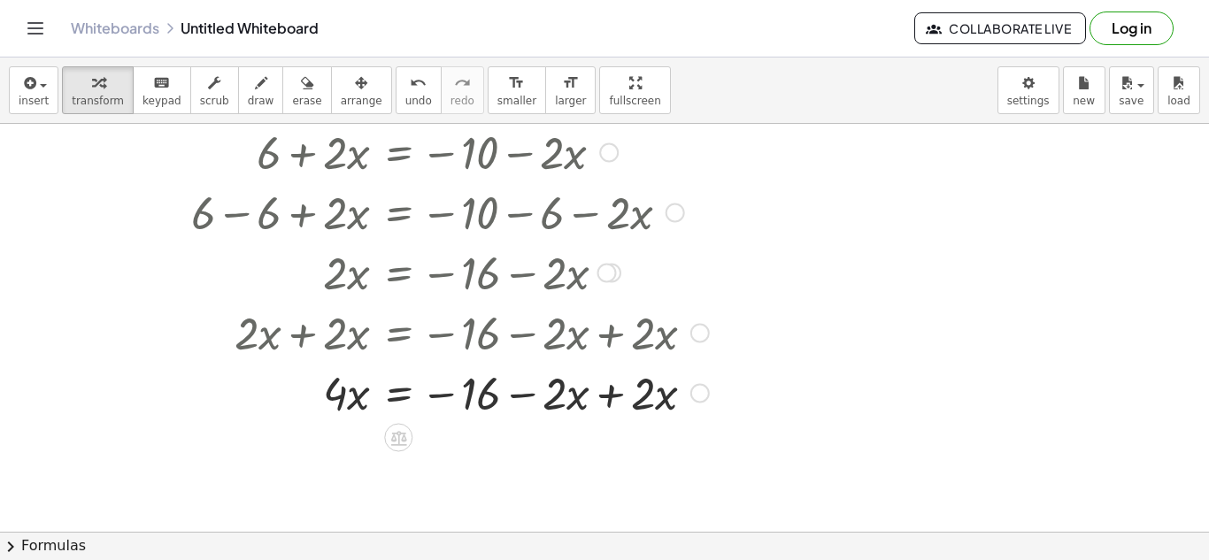
click at [602, 410] on div at bounding box center [428, 392] width 579 height 60
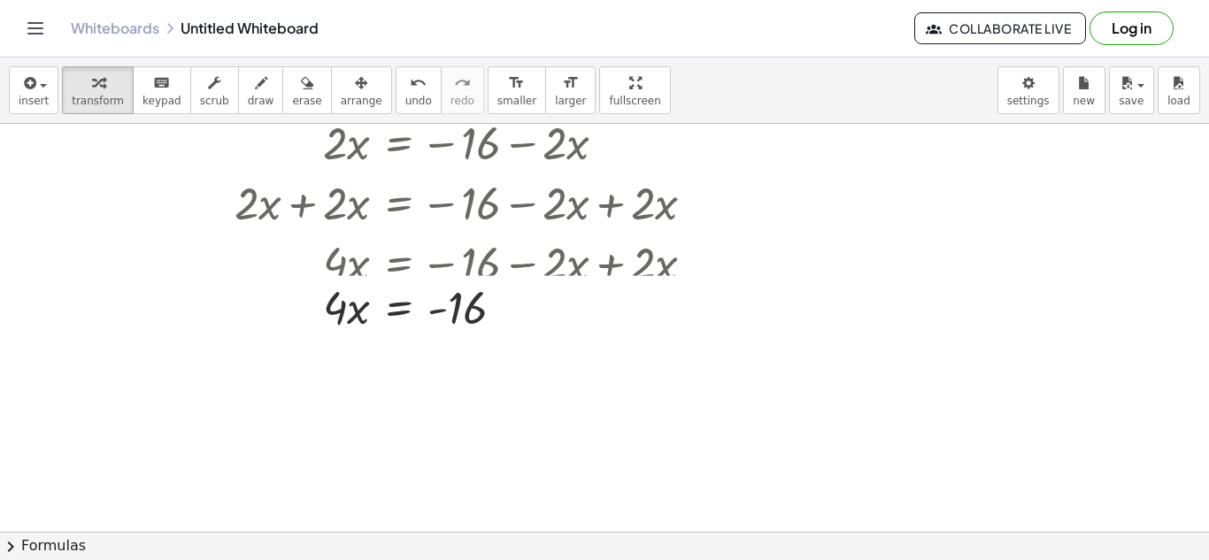
scroll to position [361, 0]
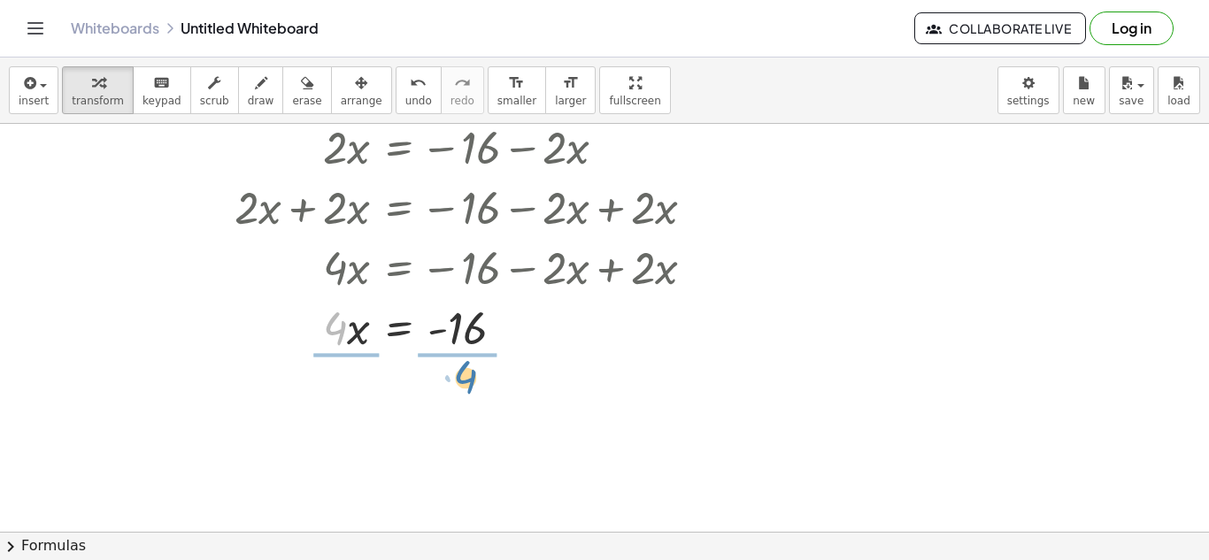
drag, startPoint x: 329, startPoint y: 330, endPoint x: 461, endPoint y: 379, distance: 140.6
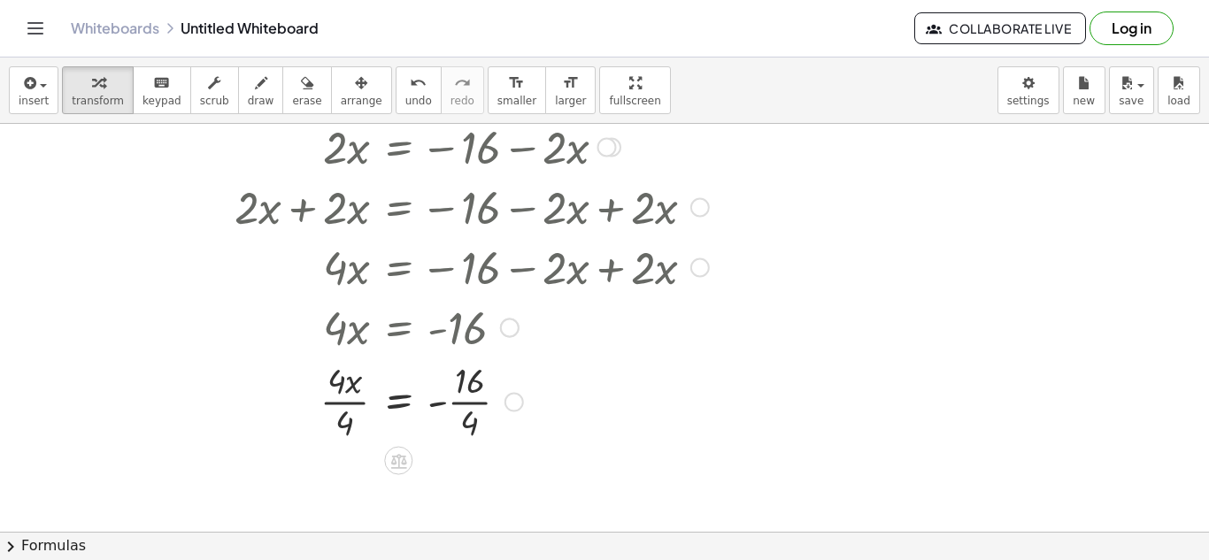
click at [343, 403] on div at bounding box center [428, 400] width 579 height 89
click at [477, 390] on div at bounding box center [428, 400] width 579 height 89
click at [459, 394] on div at bounding box center [428, 400] width 579 height 89
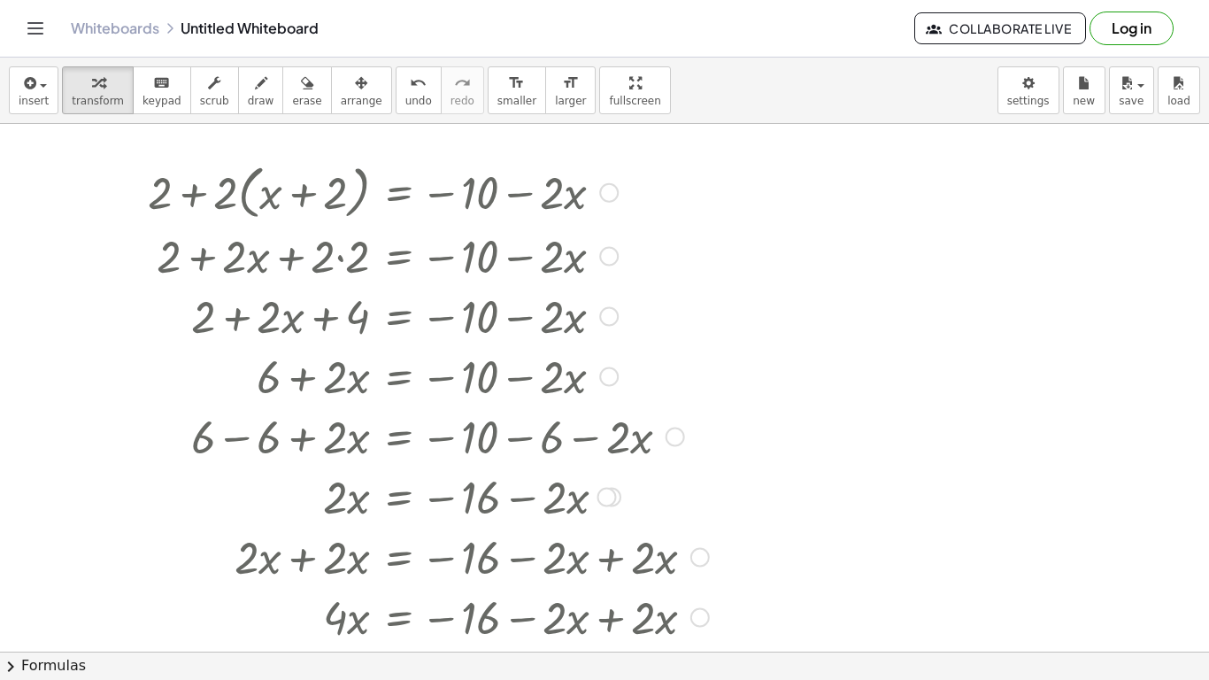
scroll to position [15, 0]
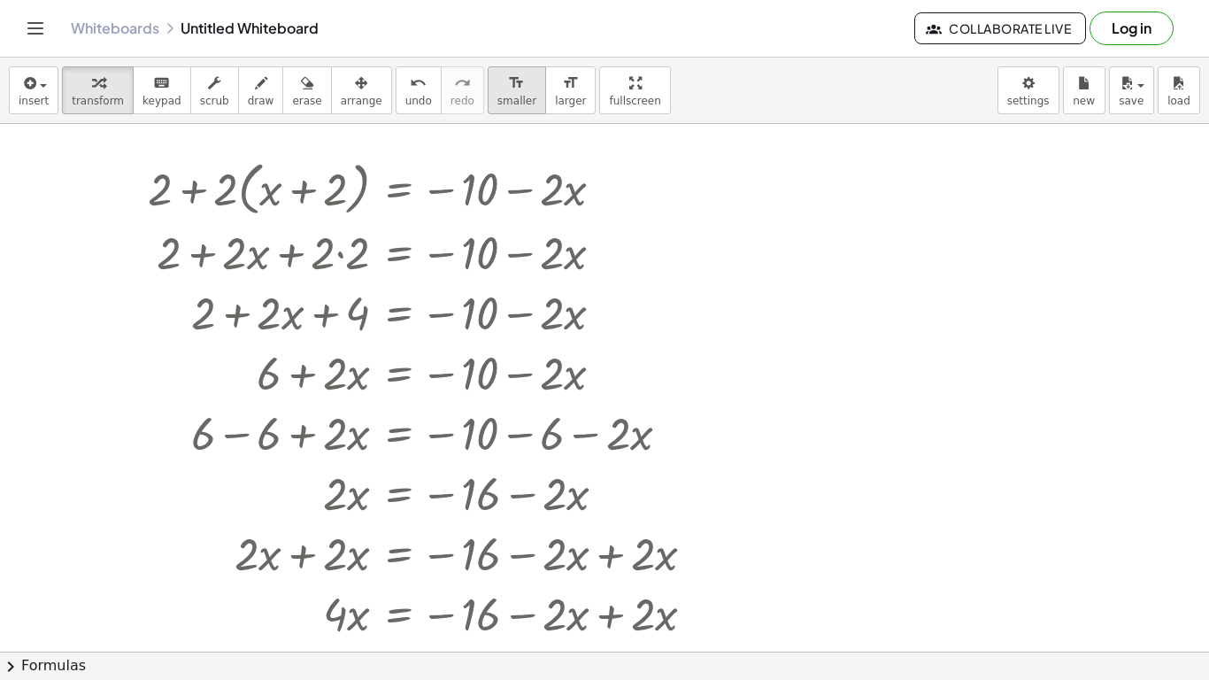
click at [497, 95] on span "smaller" at bounding box center [516, 101] width 39 height 12
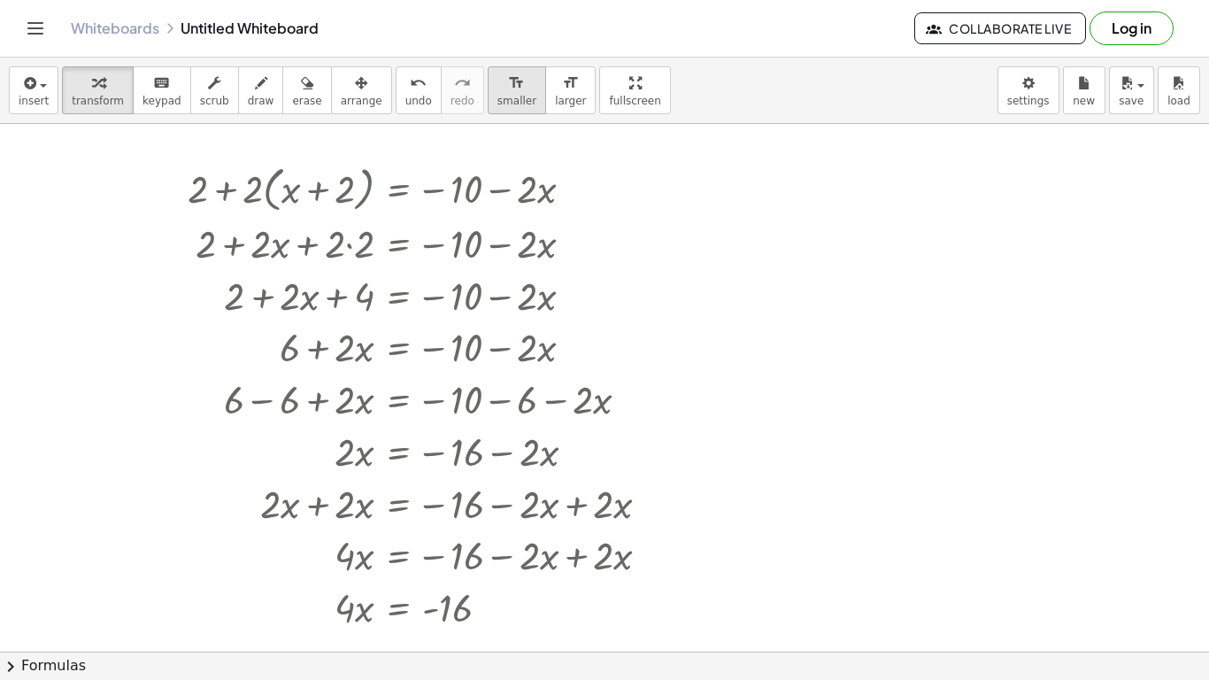
click at [497, 95] on span "smaller" at bounding box center [516, 101] width 39 height 12
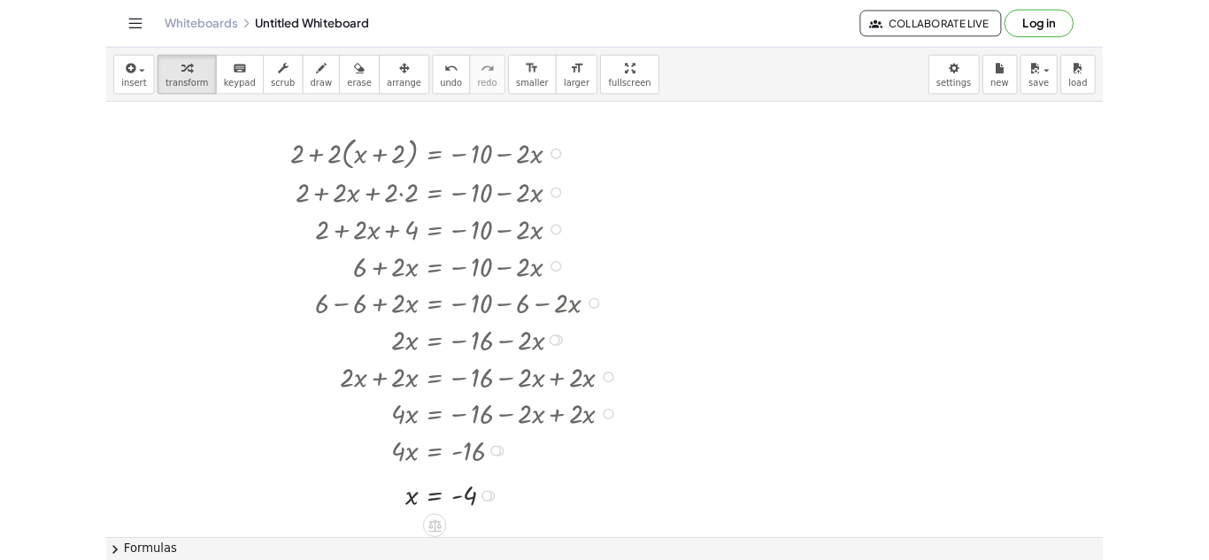
scroll to position [22, 0]
